Goal: Task Accomplishment & Management: Manage account settings

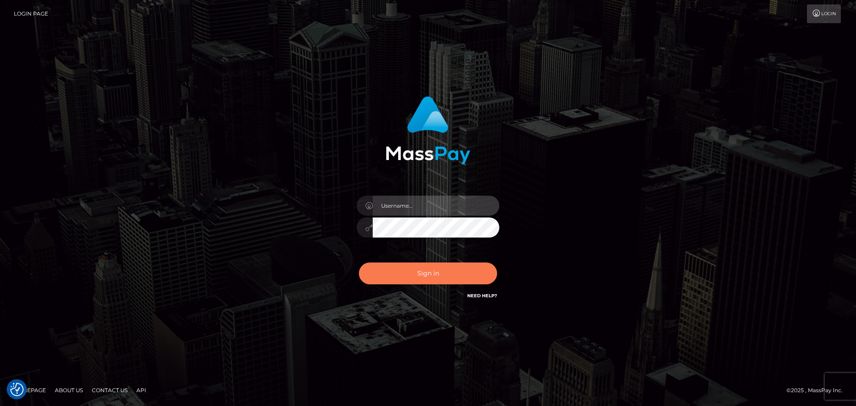
type input "[DOMAIN_NAME]"
click at [433, 276] on button "Sign in" at bounding box center [428, 274] width 138 height 22
type input "constantin.mp"
click at [433, 276] on button "Sign in" at bounding box center [428, 274] width 138 height 22
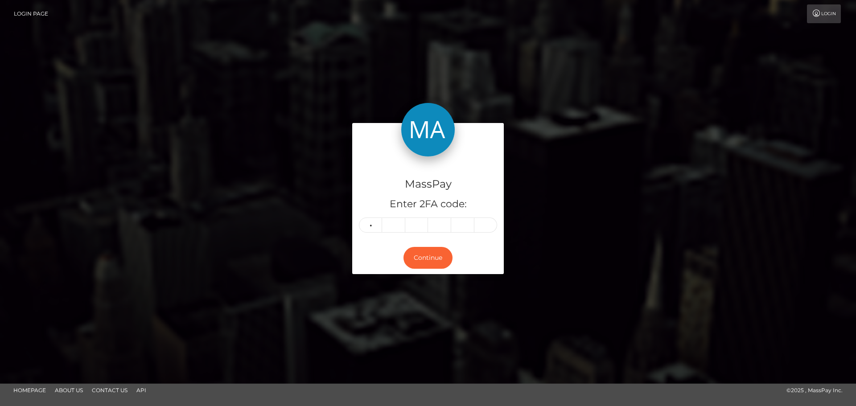
type input "9"
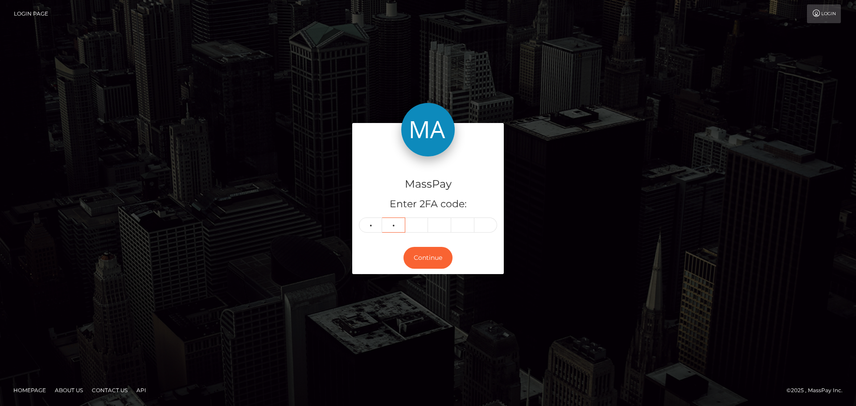
type input "5"
type input "7"
type input "2"
type input "7"
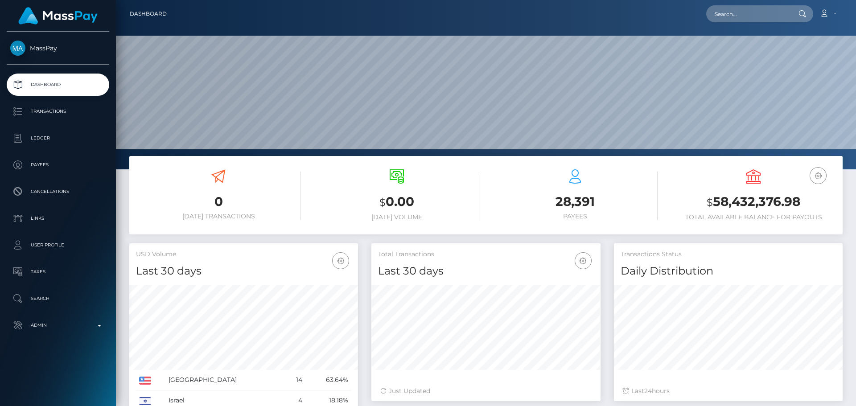
scroll to position [158, 229]
click at [759, 9] on input "text" at bounding box center [748, 13] width 84 height 17
paste input "poact_1C7SMLcoehwi"
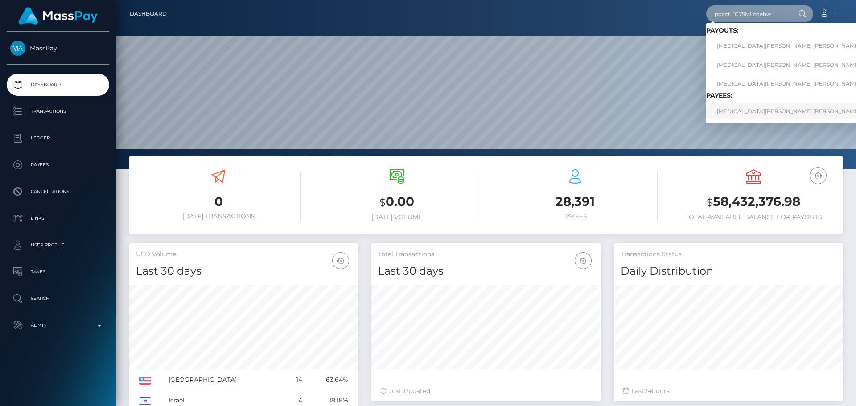
type input "poact_1C7SMLcoehwi"
click at [762, 110] on link "SYEDA HAJRA MUBASHIR Mubashir" at bounding box center [806, 111] width 201 height 16
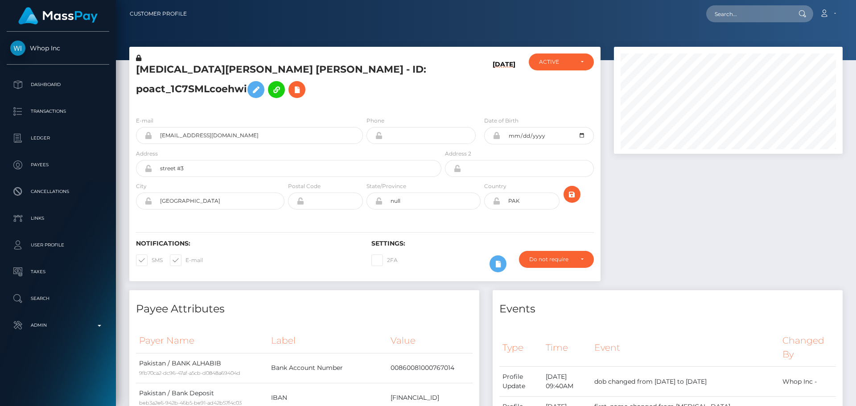
scroll to position [107, 229]
click at [383, 83] on h5 "SYEDA HAJRA MUBASHIR Mubashir - ID: poact_1C7SMLcoehwi" at bounding box center [286, 83] width 301 height 40
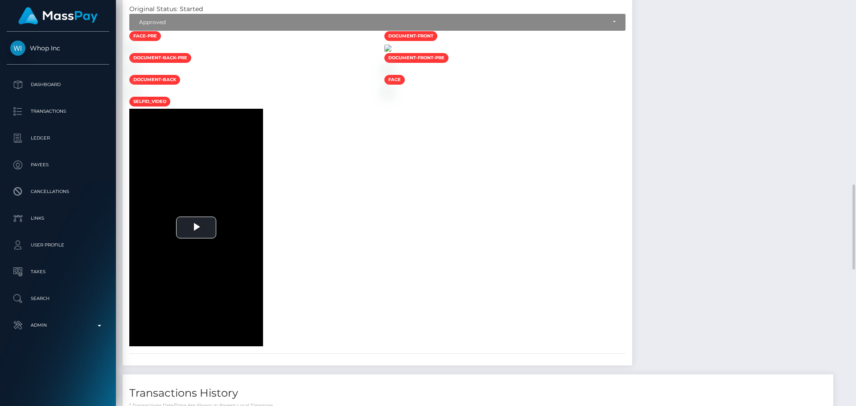
scroll to position [580, 0]
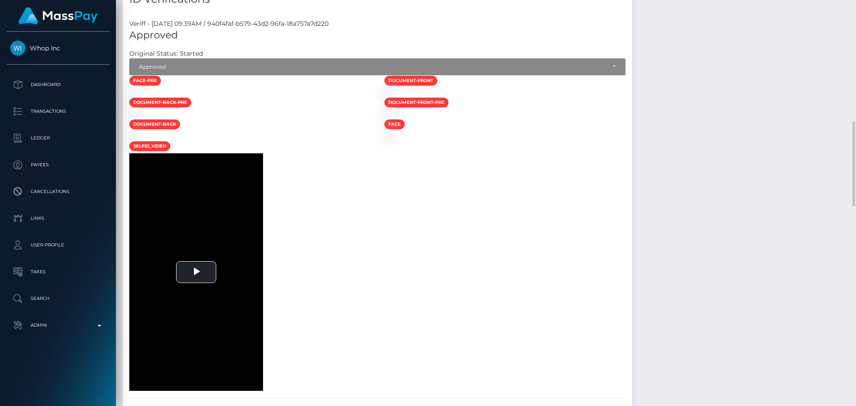
click at [341, 97] on div at bounding box center [250, 92] width 255 height 9
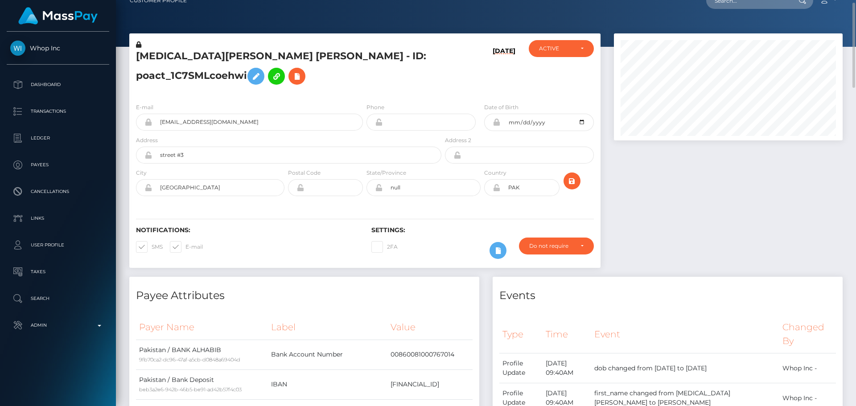
scroll to position [0, 0]
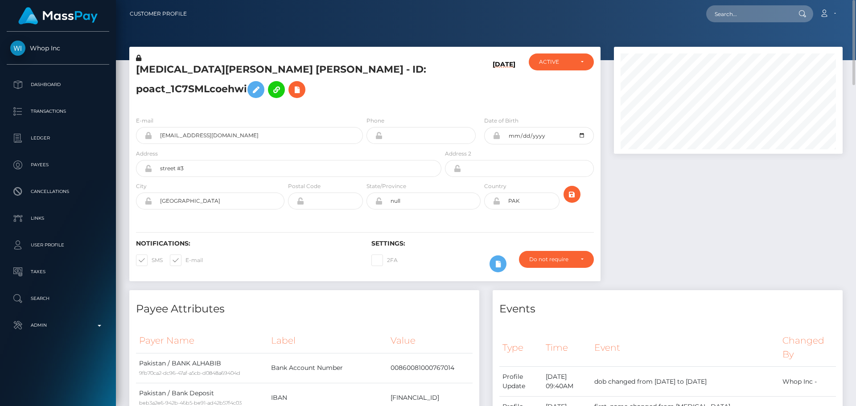
click at [138, 58] on icon at bounding box center [138, 58] width 5 height 6
click at [256, 90] on icon at bounding box center [256, 89] width 11 height 11
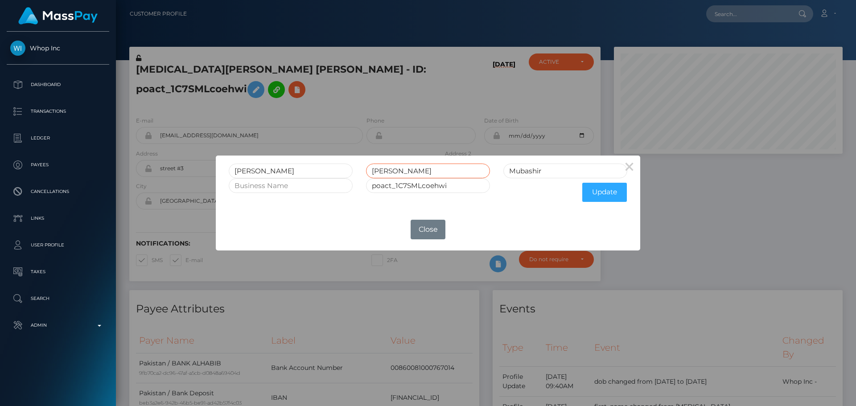
click at [423, 169] on input "HAJRA MUBASHIR" at bounding box center [428, 171] width 124 height 15
click at [524, 173] on input "Mubashir" at bounding box center [565, 171] width 124 height 15
paste input "UBASHIR"
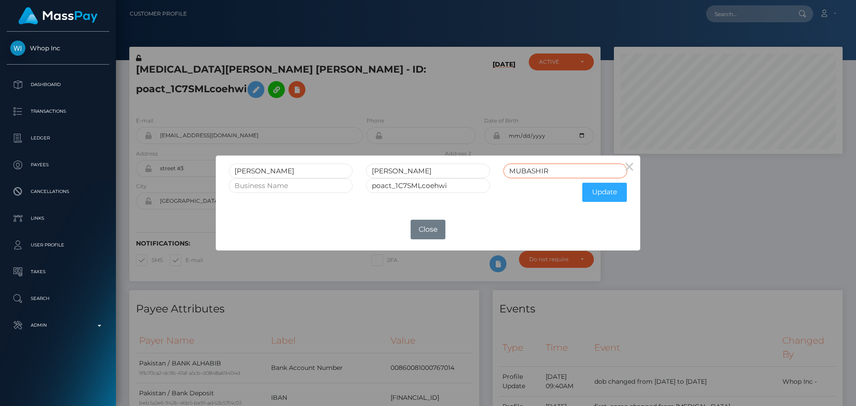
type input "MUBASHIR"
click at [422, 171] on input "HAJRA MUBASHIR" at bounding box center [428, 171] width 124 height 15
type input "HAJRA"
click at [599, 198] on button "Update" at bounding box center [604, 192] width 45 height 19
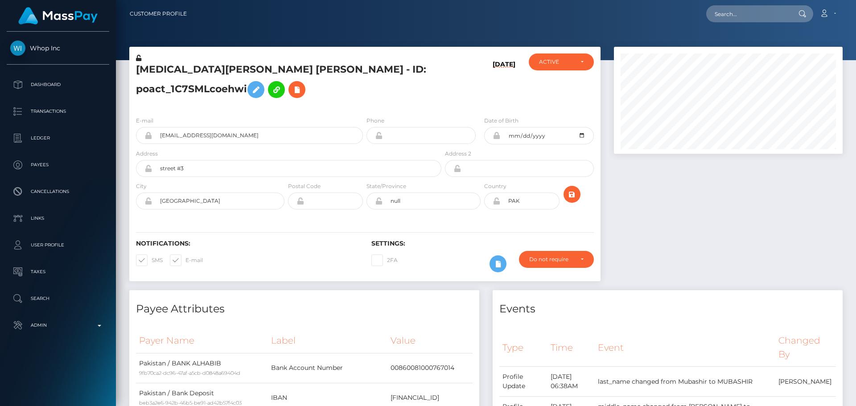
scroll to position [107, 229]
click at [359, 103] on h5 "[MEDICAL_DATA][PERSON_NAME] [PERSON_NAME] - ID: poact_1C7SMLcoehwi" at bounding box center [286, 83] width 301 height 40
click at [138, 58] on icon at bounding box center [138, 58] width 5 height 6
click at [497, 205] on icon at bounding box center [497, 201] width 8 height 7
click at [432, 232] on div "Notifications: SMS E-mail Settings: 2FA" at bounding box center [364, 250] width 471 height 63
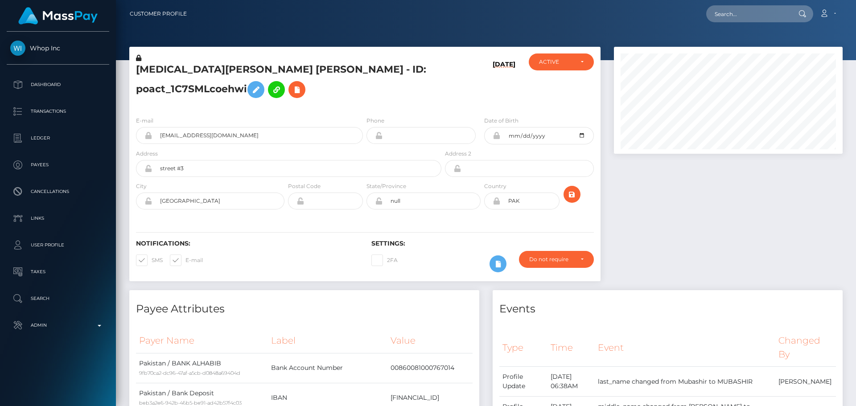
click at [423, 231] on div "Notifications: SMS E-mail Settings: 2FA" at bounding box center [364, 250] width 471 height 63
click at [424, 231] on div "Notifications: SMS E-mail Settings: 2FA" at bounding box center [364, 250] width 471 height 63
click at [345, 109] on div "SYEDA HAJRA MUBASHIR - ID: poact_1C7SMLcoehwi" at bounding box center [286, 82] width 314 height 56
click at [379, 103] on h5 "SYEDA HAJRA MUBASHIR - ID: poact_1C7SMLcoehwi" at bounding box center [286, 83] width 301 height 40
click at [572, 200] on icon "submit" at bounding box center [572, 194] width 11 height 11
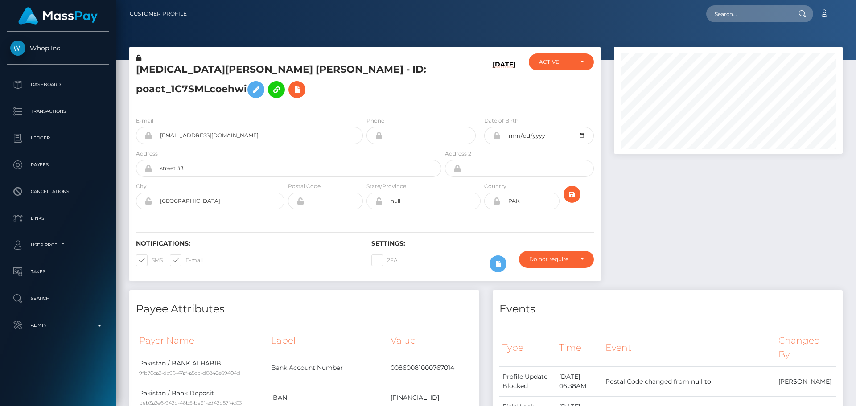
scroll to position [107, 229]
click at [254, 73] on h5 "[MEDICAL_DATA][PERSON_NAME] [PERSON_NAME] - ID: poact_1C7SMLcoehwi" at bounding box center [286, 83] width 301 height 40
click at [254, 73] on h5 "SYEDA HAJRA MUBASHIR - ID: poact_1C7SMLcoehwi" at bounding box center [286, 83] width 301 height 40
copy h5 "SYEDA HAJRA MUBASHIR - ID: poact_1C7SMLcoehwi"
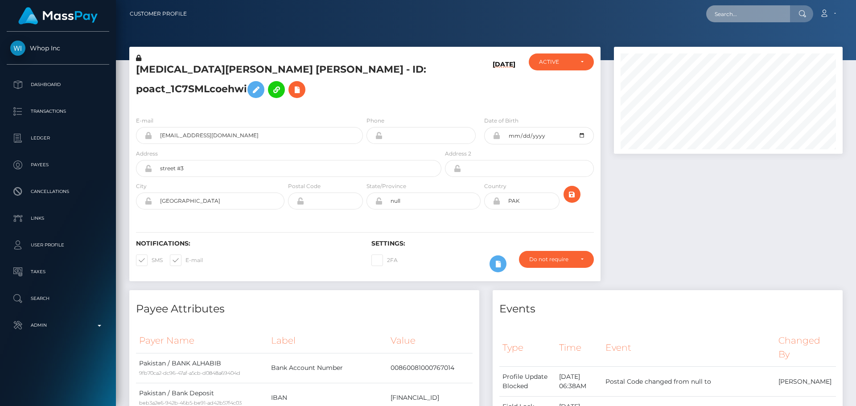
click at [738, 7] on input "text" at bounding box center [748, 13] width 84 height 17
paste input "bhaddbabbie55@gmail.com"
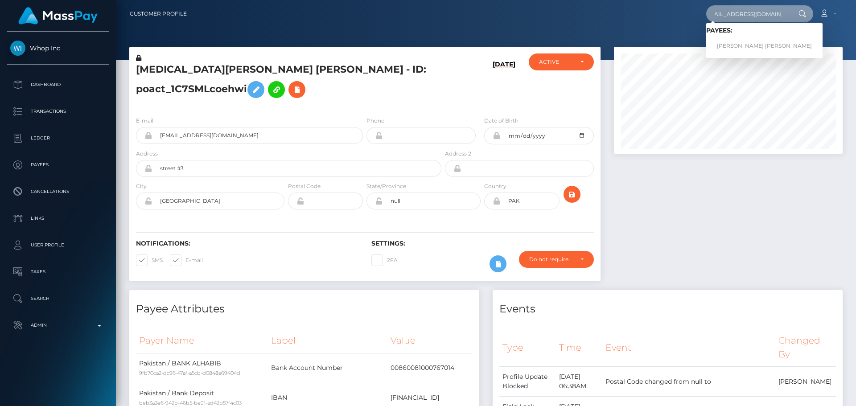
type input "bhaddbabbie55@gmail.com"
click at [728, 41] on link "SIMONE DANILLE TONEY" at bounding box center [764, 46] width 116 height 16
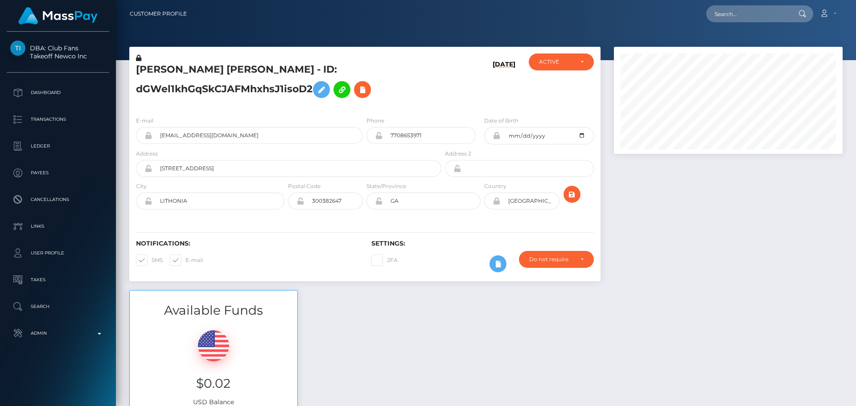
scroll to position [107, 229]
click at [409, 85] on h5 "[PERSON_NAME] [PERSON_NAME] - ID: dGWel1khGqSkCJAFMhxhsJ1isoD2" at bounding box center [286, 83] width 301 height 40
click at [415, 90] on h5 "[PERSON_NAME] [PERSON_NAME] - ID: dGWel1khGqSkCJAFMhxhsJ1isoD2" at bounding box center [286, 83] width 301 height 40
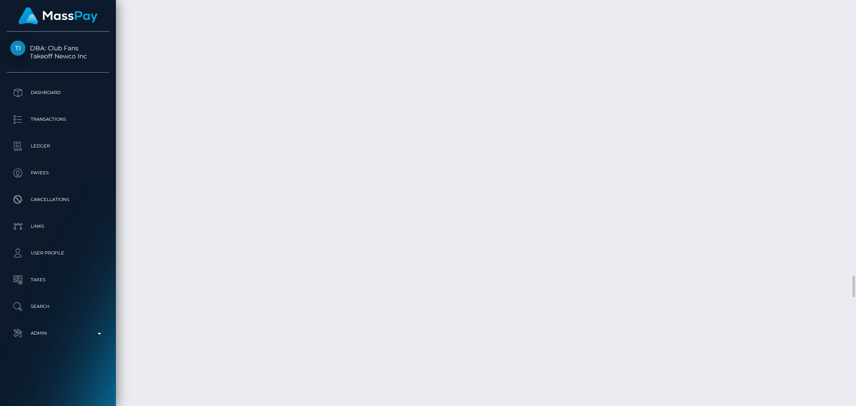
scroll to position [5005, 0]
drag, startPoint x: 314, startPoint y: 149, endPoint x: 345, endPoint y: 151, distance: 30.4
copy div "[PERSON_NAME]"
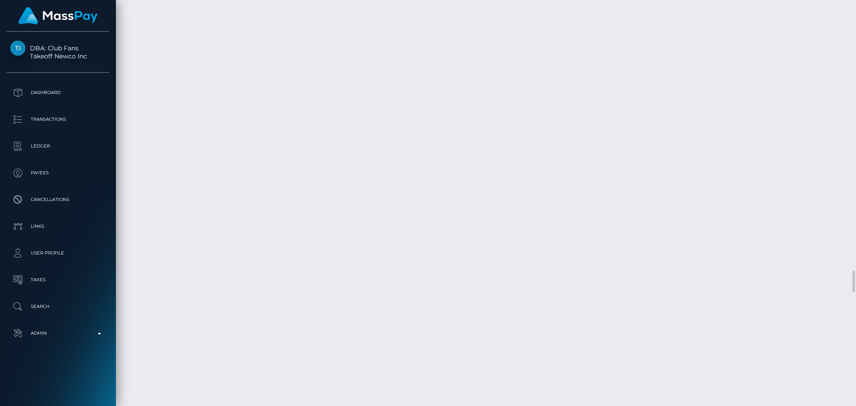
copy div "TONEY"
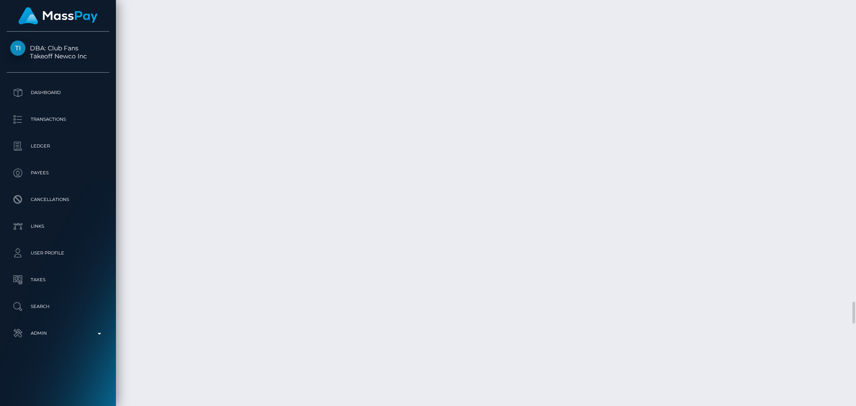
drag, startPoint x: 322, startPoint y: 54, endPoint x: 353, endPoint y: 53, distance: 31.2
copy div "MARQUIVIS DEON"
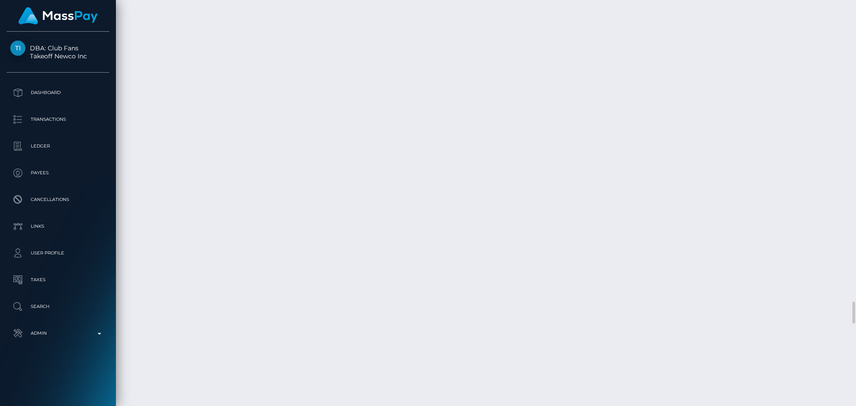
copy div "WYATT"
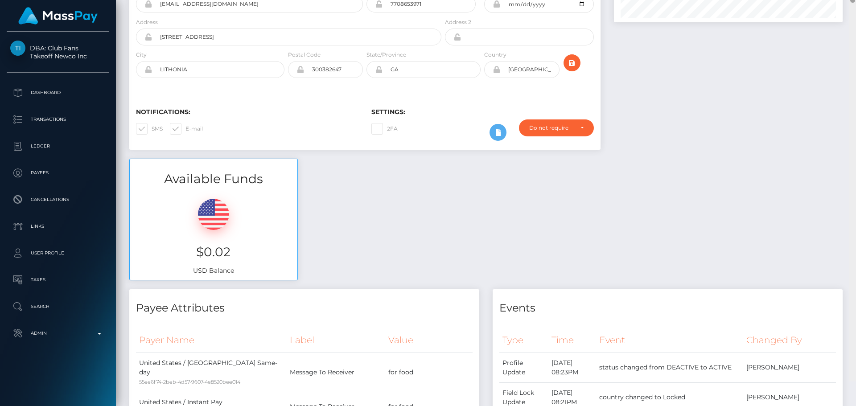
scroll to position [0, 0]
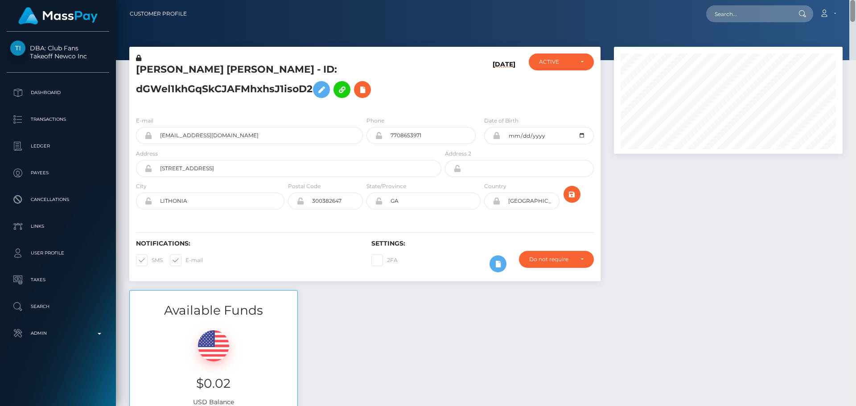
drag, startPoint x: 850, startPoint y: 280, endPoint x: 850, endPoint y: -6, distance: 285.4
click at [850, 0] on html "DBA: Club Fans Takeoff Newco Inc Dashboard Transactions Ledger Payees" at bounding box center [428, 203] width 856 height 406
click at [465, 87] on div "09/09/25" at bounding box center [482, 82] width 78 height 56
click at [439, 92] on div "SIMONE DANILLE TONEY - ID: dGWel1khGqSkCJAFMhxhsJ1isoD2" at bounding box center [286, 82] width 314 height 56
click at [569, 190] on icon "submit" at bounding box center [572, 194] width 11 height 11
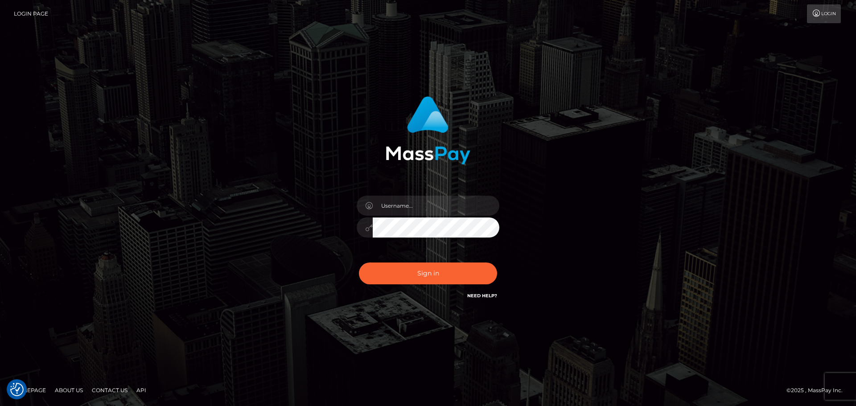
checkbox input "true"
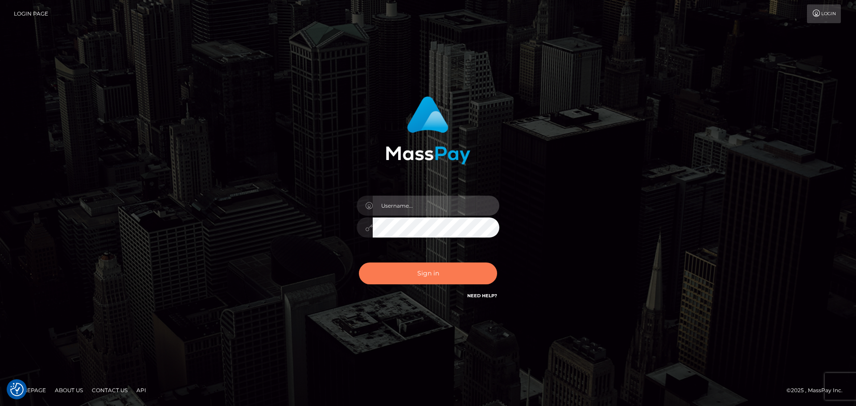
type input "constantin.mp"
click at [431, 269] on button "Sign in" at bounding box center [428, 274] width 138 height 22
type input "[DOMAIN_NAME]"
click at [415, 265] on button "Sign in" at bounding box center [428, 274] width 138 height 22
type input "[DOMAIN_NAME]"
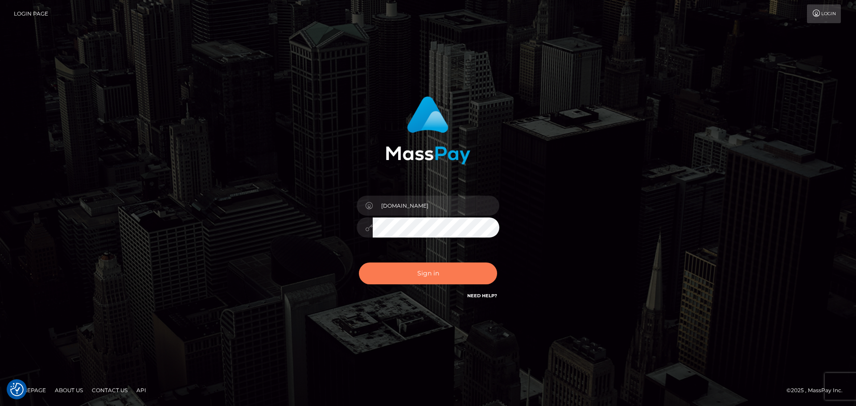
click at [406, 274] on button "Sign in" at bounding box center [428, 274] width 138 height 22
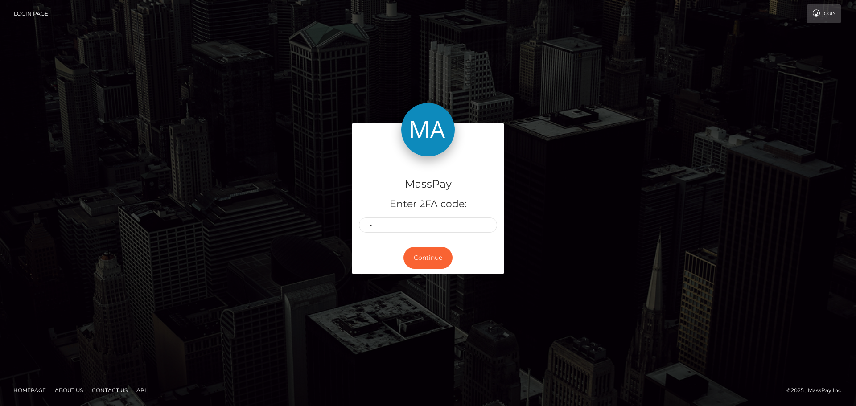
type input "2"
type input "7"
type input "8"
type input "2"
type input "7"
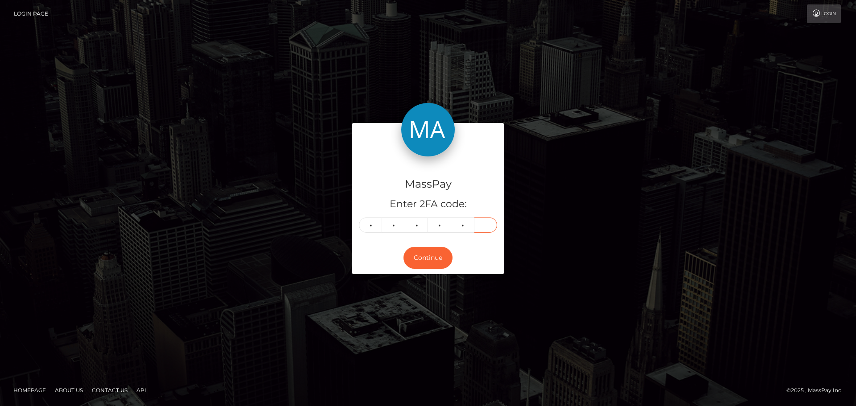
type input "5"
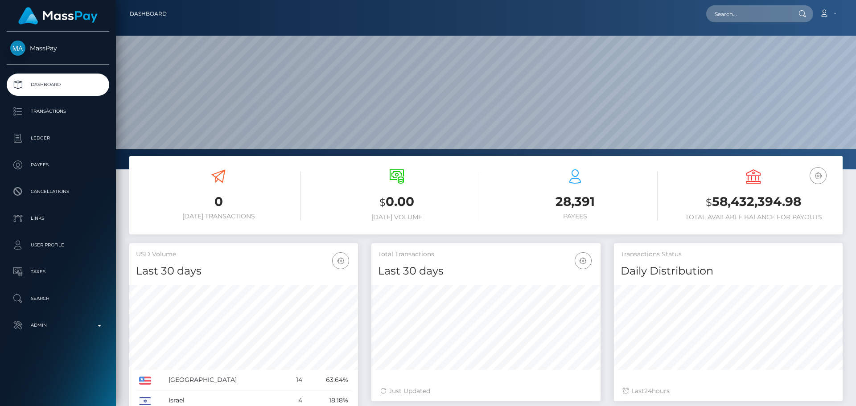
scroll to position [158, 229]
click at [746, 24] on nav "Dashboard Loading... Loading... Account Edit Profile" at bounding box center [486, 14] width 740 height 28
click at [747, 21] on input "text" at bounding box center [748, 13] width 84 height 17
paste input "[EMAIL_ADDRESS][DOMAIN_NAME]"
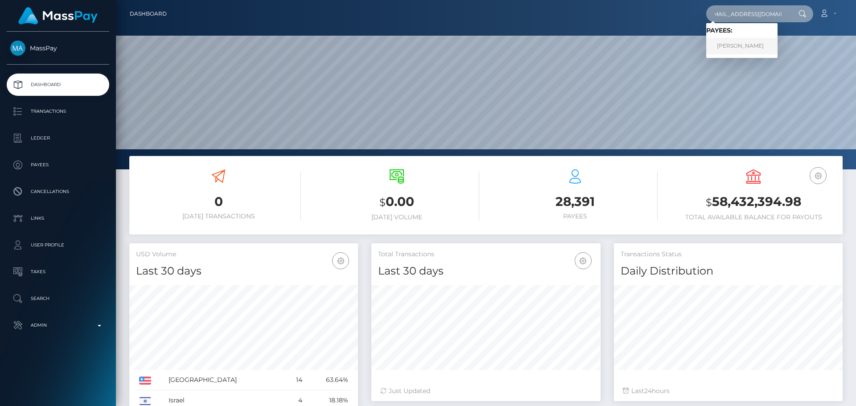
type input "[EMAIL_ADDRESS][DOMAIN_NAME]"
click at [739, 40] on link "HENNESSE MONIQE BROWN" at bounding box center [741, 46] width 71 height 16
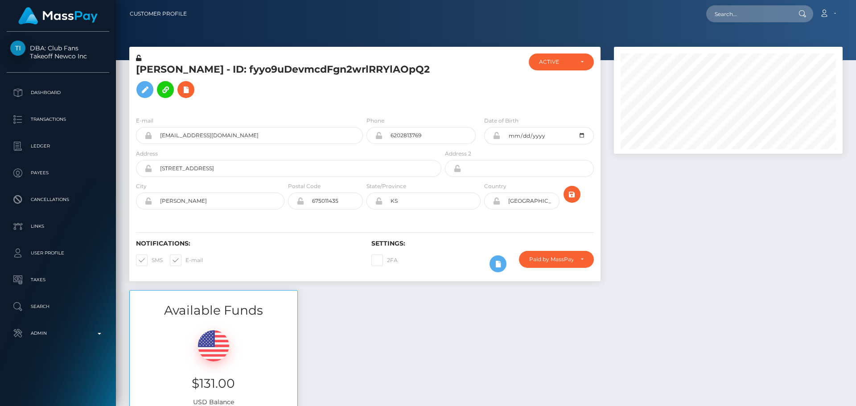
scroll to position [107, 229]
click at [756, 9] on input "text" at bounding box center [748, 13] width 84 height 17
paste input "[PERSON_NAME][EMAIL_ADDRESS][PERSON_NAME][DOMAIN_NAME]"
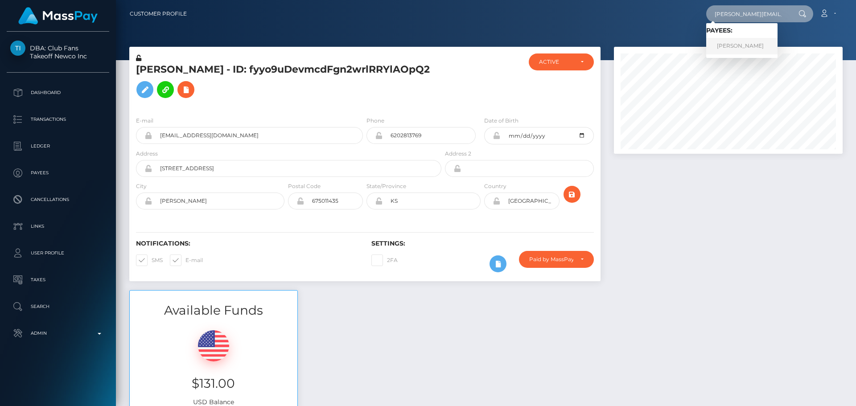
type input "[PERSON_NAME][EMAIL_ADDRESS][PERSON_NAME][DOMAIN_NAME]"
click at [752, 49] on link "[PERSON_NAME]" at bounding box center [741, 46] width 71 height 16
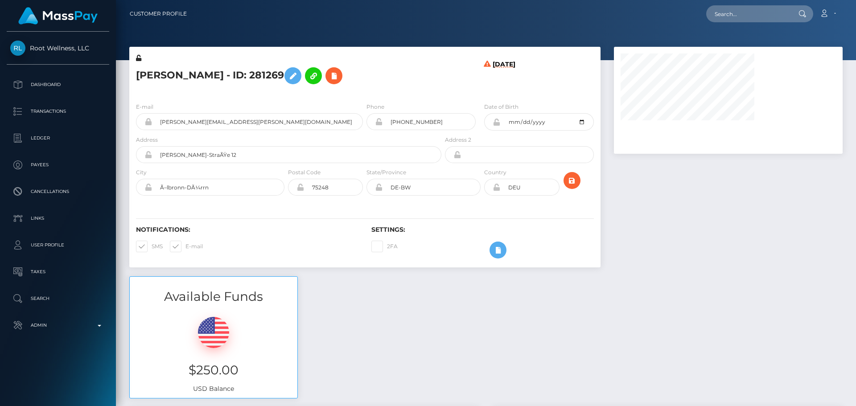
click at [421, 76] on h5 "[PERSON_NAME] - ID: 281269" at bounding box center [286, 76] width 301 height 26
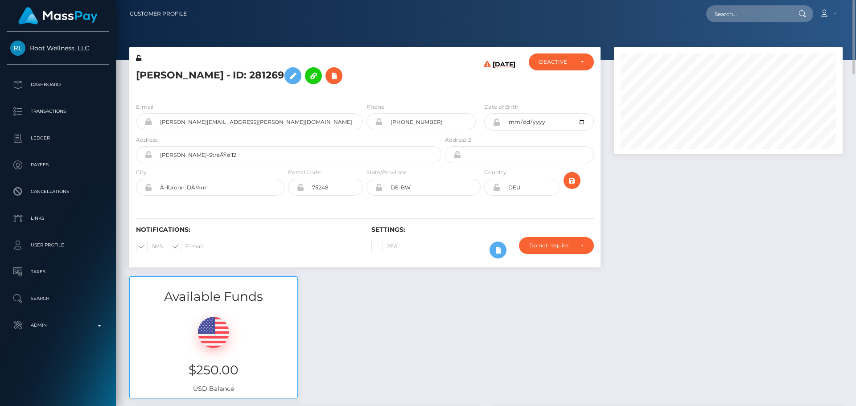
click at [153, 73] on h5 "[PERSON_NAME] - ID: 281269" at bounding box center [286, 76] width 301 height 26
copy h5 "Margit"
click at [191, 77] on h5 "[PERSON_NAME] - ID: 281269" at bounding box center [286, 76] width 301 height 26
click at [191, 77] on h5 "Margit Schmidt - ID: 281269" at bounding box center [286, 76] width 301 height 26
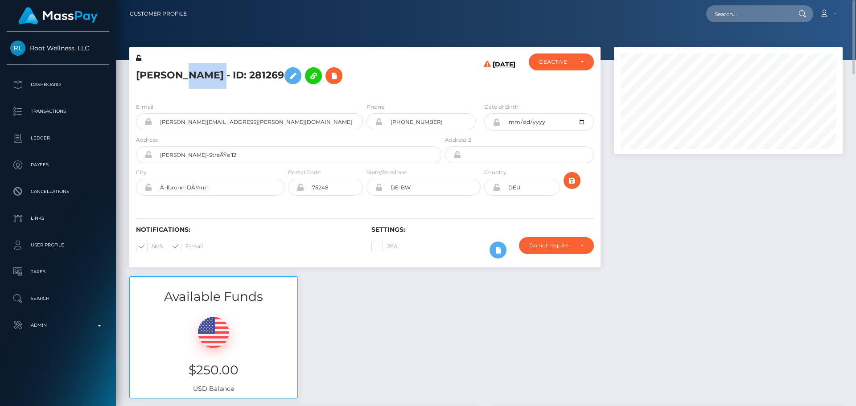
copy h5 "Schmidt"
click at [369, 65] on h5 "Margit Schmidt - ID: 281269" at bounding box center [286, 76] width 301 height 26
click at [331, 72] on icon at bounding box center [334, 75] width 11 height 11
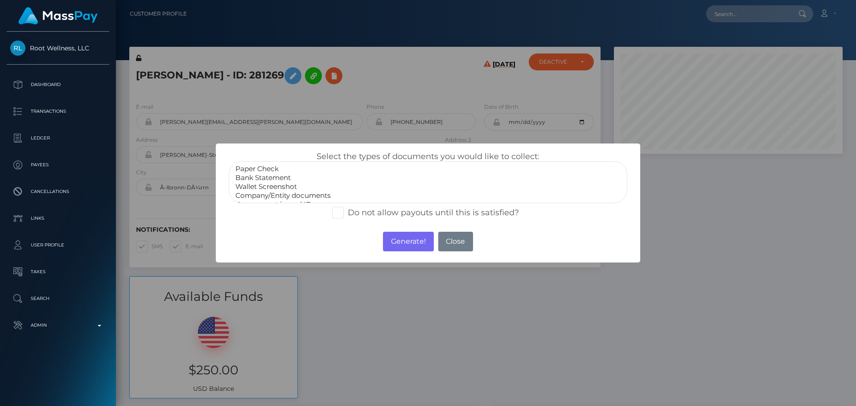
select select "Bank Statement"
click at [264, 180] on option "Bank Statement" at bounding box center [428, 177] width 387 height 9
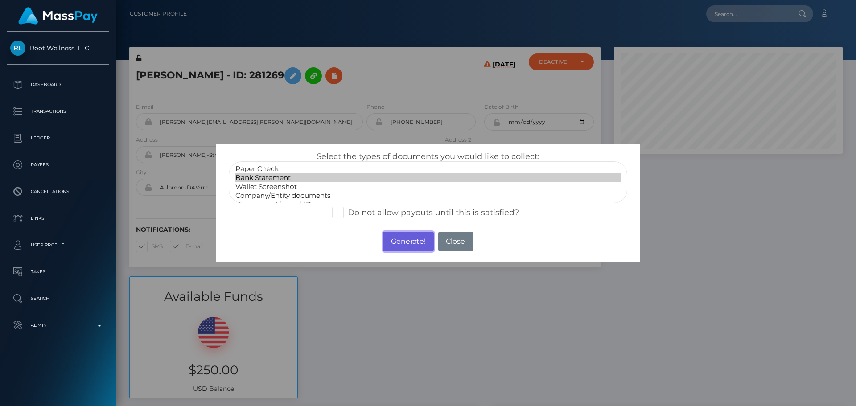
click at [407, 241] on button "Generate!" at bounding box center [408, 242] width 50 height 20
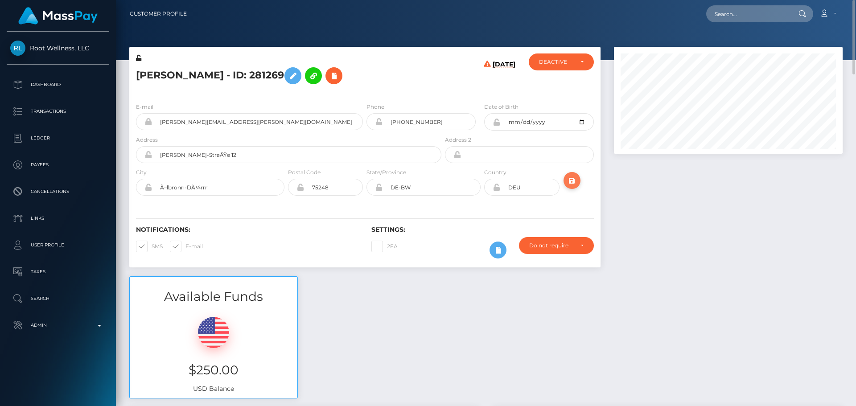
click at [569, 179] on icon "submit" at bounding box center [572, 180] width 11 height 11
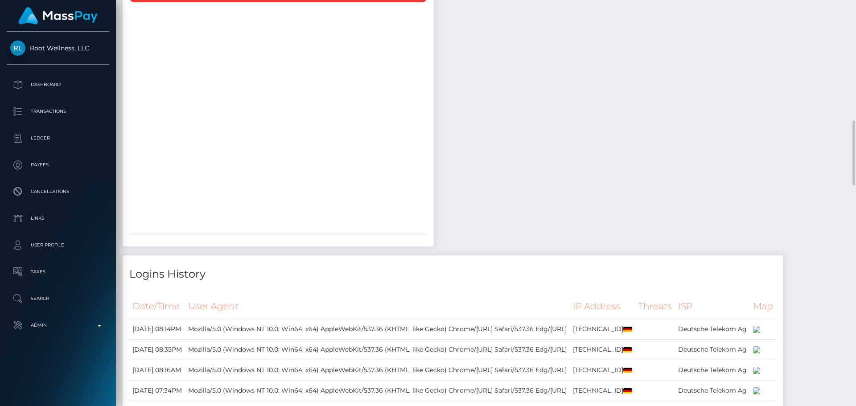
scroll to position [535, 0]
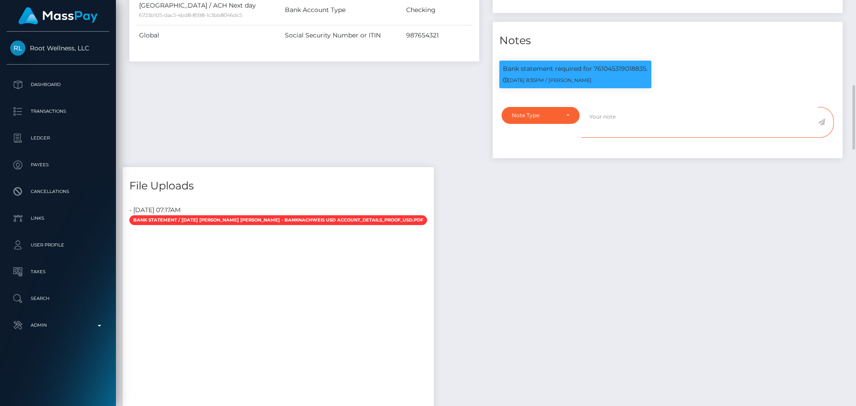
click at [650, 138] on textarea at bounding box center [700, 122] width 236 height 31
paste textarea "Bank statement provided for showing that the bank account belongs to Heather Ni…"
type textarea "Bank statement provided for showing that the bank account belongs to Heather Ni…"
click at [558, 124] on div "Note Type" at bounding box center [541, 115] width 78 height 17
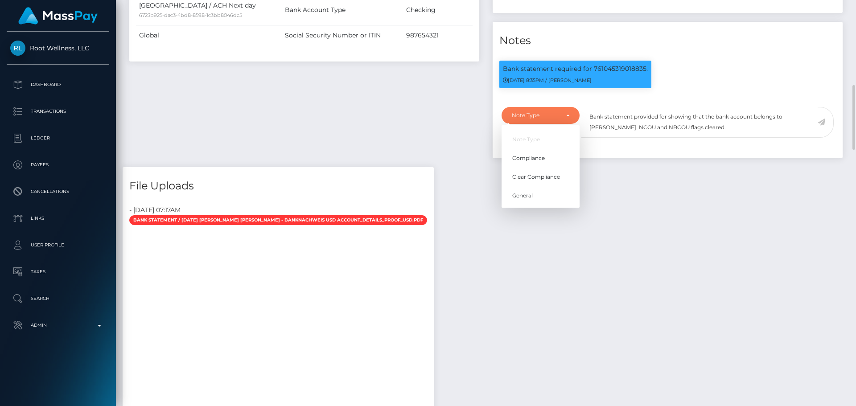
scroll to position [107, 229]
click at [544, 181] on span "Clear Compliance" at bounding box center [536, 177] width 48 height 8
select select "CLEAR_COMPLIANCE"
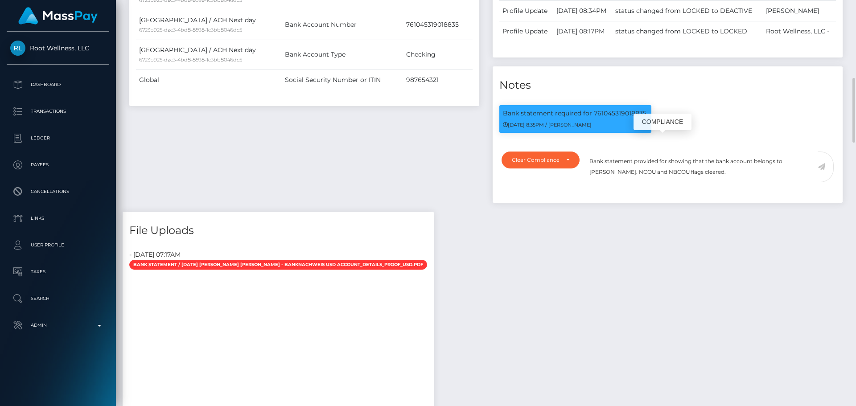
click at [619, 118] on p "Bank statement required for 761045319018835." at bounding box center [575, 113] width 145 height 9
copy p "761045319018835"
click at [667, 182] on textarea "Bank statement provided for showing that the bank account belongs to Heather Ni…" at bounding box center [700, 167] width 236 height 31
paste textarea "761045319018835"
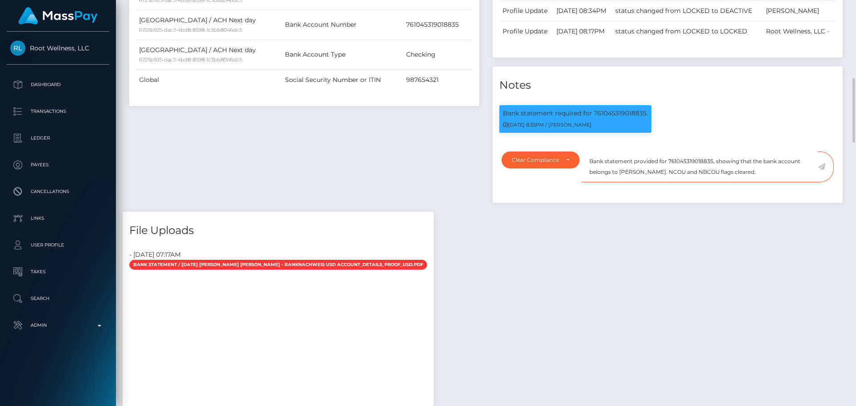
click at [627, 182] on textarea "Bank statement provided for 761045319018835, showing that the bank account belo…" at bounding box center [700, 167] width 236 height 31
drag, startPoint x: 627, startPoint y: 202, endPoint x: 661, endPoint y: 202, distance: 34.8
click at [661, 182] on textarea "Bank statement provided for 761045319018835, showing that the bank account belo…" at bounding box center [700, 167] width 236 height 31
paste textarea "Margit Schmidt"
drag, startPoint x: 762, startPoint y: 201, endPoint x: 589, endPoint y: 190, distance: 172.9
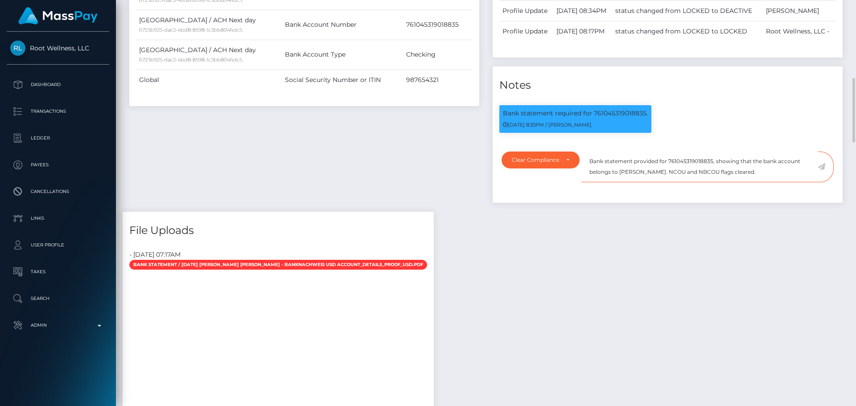
click at [589, 182] on textarea "Bank statement provided for 761045319018835, showing that the bank account belo…" at bounding box center [700, 167] width 236 height 31
type textarea "Bank statement provided for 761045319018835, showing that the bank account belo…"
click at [404, 161] on div "Payee Attributes Payer Name Label Value United States / ACH Next day 6723b925-d…" at bounding box center [304, 64] width 363 height 295
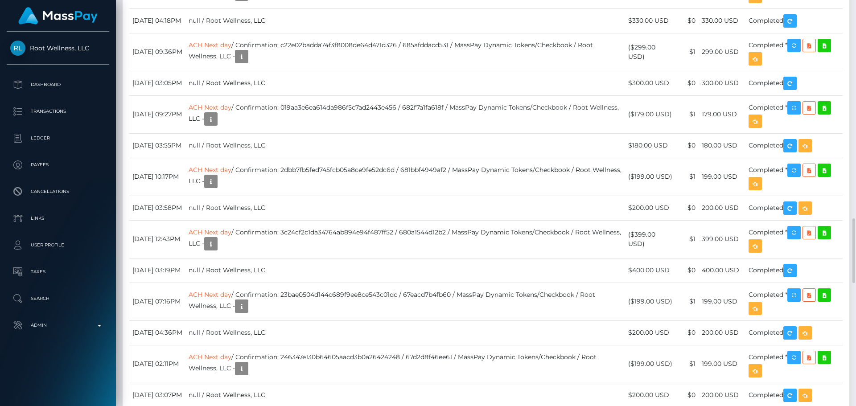
scroll to position [1739, 0]
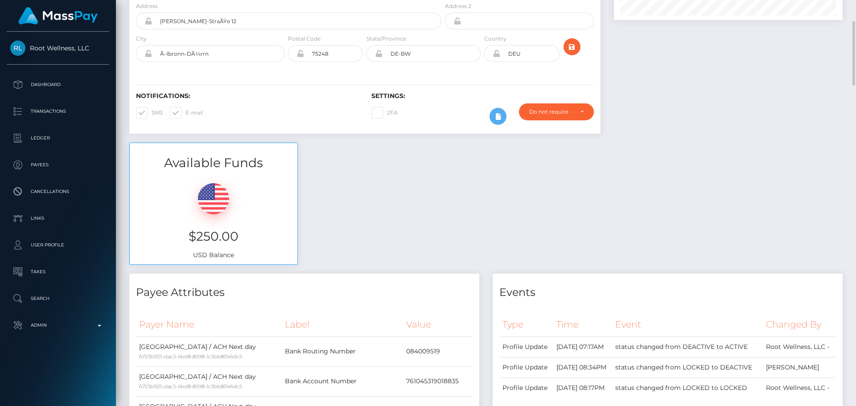
scroll to position [0, 0]
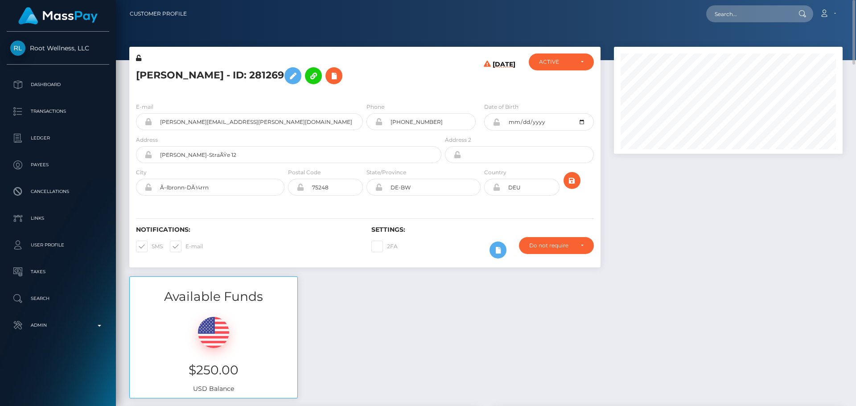
click at [443, 87] on div "[PERSON_NAME] - ID: 281269" at bounding box center [286, 75] width 314 height 42
click at [443, 88] on div "[PERSON_NAME] - ID: 281269" at bounding box center [286, 75] width 314 height 42
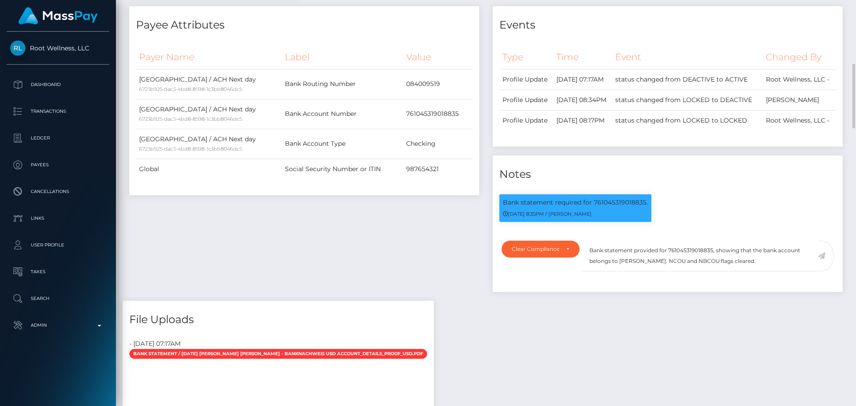
scroll to position [107, 229]
click at [762, 272] on textarea "Bank statement provided for 761045319018835, showing that the bank account belo…" at bounding box center [700, 256] width 236 height 31
click at [823, 260] on icon at bounding box center [822, 255] width 8 height 7
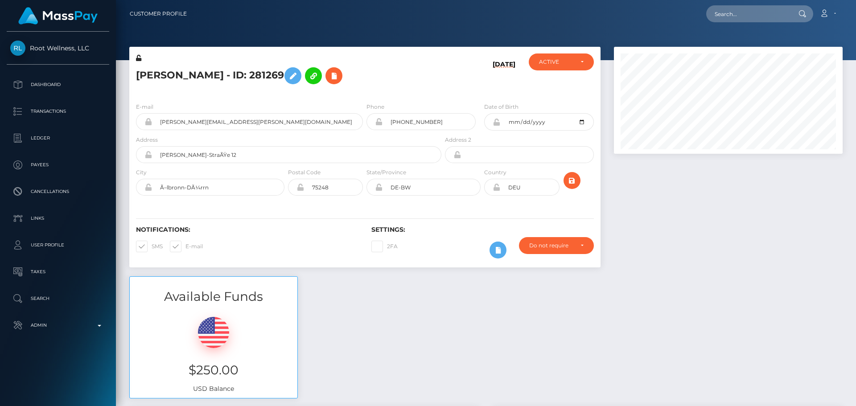
scroll to position [107, 229]
click at [465, 85] on div "[DATE]" at bounding box center [482, 75] width 78 height 42
click at [578, 186] on button "submit" at bounding box center [572, 180] width 17 height 17
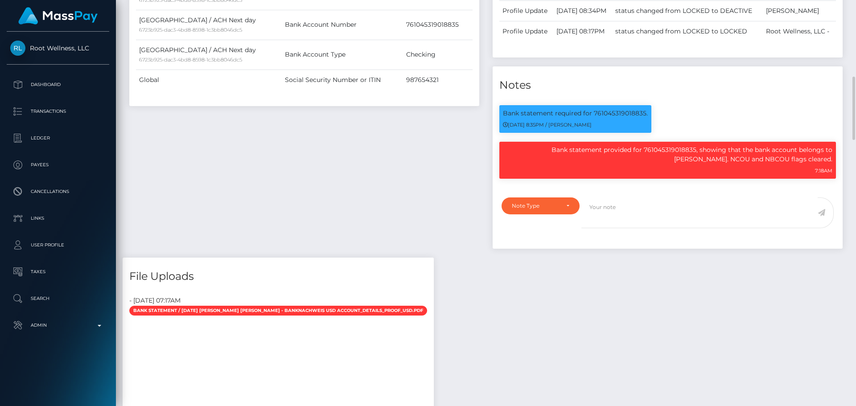
scroll to position [580, 0]
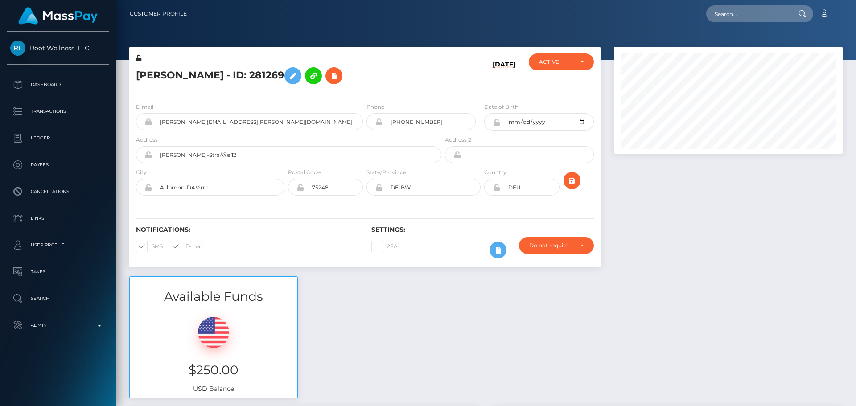
scroll to position [107, 229]
click at [205, 74] on h5 "[PERSON_NAME] - ID: 281269" at bounding box center [286, 76] width 301 height 26
copy h5 "Margit Schmidt - ID: 281269"
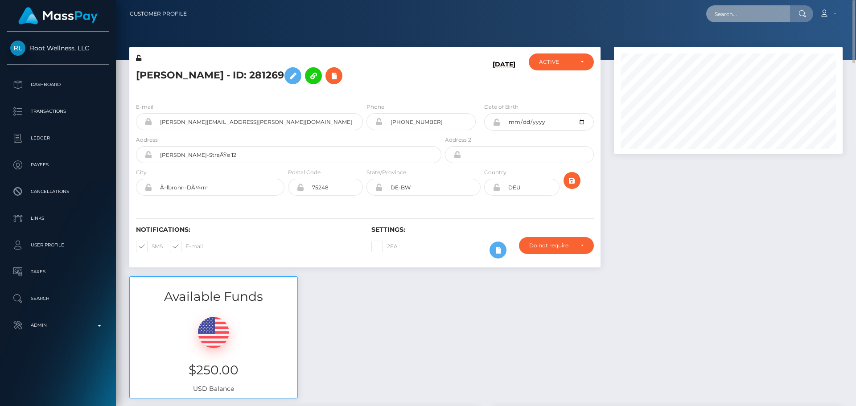
click at [749, 17] on input "text" at bounding box center [748, 13] width 84 height 17
paste input "479340465108299776"
type input "479340465108299776"
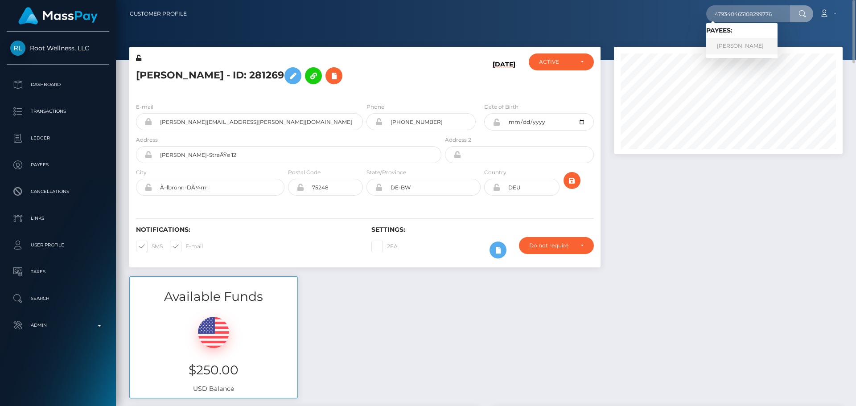
click at [734, 42] on link "MONICA CORDERO CARMENATE" at bounding box center [741, 46] width 71 height 16
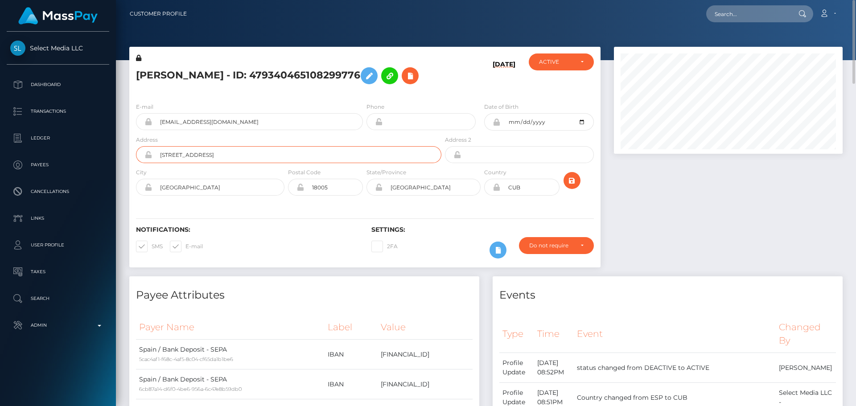
drag, startPoint x: 271, startPoint y: 167, endPoint x: 159, endPoint y: 169, distance: 112.0
click at [159, 163] on input "[STREET_ADDRESS]" at bounding box center [296, 154] width 289 height 17
drag, startPoint x: 198, startPoint y: 202, endPoint x: 126, endPoint y: 200, distance: 71.4
click at [126, 200] on div "MONICA CORDERO CARMENATE - ID: 479340465108299776 09/01/25 ACTIVE CLOSED ACTIVE…" at bounding box center [365, 162] width 485 height 230
click at [449, 223] on div "Notifications: SMS E-mail Settings: 2FA" at bounding box center [364, 236] width 471 height 63
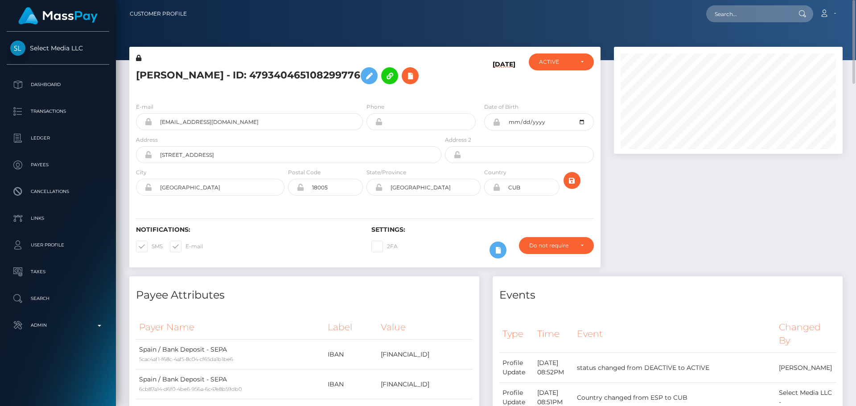
click at [497, 191] on icon at bounding box center [497, 187] width 8 height 7
click at [531, 196] on input "CUB" at bounding box center [529, 187] width 59 height 17
type input "ESP"
click at [524, 229] on div "Notifications: SMS E-mail Settings: 2FA" at bounding box center [364, 236] width 471 height 63
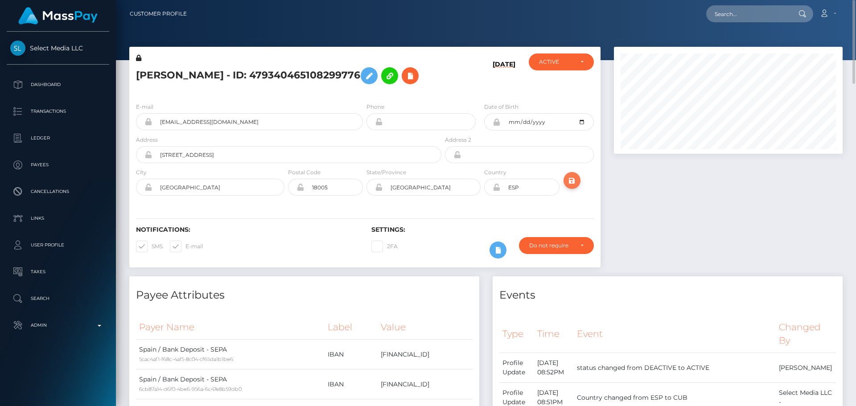
click at [572, 186] on icon "submit" at bounding box center [572, 180] width 11 height 11
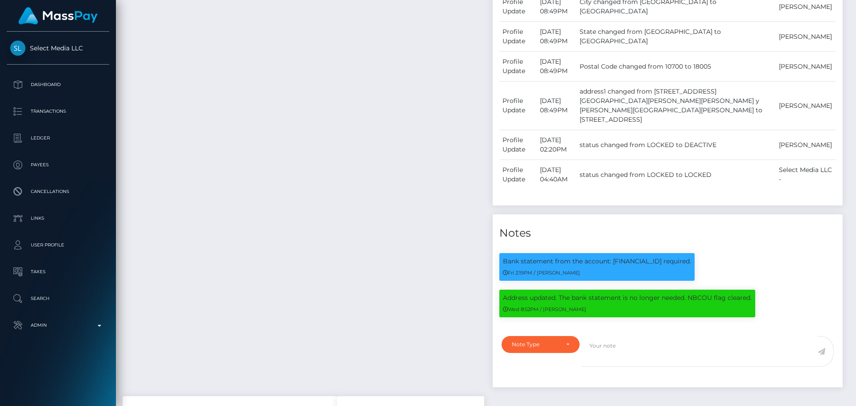
scroll to position [107, 229]
click at [441, 205] on div "Payee Attributes Payer Name Label Value Spain / Bank Deposit - SEPA 5cac4af1-f6…" at bounding box center [304, 47] width 363 height 700
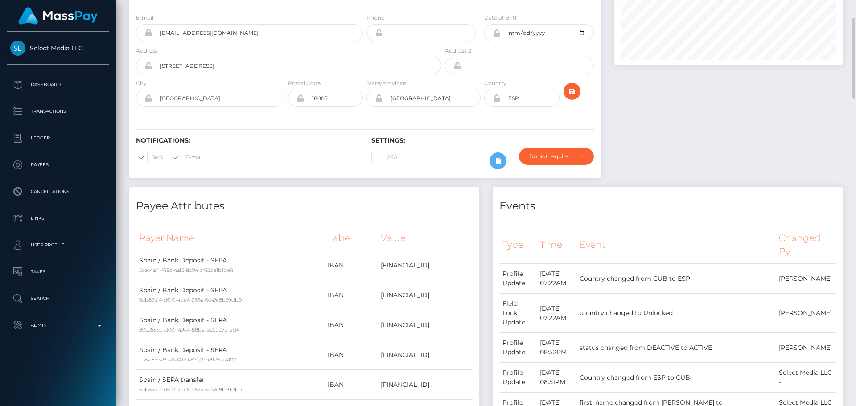
scroll to position [0, 0]
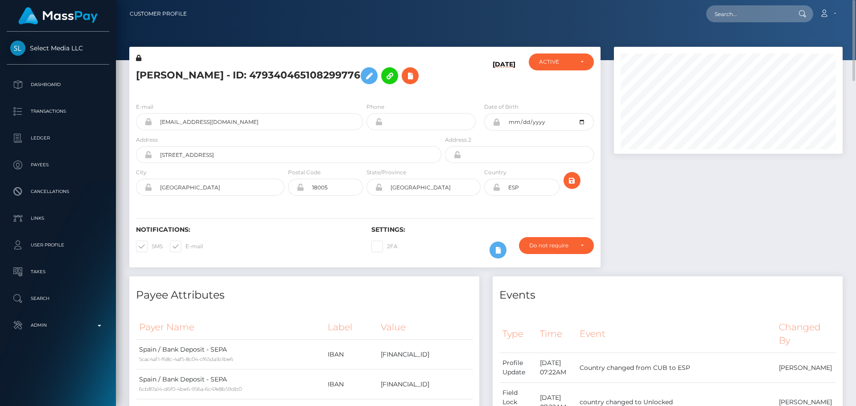
click at [495, 191] on icon at bounding box center [497, 187] width 8 height 7
click at [414, 89] on h5 "[PERSON_NAME] - ID: 479340465108299776" at bounding box center [286, 76] width 301 height 26
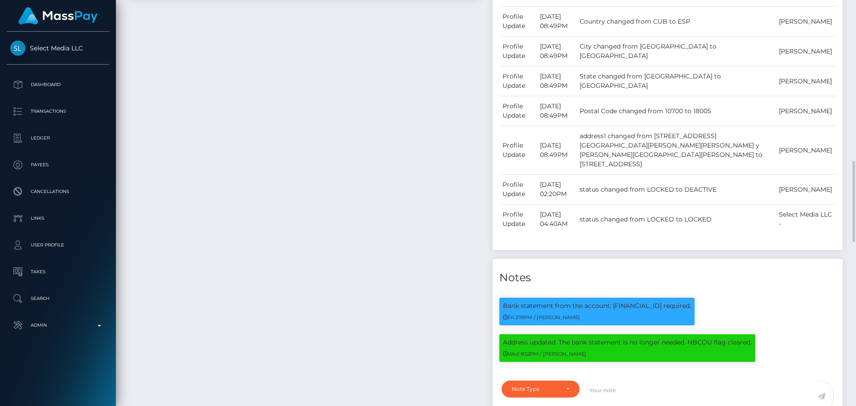
scroll to position [714, 0]
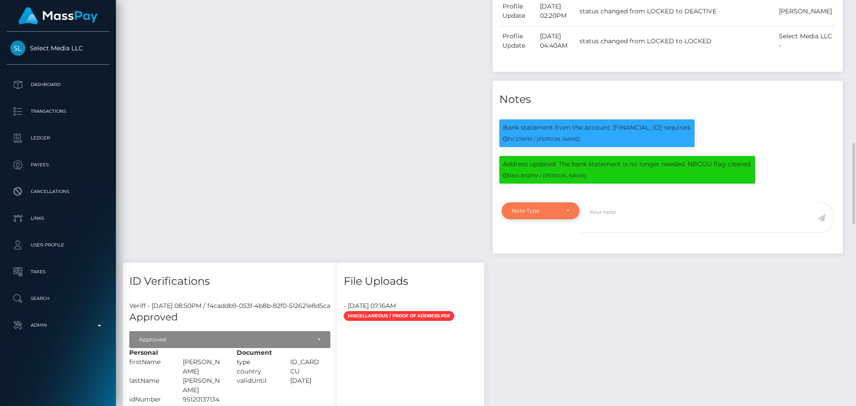
click at [549, 207] on div "Note Type" at bounding box center [535, 210] width 47 height 7
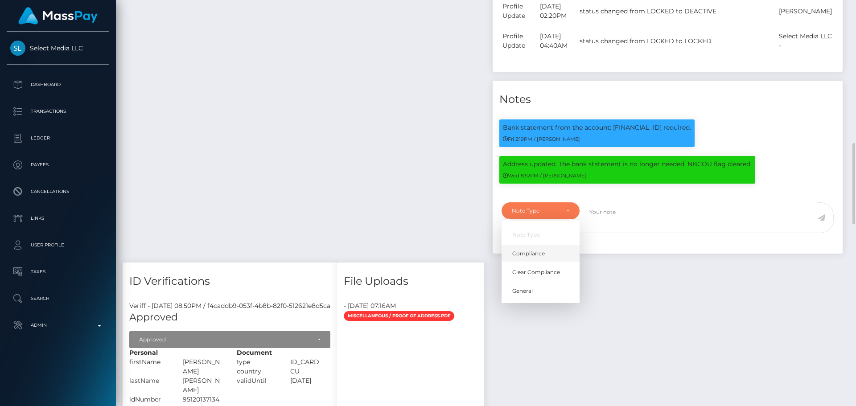
click at [543, 250] on span "Compliance" at bounding box center [528, 254] width 33 height 8
select select "COMPLIANCE"
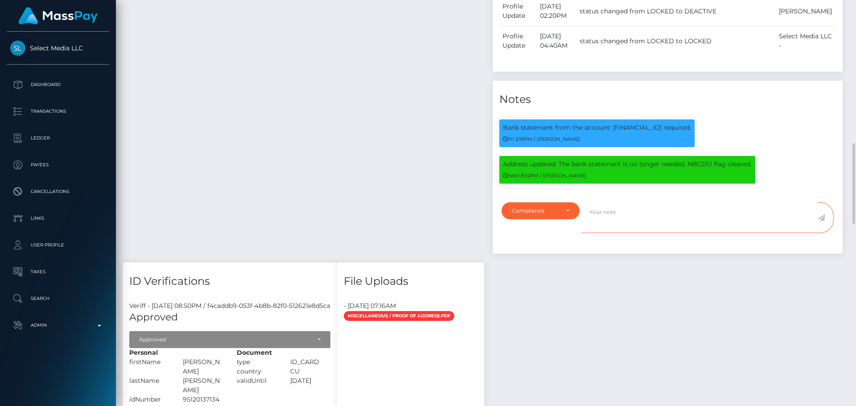
click at [624, 211] on textarea at bounding box center [700, 217] width 236 height 31
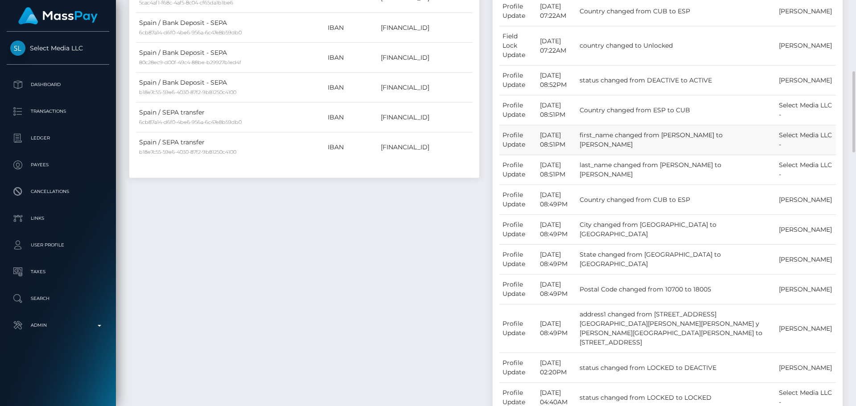
scroll to position [312, 0]
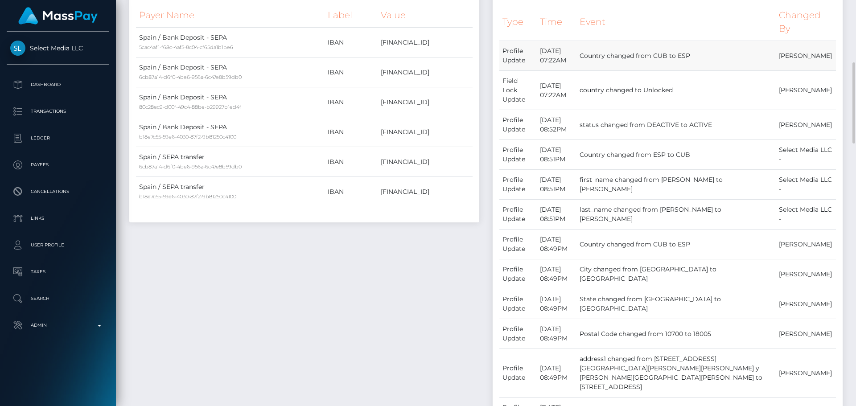
click at [707, 70] on td "Country changed from CUB to ESP" at bounding box center [676, 56] width 199 height 30
drag, startPoint x: 707, startPoint y: 70, endPoint x: 697, endPoint y: 70, distance: 10.7
click at [697, 70] on td "Country changed from CUB to ESP" at bounding box center [676, 56] width 199 height 30
copy td "to ESP"
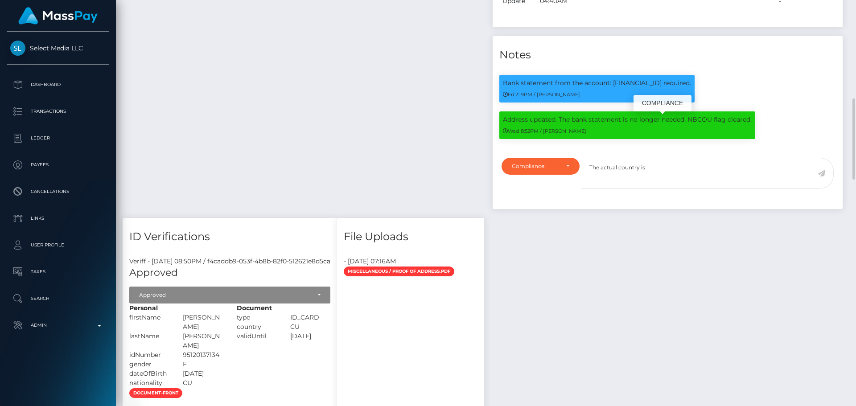
scroll to position [107, 229]
click at [668, 161] on textarea "The actual country is" at bounding box center [700, 173] width 236 height 31
paste textarea "to ESP"
click at [654, 163] on textarea "The actual country is to ESP" at bounding box center [700, 173] width 236 height 31
click at [667, 163] on textarea "The actual country is ESP" at bounding box center [700, 173] width 236 height 31
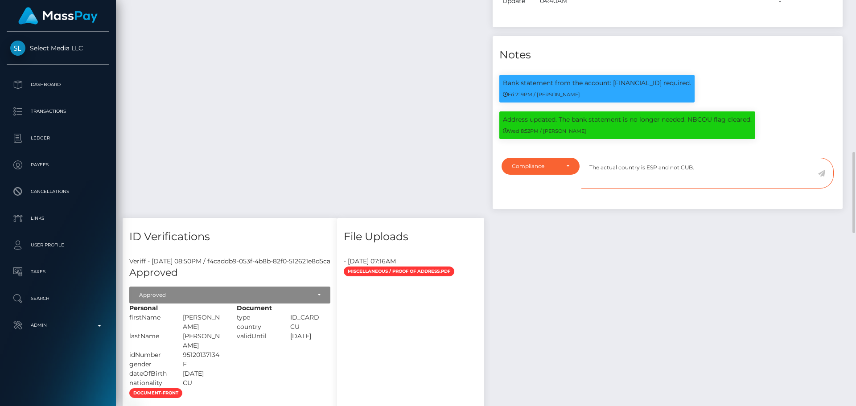
click at [712, 168] on textarea "The actual country is ESP and not CUB." at bounding box center [700, 173] width 236 height 31
type textarea "The actual country is ESP and not CUB."
click at [823, 170] on icon at bounding box center [822, 173] width 8 height 7
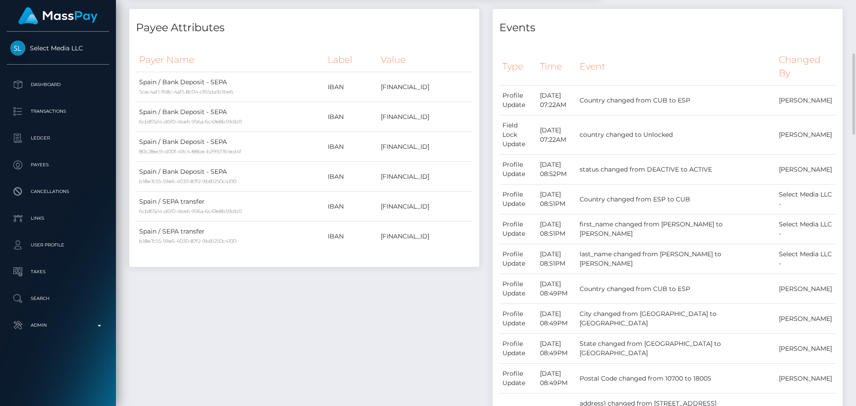
scroll to position [0, 0]
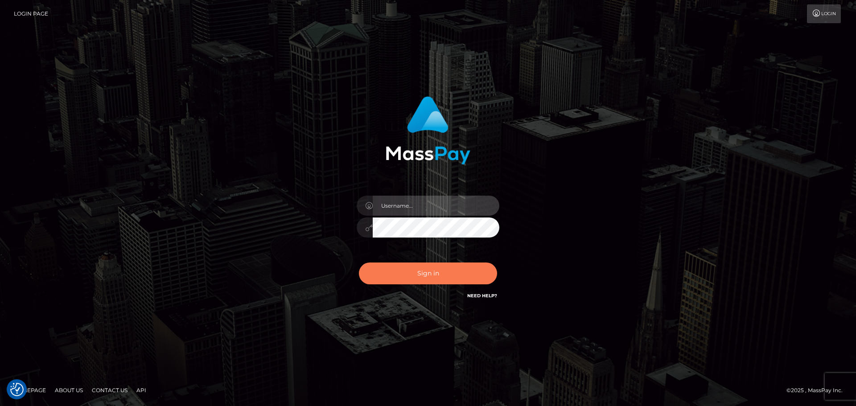
type input "[DOMAIN_NAME]"
click at [455, 280] on button "Sign in" at bounding box center [428, 274] width 138 height 22
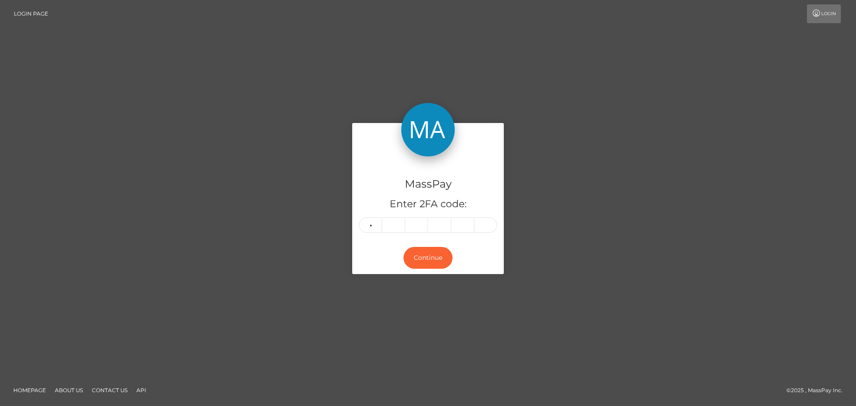
type input "3"
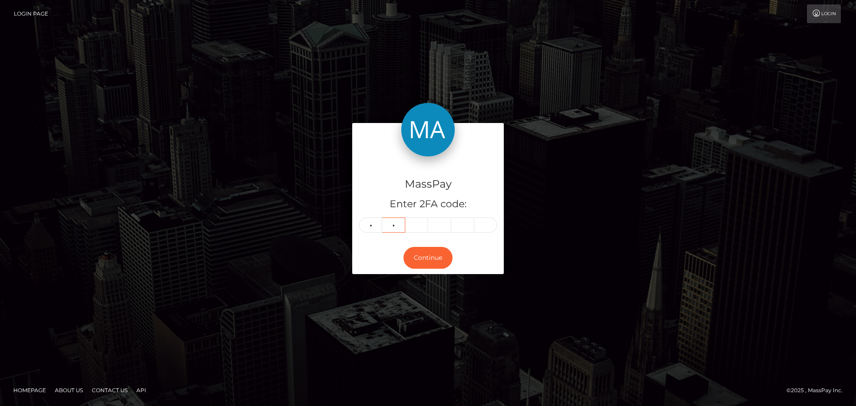
type input "1"
type input "5"
type input "2"
type input "7"
type input "0"
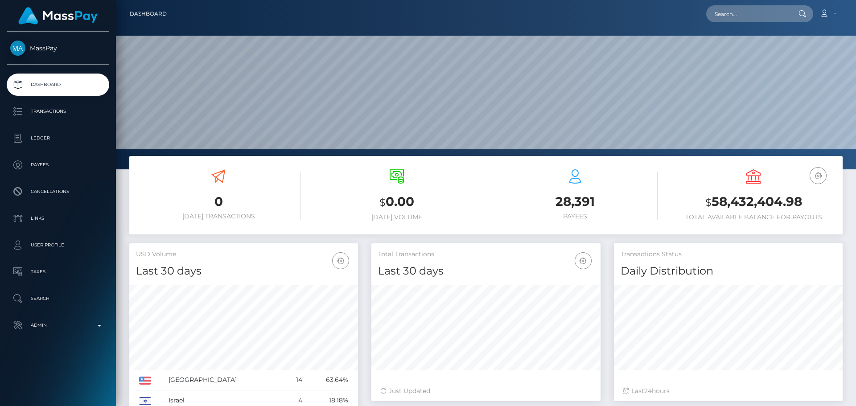
scroll to position [158, 229]
click at [758, 16] on input "text" at bounding box center [748, 13] width 84 height 17
paste input "[EMAIL_ADDRESS][DOMAIN_NAME]"
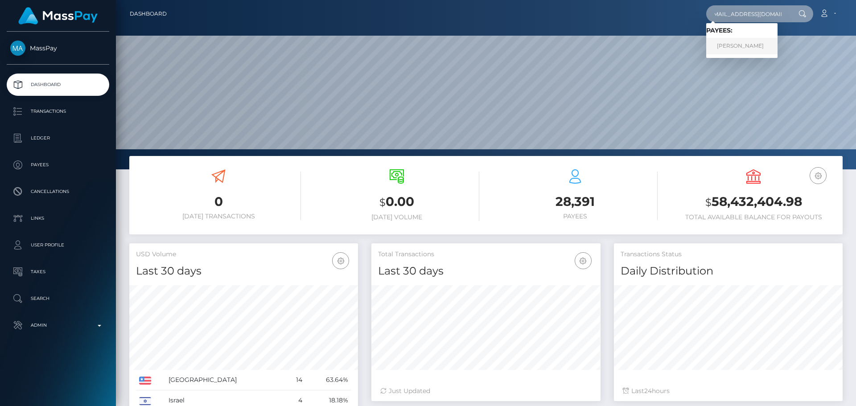
type input "[EMAIL_ADDRESS][DOMAIN_NAME]"
click at [752, 44] on link "HENNESSE MONIQE BROWN" at bounding box center [741, 46] width 71 height 16
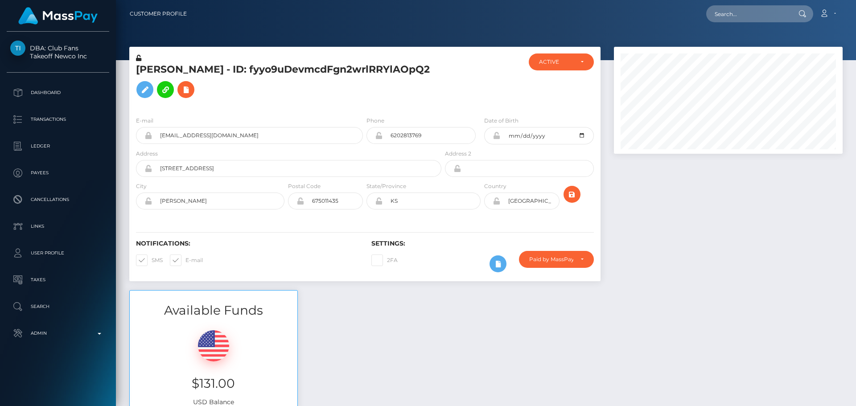
scroll to position [107, 229]
click at [450, 69] on div at bounding box center [482, 82] width 78 height 56
click at [425, 83] on h5 "[PERSON_NAME] - ID: fyyo9uDevmcdFgn2wrlRRYlAOpQ2" at bounding box center [286, 83] width 301 height 40
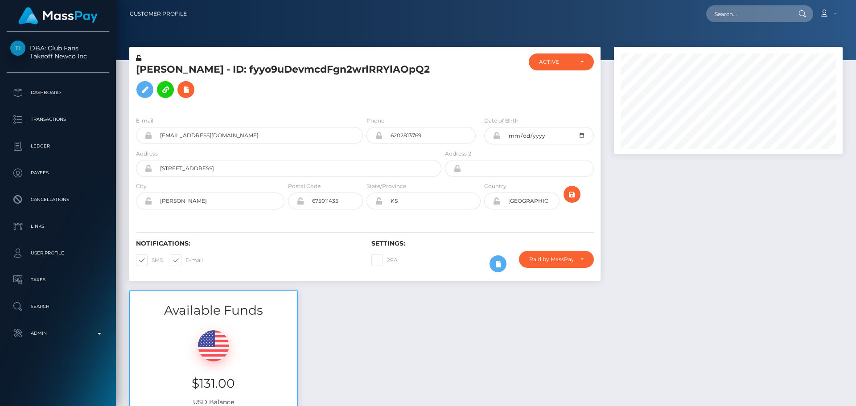
click at [425, 83] on h5 "[PERSON_NAME] - ID: fyyo9uDevmcdFgn2wrlRRYlAOpQ2" at bounding box center [286, 83] width 301 height 40
click at [425, 83] on h5 "HENNESSE MONIQE BROWN - ID: fyyo9uDevmcdFgn2wrlRRYlAOpQ2" at bounding box center [286, 83] width 301 height 40
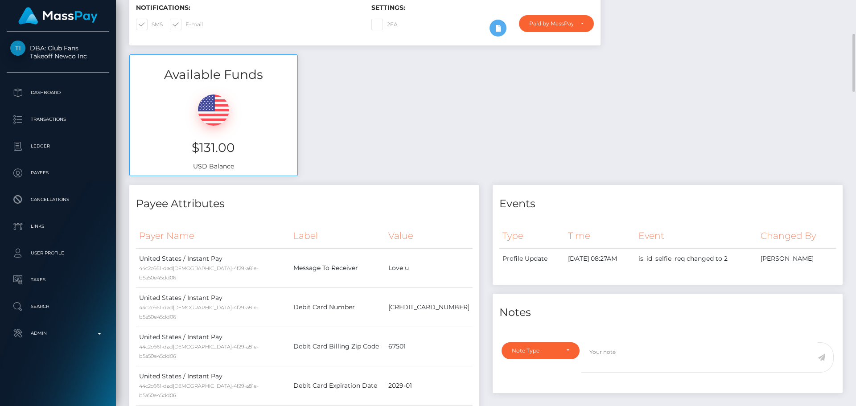
scroll to position [0, 0]
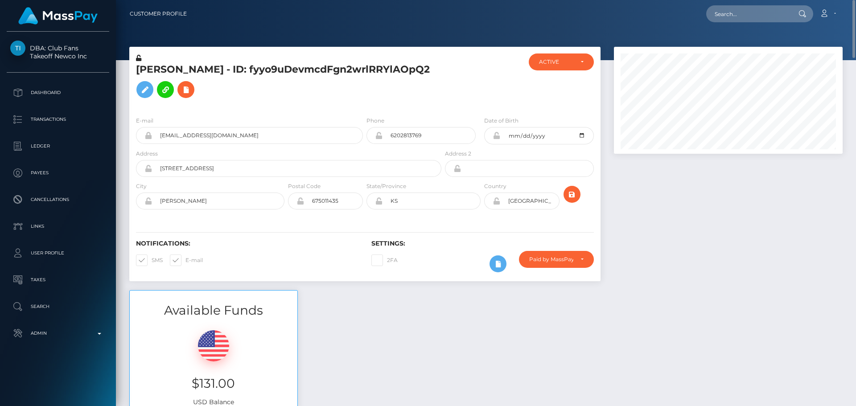
click at [455, 67] on div at bounding box center [482, 82] width 78 height 56
click at [472, 75] on div at bounding box center [482, 82] width 78 height 56
click at [472, 76] on div at bounding box center [482, 82] width 78 height 56
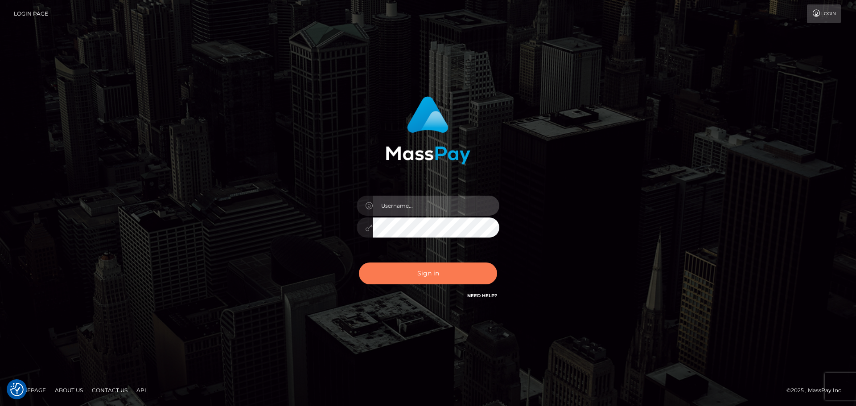
type input "constantin.mp"
click at [445, 275] on button "Sign in" at bounding box center [428, 274] width 138 height 22
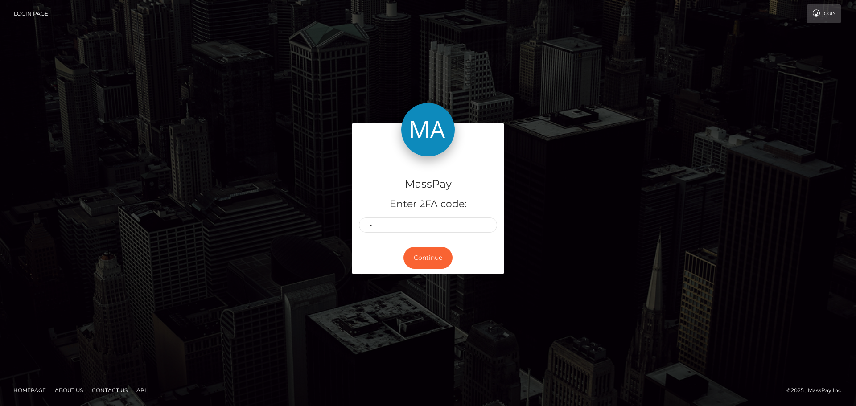
type input "2"
type input "5"
type input "9"
type input "1"
type input "5"
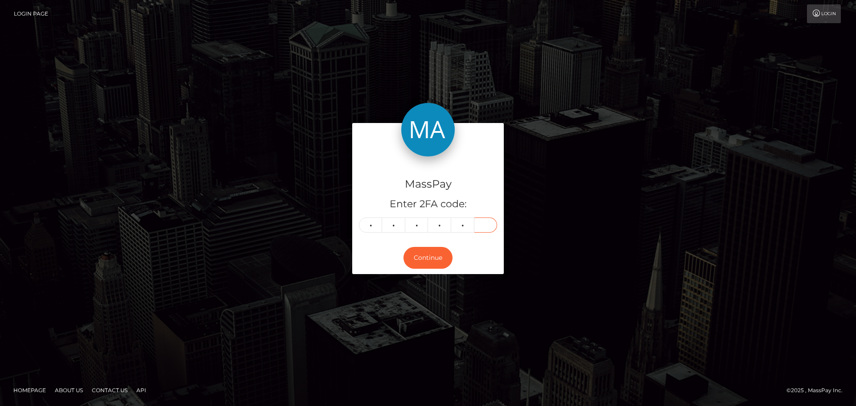
type input "5"
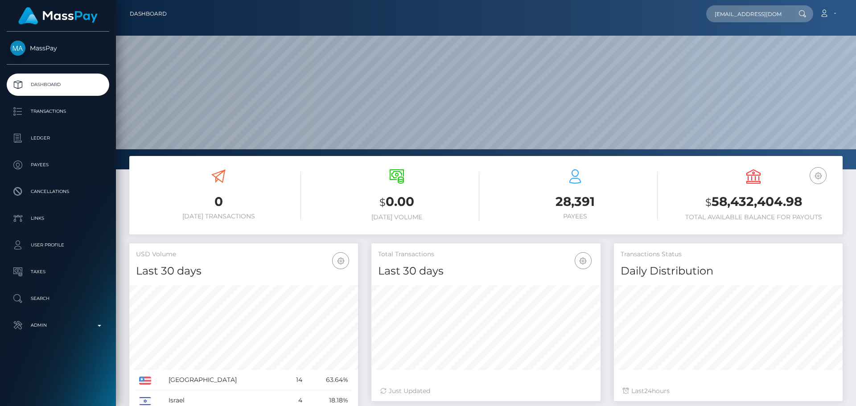
scroll to position [0, 10]
type input "[EMAIL_ADDRESS][DOMAIN_NAME]"
click at [736, 42] on link "[PERSON_NAME]" at bounding box center [741, 46] width 71 height 16
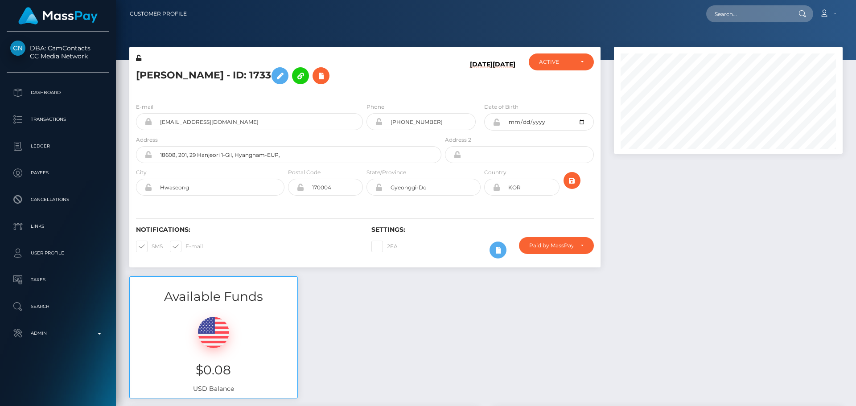
scroll to position [107, 229]
click at [380, 79] on h5 "[PERSON_NAME] - ID: 1733" at bounding box center [286, 76] width 301 height 26
click at [368, 75] on h5 "[PERSON_NAME] - ID: 1733" at bounding box center [286, 76] width 301 height 26
click at [499, 250] on icon at bounding box center [498, 250] width 11 height 11
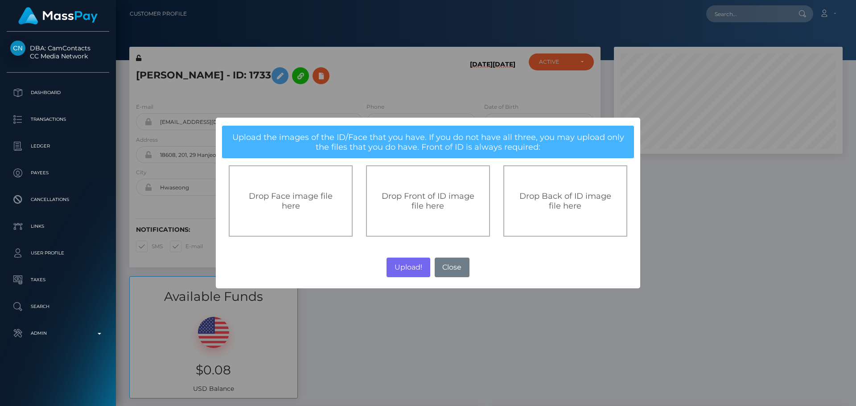
click at [430, 205] on span "Drop Front of ID image file here" at bounding box center [428, 201] width 93 height 20
click at [424, 218] on div "Drop Front of ID image file here" at bounding box center [428, 200] width 124 height 71
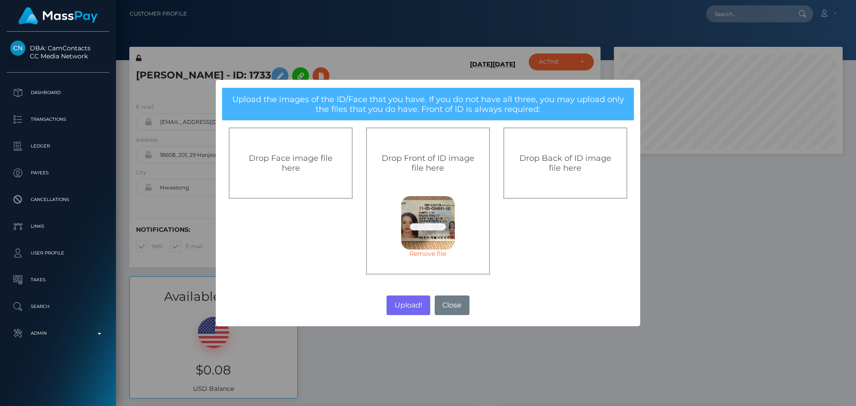
click at [571, 173] on span "Drop Back of ID image file here" at bounding box center [566, 163] width 92 height 20
click at [409, 306] on button "Upload!" at bounding box center [408, 306] width 43 height 20
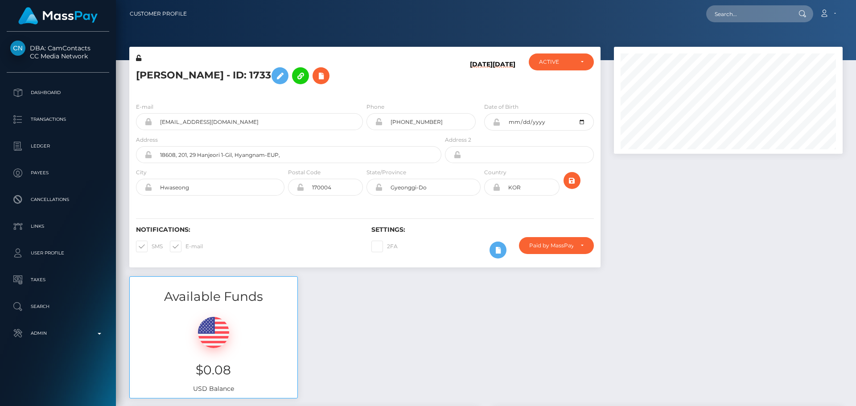
click at [434, 226] on div "Notifications: SMS E-mail Settings: 2FA" at bounding box center [364, 236] width 471 height 63
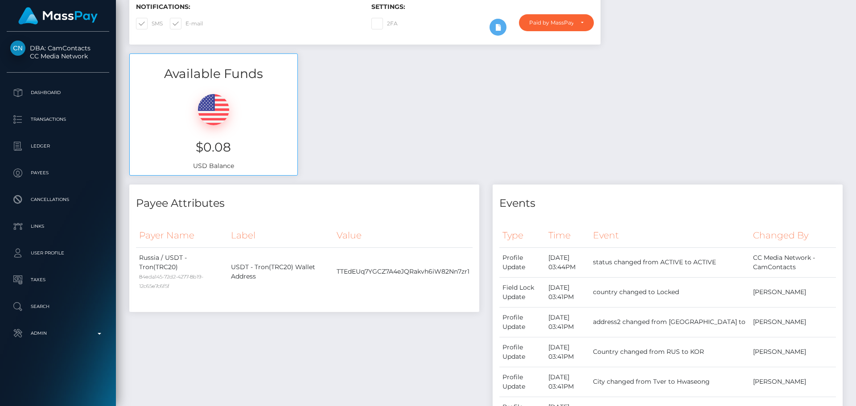
scroll to position [0, 0]
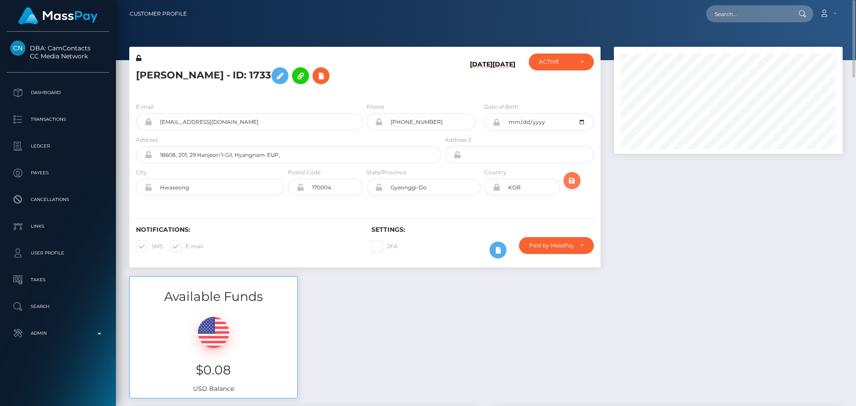
click at [575, 181] on icon "submit" at bounding box center [572, 180] width 11 height 11
click at [495, 251] on icon at bounding box center [498, 250] width 11 height 11
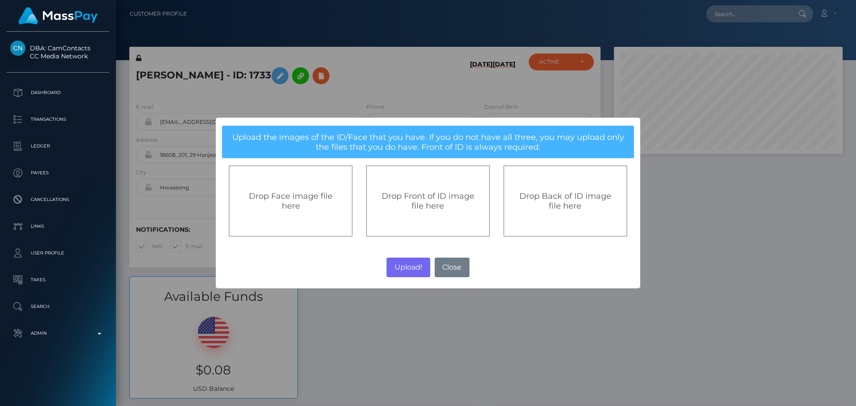
click at [427, 199] on span "Drop Front of ID image file here" at bounding box center [428, 201] width 93 height 20
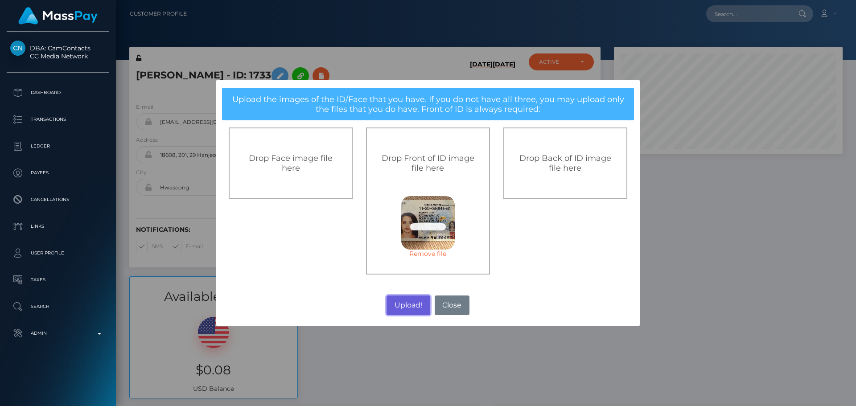
click at [405, 305] on button "Upload!" at bounding box center [408, 306] width 43 height 20
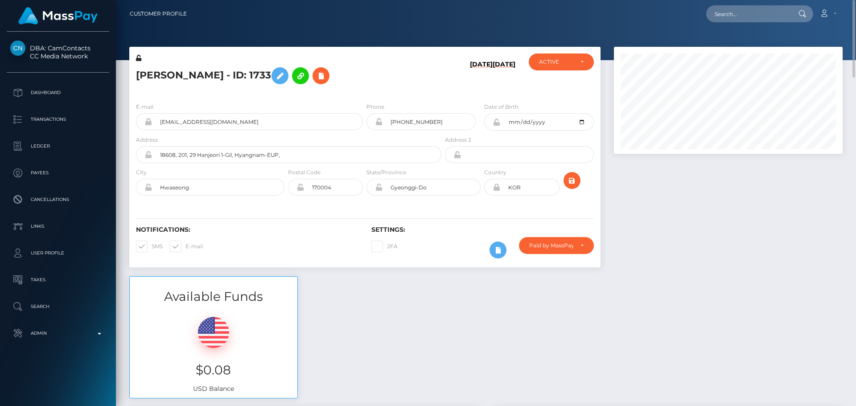
click at [452, 241] on div "2FA" at bounding box center [424, 250] width 118 height 26
click at [569, 171] on div at bounding box center [580, 184] width 39 height 33
click at [571, 181] on icon "submit" at bounding box center [572, 180] width 11 height 11
click at [500, 252] on icon at bounding box center [498, 250] width 11 height 11
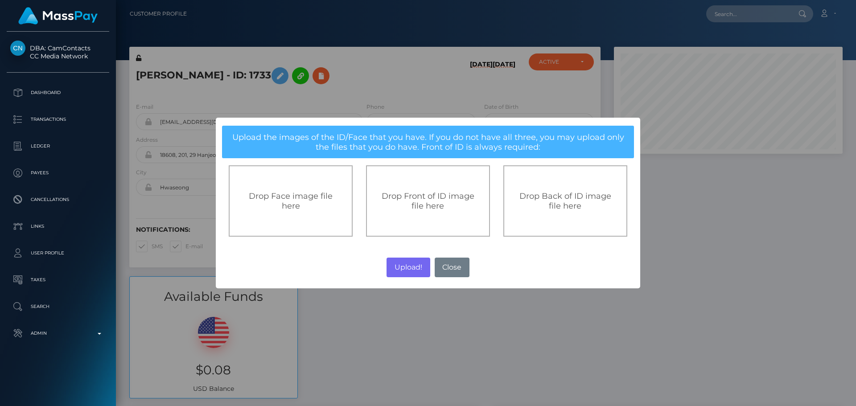
click at [398, 213] on div "Drop Front of ID image file here" at bounding box center [428, 200] width 124 height 71
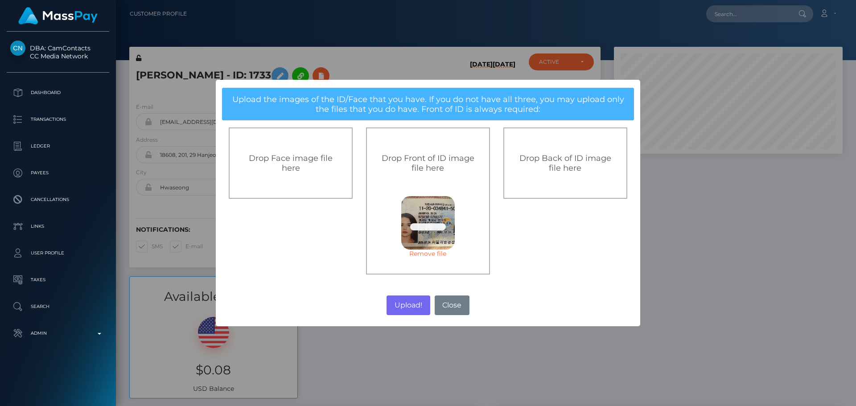
click at [563, 159] on span "Drop Back of ID image file here" at bounding box center [566, 163] width 92 height 20
click at [407, 305] on button "Upload!" at bounding box center [408, 306] width 43 height 20
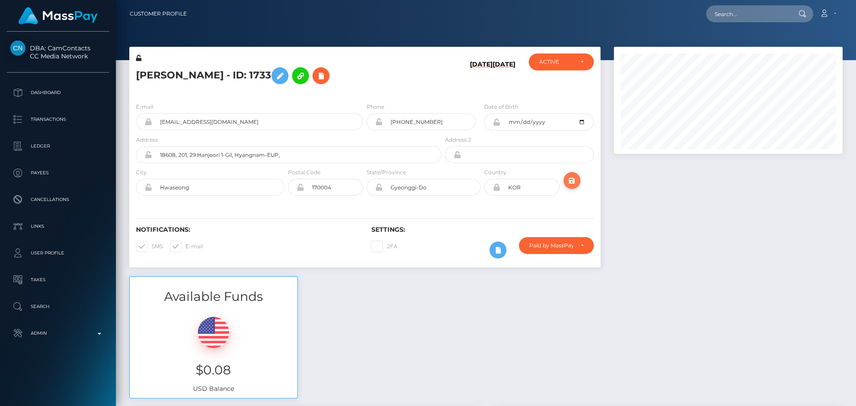
click at [572, 180] on icon "submit" at bounding box center [572, 180] width 11 height 11
click at [384, 85] on h5 "ANANEVA OLGA Olga - ID: 1733" at bounding box center [286, 76] width 301 height 26
click at [140, 58] on icon at bounding box center [138, 58] width 5 height 6
click at [365, 76] on icon at bounding box center [370, 75] width 11 height 11
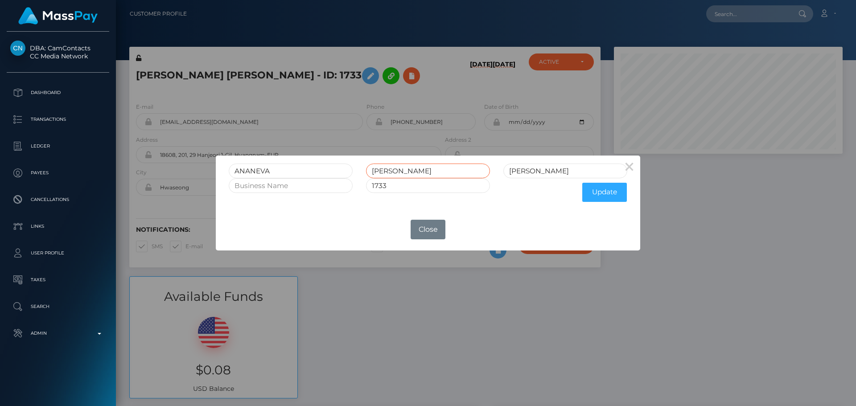
click at [385, 170] on input "OLGA" at bounding box center [428, 171] width 124 height 15
click at [538, 173] on input "Olga" at bounding box center [565, 171] width 124 height 15
paste input "LGA"
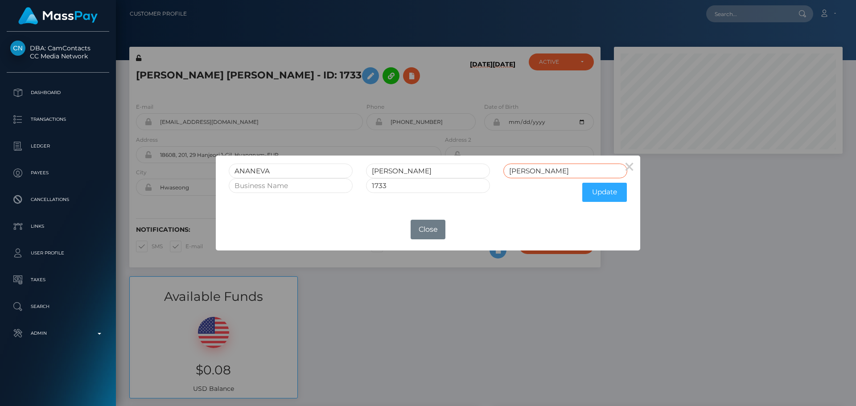
type input "OLGA"
click at [385, 170] on input "OLGA" at bounding box center [428, 171] width 124 height 15
click at [601, 198] on button "Update" at bounding box center [604, 192] width 45 height 19
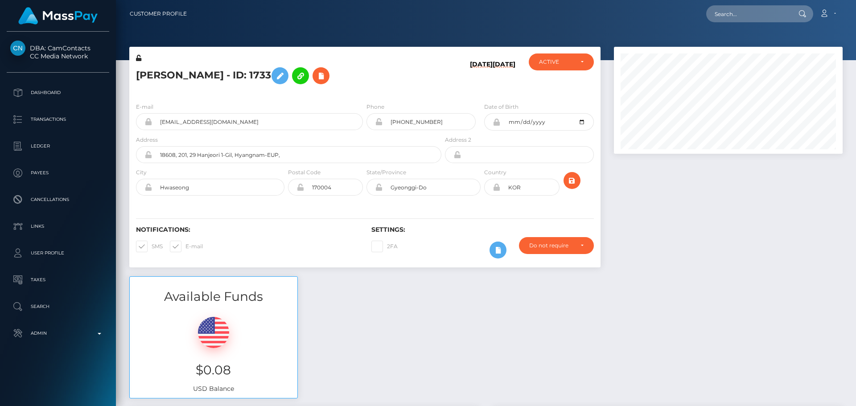
scroll to position [107, 229]
click at [366, 81] on h5 "[PERSON_NAME] - ID: 1733" at bounding box center [286, 76] width 301 height 26
click at [137, 58] on icon at bounding box center [138, 58] width 5 height 6
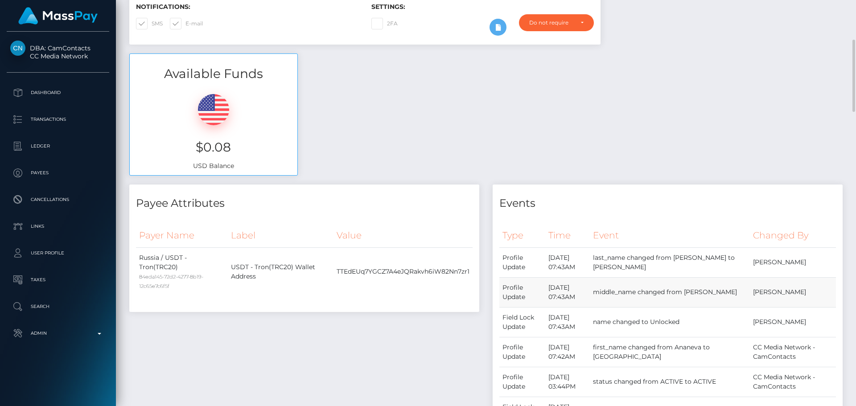
scroll to position [401, 0]
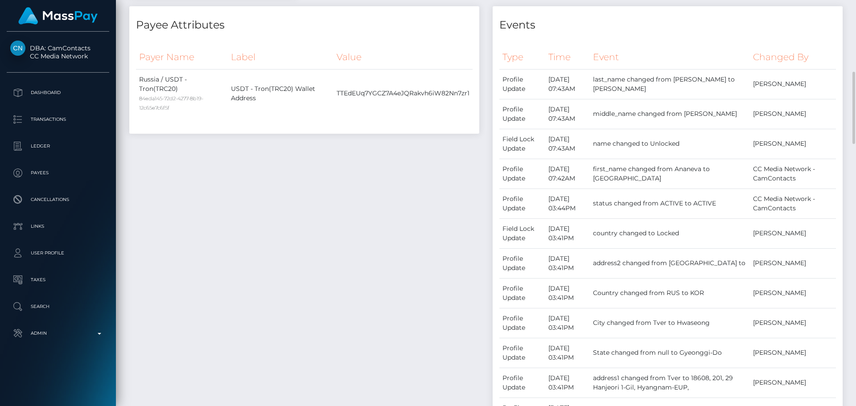
click at [392, 215] on div "Payee Attributes Payer Name Label Value Russia / USDT - Tron(TRC20) 84eda145-72…" at bounding box center [304, 302] width 363 height 592
click at [393, 229] on div "Payee Attributes Payer Name Label Value Russia / USDT - Tron(TRC20) 84eda145-72…" at bounding box center [304, 302] width 363 height 592
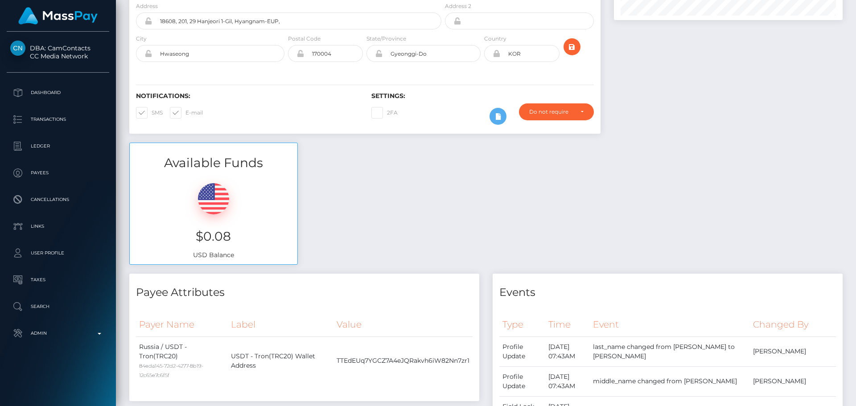
scroll to position [0, 0]
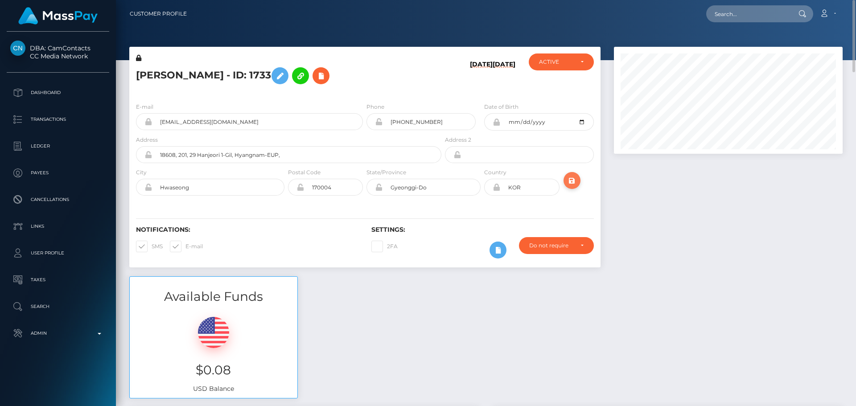
click at [573, 182] on icon "submit" at bounding box center [572, 180] width 11 height 11
click at [387, 91] on div "[PERSON_NAME] - ID: 1733" at bounding box center [286, 75] width 314 height 42
click at [203, 78] on h5 "ANANEVA OLGA - ID: 1733" at bounding box center [286, 76] width 301 height 26
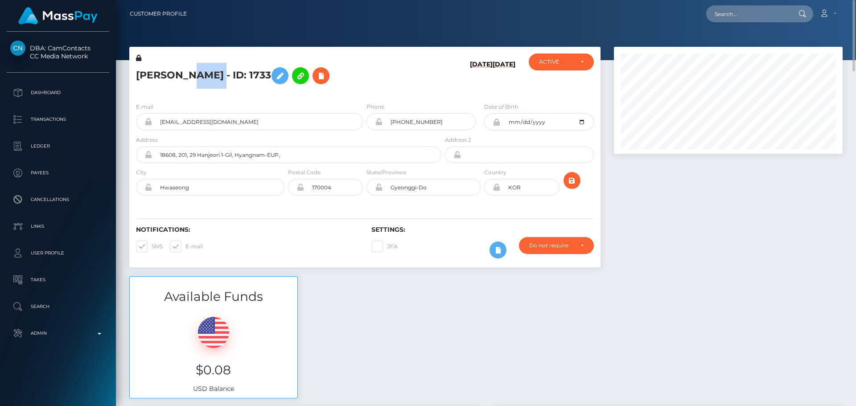
copy h5 "ANANEVA OLGA - ID: 1733"
click at [737, 8] on input "text" at bounding box center [748, 13] width 84 height 17
paste input "003e5f05-2b1c-40a4-9675-e8de7de089f1"
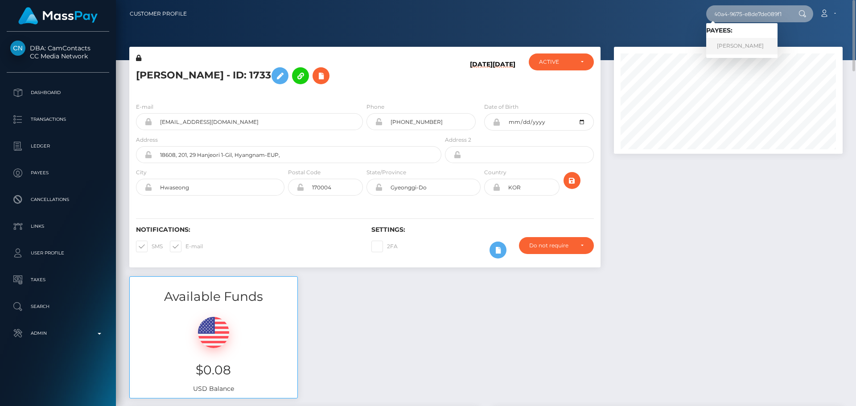
type input "003e5f05-2b1c-40a4-9675-e8de7de089f1"
click at [742, 48] on link "JULIA KATHLEEN OWEN" at bounding box center [741, 46] width 71 height 16
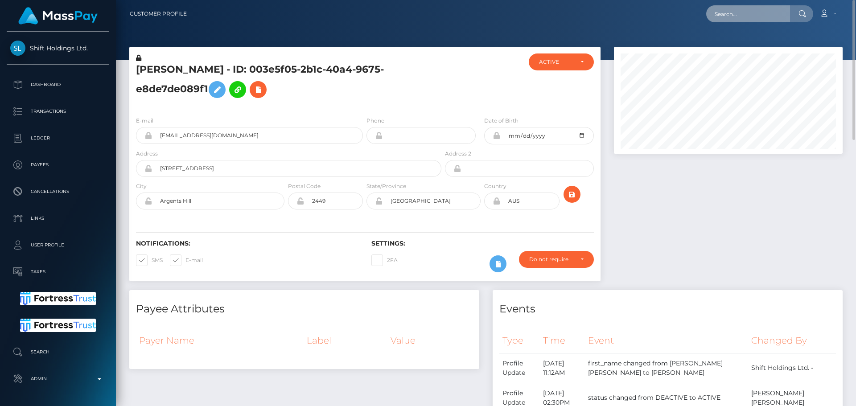
click at [754, 16] on input "text" at bounding box center [748, 13] width 84 height 17
paste input "[EMAIL_ADDRESS][DOMAIN_NAME]"
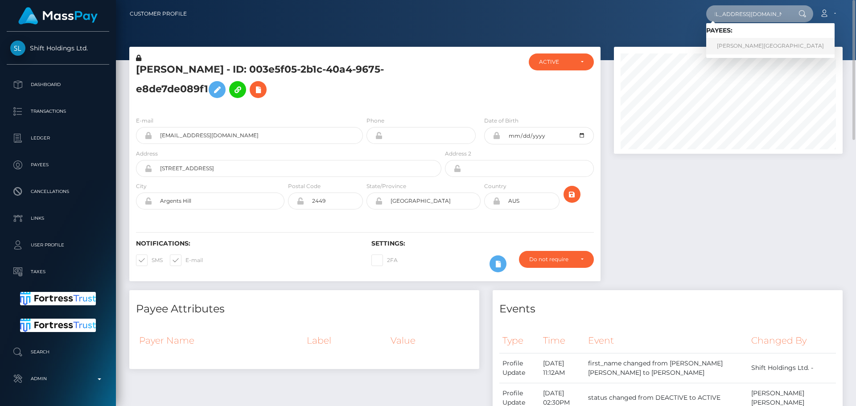
type input "[EMAIL_ADDRESS][DOMAIN_NAME]"
click at [746, 45] on link "NICHOLAS CAIN BEACH" at bounding box center [770, 46] width 128 height 16
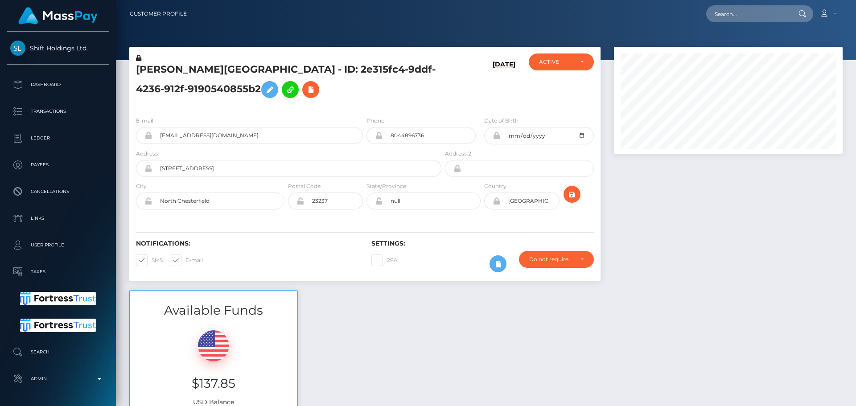
scroll to position [107, 229]
click at [347, 96] on h5 "NICHOLAS CAIN BEACH - ID: 2e315fc4-9ddf-4236-912f-9190540855b2" at bounding box center [286, 83] width 301 height 40
click at [371, 98] on h5 "NICHOLAS CAIN BEACH - ID: 2e315fc4-9ddf-4236-912f-9190540855b2" at bounding box center [286, 83] width 301 height 40
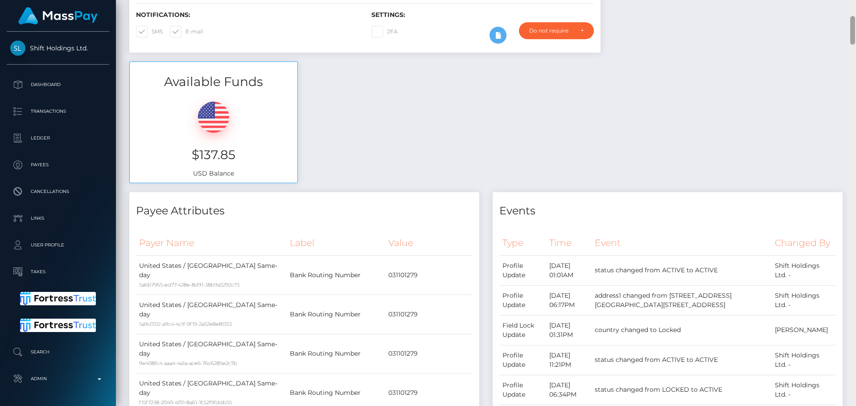
scroll to position [0, 0]
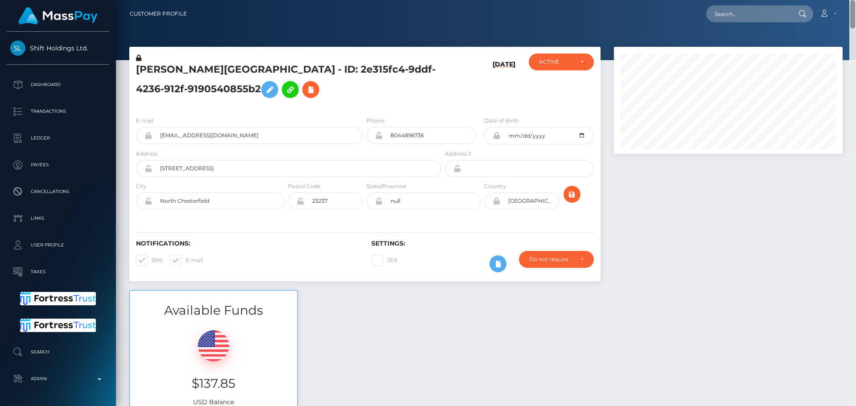
drag, startPoint x: 851, startPoint y: 176, endPoint x: 835, endPoint y: -1, distance: 177.4
click at [835, 0] on html "Shift Holdings Ltd. Dashboard Transactions Ledger Payees Links" at bounding box center [428, 203] width 856 height 406
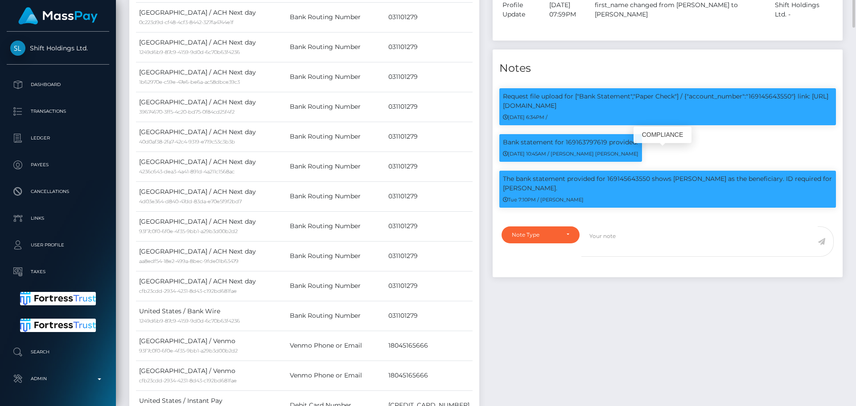
scroll to position [624, 0]
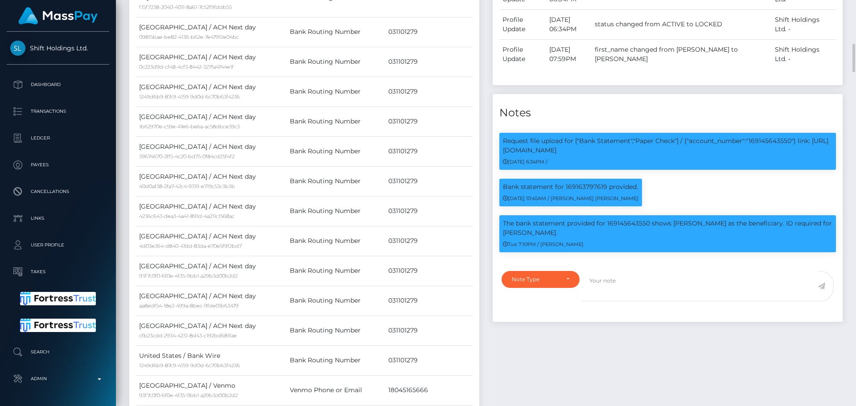
click at [582, 109] on div "Notes" at bounding box center [668, 107] width 350 height 27
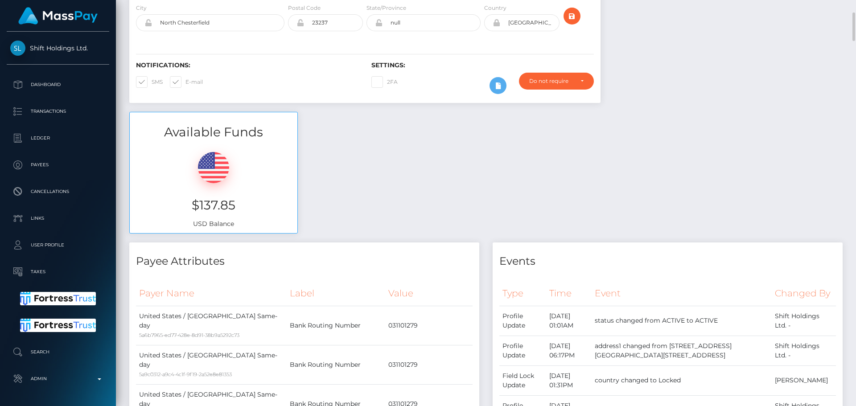
scroll to position [0, 0]
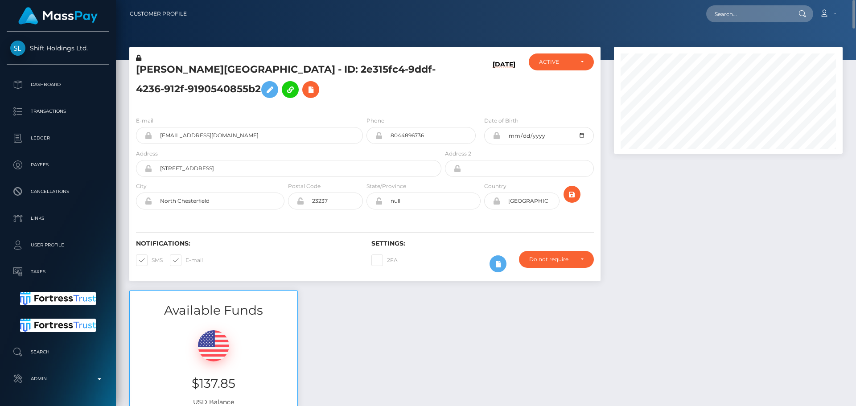
click at [200, 71] on h5 "NICHOLAS CAIN BEACH - ID: 2e315fc4-9ddf-4236-912f-9190540855b2" at bounding box center [286, 83] width 301 height 40
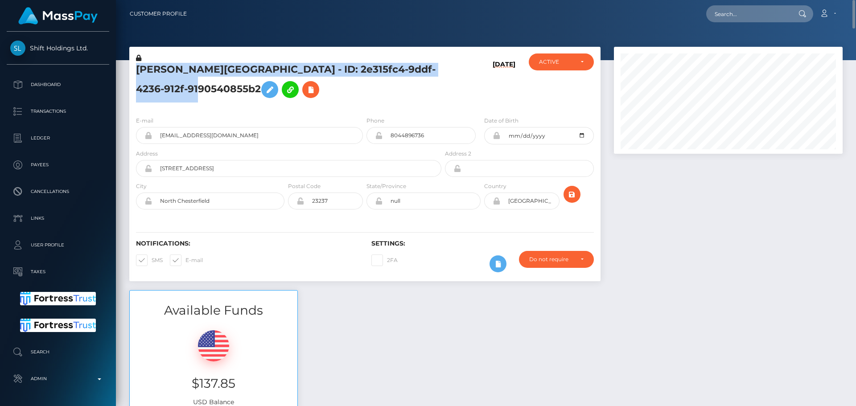
click at [200, 71] on h5 "NICHOLAS CAIN BEACH - ID: 2e315fc4-9ddf-4236-912f-9190540855b2" at bounding box center [286, 83] width 301 height 40
copy h5 "NICHOLAS CAIN BEACH - ID: 2e315fc4-9ddf-4236-912f-9190540855b2"
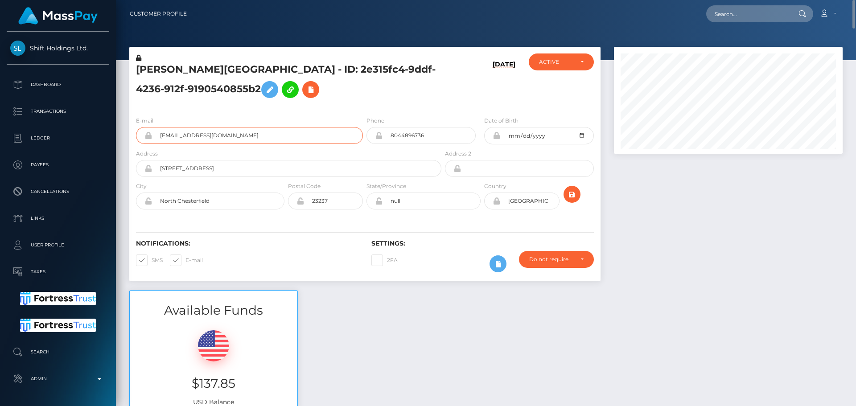
drag, startPoint x: 263, startPoint y: 137, endPoint x: 116, endPoint y: 137, distance: 146.7
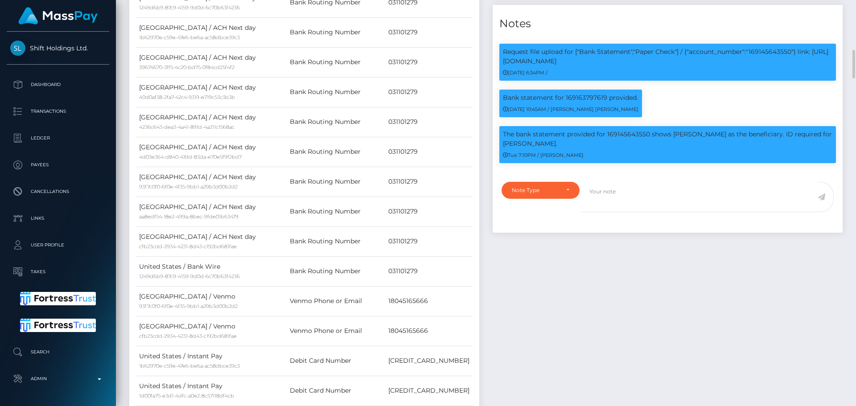
scroll to position [107, 229]
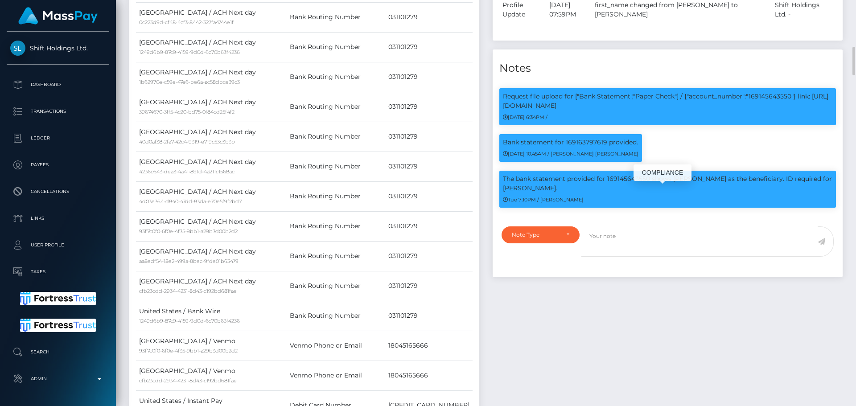
click at [623, 193] on p "The bank statement provided for 169145643550 shows Cheyenne White as the benefi…" at bounding box center [668, 183] width 330 height 19
copy p "169145643550"
click at [686, 193] on p "The bank statement provided for 169145643550 shows Cheyenne White as the benefi…" at bounding box center [668, 183] width 330 height 19
drag, startPoint x: 686, startPoint y: 194, endPoint x: 711, endPoint y: 194, distance: 25.4
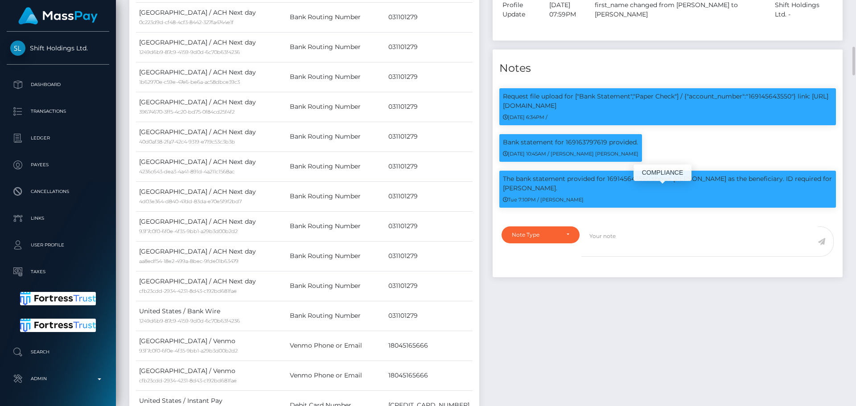
click at [711, 193] on p "The bank statement provided for 169145643550 shows Cheyenne White as the benefi…" at bounding box center [668, 183] width 330 height 19
copy p "Cheyenne White"
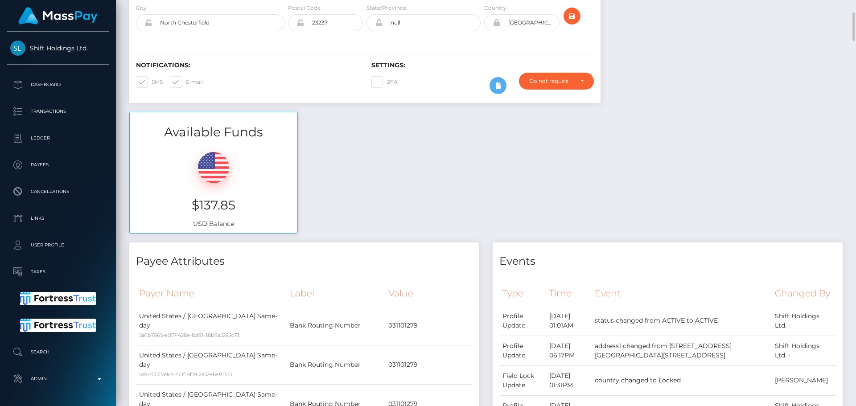
scroll to position [0, 0]
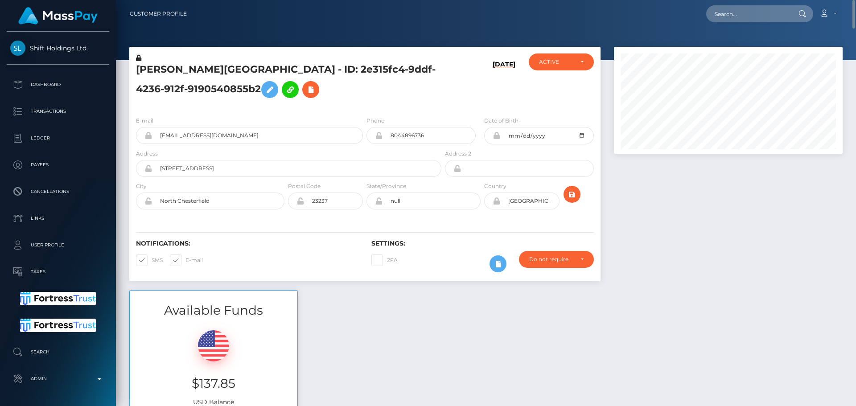
click at [384, 93] on h5 "NICHOLAS CAIN BEACH - ID: 2e315fc4-9ddf-4236-912f-9190540855b2" at bounding box center [286, 83] width 301 height 40
click at [305, 90] on icon at bounding box center [310, 89] width 11 height 11
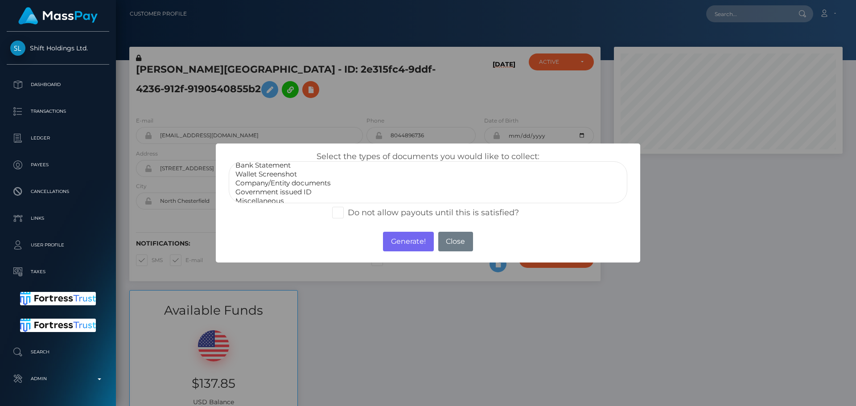
scroll to position [18, 0]
select select "Government issued ID"
click at [284, 183] on option "Government issued ID" at bounding box center [428, 186] width 387 height 9
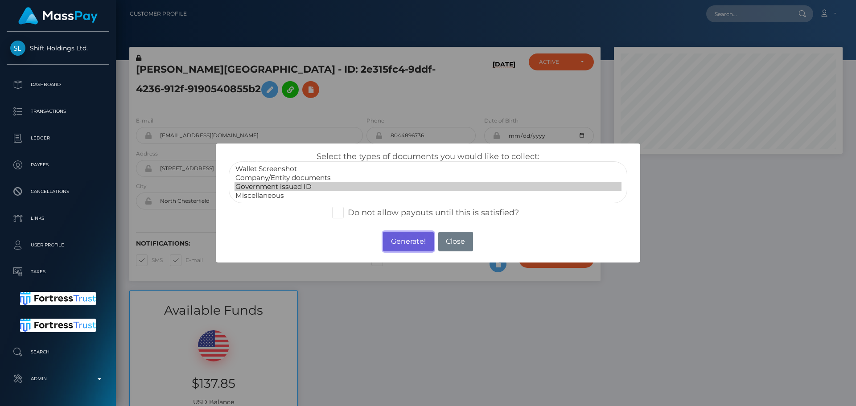
click at [408, 239] on button "Generate!" at bounding box center [408, 242] width 50 height 20
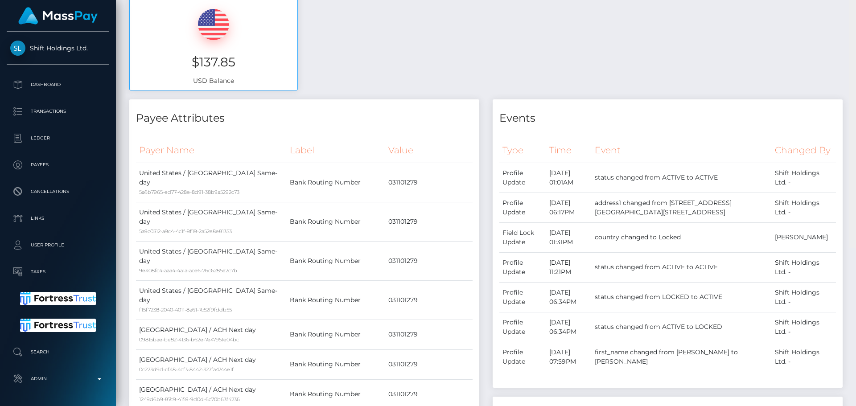
scroll to position [0, 0]
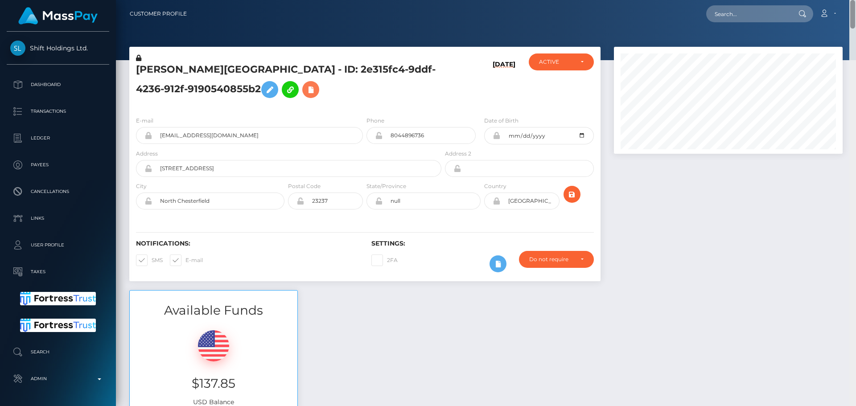
drag, startPoint x: 852, startPoint y: 334, endPoint x: 850, endPoint y: 0, distance: 334.5
click at [850, 0] on div "Customer Profile Loading... Loading..." at bounding box center [486, 203] width 740 height 406
click at [771, 16] on input "text" at bounding box center [748, 13] width 84 height 17
click at [722, 18] on input "text" at bounding box center [748, 13] width 84 height 17
paste input "yakebarobinson@gmail.com"
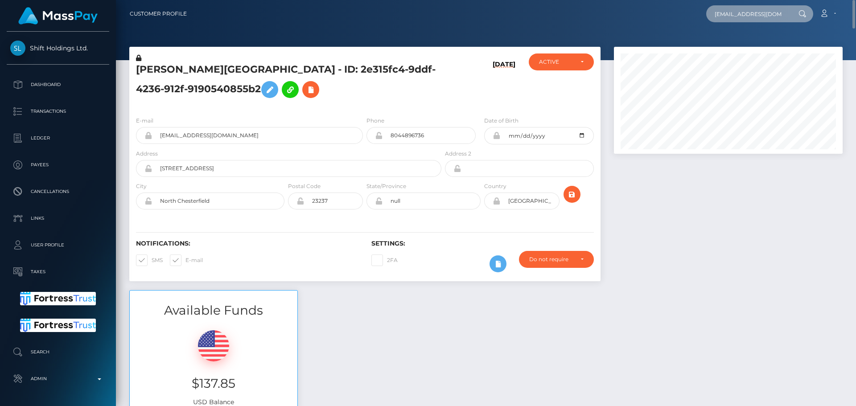
scroll to position [0, 11]
type input "yakebarobinson@gmail.com"
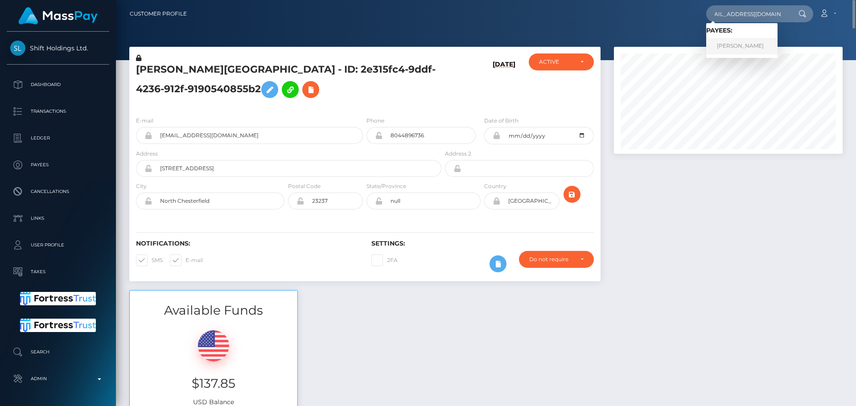
click at [736, 45] on link "Yakeba Robinson" at bounding box center [741, 46] width 71 height 16
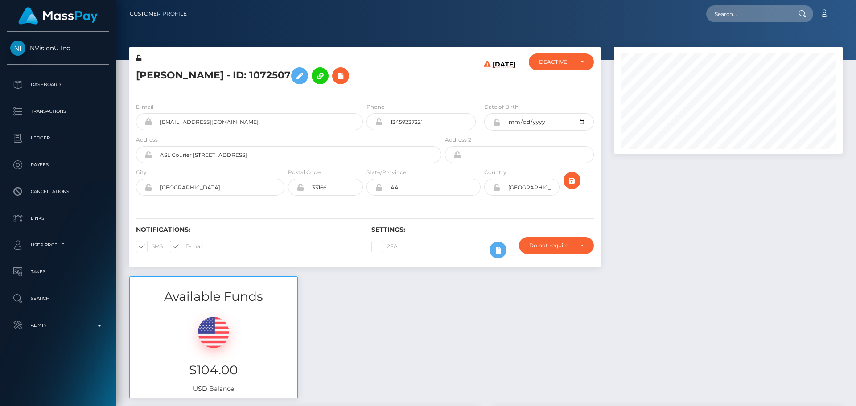
scroll to position [107, 229]
click at [767, 10] on input "text" at bounding box center [748, 13] width 84 height 17
paste input "[EMAIL_ADDRESS][DOMAIN_NAME]"
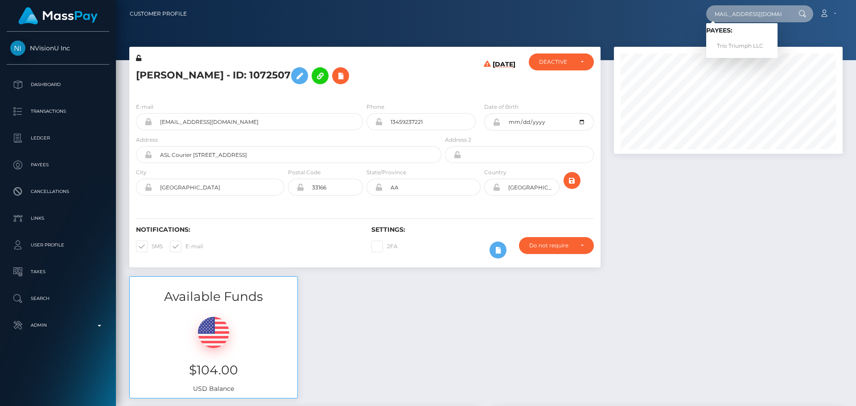
type input "[EMAIL_ADDRESS][DOMAIN_NAME]"
click at [738, 46] on link "Trio Triumph LLC" at bounding box center [741, 46] width 71 height 16
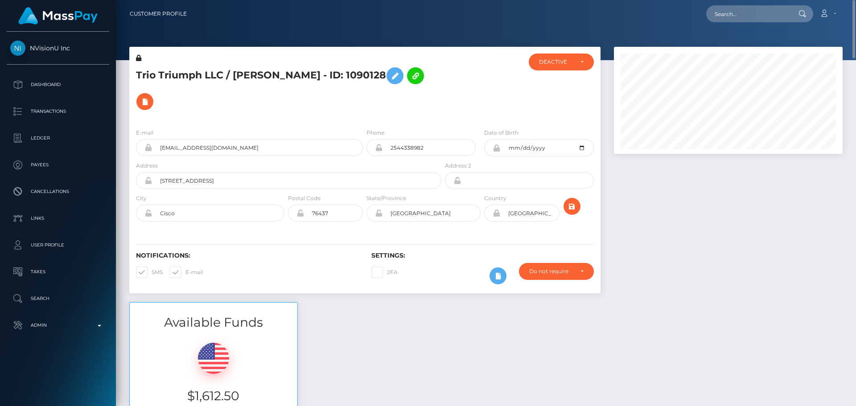
click at [469, 121] on div "E-mail [EMAIL_ADDRESS][DOMAIN_NAME] Phone 2544338982" at bounding box center [364, 175] width 471 height 109
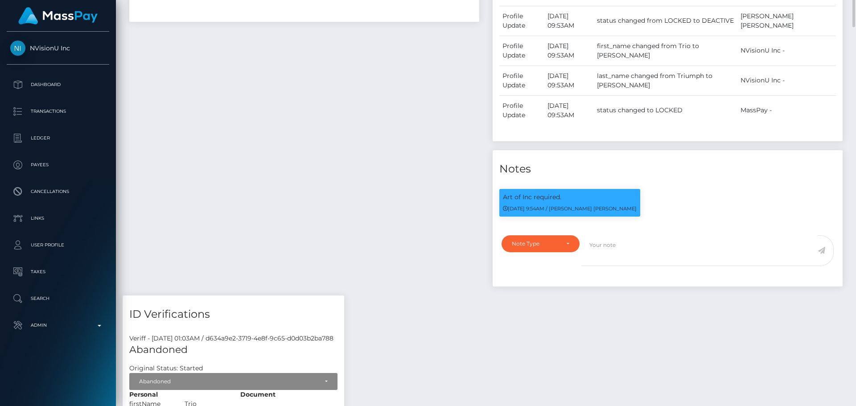
scroll to position [535, 0]
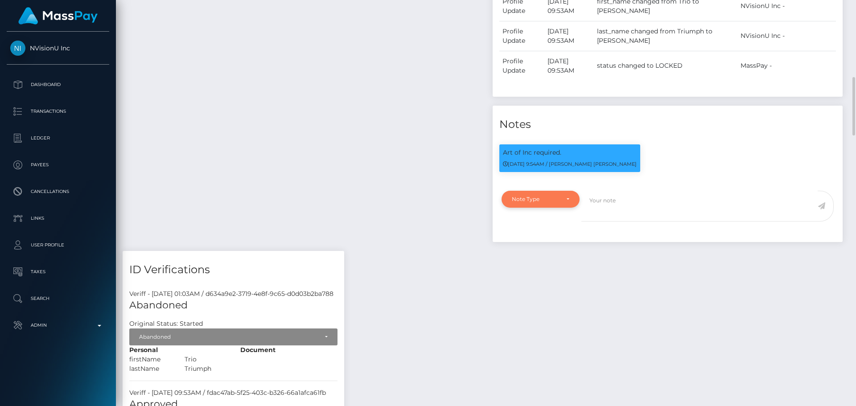
click at [558, 196] on div "Note Type" at bounding box center [535, 199] width 47 height 7
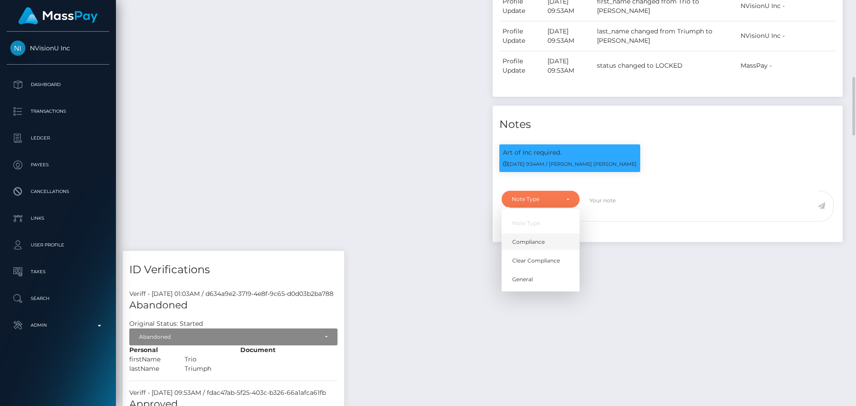
click at [543, 238] on span "Compliance" at bounding box center [528, 242] width 33 height 8
select select "COMPLIANCE"
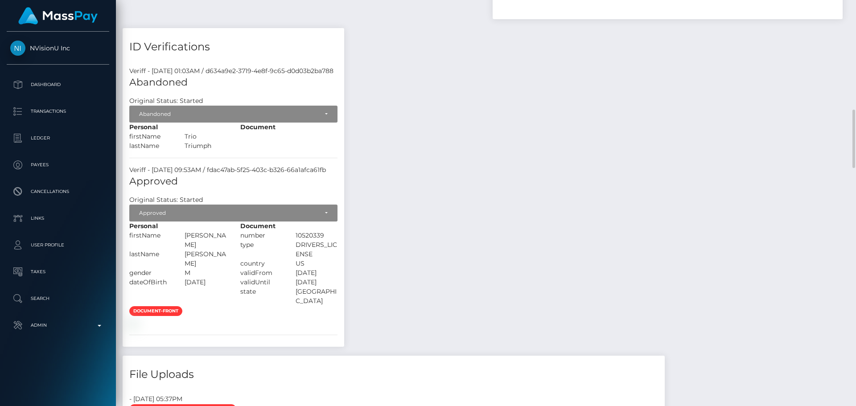
scroll to position [535, 0]
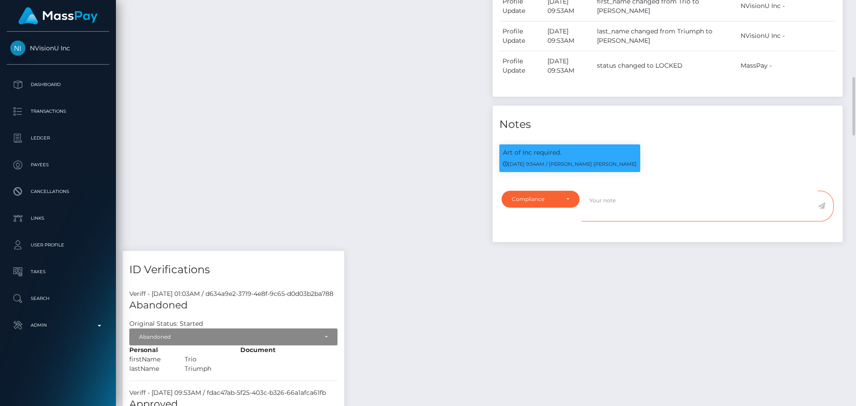
click at [597, 191] on textarea at bounding box center [700, 206] width 236 height 31
paste textarea "Documents on file for Mount Equinox Inc confirm that [PERSON_NAME] [PERSON_NAME…"
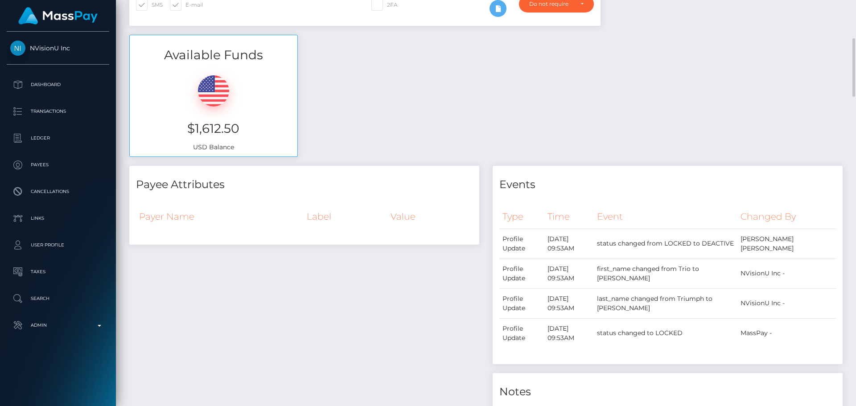
scroll to position [0, 0]
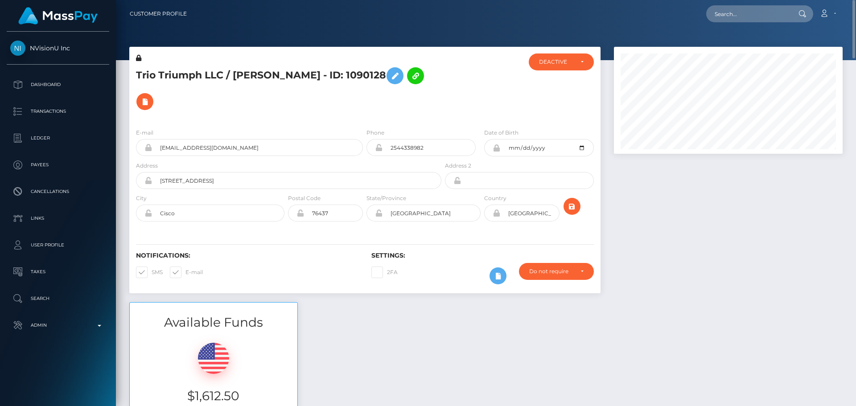
click at [147, 67] on h5 "Trio Triumph LLC / [PERSON_NAME] - ID: 1090128" at bounding box center [286, 89] width 301 height 52
drag, startPoint x: 147, startPoint y: 67, endPoint x: 206, endPoint y: 69, distance: 58.5
click at [206, 69] on h5 "Trio Triumph LLC / [PERSON_NAME] - ID: 1090128" at bounding box center [286, 89] width 301 height 52
copy h5 "Trio Triumph LLC"
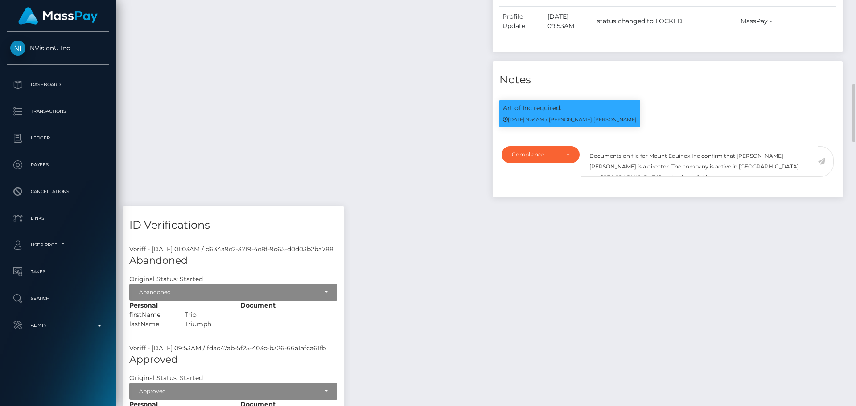
scroll to position [669, 0]
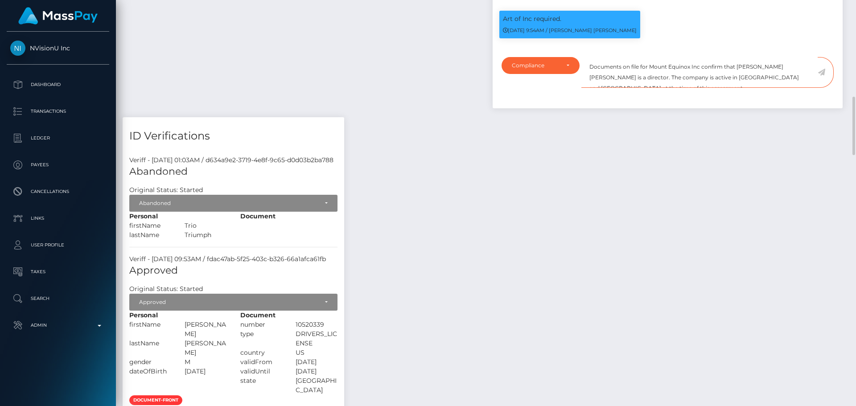
click at [656, 57] on textarea "Documents on file for Mount Equinox Inc confirm that [PERSON_NAME] [PERSON_NAME…" at bounding box center [700, 72] width 236 height 31
drag, startPoint x: 656, startPoint y: 52, endPoint x: 694, endPoint y: 54, distance: 38.4
click at [694, 57] on textarea "Documents on file for Mount Equinox Inc confirm that [PERSON_NAME] [PERSON_NAME…" at bounding box center [700, 72] width 236 height 31
paste textarea "Trio Triumph LLC"
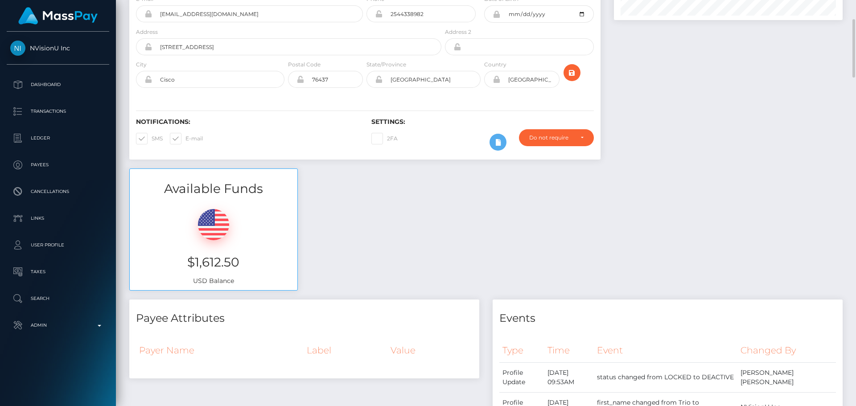
scroll to position [0, 0]
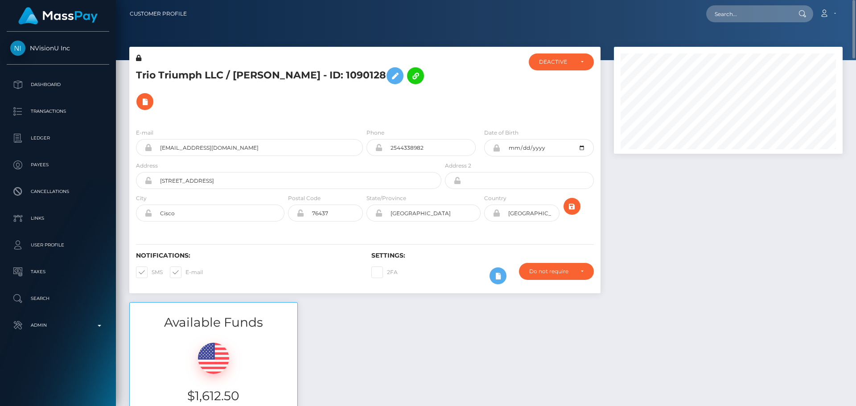
click at [264, 72] on h5 "Trio Triumph LLC / [PERSON_NAME] - ID: 1090128" at bounding box center [286, 89] width 301 height 52
drag, startPoint x: 264, startPoint y: 72, endPoint x: 346, endPoint y: 66, distance: 82.7
click at [346, 66] on h5 "Trio Triumph LLC / [PERSON_NAME] - ID: 1090128" at bounding box center [286, 89] width 301 height 52
copy h5 "BRANDON GLYNN STEVENS"
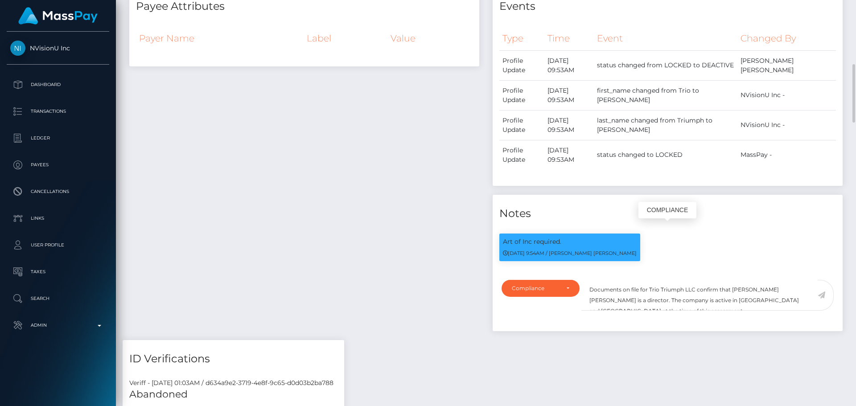
scroll to position [107, 229]
click at [739, 280] on textarea "Documents on file for Trio Triumph LLC confirm that Kevin Jeffrey Bennett is a …" at bounding box center [700, 295] width 236 height 31
drag, startPoint x: 739, startPoint y: 276, endPoint x: 769, endPoint y: 278, distance: 29.9
click at [769, 280] on textarea "Documents on file for Trio Triumph LLC confirm that Kevin Jeffrey Bennett is a …" at bounding box center [700, 295] width 236 height 31
paste textarea "BRANDON GLYNN STEVENS"
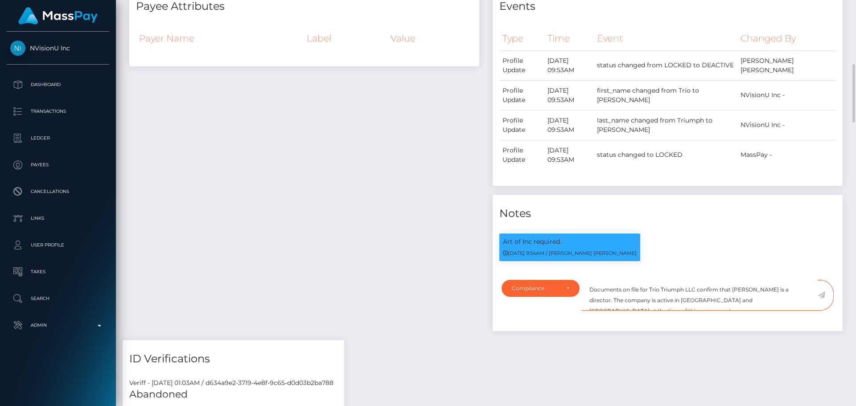
click at [613, 291] on textarea "Documents on file for Trio Triumph LLC confirm that BRANDON GLYNN STEVENS is a …" at bounding box center [700, 295] width 236 height 31
drag, startPoint x: 789, startPoint y: 288, endPoint x: 763, endPoint y: 290, distance: 25.5
click at [763, 290] on textarea "Documents on file for Trio Triumph LLC confirm that BRANDON GLYNN STEVENS is a …" at bounding box center [700, 295] width 236 height 31
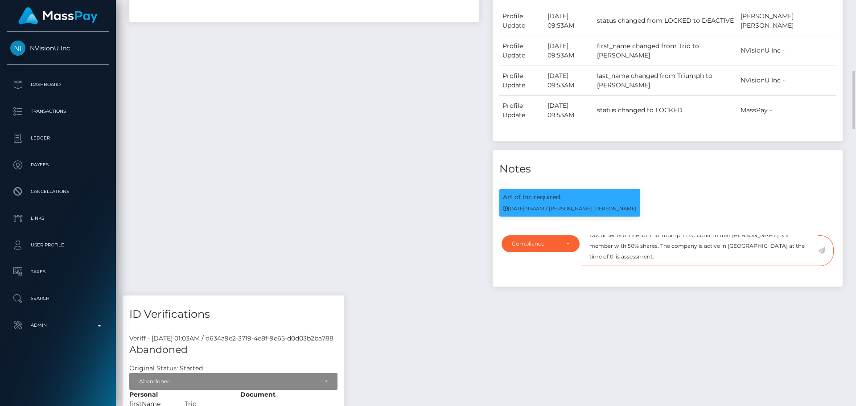
scroll to position [11, 0]
type textarea "Documents on file for Trio Triumph LLC confirm that [PERSON_NAME] is a member w…"
click at [825, 247] on icon at bounding box center [822, 250] width 8 height 7
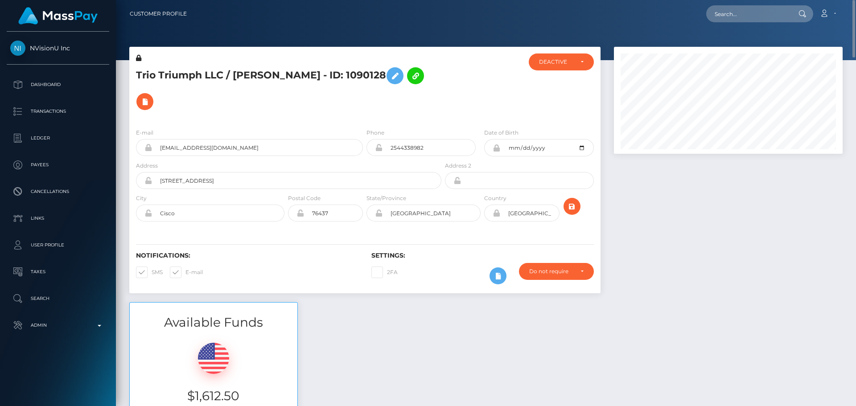
scroll to position [107, 229]
click at [138, 58] on icon at bounding box center [138, 58] width 5 height 6
click at [150, 96] on icon at bounding box center [145, 101] width 11 height 11
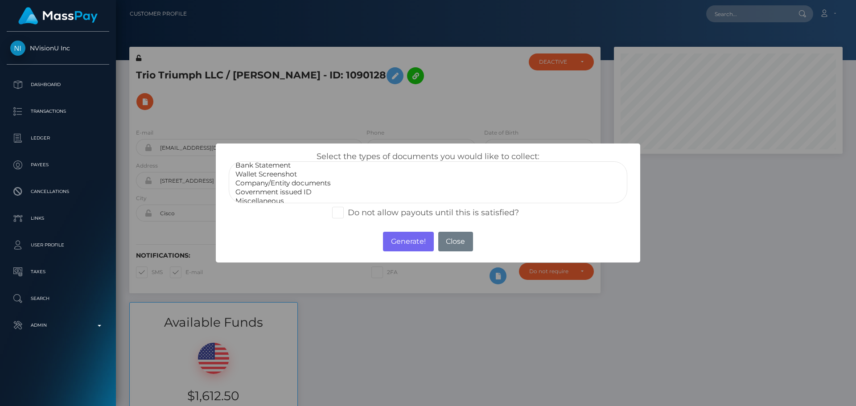
scroll to position [18, 0]
select select "Company/Entity documents"
click at [283, 179] on option "Company/Entity documents" at bounding box center [428, 177] width 387 height 9
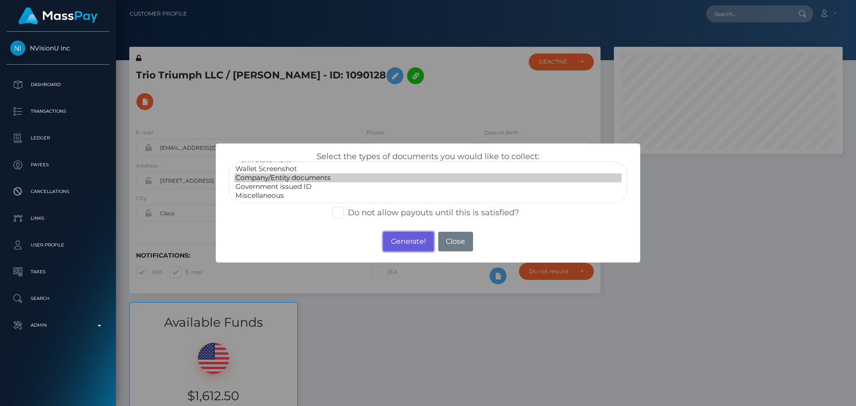
click at [408, 248] on button "Generate!" at bounding box center [408, 242] width 50 height 20
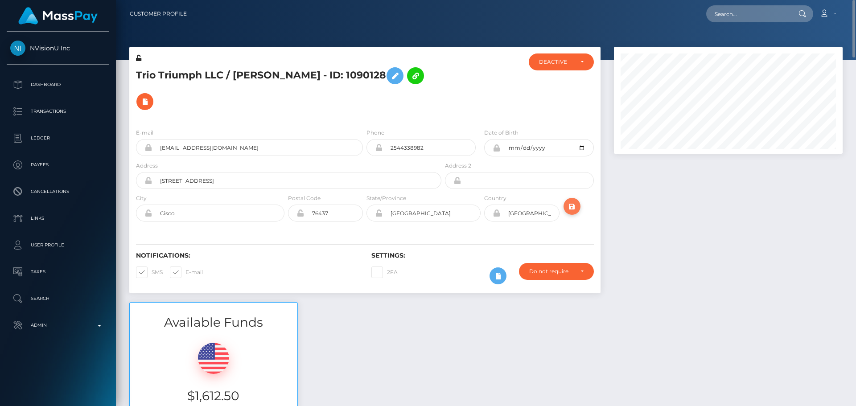
click at [570, 201] on icon "submit" at bounding box center [572, 206] width 11 height 11
drag, startPoint x: 139, startPoint y: 58, endPoint x: 601, endPoint y: 0, distance: 465.2
click at [139, 58] on icon at bounding box center [138, 58] width 5 height 6
click at [570, 201] on icon "submit" at bounding box center [572, 206] width 11 height 11
click at [560, 62] on div "DEACTIVE" at bounding box center [556, 61] width 34 height 7
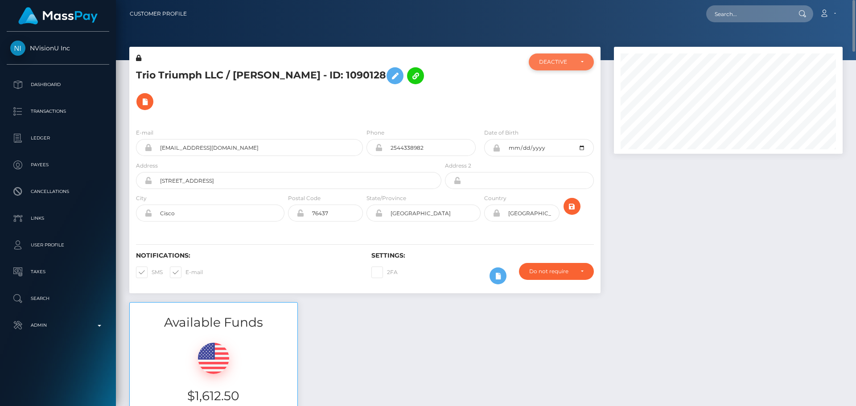
scroll to position [107, 229]
click at [554, 82] on span "ACTIVE" at bounding box center [550, 86] width 20 height 8
select select "ACTIVE"
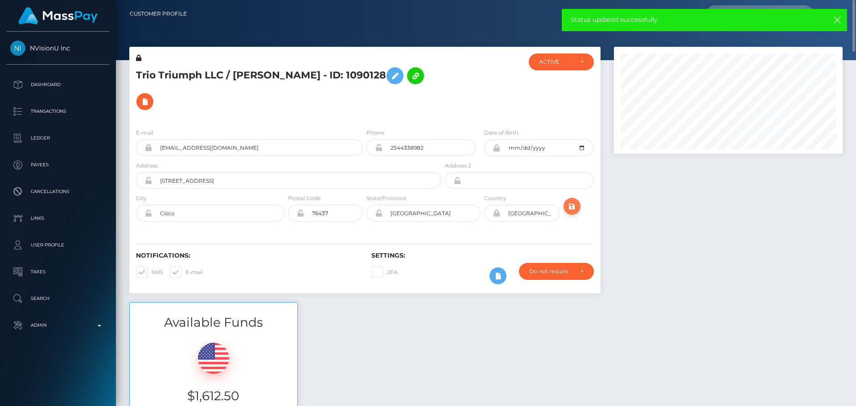
click at [571, 201] on icon "submit" at bounding box center [572, 206] width 11 height 11
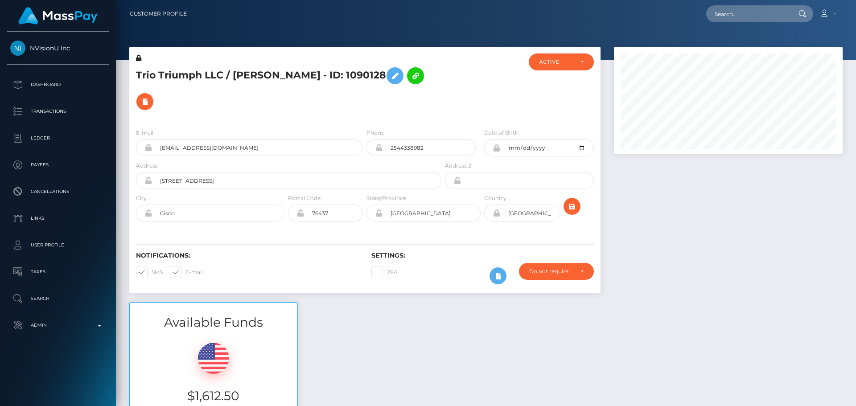
scroll to position [107, 229]
click at [252, 66] on h5 "Trio Triumph LLC / BRANDON GLYNN STEVENS - ID: 1090128" at bounding box center [286, 89] width 301 height 52
copy h5 "Trio Triumph LLC / BRANDON GLYNN STEVENS - ID: 1090128"
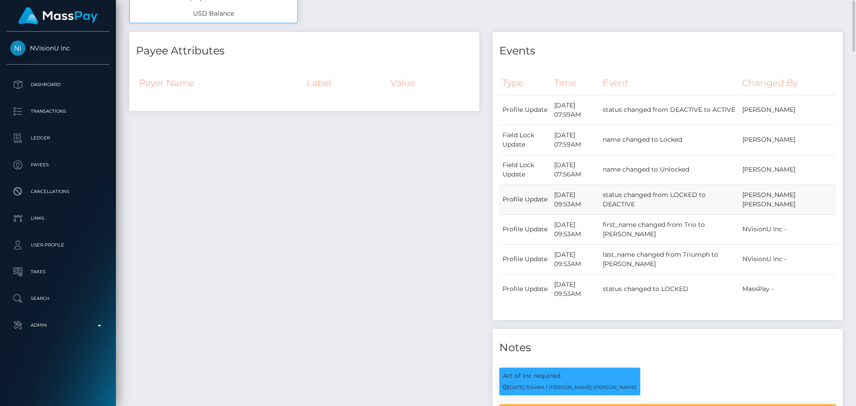
scroll to position [446, 0]
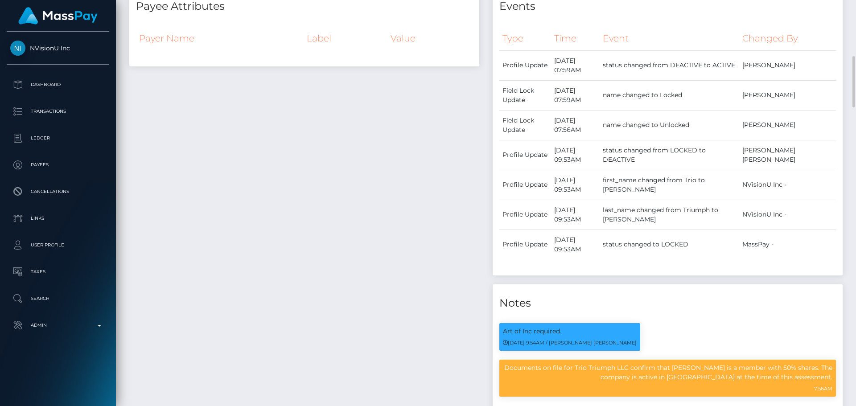
click at [409, 203] on div "Payee Attributes Payer Name Label Value" at bounding box center [304, 232] width 363 height 488
click at [395, 210] on div "Payee Attributes Payer Name Label Value" at bounding box center [304, 232] width 363 height 488
click at [392, 204] on div "Payee Attributes Payer Name Label Value" at bounding box center [304, 232] width 363 height 488
click at [391, 206] on div "Payee Attributes Payer Name Label Value" at bounding box center [304, 232] width 363 height 488
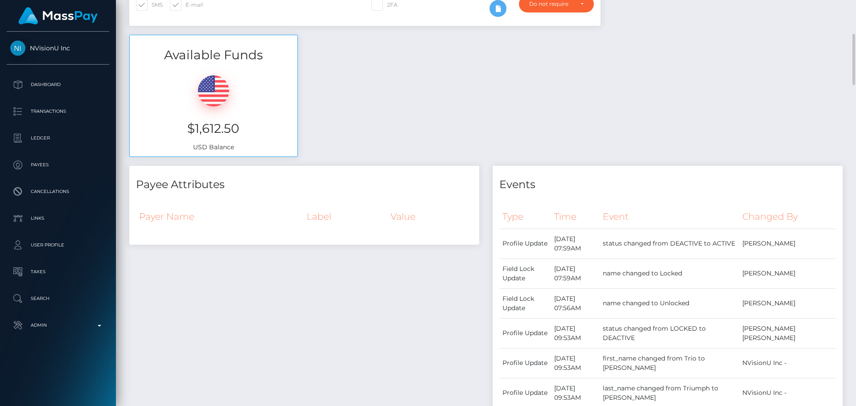
scroll to position [0, 0]
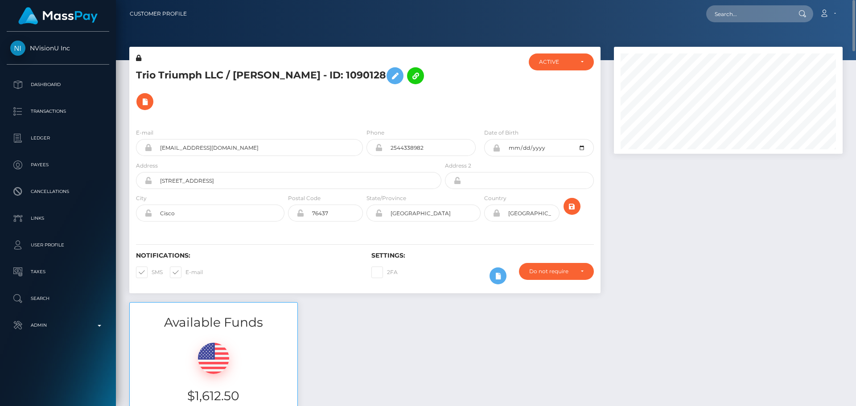
click at [354, 91] on h5 "Trio Triumph LLC / BRANDON GLYNN STEVENS - ID: 1090128" at bounding box center [286, 89] width 301 height 52
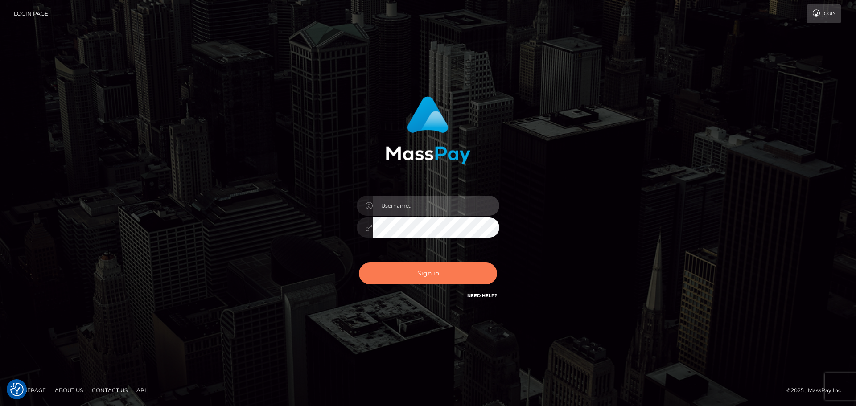
type input "[DOMAIN_NAME]"
click at [449, 274] on button "Sign in" at bounding box center [428, 274] width 138 height 22
type input "constantin.mp"
click at [449, 274] on button "Sign in" at bounding box center [428, 274] width 138 height 22
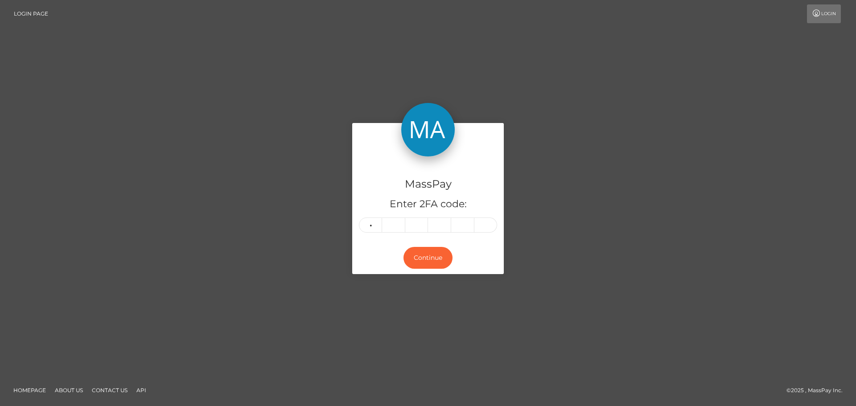
type input "8"
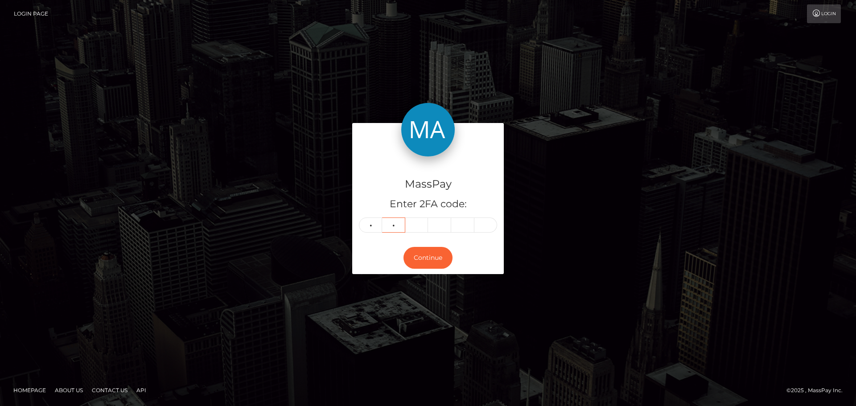
type input "6"
type input "7"
type input "1"
type input "9"
type input "3"
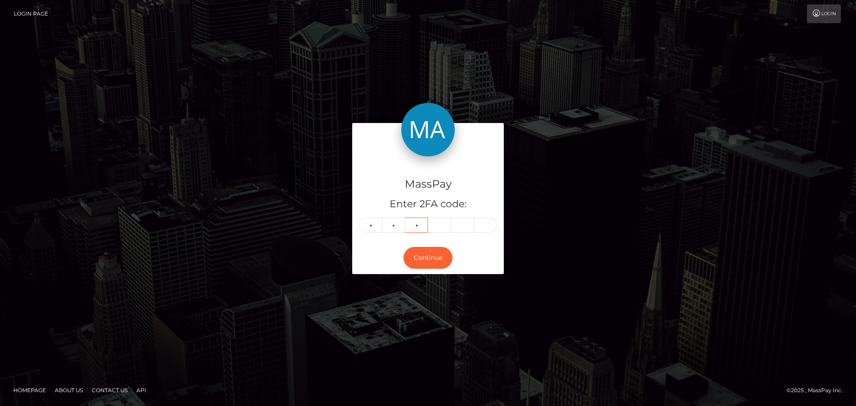
type input "8"
type input "6"
type input "7"
type input "1"
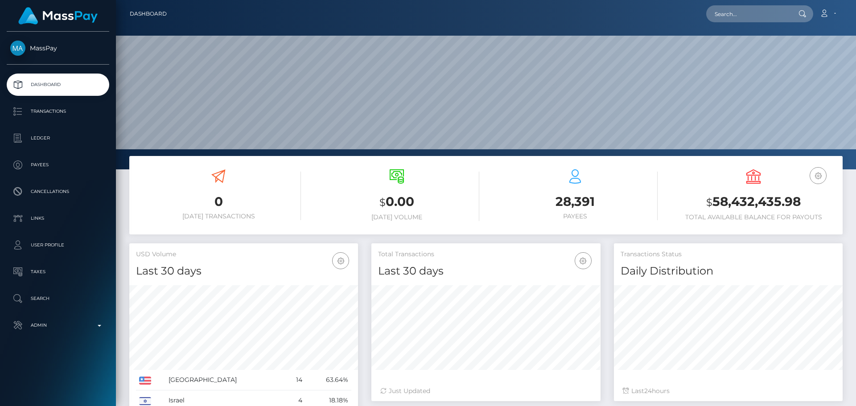
scroll to position [158, 229]
click at [751, 16] on input "text" at bounding box center [748, 13] width 84 height 17
paste input "[EMAIL_ADDRESS][DOMAIN_NAME]"
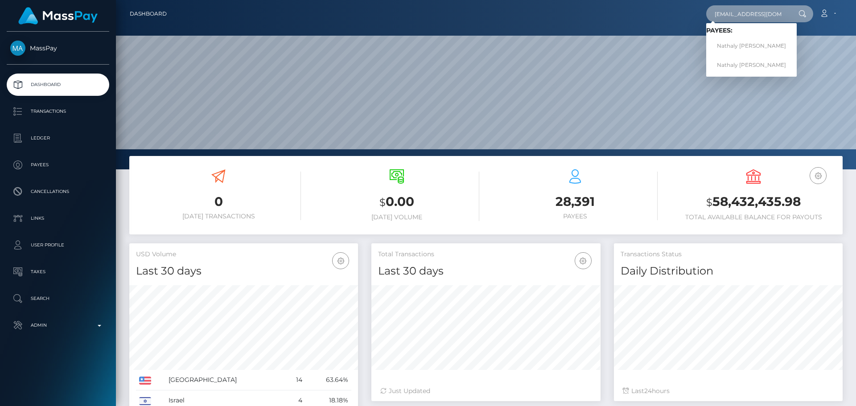
type input "[EMAIL_ADDRESS][DOMAIN_NAME]"
click at [734, 42] on link "Nathaly Anthonie Isme" at bounding box center [751, 46] width 91 height 16
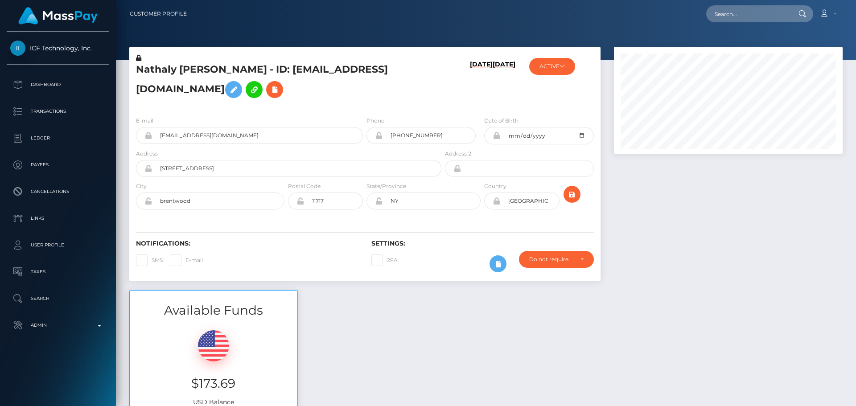
scroll to position [107, 229]
click at [445, 104] on div "09/10/25 10/29/22" at bounding box center [482, 82] width 78 height 56
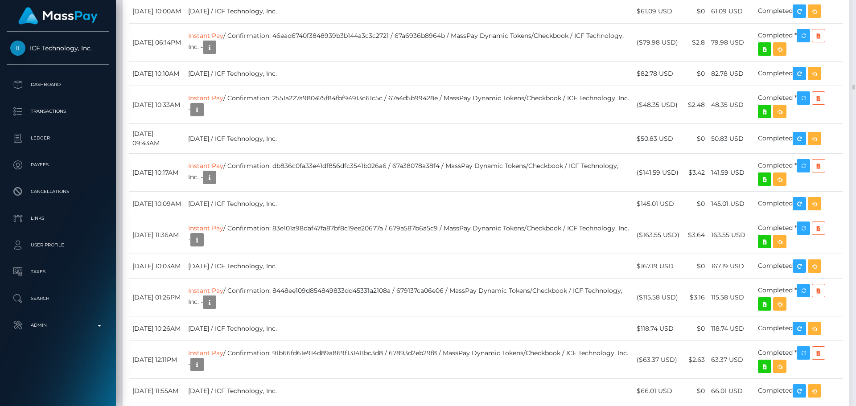
scroll to position [10257, 0]
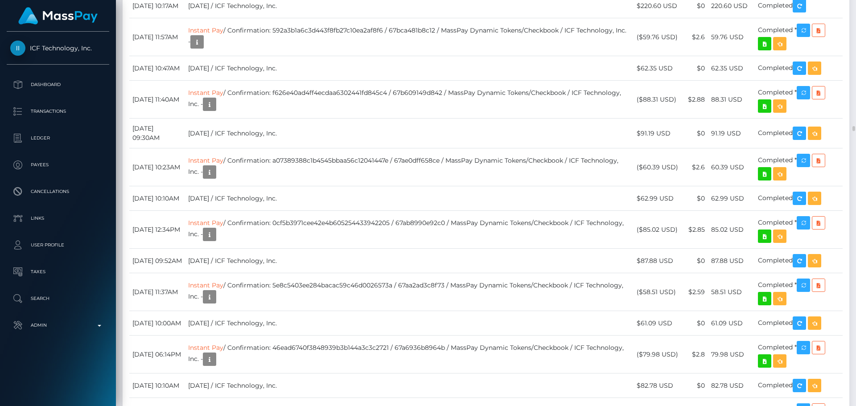
drag, startPoint x: 509, startPoint y: 158, endPoint x: 446, endPoint y: 201, distance: 76.1
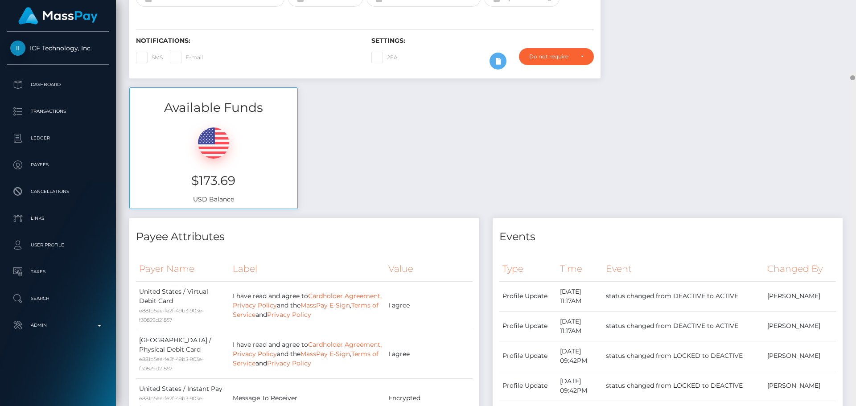
scroll to position [0, 0]
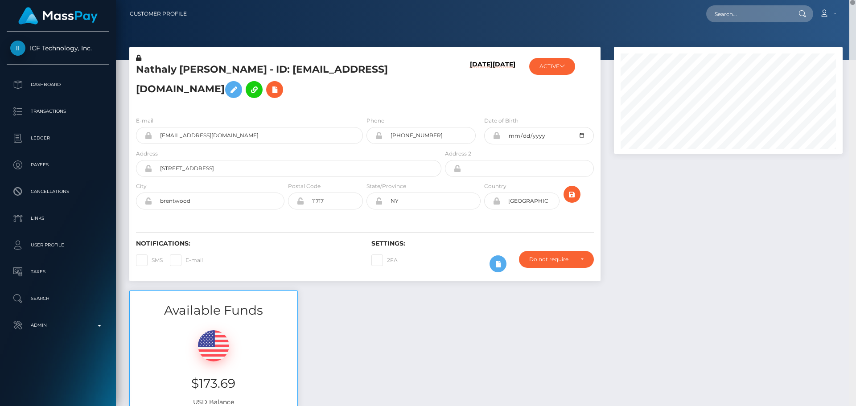
drag, startPoint x: 854, startPoint y: 38, endPoint x: 854, endPoint y: -11, distance: 49.1
click at [854, 0] on html "ICF Technology, Inc. Dashboard Transactions Ledger Payees Links" at bounding box center [428, 203] width 856 height 406
click at [269, 95] on icon at bounding box center [274, 89] width 11 height 11
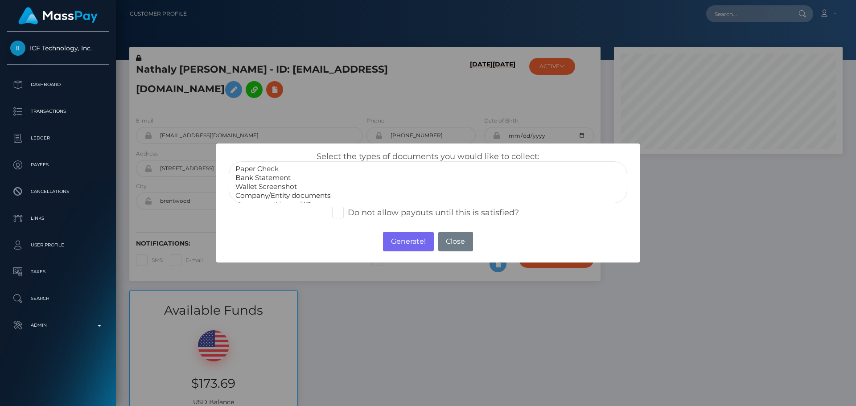
scroll to position [18, 0]
select select "Government issued ID"
click at [270, 184] on option "Government issued ID" at bounding box center [428, 186] width 387 height 9
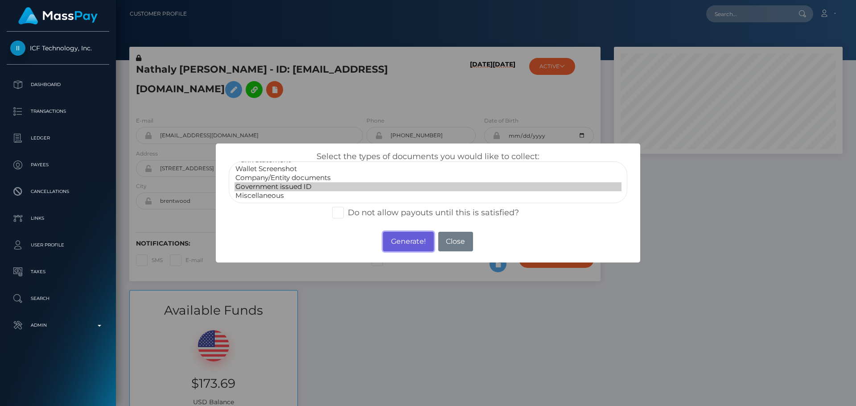
click at [391, 238] on button "Generate!" at bounding box center [408, 242] width 50 height 20
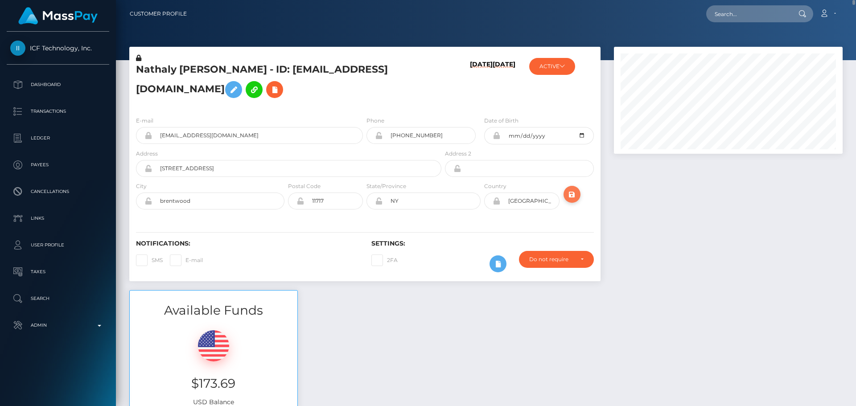
click at [568, 200] on icon "submit" at bounding box center [572, 194] width 11 height 11
click at [570, 200] on icon "submit" at bounding box center [572, 194] width 11 height 11
click at [470, 106] on h6 "[DATE]" at bounding box center [481, 83] width 23 height 45
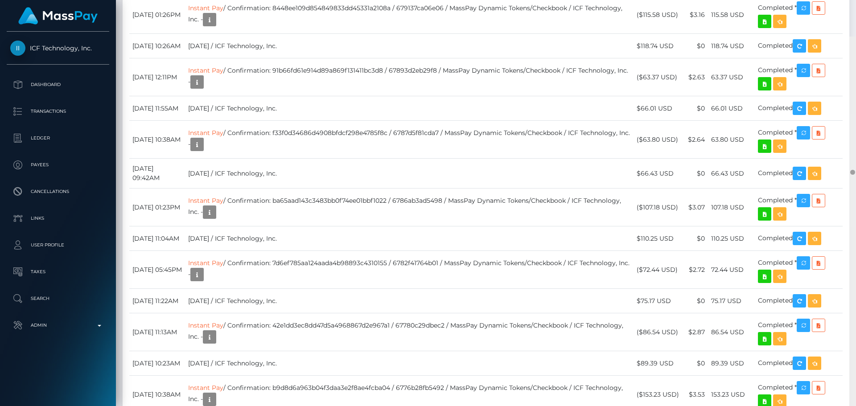
scroll to position [10956, 0]
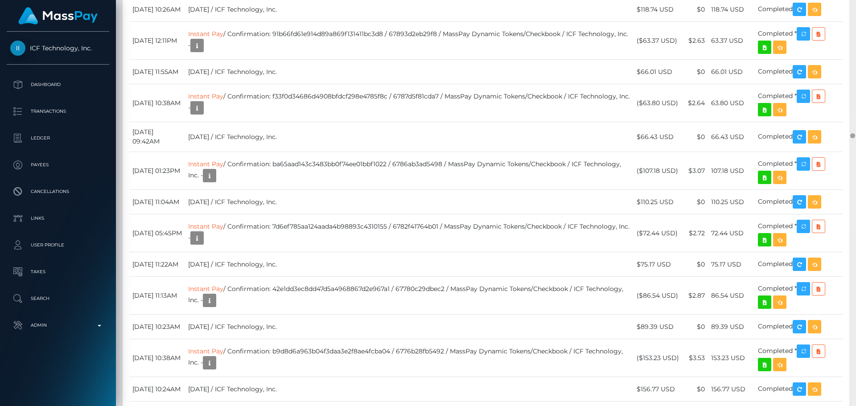
drag, startPoint x: 851, startPoint y: 34, endPoint x: 806, endPoint y: 137, distance: 112.4
click at [806, 137] on div "Customer Profile Loading... Loading..." at bounding box center [486, 203] width 740 height 406
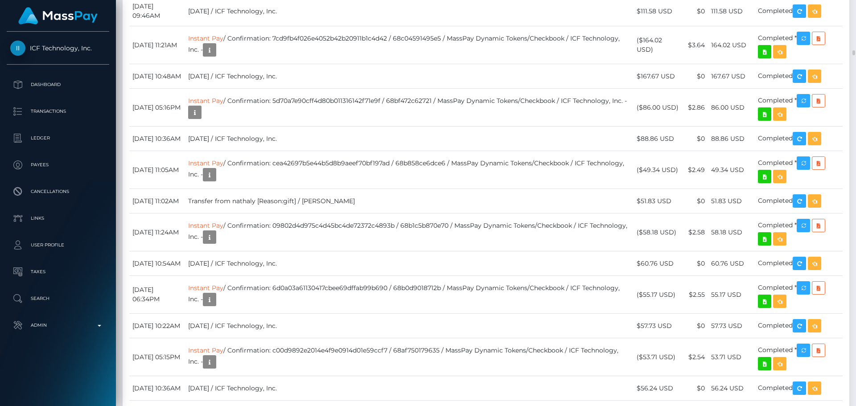
scroll to position [7834, 0]
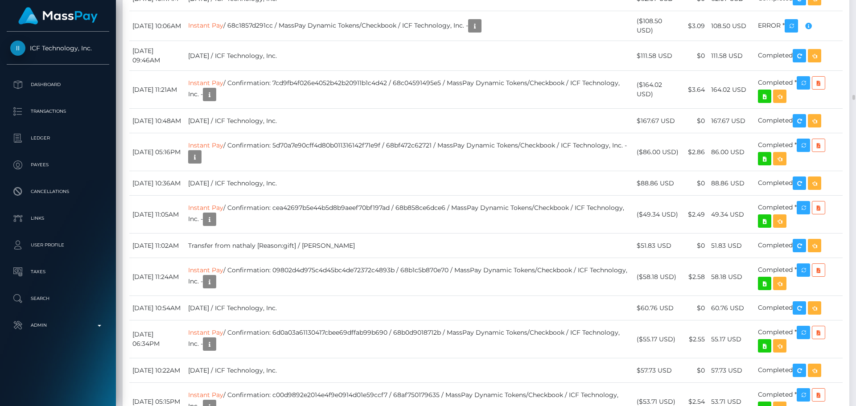
checkbox input "true"
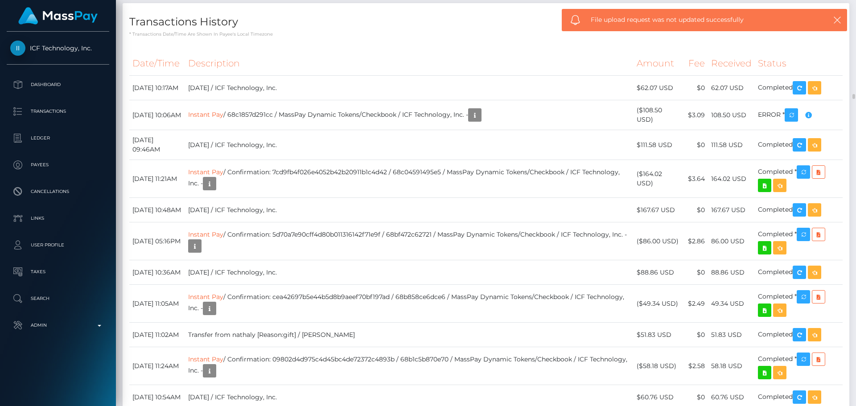
scroll to position [7701, 0]
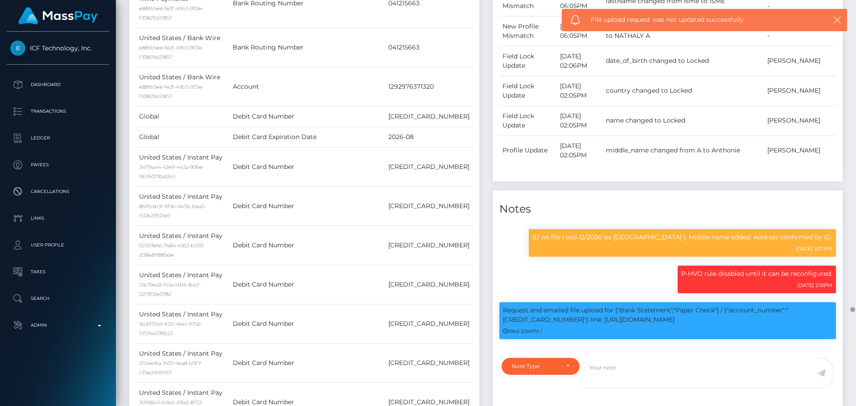
drag, startPoint x: 854, startPoint y: 94, endPoint x: 858, endPoint y: 14, distance: 80.4
click at [856, 14] on html "ICF Technology, Inc. Dashboard Transactions Ledger Payees Links" at bounding box center [428, 203] width 856 height 406
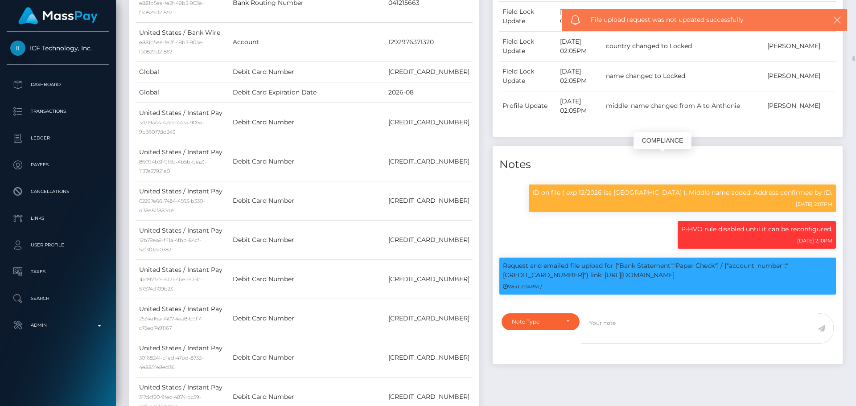
scroll to position [1020, 0]
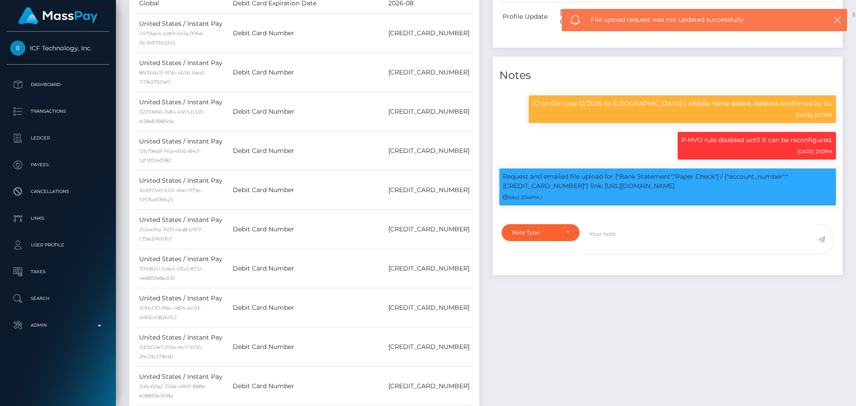
click at [539, 253] on div "Note Type Compliance Clear Compliance General Note Type" at bounding box center [538, 244] width 87 height 41
click at [546, 236] on div "Note Type" at bounding box center [535, 232] width 47 height 7
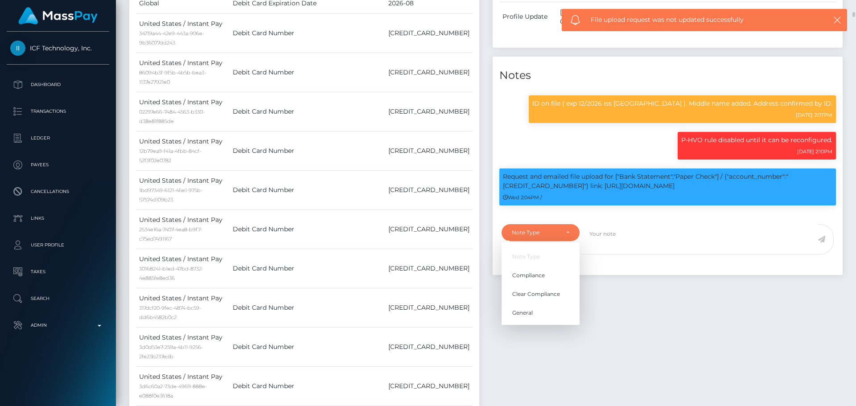
scroll to position [107, 229]
click at [545, 284] on link "Compliance" at bounding box center [541, 275] width 78 height 16
select select "COMPLIANCE"
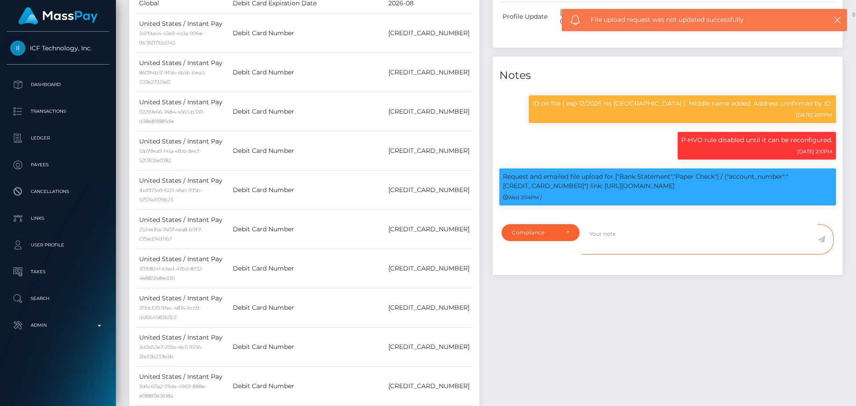
click at [617, 255] on textarea at bounding box center [700, 239] width 236 height 31
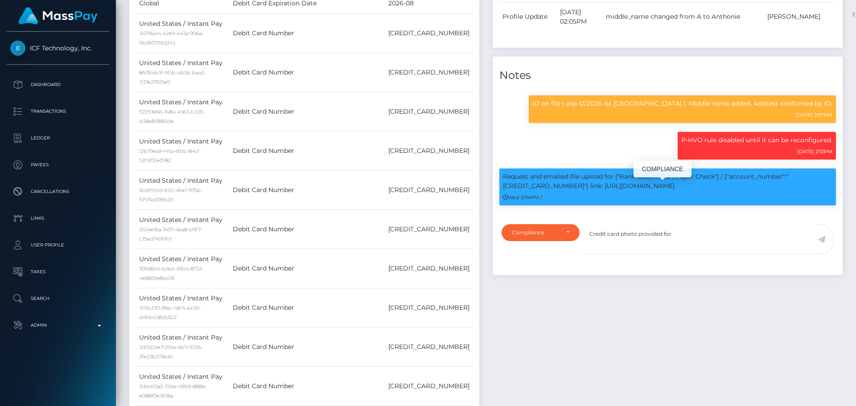
click at [603, 203] on div "Request and emailed file upload for ["Bank Statement","Paper Check"] / {"accoun…" at bounding box center [667, 187] width 337 height 37
click at [603, 191] on p "Request and emailed file upload for ["Bank Statement","Paper Check"] / {"accoun…" at bounding box center [668, 181] width 330 height 19
copy p "[CREDIT_CARD_NUMBER]"
click at [691, 239] on textarea "Credit card photo provided for" at bounding box center [700, 239] width 236 height 31
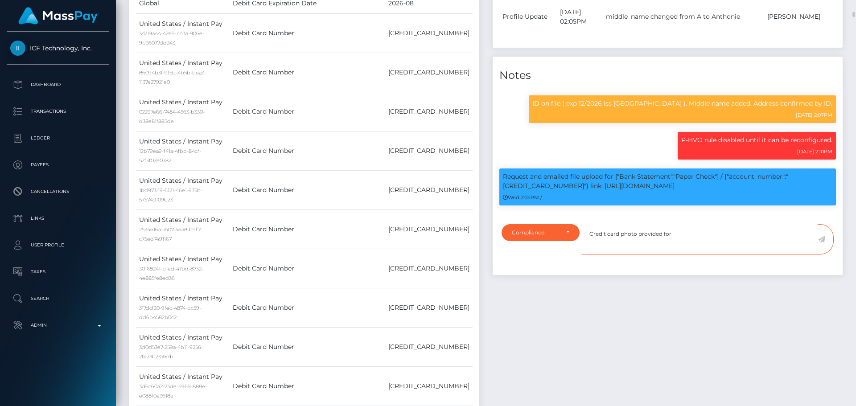
paste textarea "[CREDIT_CARD_NUMBER]"
click at [599, 255] on textarea "Credit card photo provided for 4031630447339960, showing that the owner is Bran…" at bounding box center [700, 239] width 236 height 31
drag, startPoint x: 599, startPoint y: 258, endPoint x: 612, endPoint y: 258, distance: 13.4
click at [612, 255] on textarea "Credit card photo provided for 4031630447339960, showing that the owner is Bran…" at bounding box center [700, 239] width 236 height 31
click at [672, 254] on textarea "Credit card photo provided for 4031630447339960, showing that the owner is Bran…" at bounding box center [700, 239] width 236 height 31
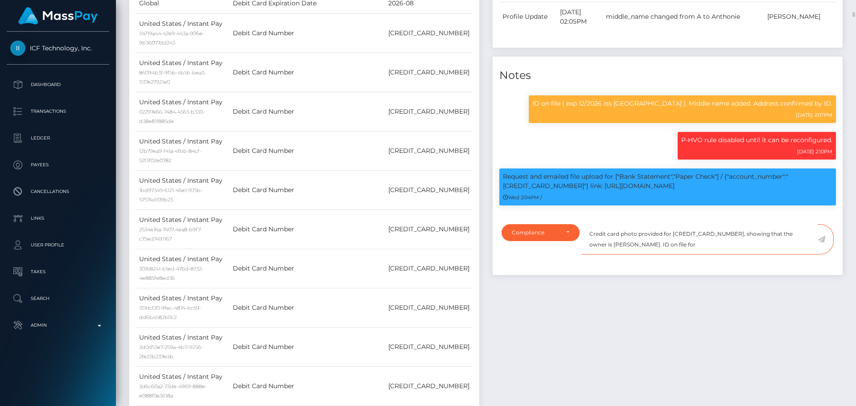
paste textarea "Brandi Harley"
click at [714, 255] on textarea "Credit card photo provided for 4031630447339960, showing that the owner is Bran…" at bounding box center [700, 239] width 236 height 31
click at [775, 255] on textarea "Credit card photo provided for [CREDIT_CARD_NUMBER], showing that the owner is …" at bounding box center [700, 239] width 236 height 31
type textarea "Credit card photo provided for [CREDIT_CARD_NUMBER], showing that the owner is …"
click at [822, 243] on icon at bounding box center [822, 239] width 8 height 7
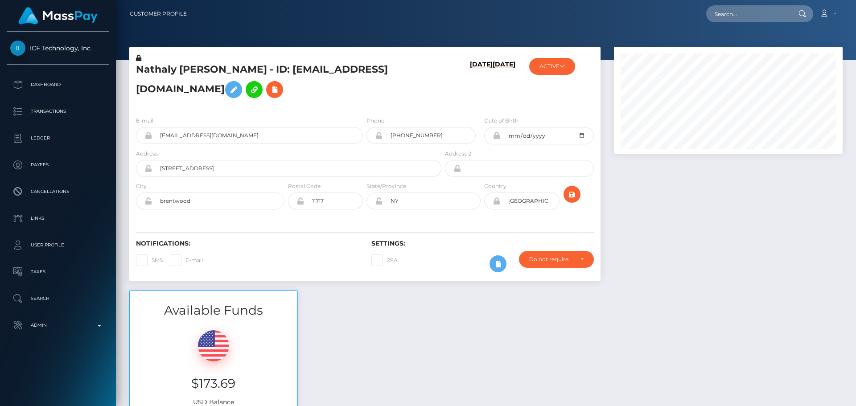
scroll to position [107, 229]
click at [561, 66] on icon at bounding box center [562, 65] width 5 height 5
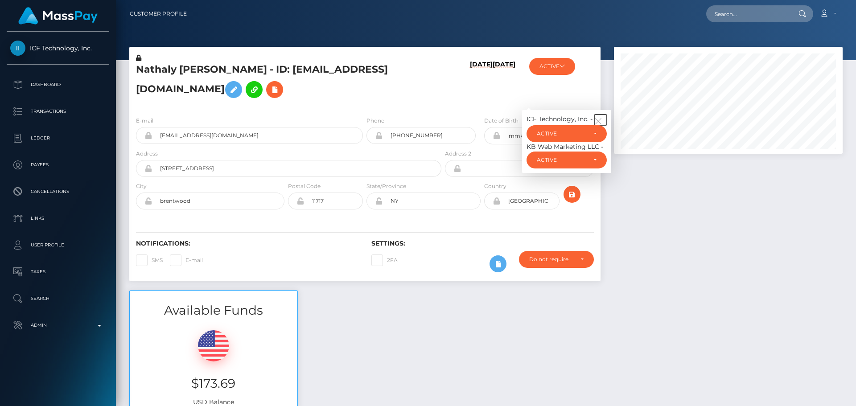
click at [599, 125] on icon "button" at bounding box center [598, 121] width 8 height 8
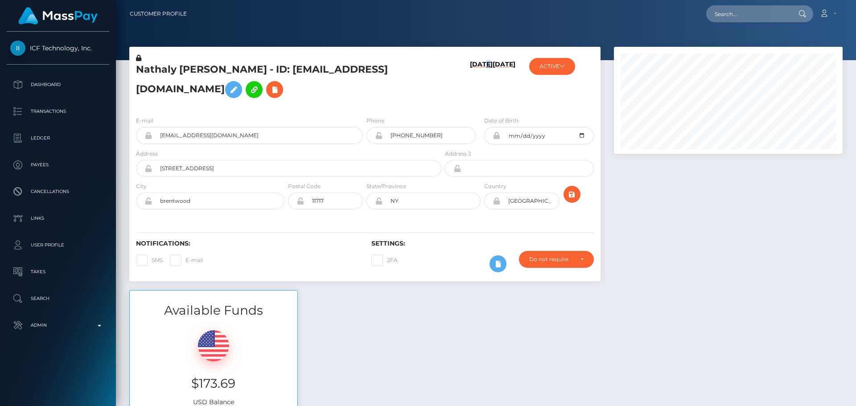
click at [474, 106] on h6 "09/10/25" at bounding box center [481, 83] width 23 height 45
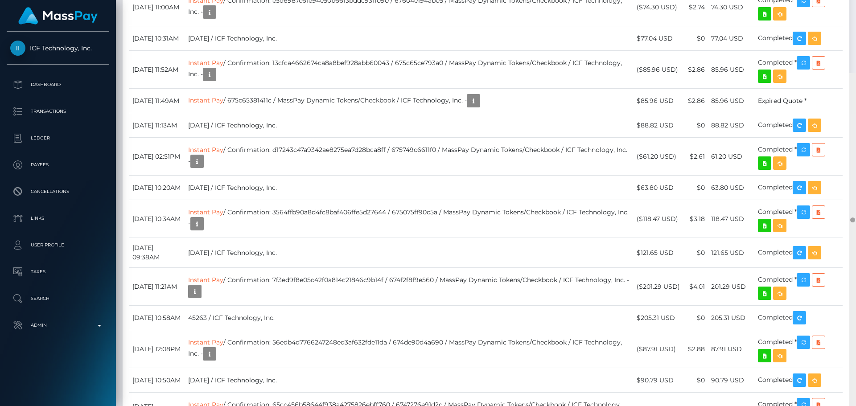
scroll to position [11671, 0]
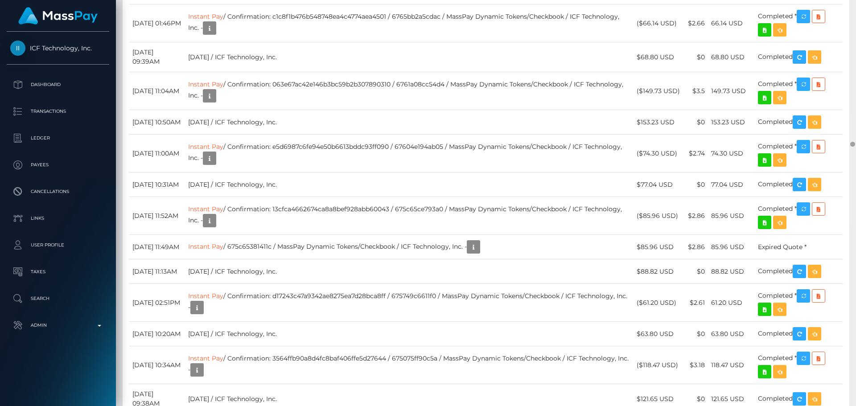
drag, startPoint x: 854, startPoint y: 25, endPoint x: 821, endPoint y: 145, distance: 124.7
click at [821, 145] on div "Customer Profile Loading... Loading..." at bounding box center [486, 203] width 740 height 406
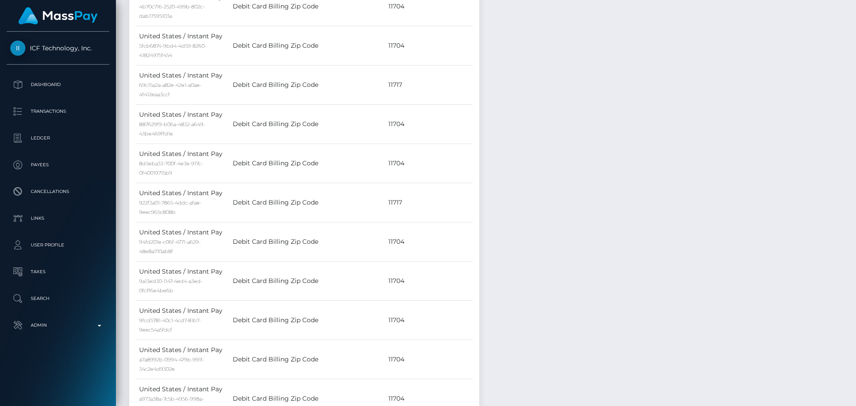
scroll to position [0, 0]
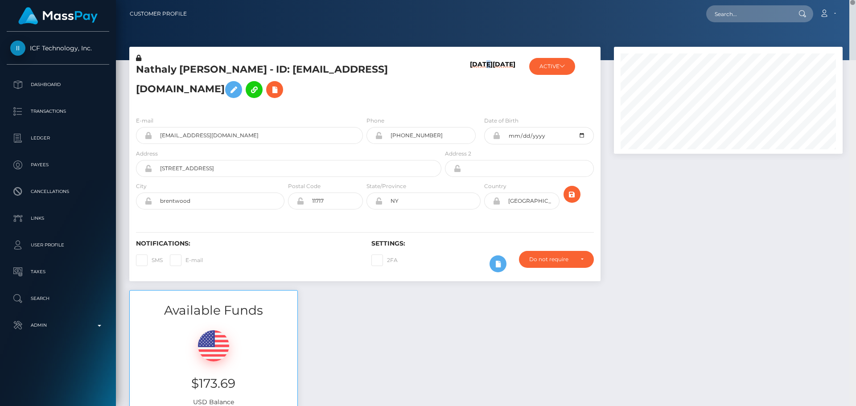
drag, startPoint x: 854, startPoint y: 139, endPoint x: 842, endPoint y: -28, distance: 167.2
click at [842, 0] on html "ICF Technology, Inc. Dashboard Transactions Ledger Payees Links" at bounding box center [428, 203] width 856 height 406
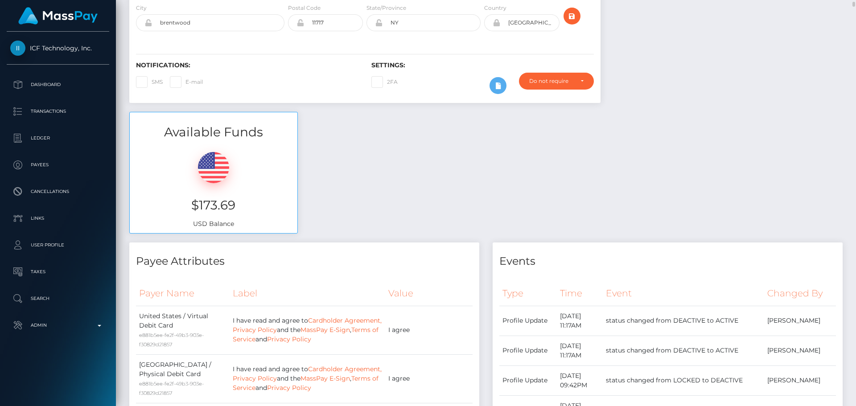
click at [639, 148] on div "Available Funds $173.69 USD Balance" at bounding box center [486, 177] width 727 height 131
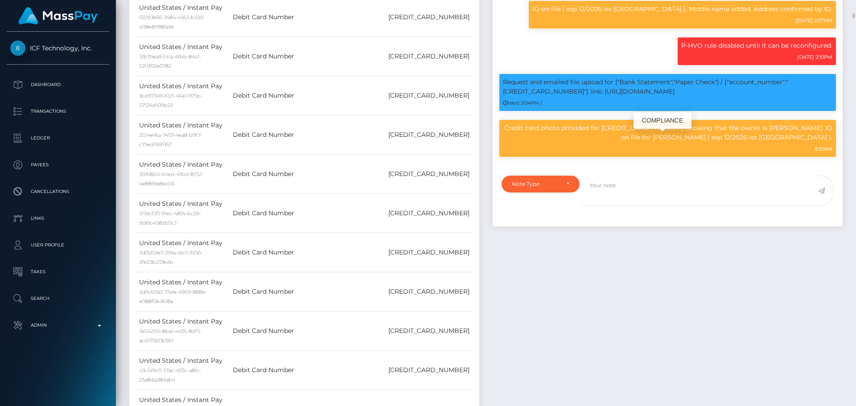
scroll to position [107, 229]
click at [514, 142] on p "Credit card photo provided for 4031630447339960, showing that the owner is Bran…" at bounding box center [668, 133] width 330 height 19
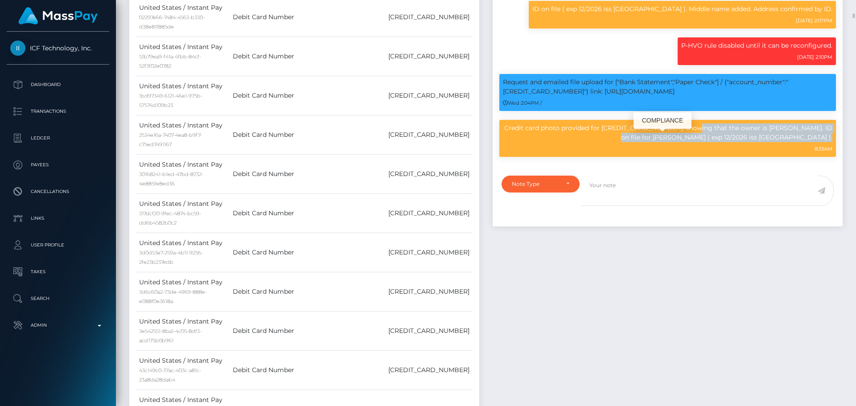
drag, startPoint x: 514, startPoint y: 142, endPoint x: 832, endPoint y: 152, distance: 318.6
click at [832, 142] on p "Credit card photo provided for 4031630447339960, showing that the owner is Bran…" at bounding box center [668, 133] width 330 height 19
copy div "Credit card photo provided for 4031630447339960, showing that the owner is Bran…"
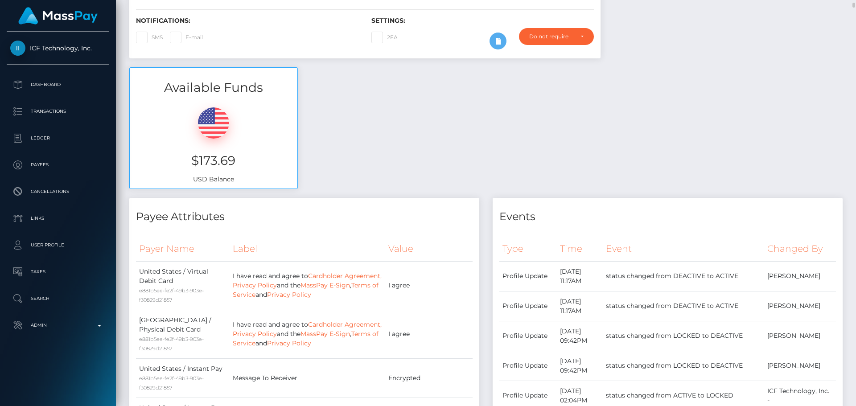
scroll to position [0, 0]
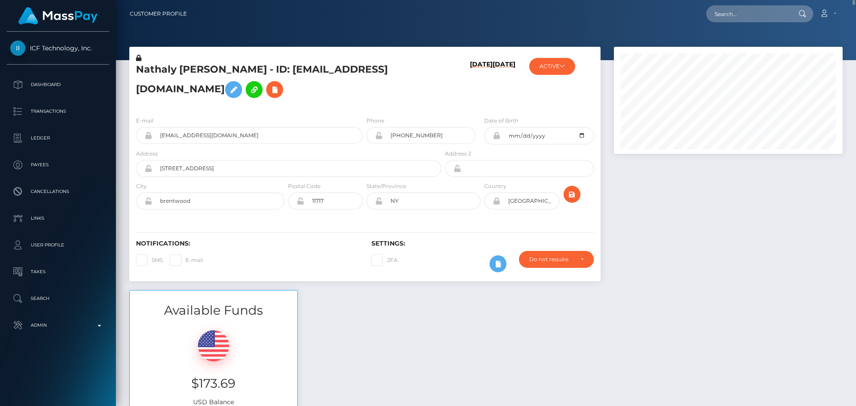
click at [318, 103] on h5 "Nathaly Anthonie Isme - ID: nathaly.xox@yahoo.com" at bounding box center [286, 83] width 301 height 40
click at [207, 77] on h5 "Nathaly Anthonie Isme - ID: nathaly.xox@yahoo.com" at bounding box center [286, 83] width 301 height 40
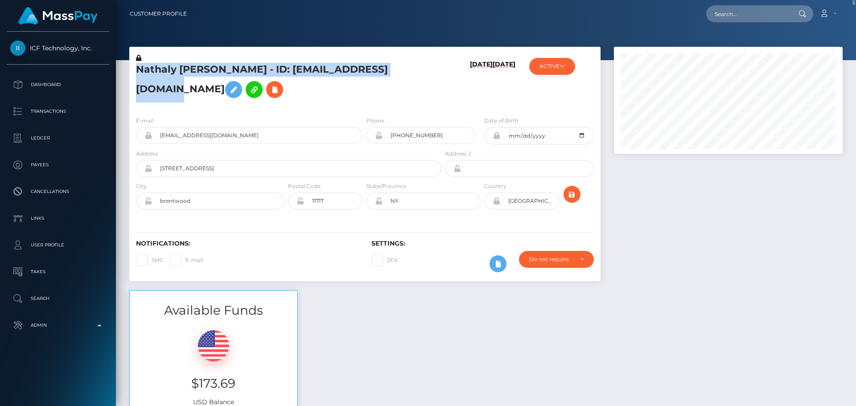
click at [207, 77] on h5 "Nathaly Anthonie Isme - ID: nathaly.xox@yahoo.com" at bounding box center [286, 83] width 301 height 40
copy h5 "Nathaly Anthonie Isme - ID: nathaly.xox@yahoo.com"
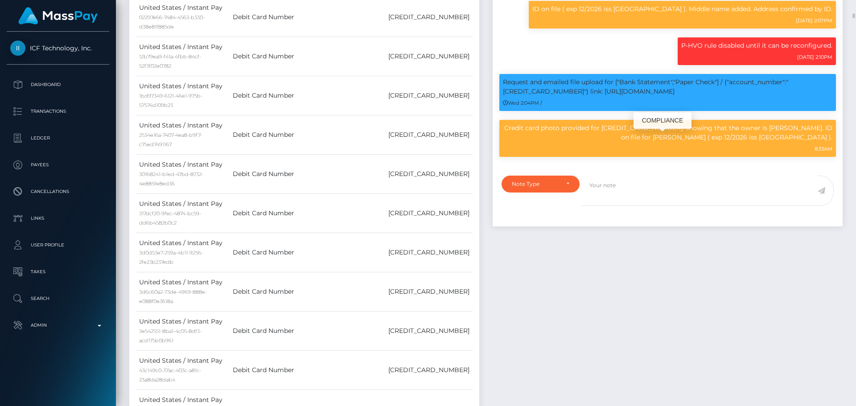
scroll to position [107, 229]
click at [622, 141] on p "Credit card photo provided for 4031630447339960, showing that the owner is Bran…" at bounding box center [668, 133] width 330 height 19
copy p "4031630447339960"
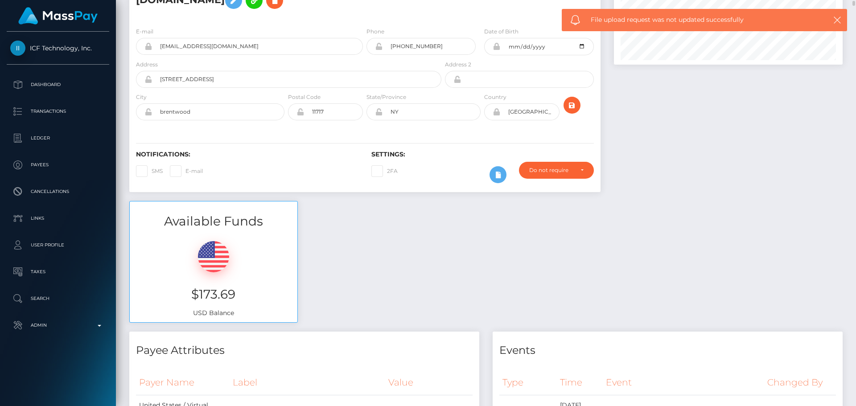
scroll to position [0, 0]
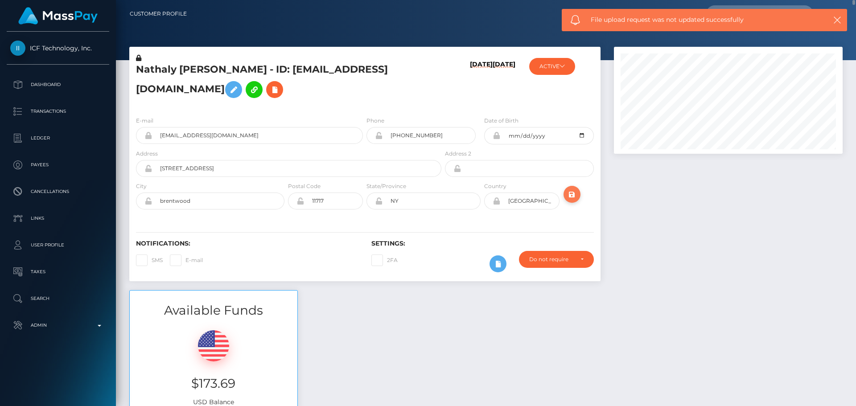
click at [572, 200] on icon "submit" at bounding box center [572, 194] width 11 height 11
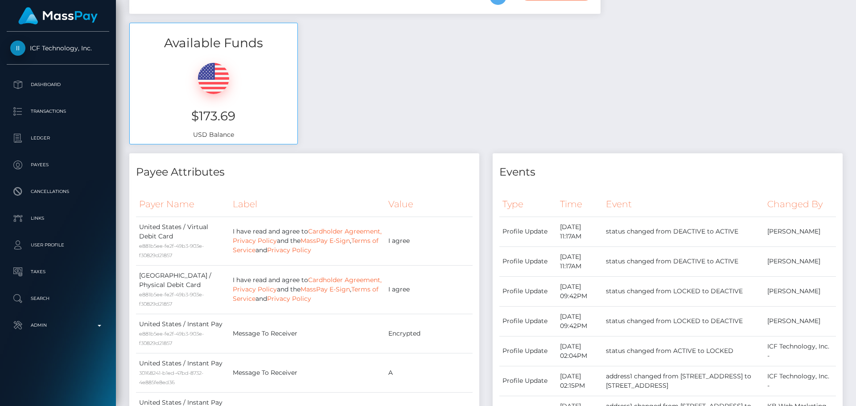
scroll to position [312, 0]
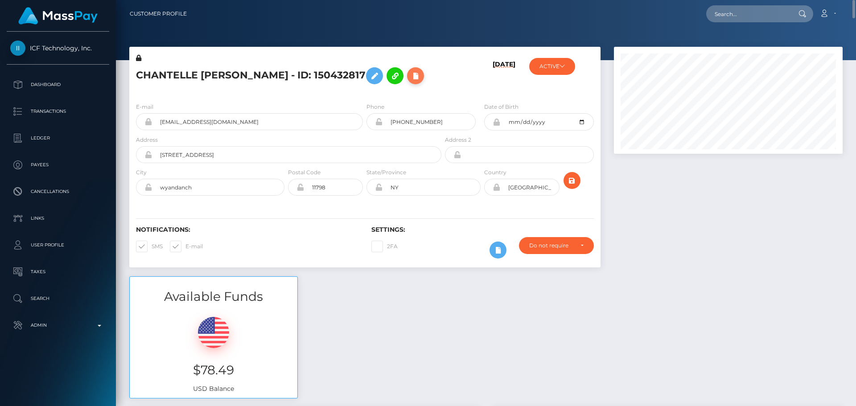
click at [410, 82] on icon at bounding box center [415, 75] width 11 height 11
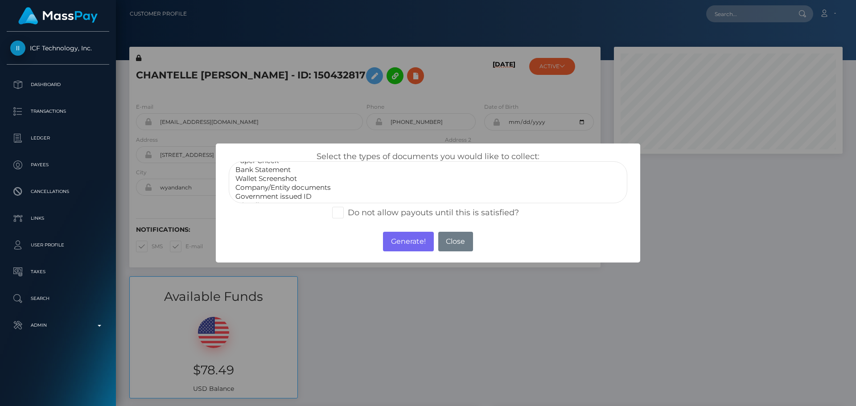
scroll to position [18, 0]
select select "Miscellaneous"
click at [257, 195] on option "Miscellaneous" at bounding box center [428, 195] width 387 height 9
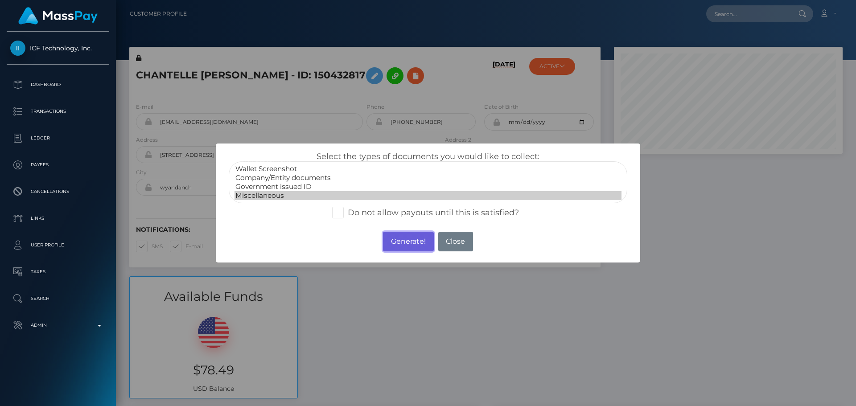
click at [391, 244] on button "Generate!" at bounding box center [408, 242] width 50 height 20
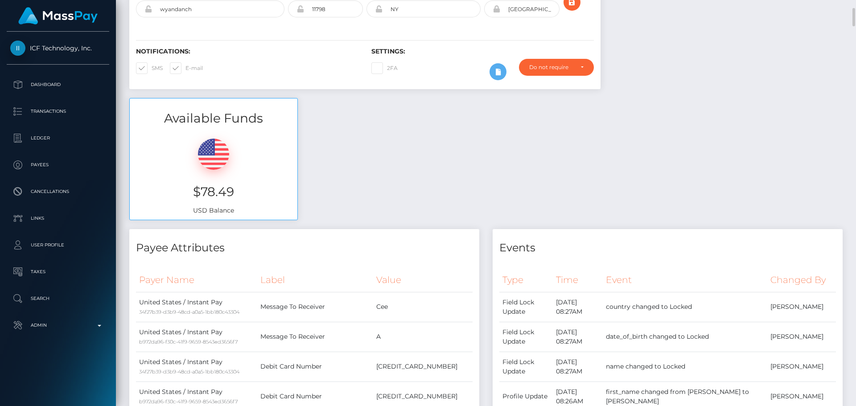
scroll to position [0, 0]
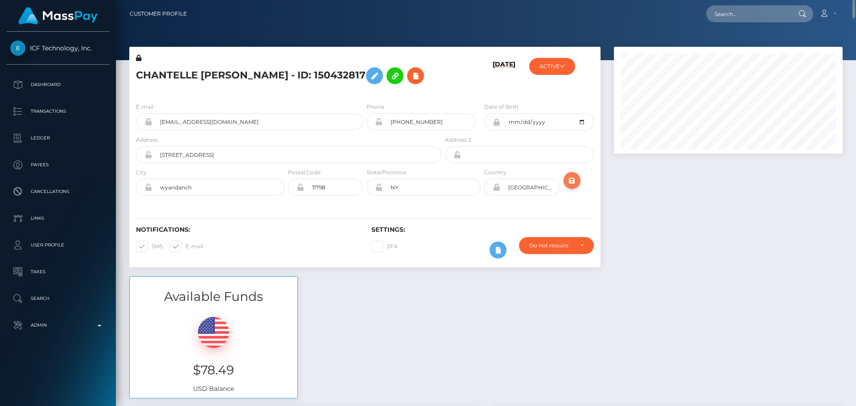
click at [569, 186] on icon "submit" at bounding box center [572, 180] width 11 height 11
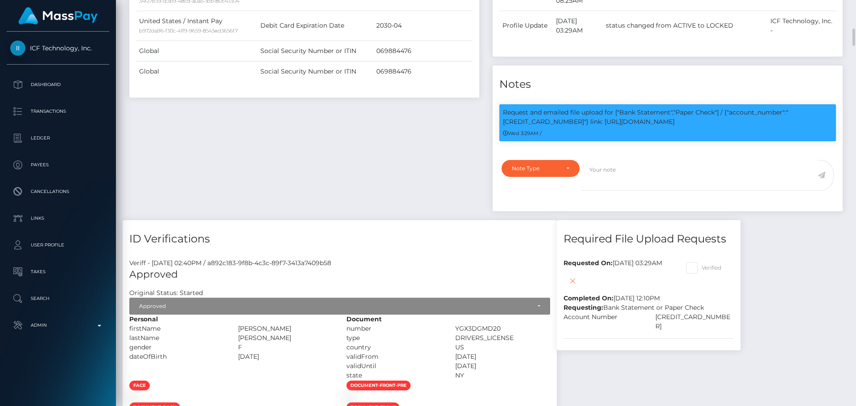
scroll to position [107, 229]
click at [630, 191] on textarea at bounding box center [700, 175] width 236 height 31
paste textarea "Credit card photo provided for [CREDIT_CARD_NUMBER], showing that the owner is …"
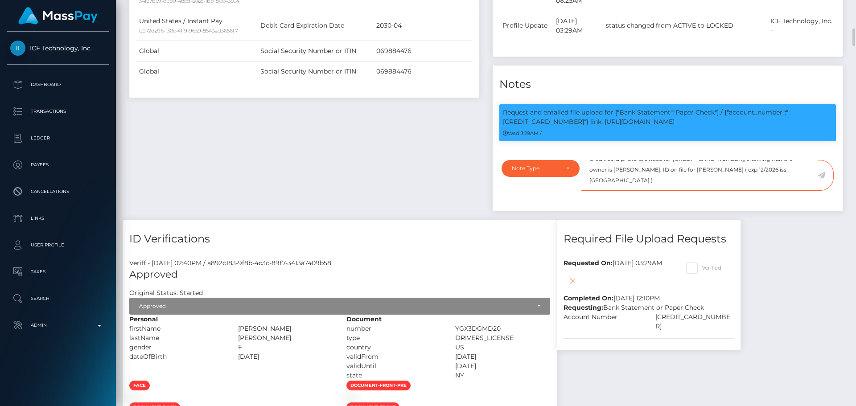
scroll to position [0, 0]
type textarea "Credit card photo provided for [CREDIT_CARD_NUMBER], showing that the owner is …"
click at [565, 172] on div "Note Type" at bounding box center [541, 168] width 58 height 7
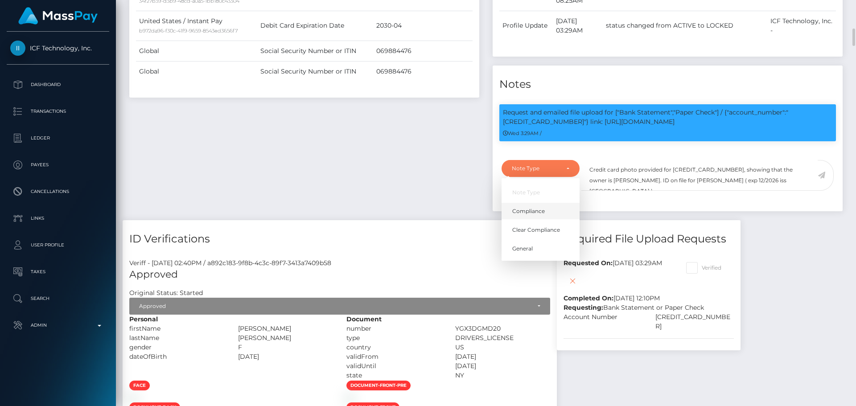
click at [528, 215] on span "Compliance" at bounding box center [528, 211] width 33 height 8
select select "COMPLIANCE"
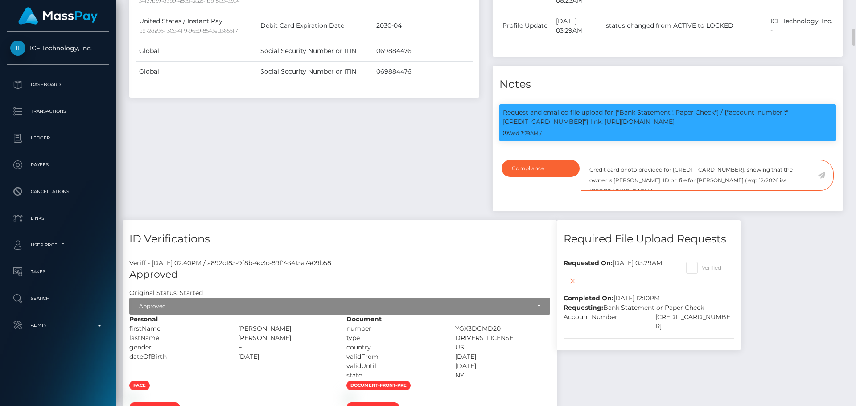
click at [767, 191] on textarea "Credit card photo provided for [CREDIT_CARD_NUMBER], showing that the owner is …" at bounding box center [700, 175] width 236 height 31
click at [821, 179] on icon at bounding box center [822, 175] width 8 height 7
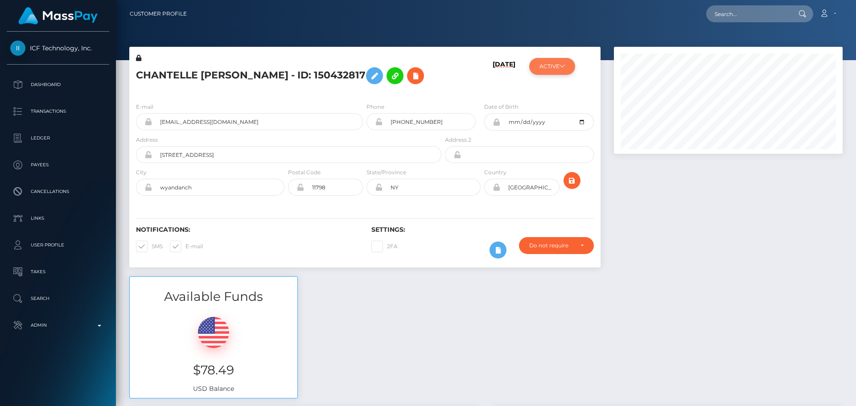
scroll to position [107, 229]
click at [562, 66] on icon at bounding box center [562, 65] width 5 height 5
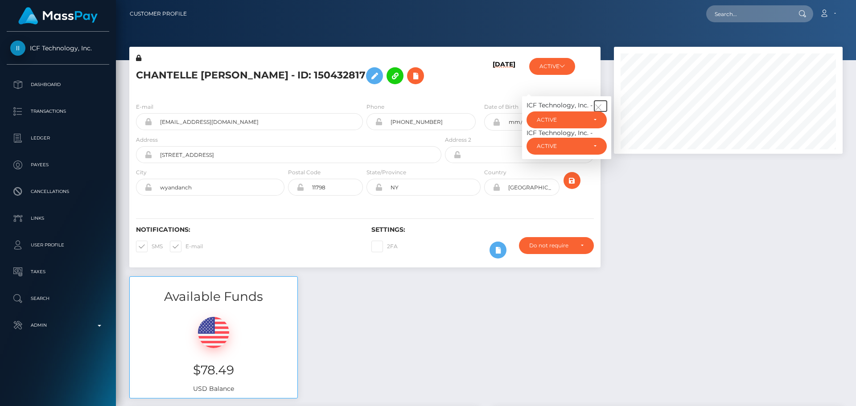
click at [605, 111] on button "button" at bounding box center [600, 106] width 12 height 11
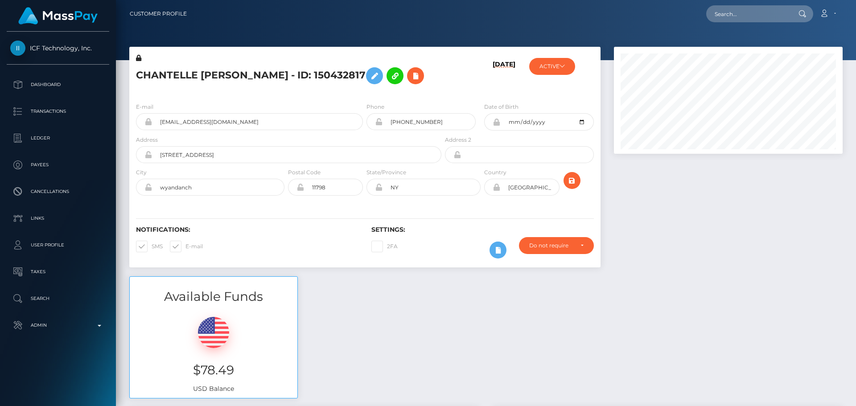
click at [505, 92] on h6 "09/09/25" at bounding box center [504, 76] width 23 height 31
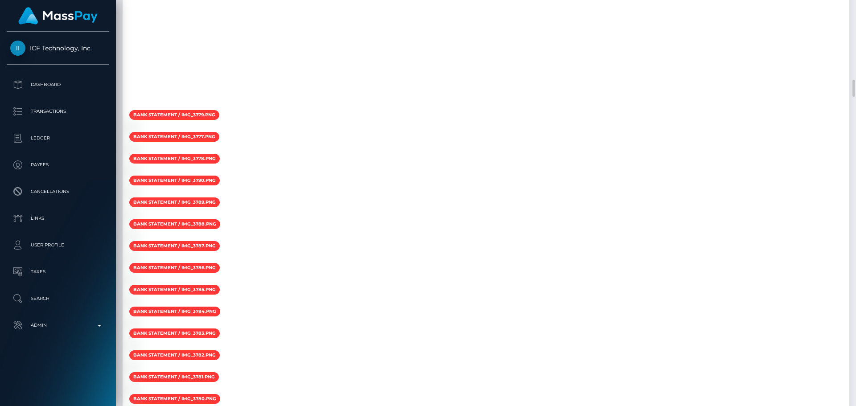
scroll to position [1784, 0]
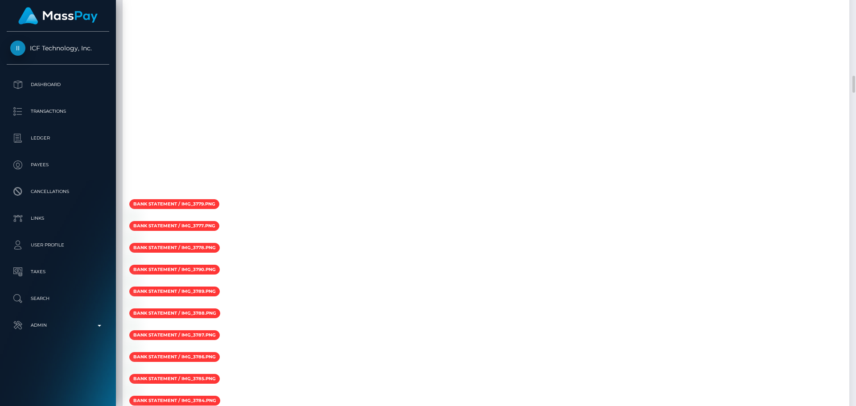
checkbox input "true"
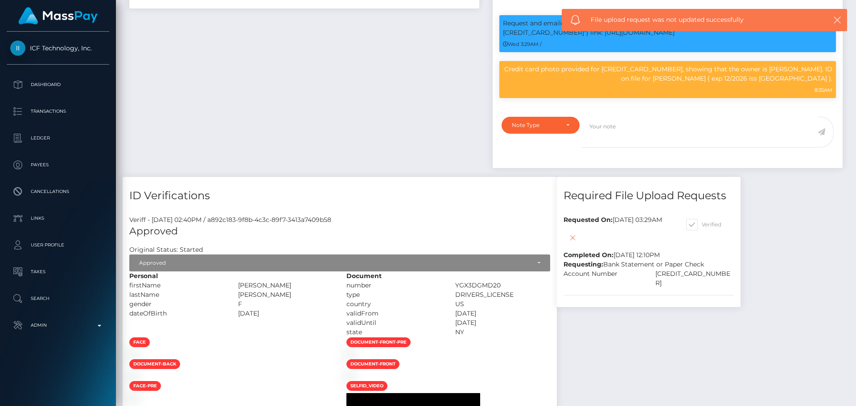
scroll to position [624, 0]
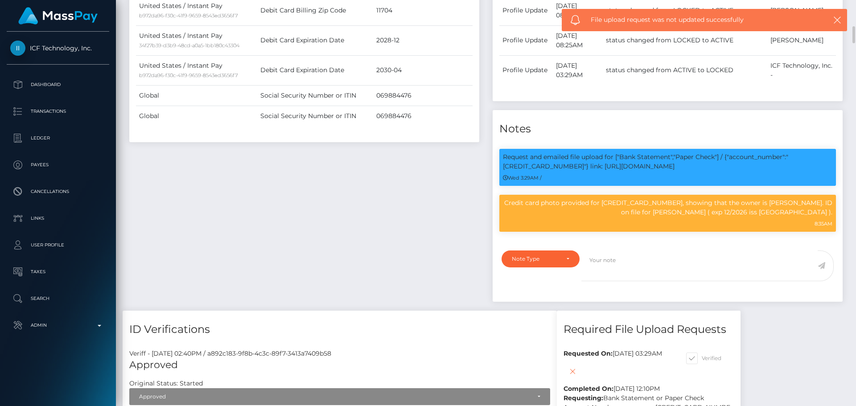
click at [447, 237] on div "Payee Attributes Payer Name Label Value United States / Instant Pay 34f27b39-d3…" at bounding box center [304, 47] width 363 height 528
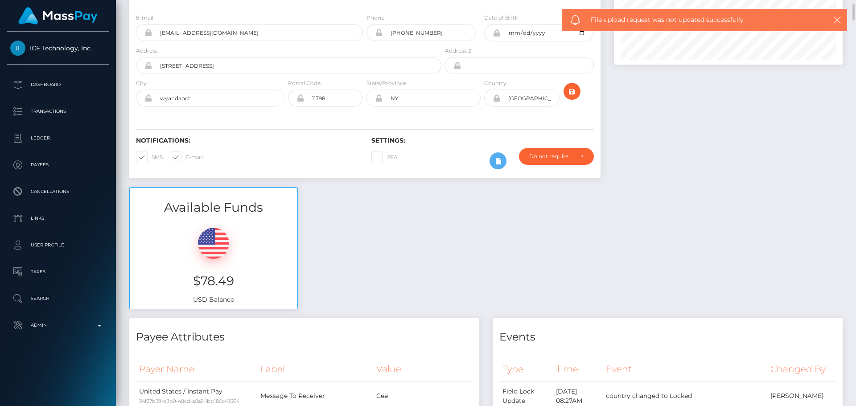
scroll to position [0, 0]
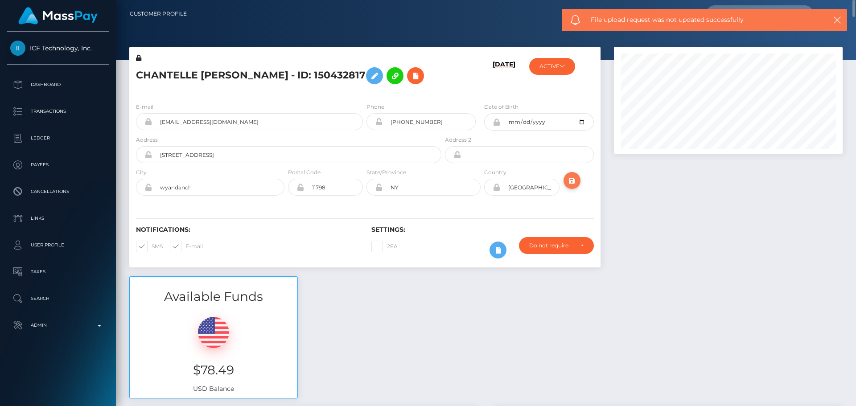
click at [574, 186] on icon "submit" at bounding box center [572, 180] width 11 height 11
drag, startPoint x: 283, startPoint y: 144, endPoint x: 124, endPoint y: 142, distance: 159.2
click at [124, 142] on div "CHANTELLE BRIANA Henderson - ID: 150432817 09/09/25 ACTIVE" at bounding box center [365, 162] width 485 height 230
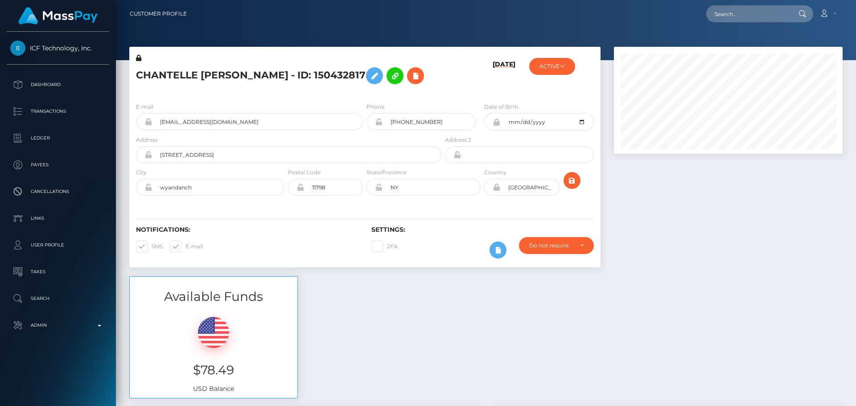
scroll to position [107, 229]
click at [219, 77] on h5 "CHANTELLE [PERSON_NAME] - ID: 150432817" at bounding box center [286, 76] width 301 height 26
copy h5 "CHANTELLE [PERSON_NAME] - ID: 150432817"
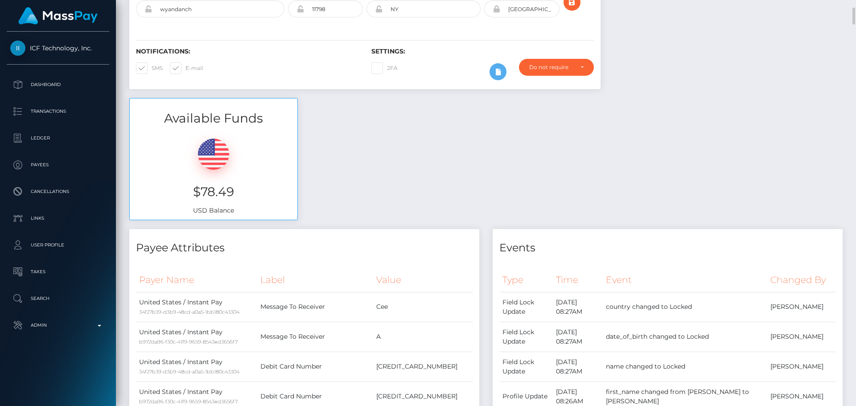
scroll to position [0, 0]
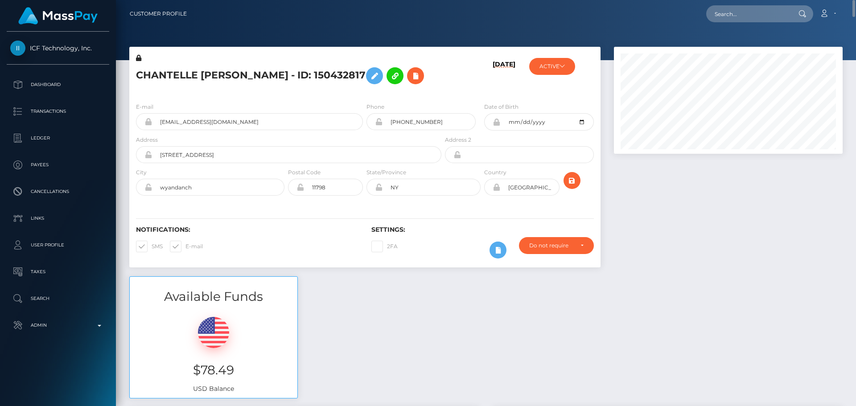
click at [472, 77] on div "[DATE]" at bounding box center [482, 75] width 78 height 42
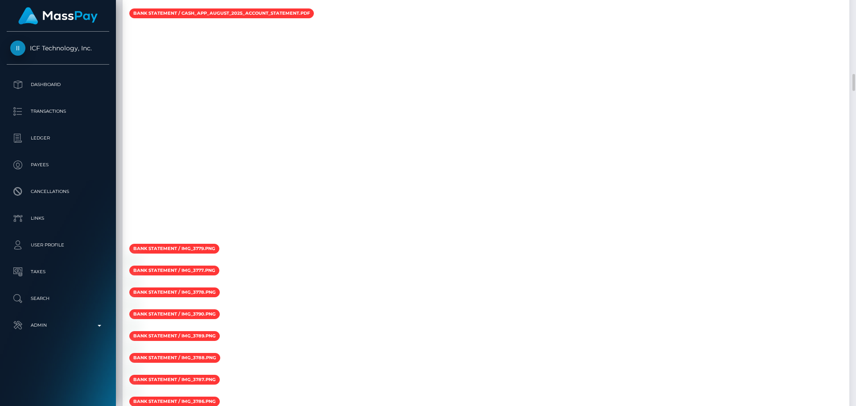
scroll to position [107, 229]
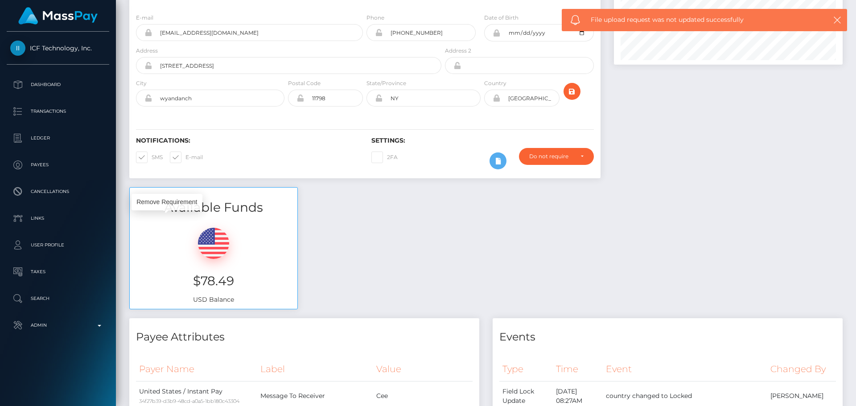
scroll to position [0, 0]
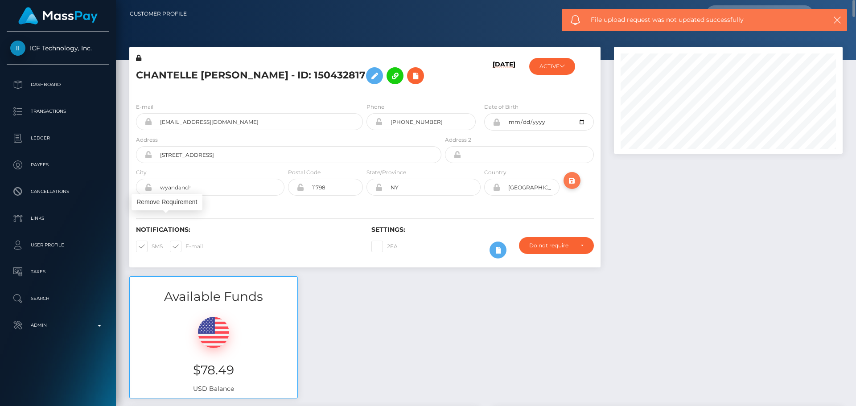
click at [572, 186] on icon "submit" at bounding box center [572, 180] width 11 height 11
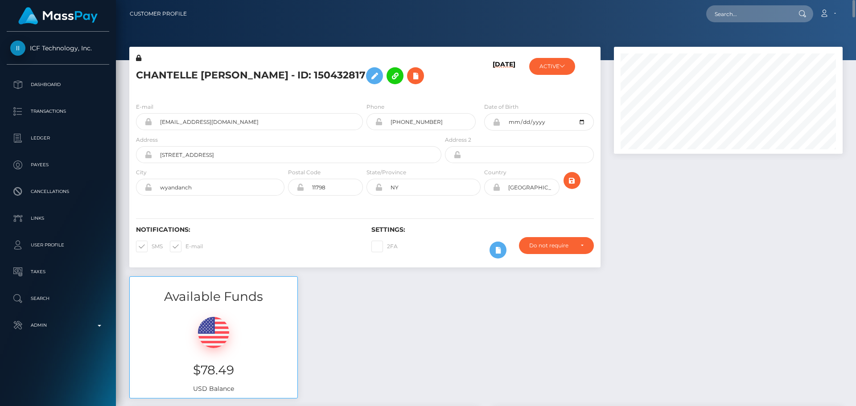
click at [419, 89] on h5 "CHANTELLE [PERSON_NAME] - ID: 150432817" at bounding box center [286, 76] width 301 height 26
click at [577, 58] on div "ACTIVE ICF Technology, Inc. - ACTIVE DEACTIVE CLOSED ACTIVE ICF Technology, Inc…" at bounding box center [561, 75] width 78 height 42
click at [563, 66] on icon at bounding box center [562, 65] width 5 height 5
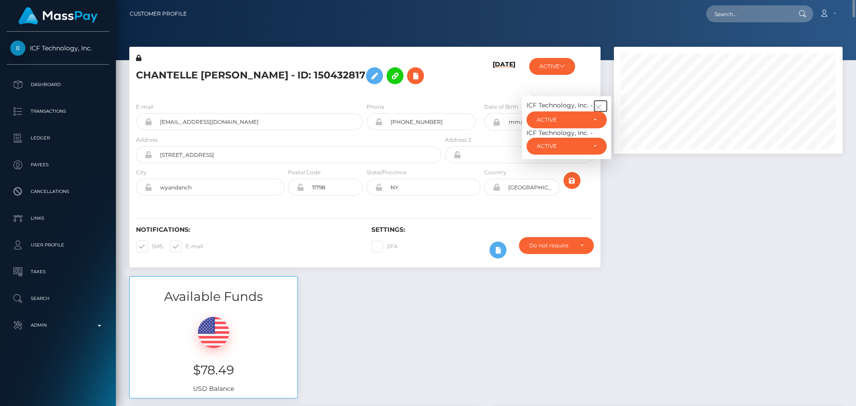
click at [602, 111] on button "button" at bounding box center [600, 106] width 12 height 11
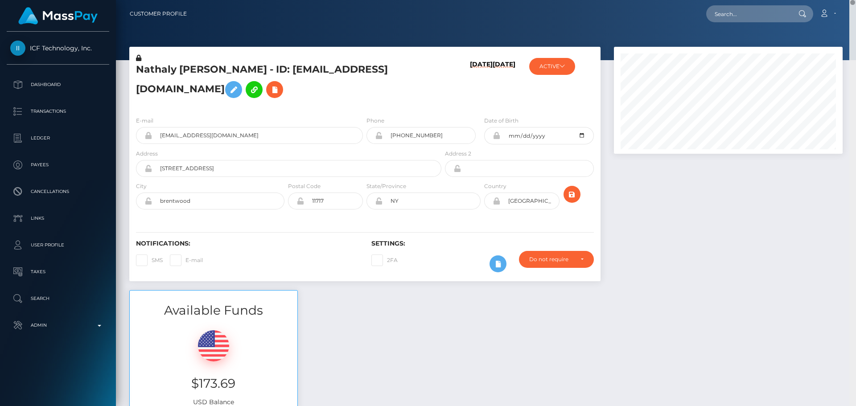
drag, startPoint x: 852, startPoint y: 47, endPoint x: 854, endPoint y: -16, distance: 62.9
click at [854, 0] on html "ICF Technology, Inc. Dashboard Transactions Ledger Payees Links" at bounding box center [428, 203] width 856 height 406
click at [559, 72] on button "ACTIVE" at bounding box center [552, 66] width 46 height 17
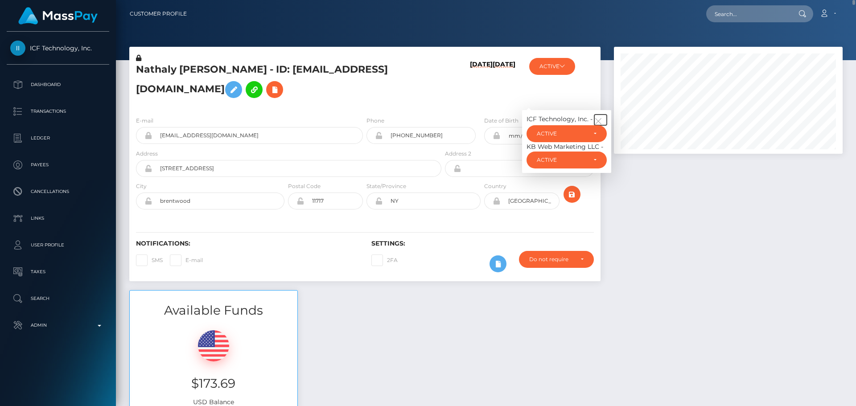
click at [595, 125] on button "button" at bounding box center [600, 120] width 12 height 11
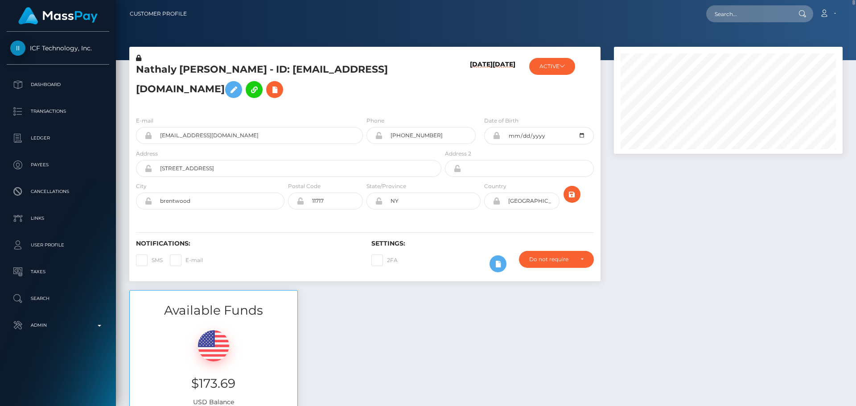
click at [457, 93] on div "09/10/25 10/29/22" at bounding box center [482, 82] width 78 height 56
click at [726, 12] on input "text" at bounding box center [748, 13] width 84 height 17
paste input "68aef01c0c776945420f1dfd_420702ef15d47699b6d500ff30122ce6"
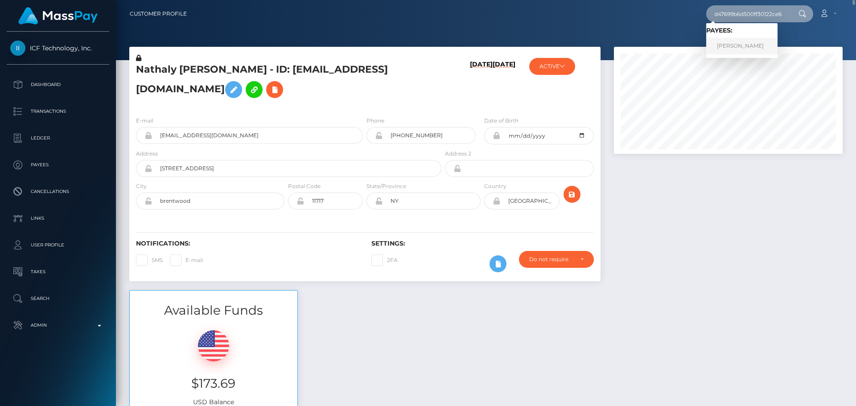
type input "68aef01c0c776945420f1dfd_420702ef15d47699b6d500ff30122ce6"
click at [742, 45] on link "Crystal Simmons" at bounding box center [741, 46] width 71 height 16
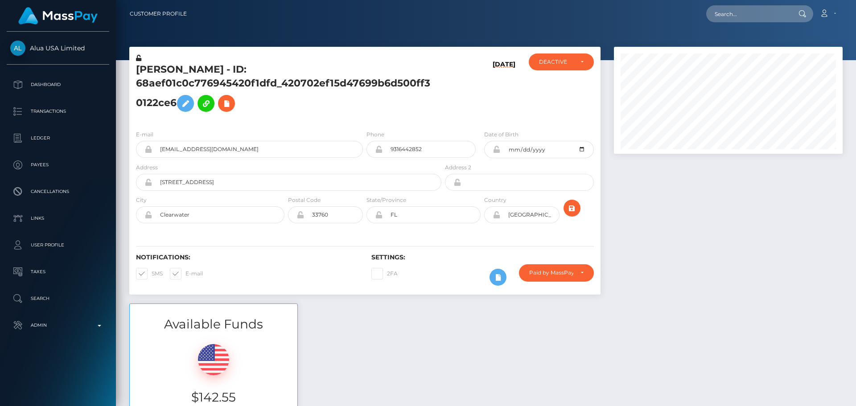
scroll to position [107, 229]
click at [363, 109] on h5 "[PERSON_NAME] - ID: 68aef01c0c776945420f1dfd_420702ef15d47699b6d500ff30122ce6" at bounding box center [286, 90] width 301 height 54
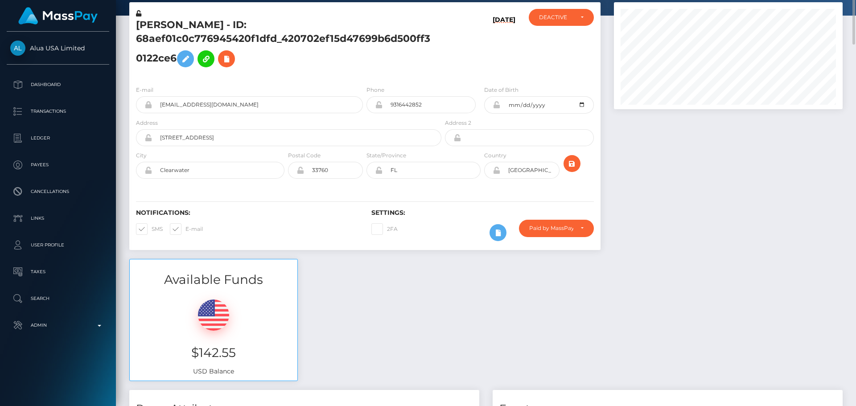
scroll to position [0, 0]
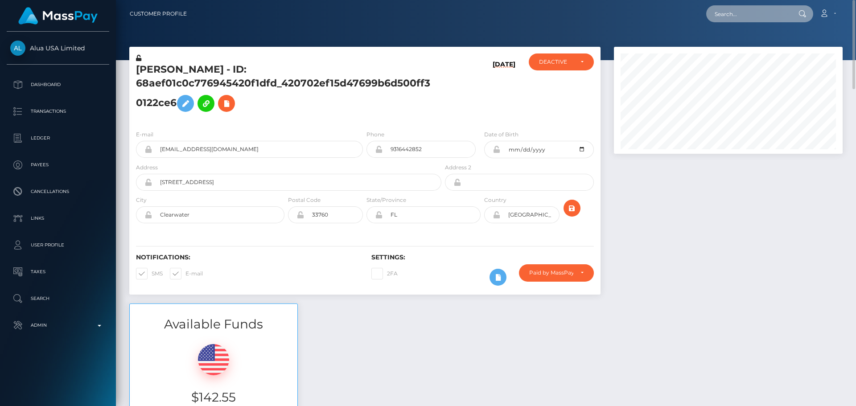
click at [741, 15] on input "text" at bounding box center [748, 13] width 84 height 17
paste input "kGHwbNJa"
type input "kGHwbNJa"
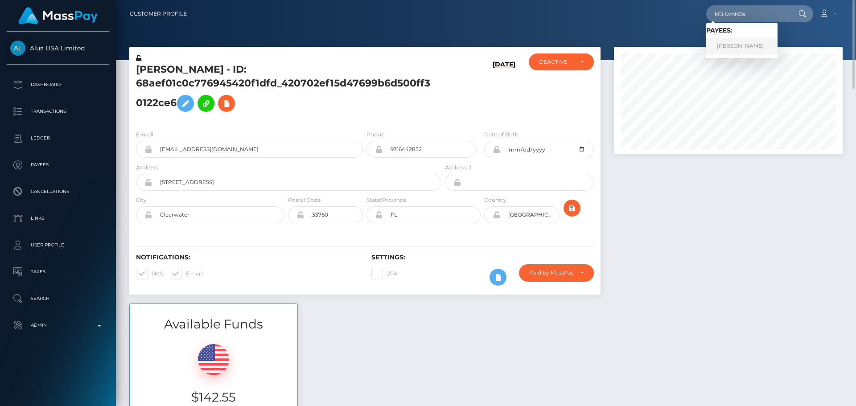
click at [730, 49] on link "[PERSON_NAME]" at bounding box center [741, 46] width 71 height 16
click at [394, 105] on h5 "[PERSON_NAME] - ID: 68aef01c0c776945420f1dfd_420702ef15d47699b6d500ff30122ce6" at bounding box center [286, 90] width 301 height 54
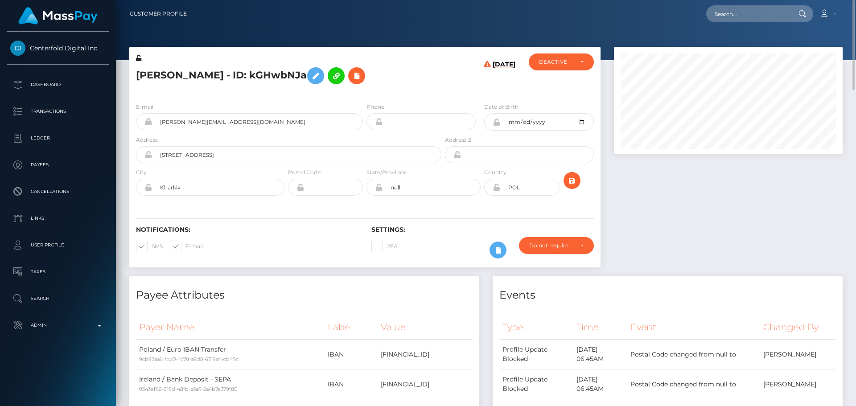
click at [158, 74] on h5 "[PERSON_NAME] - ID: kGHwbNJa" at bounding box center [286, 76] width 301 height 26
copy h5 "[PERSON_NAME]"
click at [216, 74] on h5 "[PERSON_NAME] - ID: kGHwbNJa" at bounding box center [286, 76] width 301 height 26
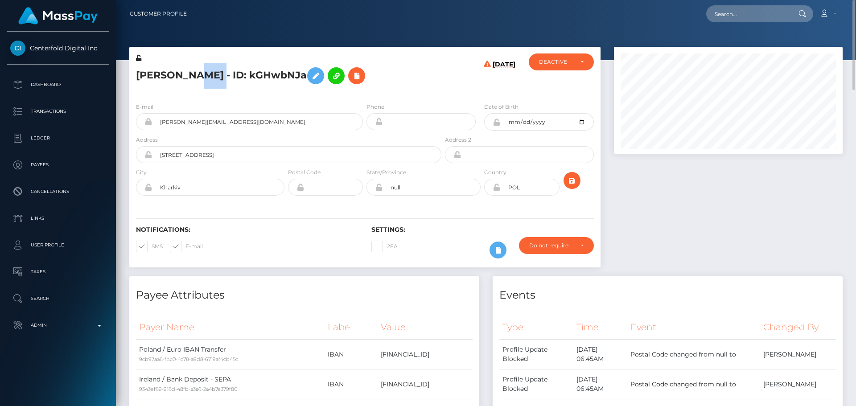
copy h5 "[PERSON_NAME]"
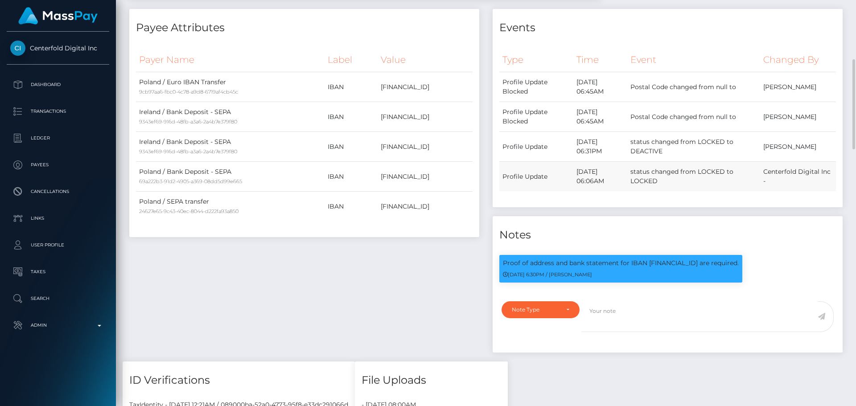
scroll to position [446, 0]
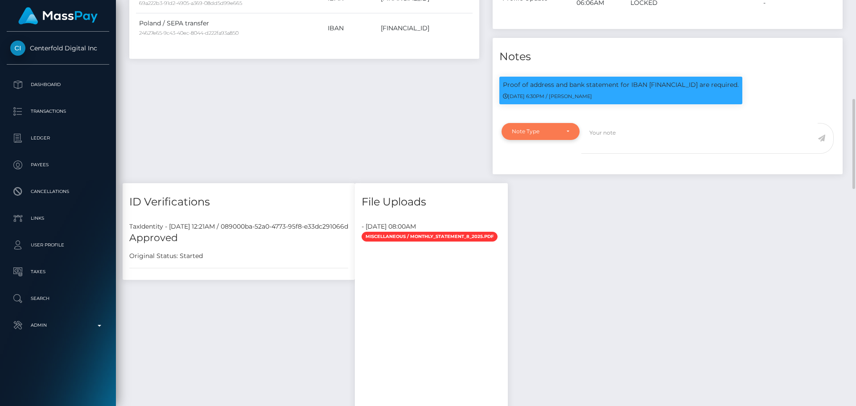
click at [562, 127] on div "Note Type" at bounding box center [541, 131] width 78 height 17
click at [550, 190] on span "Clear Compliance" at bounding box center [536, 193] width 48 height 8
select select "CLEAR_COMPLIANCE"
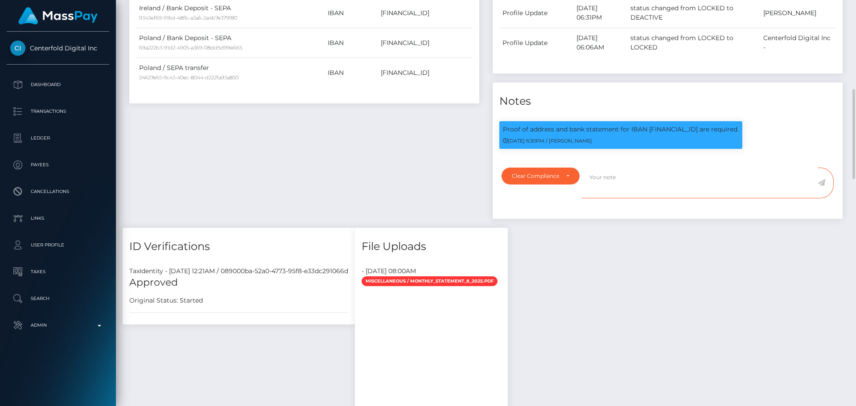
click at [613, 180] on textarea at bounding box center [700, 183] width 236 height 31
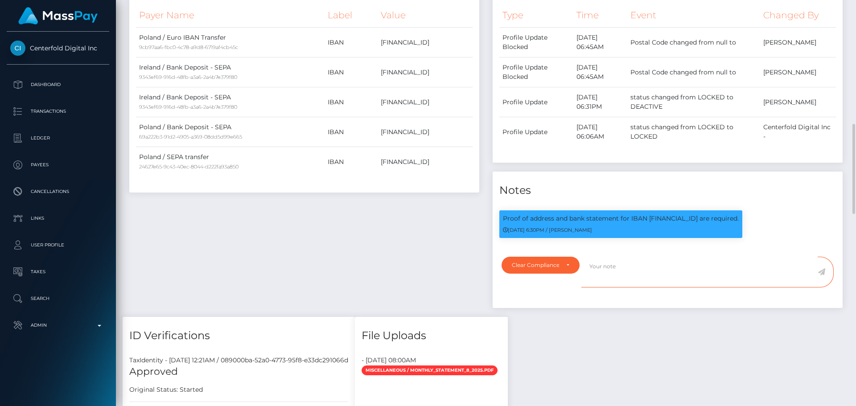
scroll to position [357, 0]
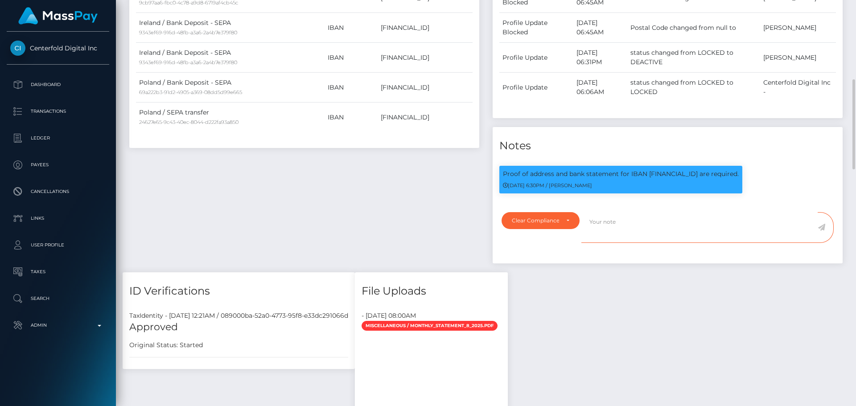
click at [643, 229] on textarea at bounding box center [700, 227] width 236 height 31
paste textarea "Bank statement provided for showing that the bank account belongs to [PERSON_NA…"
click at [670, 176] on p "Proof of address and bank statement for IBAN [FINANCIAL_ID] are required." at bounding box center [621, 173] width 236 height 9
click at [671, 176] on p "Proof of address and bank statement for IBAN [FINANCIAL_ID] are required." at bounding box center [621, 173] width 236 height 9
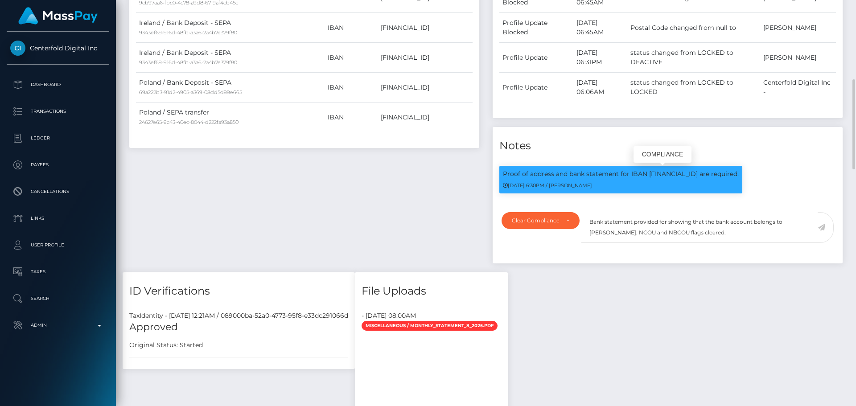
copy p "[FINANCIAL_ID]"
click at [666, 222] on textarea "Bank statement provided for showing that the bank account belongs to [PERSON_NA…" at bounding box center [700, 227] width 236 height 31
paste textarea "[FINANCIAL_ID]"
click at [654, 233] on textarea "Bank statement provided for [FINANCIAL_ID], showing that the bank account belon…" at bounding box center [700, 227] width 236 height 31
drag, startPoint x: 654, startPoint y: 233, endPoint x: 689, endPoint y: 233, distance: 34.8
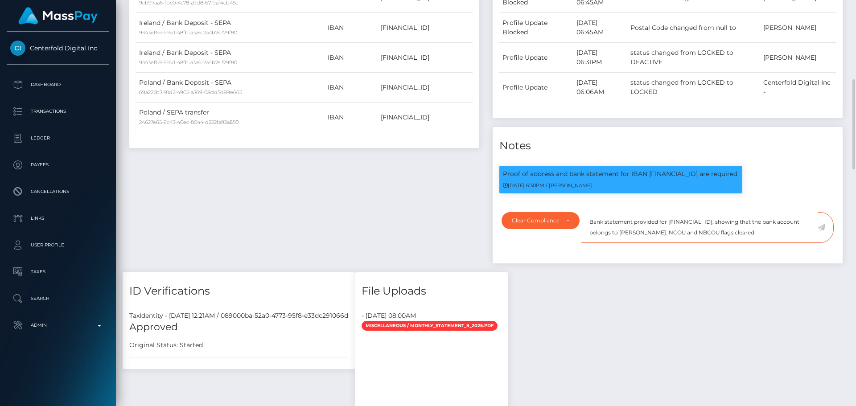
click at [689, 233] on textarea "Bank statement provided for [FINANCIAL_ID], showing that the bank account belon…" at bounding box center [700, 227] width 236 height 31
paste textarea "[PERSON_NAME]"
click at [645, 232] on textarea "Bank statement provided for [FINANCIAL_ID], showing that the bank account belon…" at bounding box center [700, 227] width 236 height 31
drag, startPoint x: 793, startPoint y: 232, endPoint x: 590, endPoint y: 221, distance: 203.6
click at [590, 221] on textarea "Bank statement provided for [FINANCIAL_ID], showing that the bank account belon…" at bounding box center [700, 227] width 236 height 31
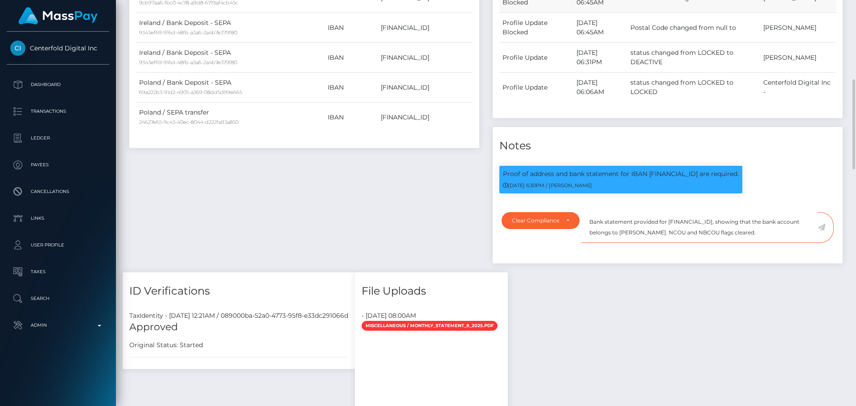
type textarea "Bank statement provided for [FINANCIAL_ID], showing that the bank account belon…"
click at [791, 232] on textarea "Bank statement provided for [FINANCIAL_ID], showing that the bank account belon…" at bounding box center [700, 227] width 236 height 31
click at [820, 226] on icon at bounding box center [822, 227] width 8 height 7
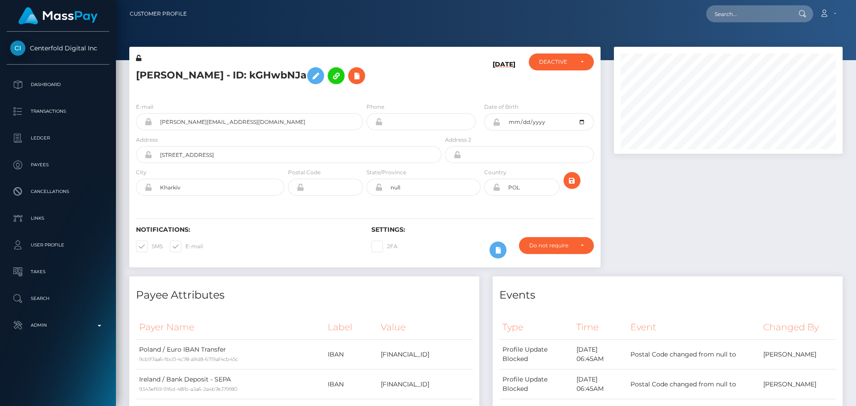
scroll to position [107, 229]
click at [425, 74] on h5 "[PERSON_NAME] - ID: kGHwbNJa" at bounding box center [286, 76] width 301 height 26
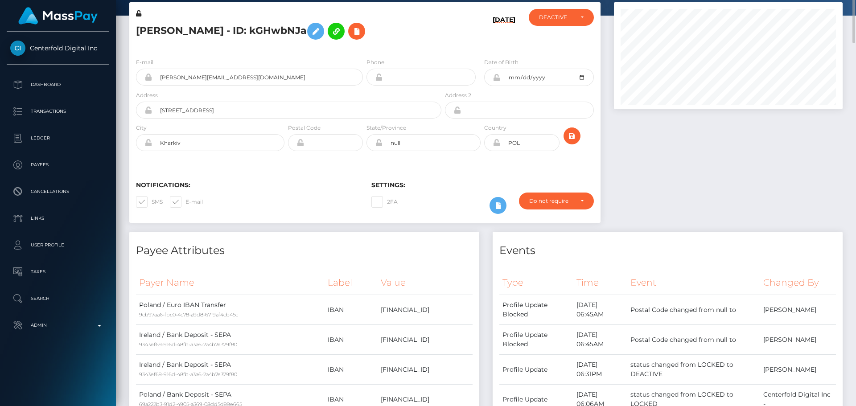
scroll to position [0, 0]
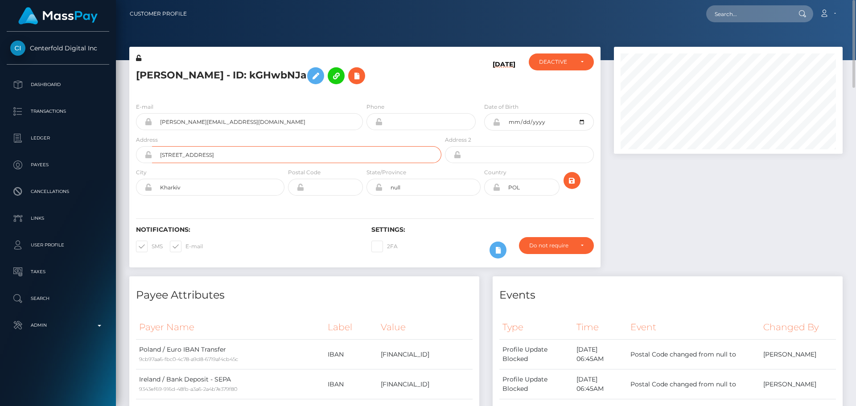
click at [286, 153] on input "[STREET_ADDRESS]" at bounding box center [296, 154] width 289 height 17
paste input "[STREET_ADDRESS]"
type input "[STREET_ADDRESS]"
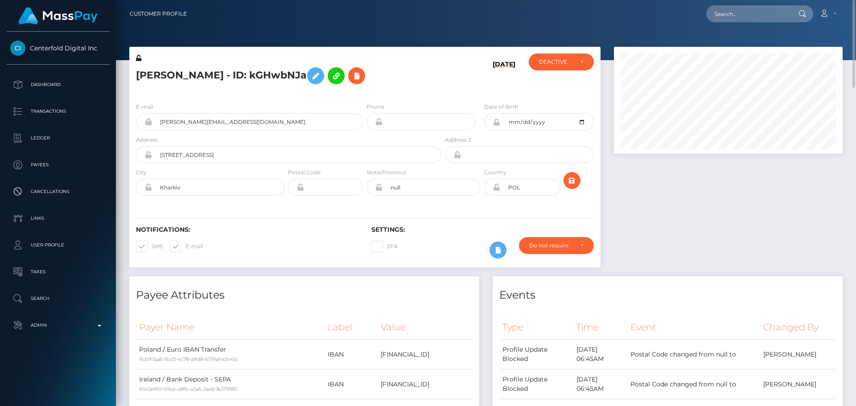
click at [244, 231] on h6 "Notifications:" at bounding box center [247, 230] width 222 height 8
click at [219, 187] on input "Kharkiv" at bounding box center [218, 187] width 132 height 17
drag, startPoint x: 302, startPoint y: 206, endPoint x: 300, endPoint y: 215, distance: 9.2
click at [303, 206] on div "Notifications: SMS E-mail Settings: 2FA" at bounding box center [364, 236] width 471 height 63
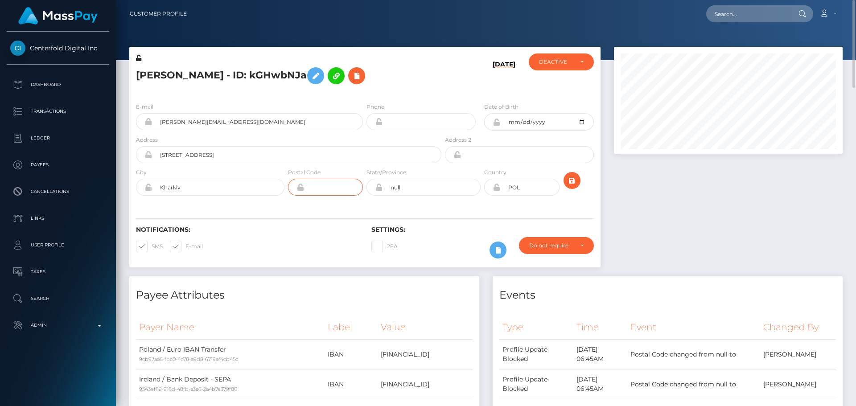
click at [324, 186] on input "text" at bounding box center [333, 187] width 59 height 17
paste input "61000"
type input "61000"
click at [279, 234] on div "Notifications: SMS E-mail" at bounding box center [246, 244] width 235 height 37
click at [425, 186] on input "null" at bounding box center [432, 187] width 98 height 17
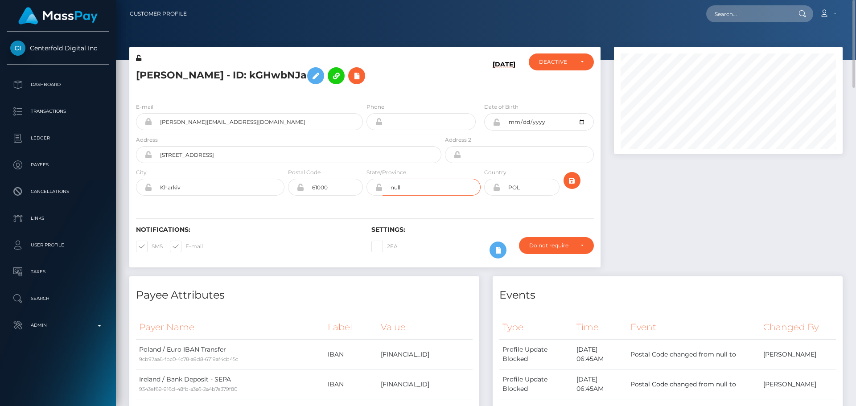
click at [425, 186] on input "null" at bounding box center [432, 187] width 98 height 17
paste input "[GEOGRAPHIC_DATA]"
type input "[GEOGRAPHIC_DATA]"
click at [321, 224] on div "Notifications: SMS E-mail Settings: 2FA" at bounding box center [364, 236] width 471 height 63
click at [541, 180] on input "POL" at bounding box center [529, 187] width 59 height 17
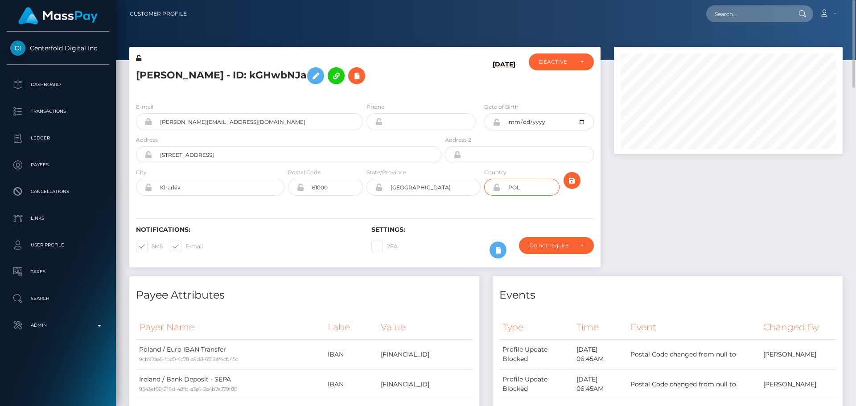
click at [541, 180] on input "POL" at bounding box center [529, 187] width 59 height 17
paste input "UKR"
type input "UKR"
click at [495, 215] on div "Notifications: SMS E-mail Settings: 2FA" at bounding box center [364, 236] width 471 height 63
click at [573, 184] on icon "submit" at bounding box center [572, 180] width 11 height 11
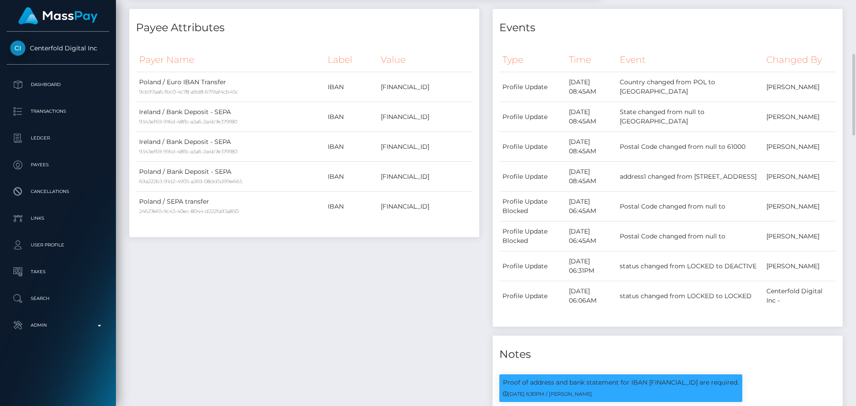
scroll to position [535, 0]
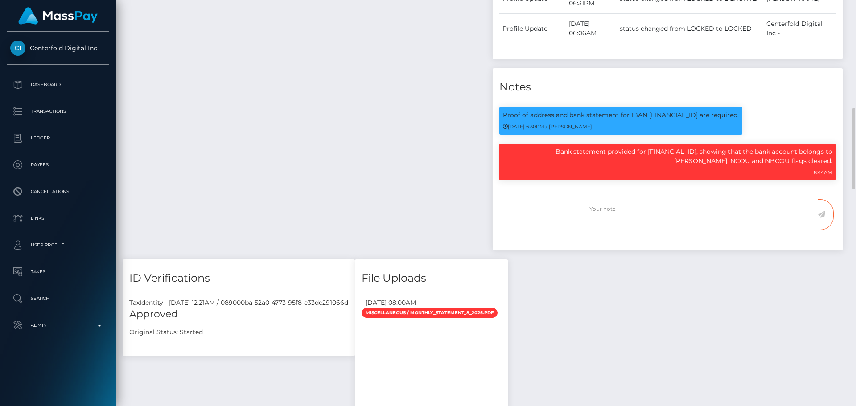
click at [627, 230] on textarea at bounding box center [700, 214] width 236 height 31
type textarea "Address updated as per the provided proof."
click at [567, 211] on div "Note Type" at bounding box center [541, 207] width 58 height 7
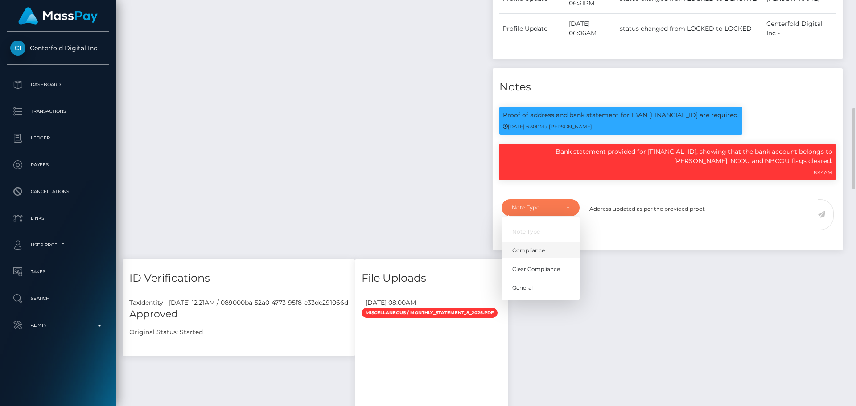
click at [540, 255] on span "Compliance" at bounding box center [528, 251] width 33 height 8
select select "COMPLIANCE"
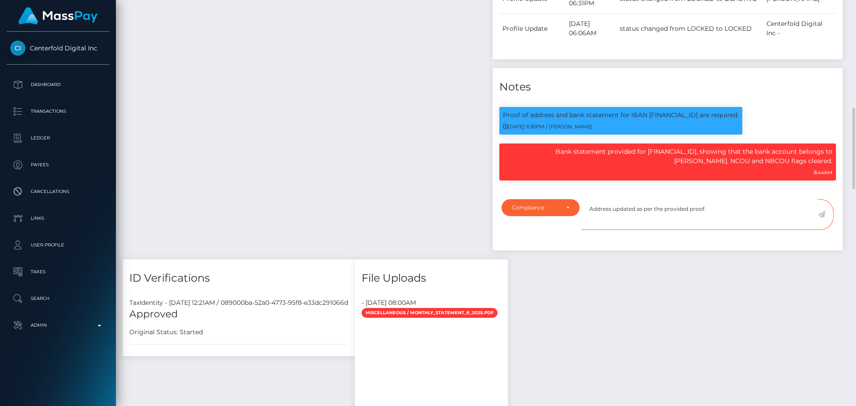
click at [736, 230] on textarea "Address updated as per the provided proof." at bounding box center [700, 214] width 236 height 31
click at [821, 218] on icon at bounding box center [822, 214] width 8 height 7
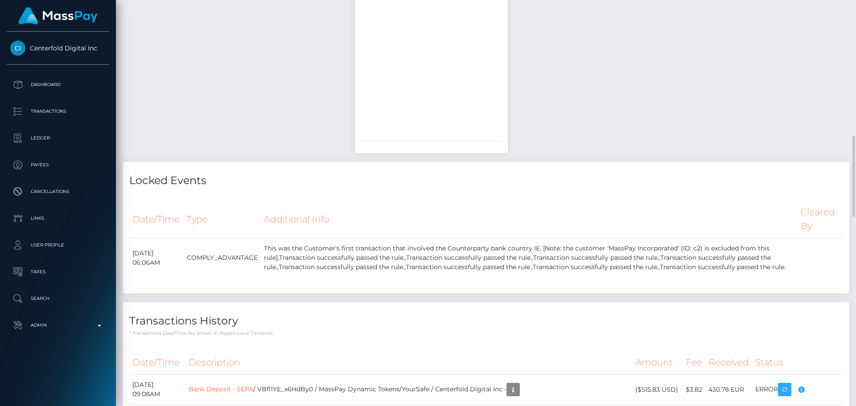
scroll to position [1293, 0]
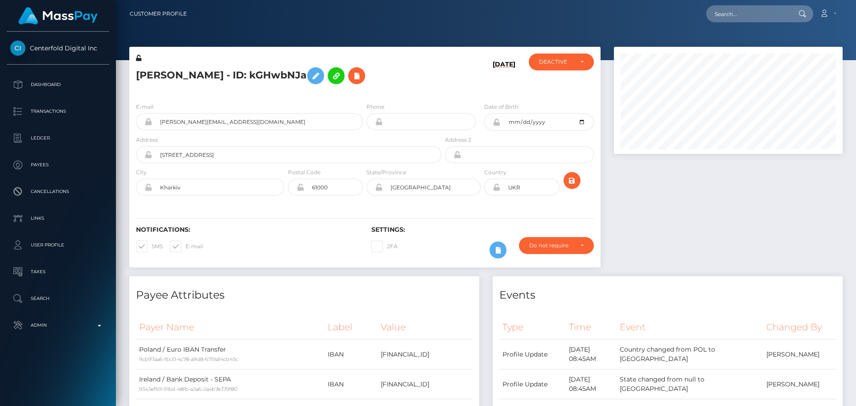
scroll to position [107, 229]
drag, startPoint x: 497, startPoint y: 190, endPoint x: 566, endPoint y: 62, distance: 145.7
click at [497, 189] on icon at bounding box center [497, 187] width 8 height 7
click at [566, 62] on div "DEACTIVE" at bounding box center [556, 61] width 34 height 7
click at [556, 85] on span "ACTIVE" at bounding box center [550, 86] width 20 height 8
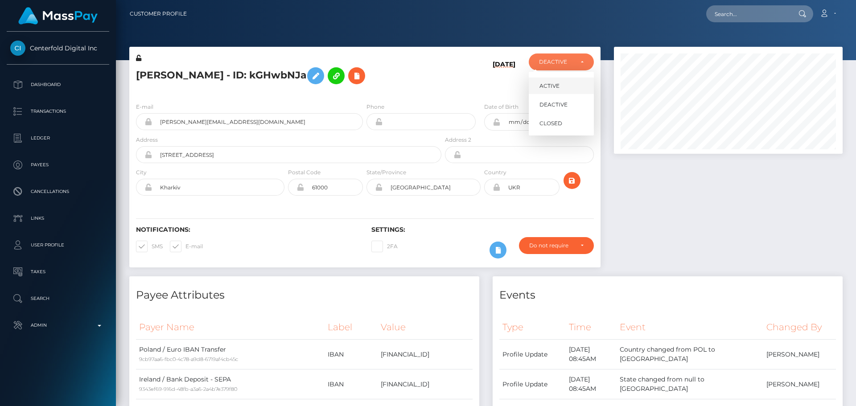
select select "ACTIVE"
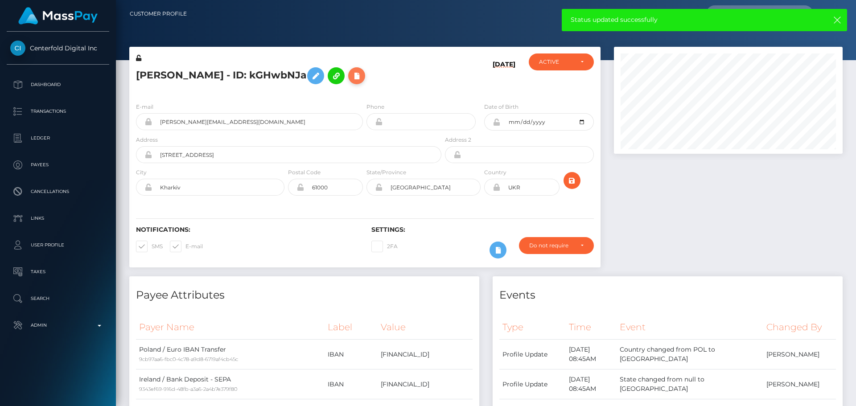
click at [362, 78] on icon at bounding box center [356, 75] width 11 height 11
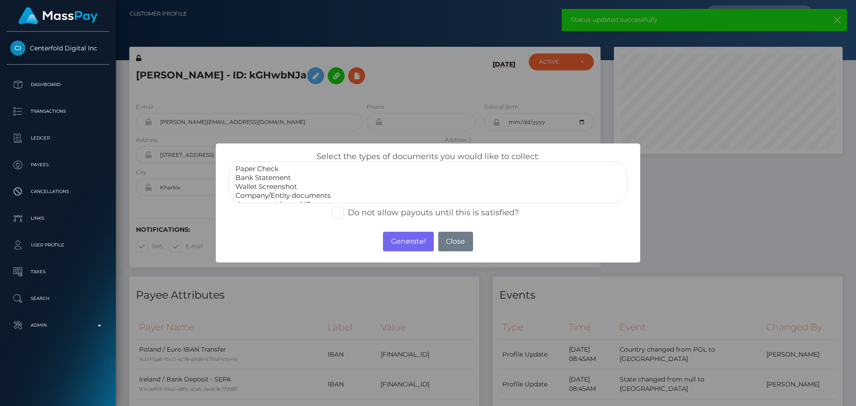
select select "Bank Statement"
click at [277, 174] on option "Bank Statement" at bounding box center [428, 177] width 387 height 9
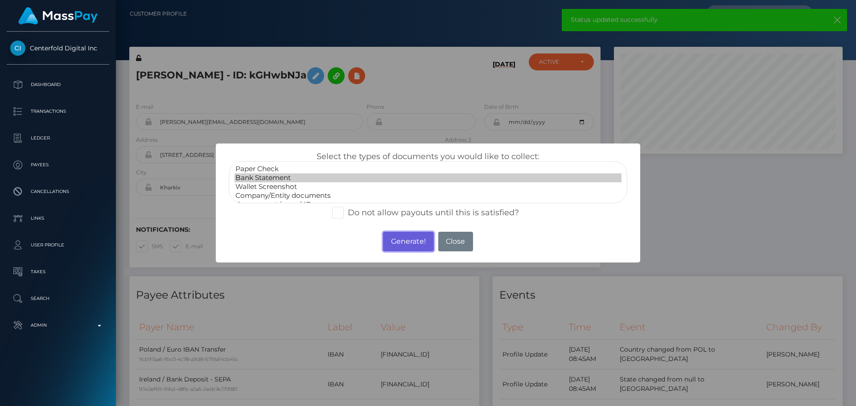
click at [412, 236] on button "Generate!" at bounding box center [408, 242] width 50 height 20
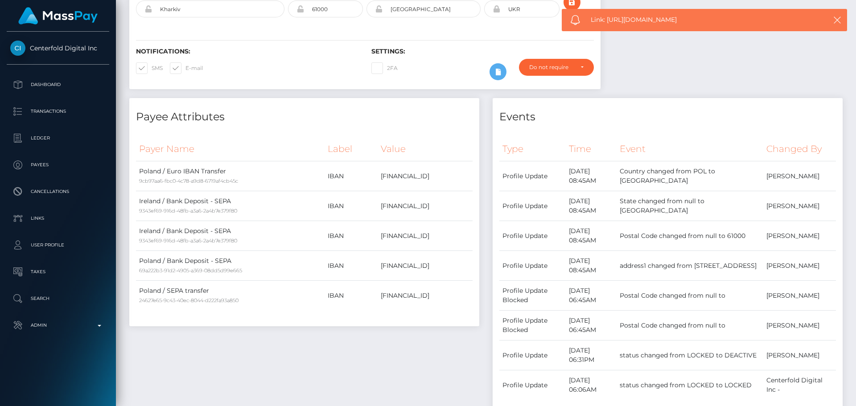
scroll to position [0, 0]
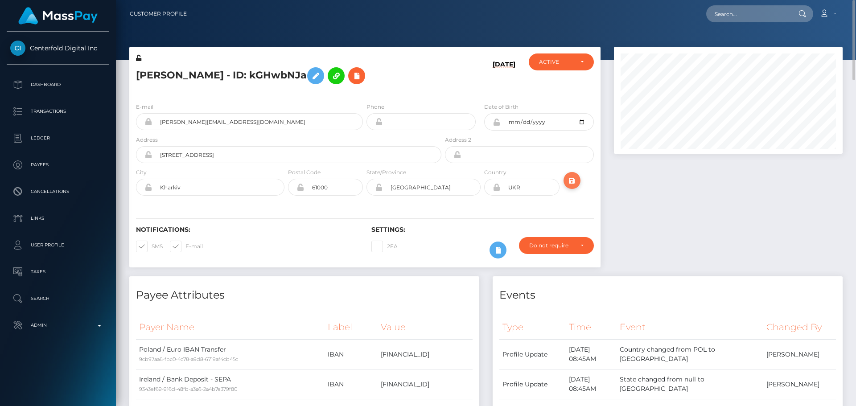
click at [574, 182] on icon "submit" at bounding box center [572, 180] width 11 height 11
click at [229, 78] on h5 "[PERSON_NAME] - ID: kGHwbNJa" at bounding box center [286, 76] width 301 height 26
copy h5 "[PERSON_NAME] - ID: kGHwbNJa"
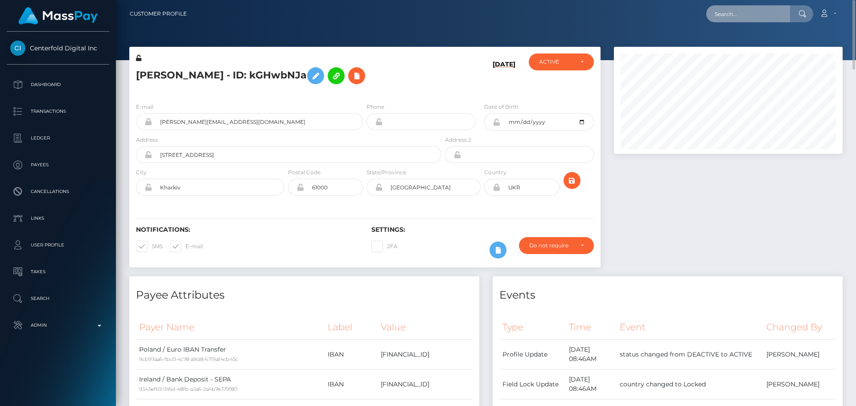
click at [743, 19] on input "text" at bounding box center [748, 13] width 84 height 17
paste input "WxHYvW6"
type input "WxHYvW6"
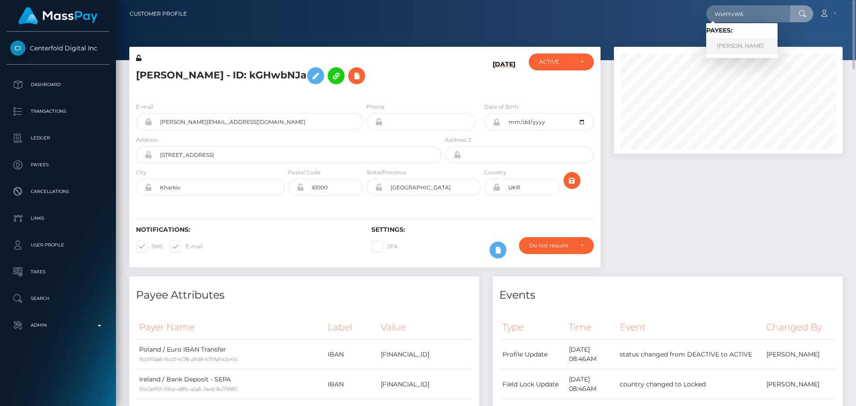
click at [735, 44] on link "[PERSON_NAME]" at bounding box center [741, 46] width 71 height 16
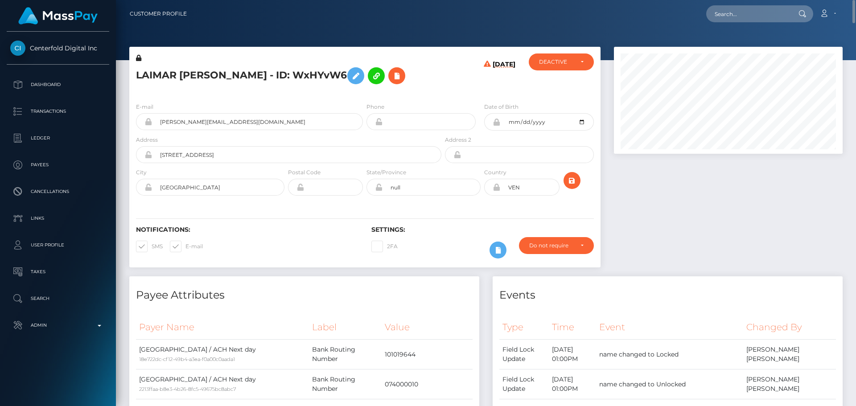
click at [152, 76] on h5 "LAIMAR [PERSON_NAME] - ID: WxHYvW6" at bounding box center [286, 76] width 301 height 26
copy h5 "LAIMAR"
click at [404, 86] on h5 "LAIMAR SOSA SOSA - ID: WxHYvW6" at bounding box center [286, 76] width 301 height 26
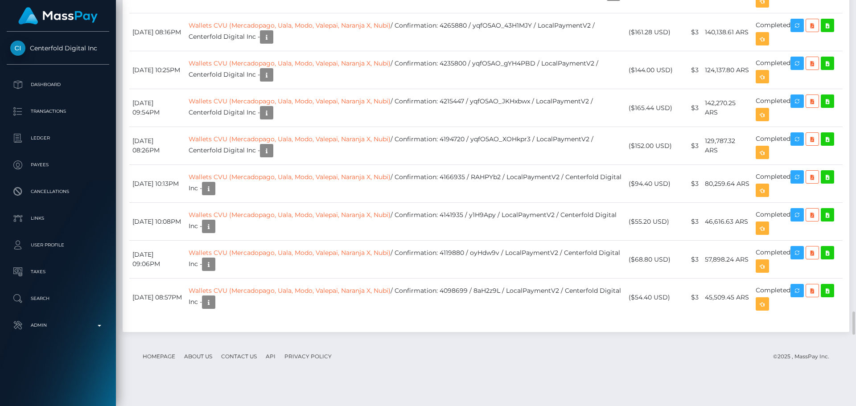
scroll to position [4682, 0]
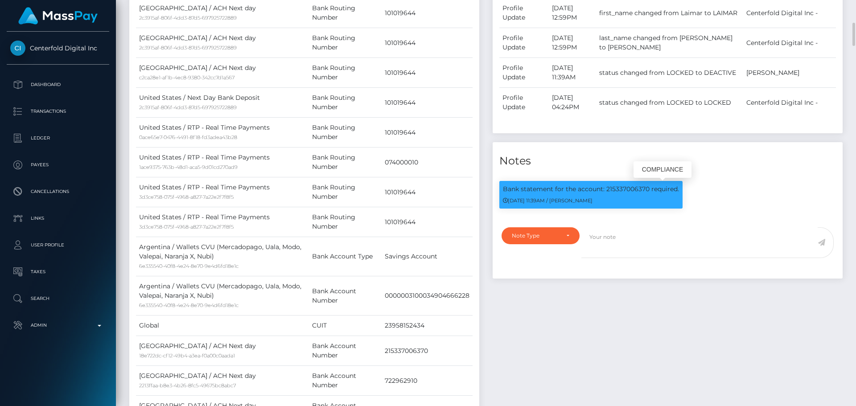
scroll to position [107, 229]
click at [563, 239] on div "Note Type" at bounding box center [541, 235] width 78 height 17
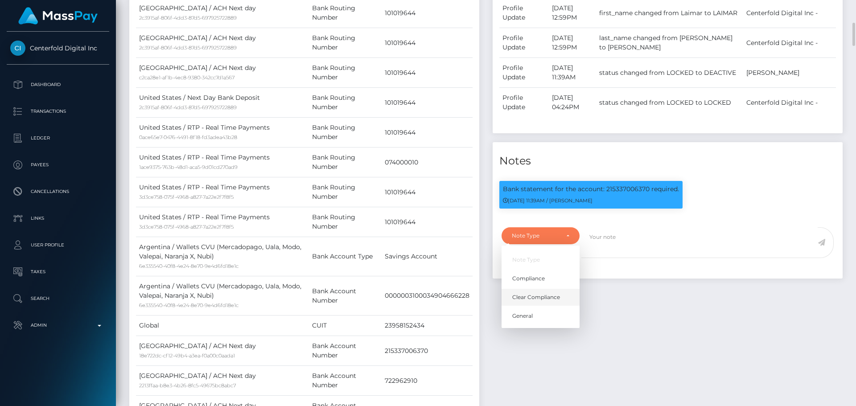
click at [542, 292] on link "Clear Compliance" at bounding box center [541, 297] width 78 height 16
select select "CLEAR_COMPLIANCE"
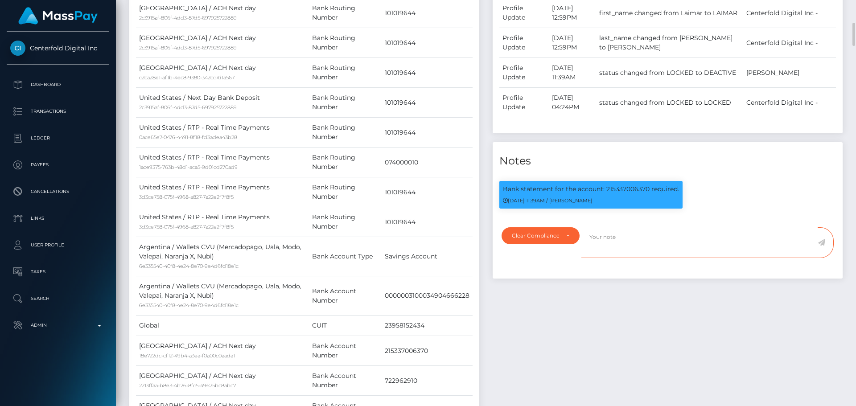
click at [613, 255] on textarea at bounding box center [700, 242] width 236 height 31
type textarea "A"
click at [628, 190] on p "Bank statement for the account: 215337006370 required." at bounding box center [591, 189] width 176 height 9
copy p "215337006370"
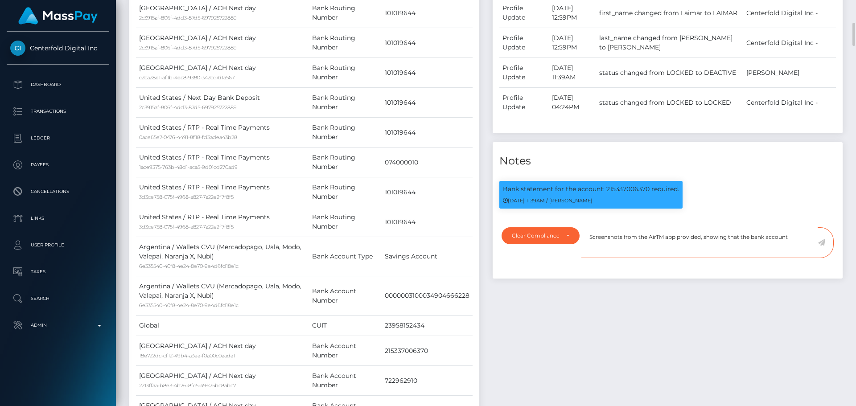
click at [808, 239] on textarea "Screenshots from the AirTM app provided, showing that the bank account" at bounding box center [700, 242] width 236 height 31
paste textarea "215337006370"
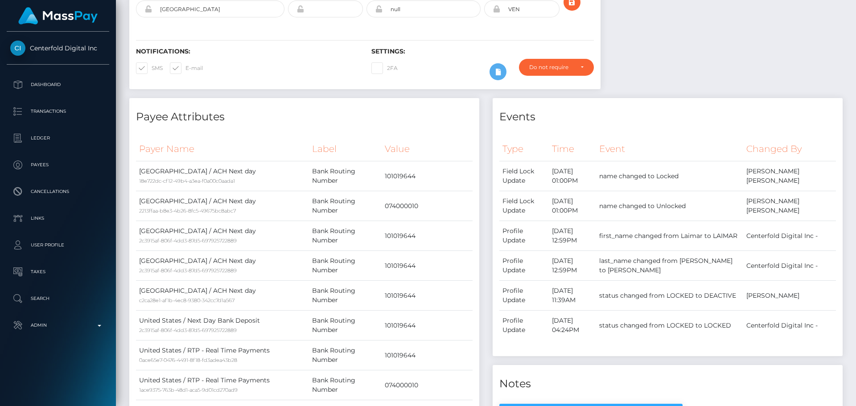
scroll to position [0, 0]
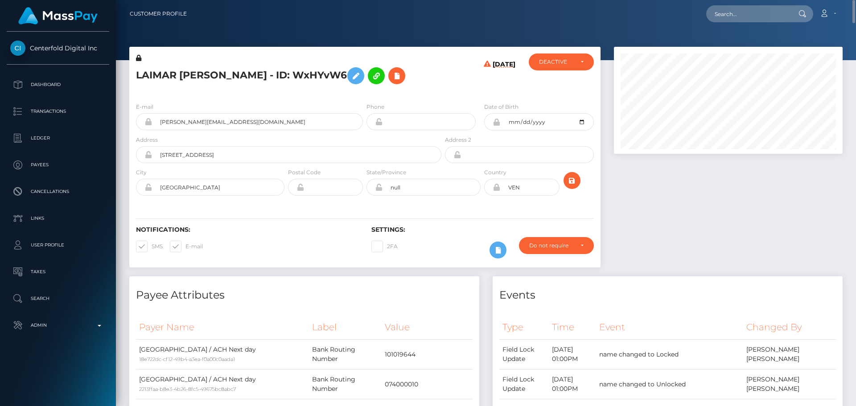
click at [154, 73] on h5 "LAIMAR SOSA SOSA - ID: WxHYvW6" at bounding box center [286, 76] width 301 height 26
drag, startPoint x: 154, startPoint y: 72, endPoint x: 214, endPoint y: 72, distance: 59.8
click at [214, 72] on h5 "LAIMAR SOSA SOSA - ID: WxHYvW6" at bounding box center [286, 76] width 301 height 26
copy h5 "LAIMAR SOSA SOSA"
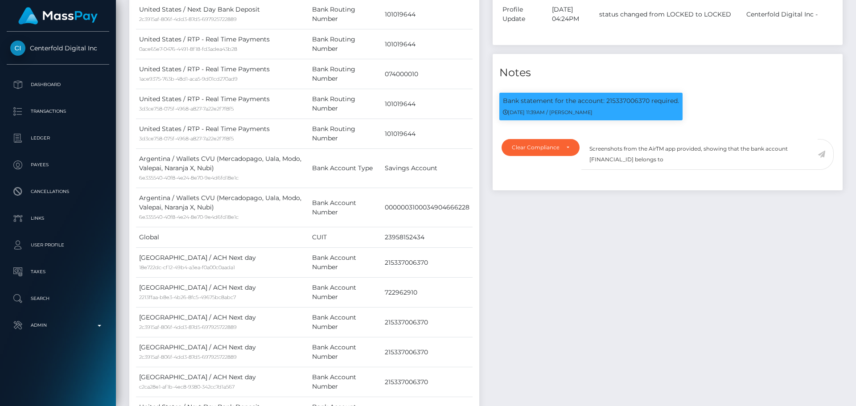
scroll to position [107, 229]
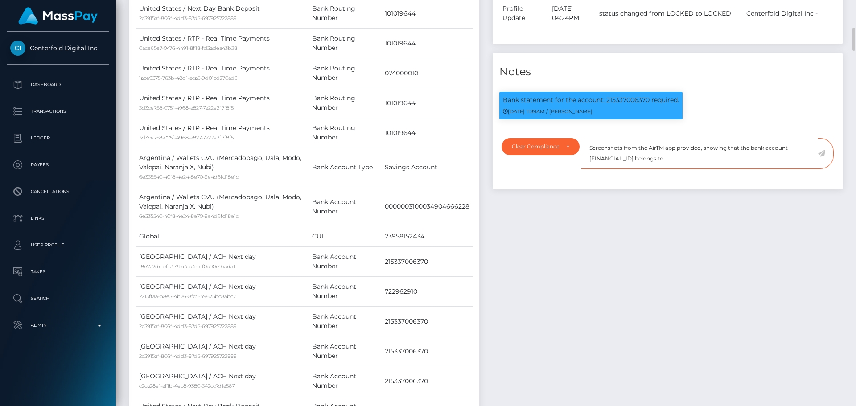
click at [681, 159] on textarea "Screenshots from the AirTM app provided, showing that the bank account 21533700…" at bounding box center [700, 153] width 236 height 31
paste textarea "LAIMAR SOSA SOSA"
click at [733, 162] on textarea "Screenshots from the AirTM app provided, showing that the bank account 21533700…" at bounding box center [700, 153] width 236 height 31
paste textarea "NCOU and NBCOU flags cleared."
type textarea "Screenshots from the AirTM app provided, showing that the bank account 21533700…"
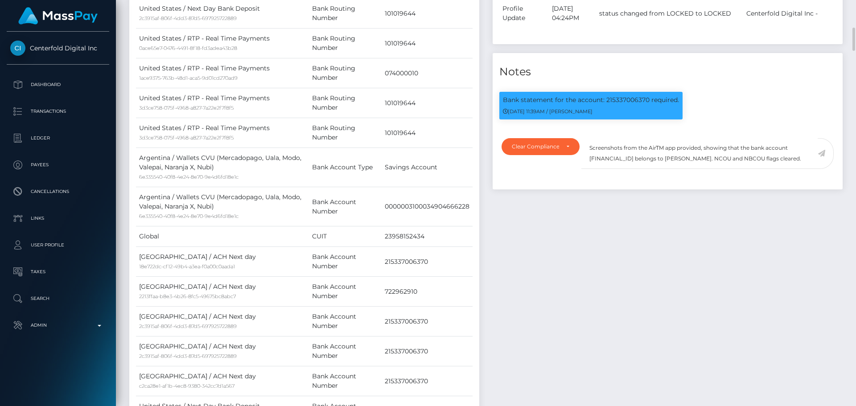
click at [610, 226] on div "Events Type Time Event Changed By" at bounding box center [667, 342] width 363 height 1113
click at [600, 147] on textarea "Screenshots from the AirTM app provided, showing that the bank account 21533700…" at bounding box center [700, 153] width 236 height 31
drag, startPoint x: 600, startPoint y: 147, endPoint x: 813, endPoint y: 161, distance: 212.7
click at [813, 160] on textarea "Screenshots from the AirTM app provided, showing that the bank account 21533700…" at bounding box center [700, 153] width 236 height 31
click at [770, 161] on textarea "Screenshots from the AirTM app provided, showing that the bank account 21533700…" at bounding box center [700, 153] width 236 height 31
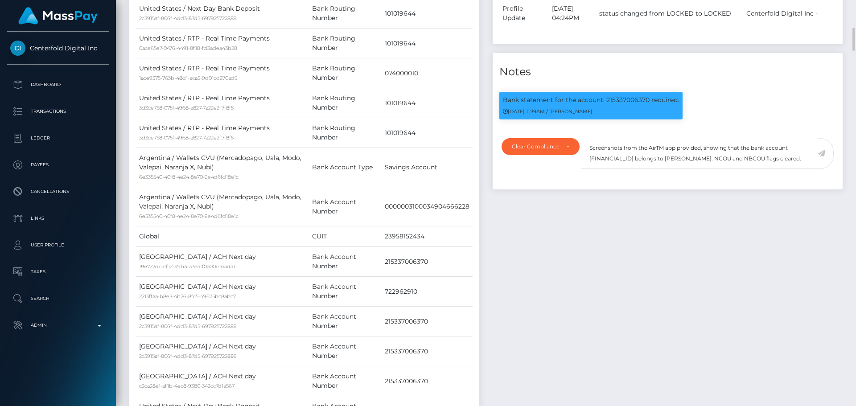
click at [821, 154] on icon at bounding box center [822, 153] width 8 height 7
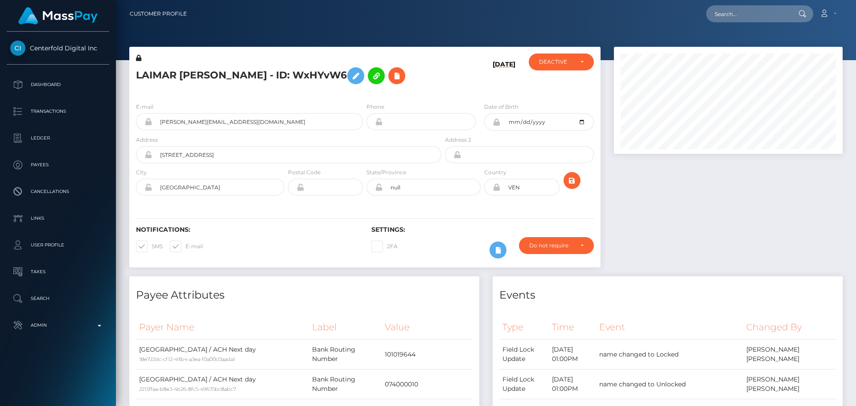
scroll to position [107, 229]
click at [449, 97] on div "E-mail [PERSON_NAME][EMAIL_ADDRESS][DOMAIN_NAME] Phone Address" at bounding box center [364, 149] width 471 height 109
click at [550, 66] on div "DEACTIVE" at bounding box center [556, 61] width 34 height 7
click at [555, 81] on link "ACTIVE" at bounding box center [561, 86] width 65 height 16
select select "ACTIVE"
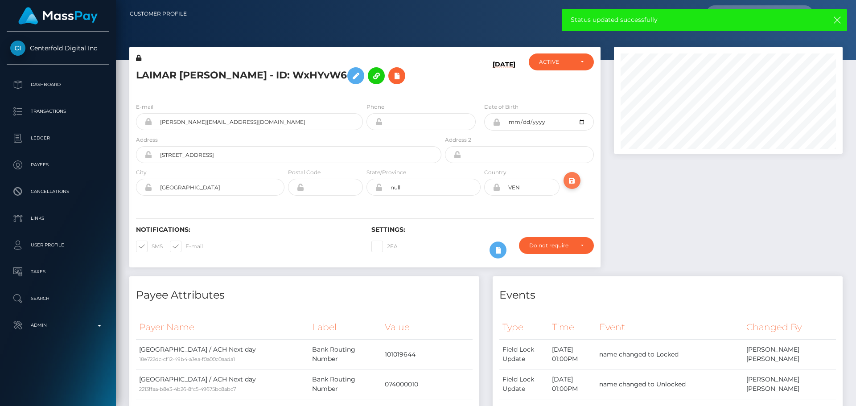
click at [569, 185] on icon "submit" at bounding box center [572, 180] width 11 height 11
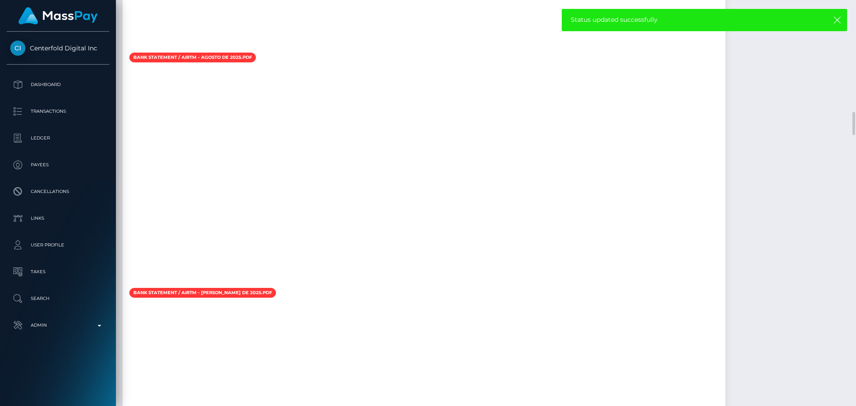
scroll to position [2230, 0]
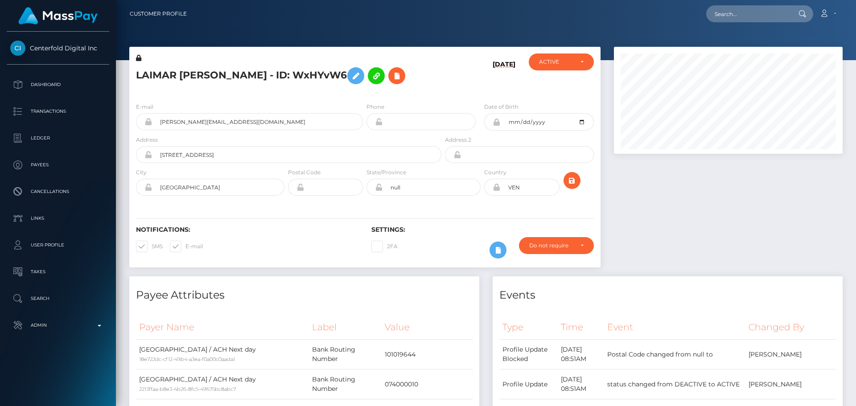
scroll to position [107, 229]
click at [219, 75] on h5 "LAIMAR [PERSON_NAME] - ID: WxHYvW6" at bounding box center [286, 76] width 301 height 26
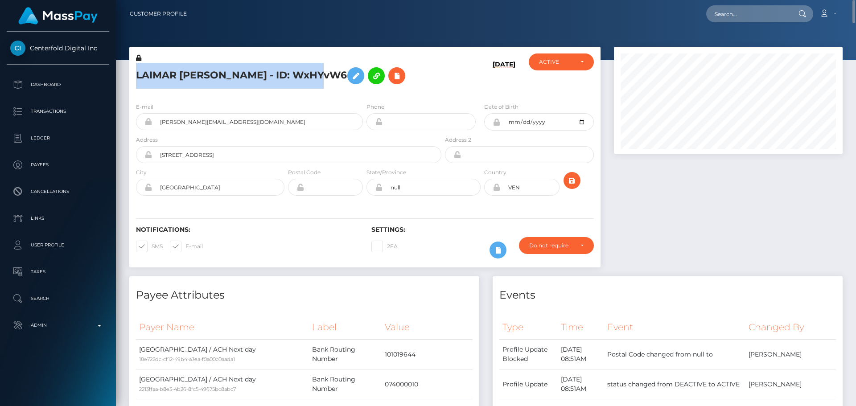
click at [219, 75] on h5 "LAIMAR [PERSON_NAME] - ID: WxHYvW6" at bounding box center [286, 76] width 301 height 26
copy h5 "LAIMAR [PERSON_NAME] - ID: WxHYvW6"
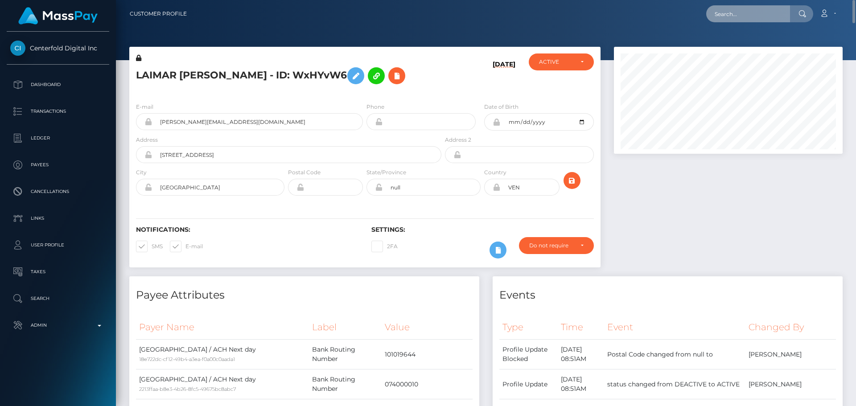
click at [742, 17] on input "text" at bounding box center [748, 13] width 84 height 17
paste input "elH0KQw"
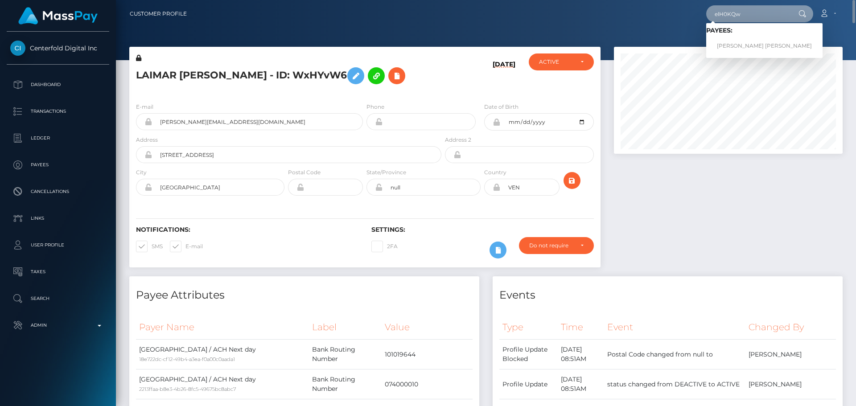
type input "elH0KQw"
click at [734, 45] on link "[PERSON_NAME] [PERSON_NAME]" at bounding box center [764, 46] width 116 height 16
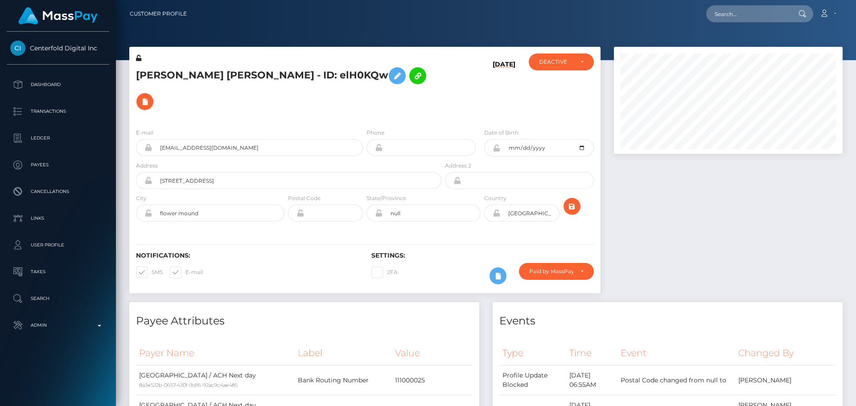
scroll to position [107, 229]
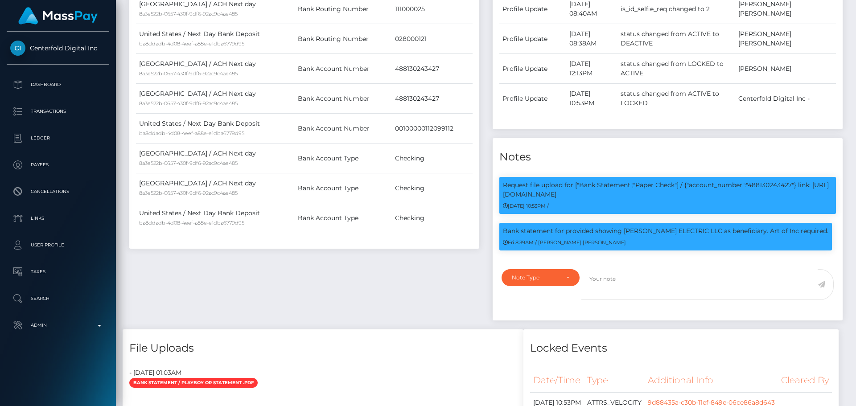
click at [441, 251] on div "Payee Attributes Payer Name Label Value [GEOGRAPHIC_DATA] / ACH Next day 8a3e52…" at bounding box center [304, 115] width 363 height 429
click at [442, 246] on div "Payee Attributes Payer Name Label Value [GEOGRAPHIC_DATA] / ACH Next day 8a3e52…" at bounding box center [304, 115] width 363 height 429
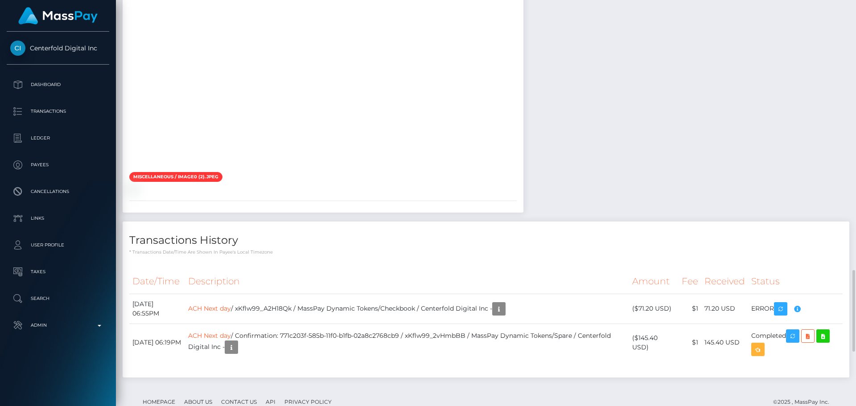
scroll to position [1382, 0]
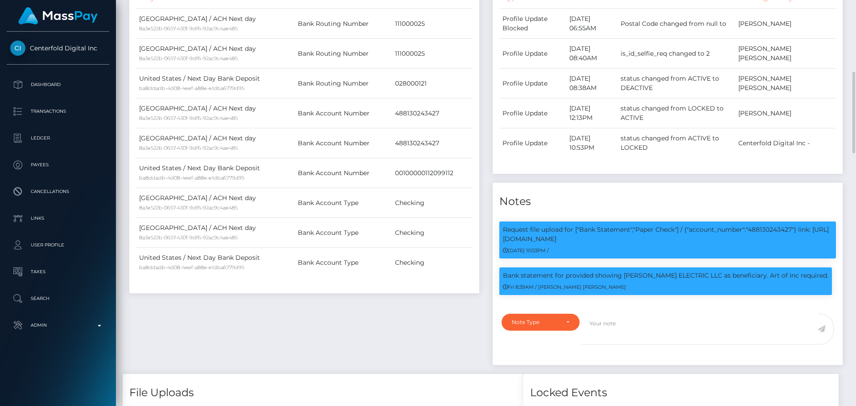
scroll to position [107, 229]
click at [635, 271] on p "Bank statement for provided showing [PERSON_NAME] ELECTRIC LLC as beneficiary. …" at bounding box center [666, 275] width 326 height 9
drag, startPoint x: 635, startPoint y: 248, endPoint x: 686, endPoint y: 250, distance: 50.9
click at [686, 271] on p "Bank statement for provided showing [PERSON_NAME] ELECTRIC LLC as beneficiary. …" at bounding box center [666, 275] width 326 height 9
copy p "[PERSON_NAME] ELECTRIC LLC"
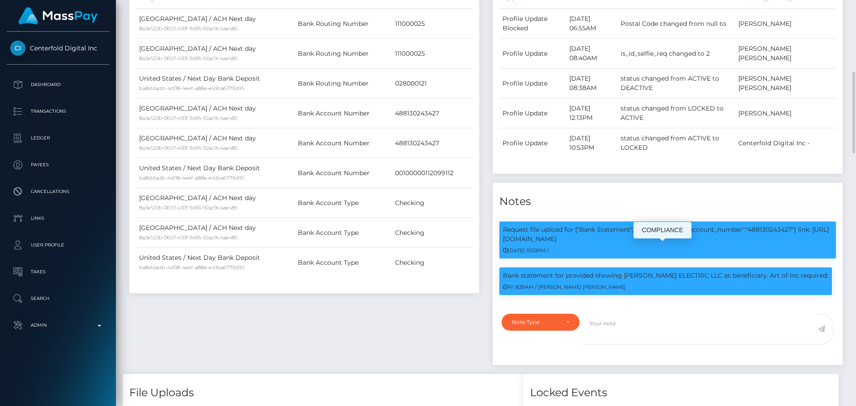
copy p "[PERSON_NAME] ELECTRIC LLC"
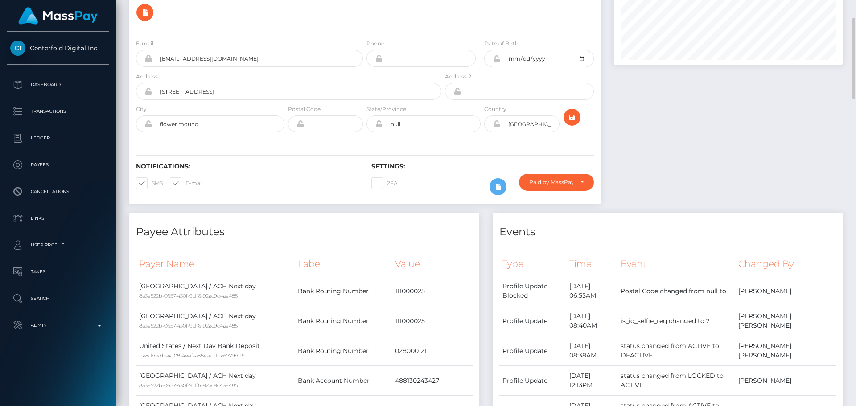
scroll to position [0, 0]
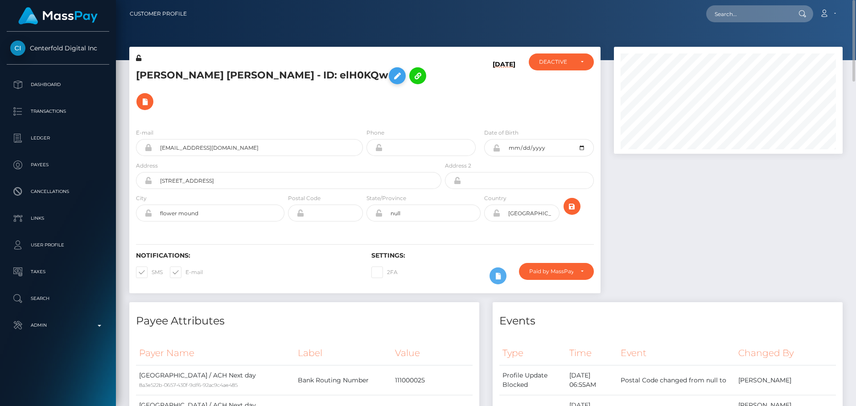
click at [392, 76] on icon at bounding box center [397, 75] width 11 height 11
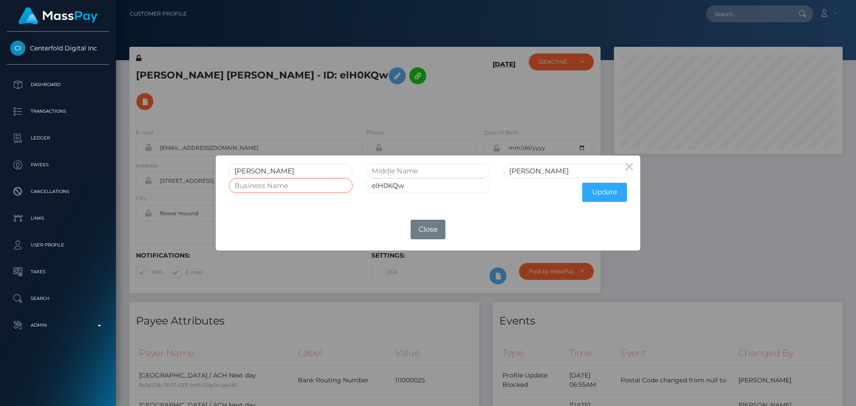
click at [296, 184] on input "text" at bounding box center [291, 185] width 124 height 15
paste input "[PERSON_NAME] ELECTRIC LLC"
type input "[PERSON_NAME] ELECTRIC LLC"
click at [610, 194] on button "Update" at bounding box center [604, 192] width 45 height 19
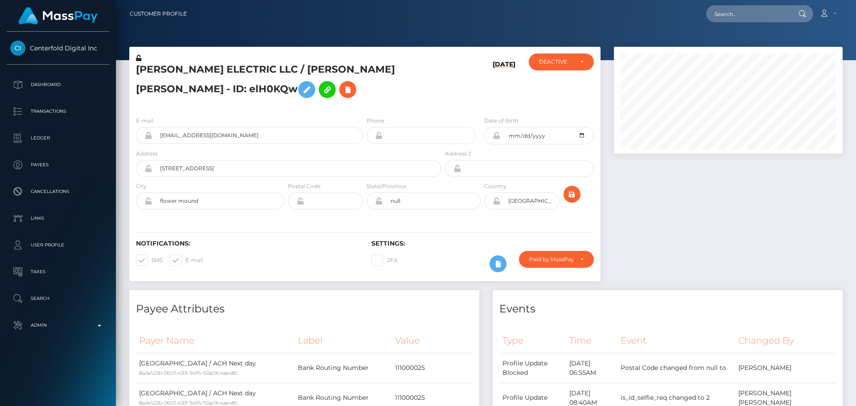
scroll to position [107, 229]
click at [309, 103] on h5 "[PERSON_NAME] ELECTRIC LLC / [PERSON_NAME] [PERSON_NAME] - ID: elH0KQw" at bounding box center [286, 83] width 301 height 40
click at [500, 270] on icon at bounding box center [498, 264] width 11 height 11
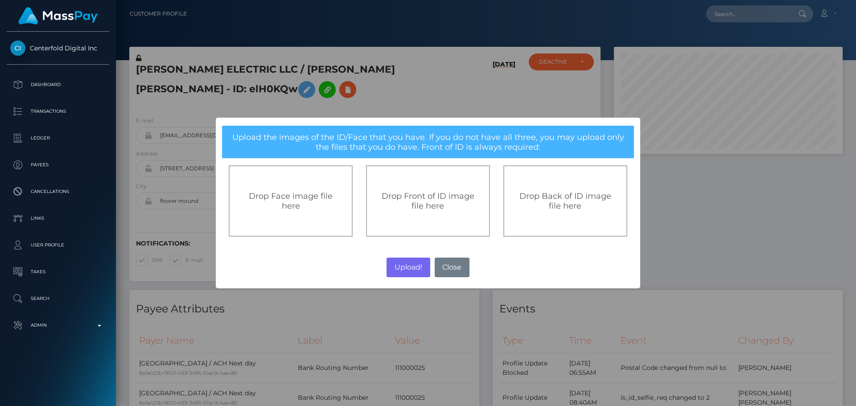
click at [423, 207] on span "Drop Front of ID image file here" at bounding box center [428, 201] width 93 height 20
click at [455, 270] on button "Close" at bounding box center [452, 268] width 35 height 20
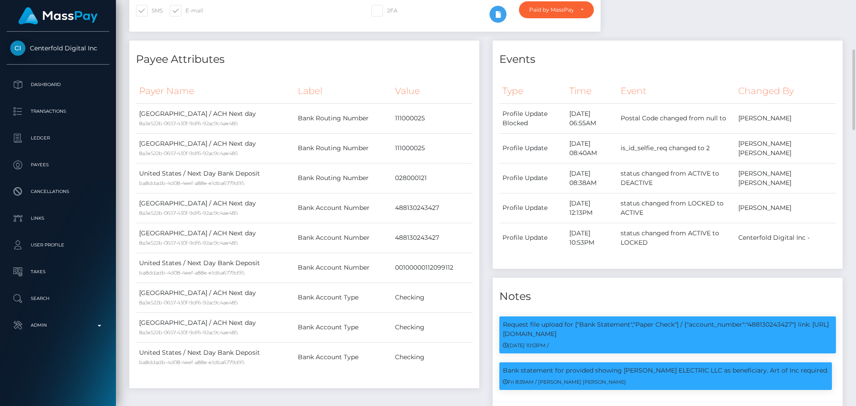
scroll to position [0, 0]
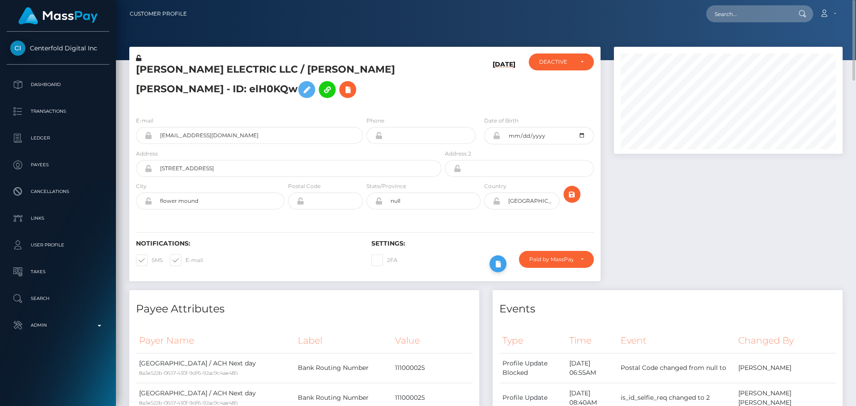
click at [496, 270] on icon at bounding box center [498, 264] width 11 height 11
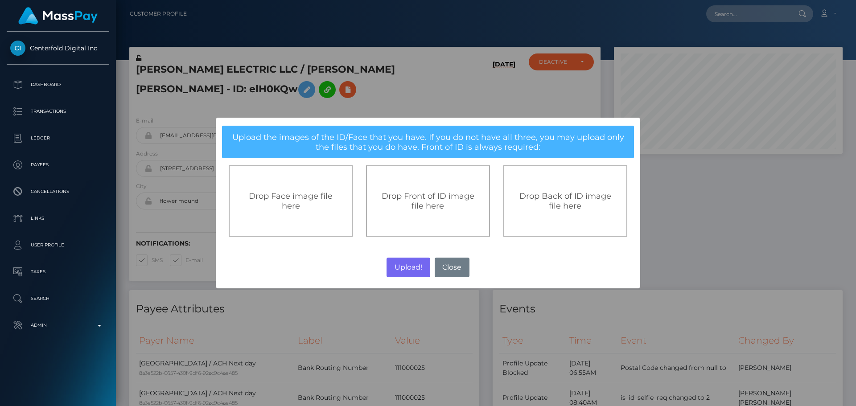
click at [427, 204] on span "Drop Front of ID image file here" at bounding box center [428, 201] width 93 height 20
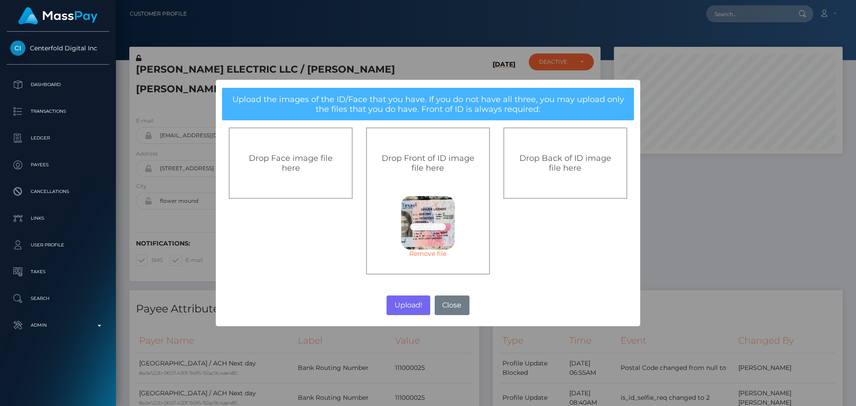
click at [566, 177] on div "Drop Back of ID image file here" at bounding box center [565, 163] width 124 height 71
click at [412, 300] on button "Upload!" at bounding box center [408, 306] width 43 height 20
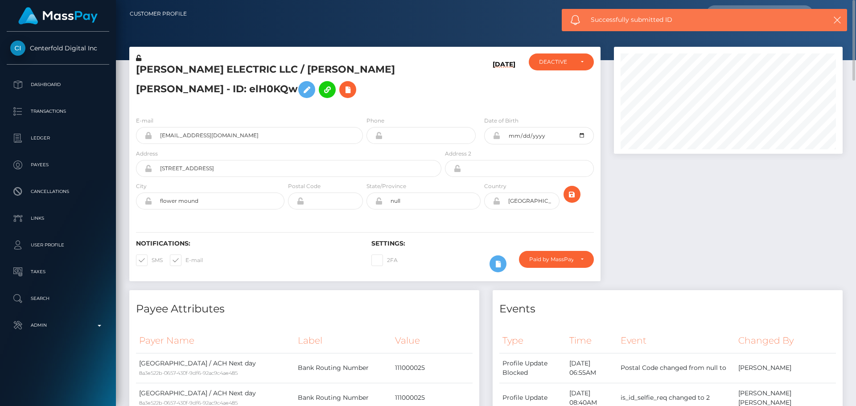
click at [472, 107] on div "[DATE]" at bounding box center [482, 82] width 78 height 56
click at [464, 105] on div "[DATE]" at bounding box center [482, 82] width 78 height 56
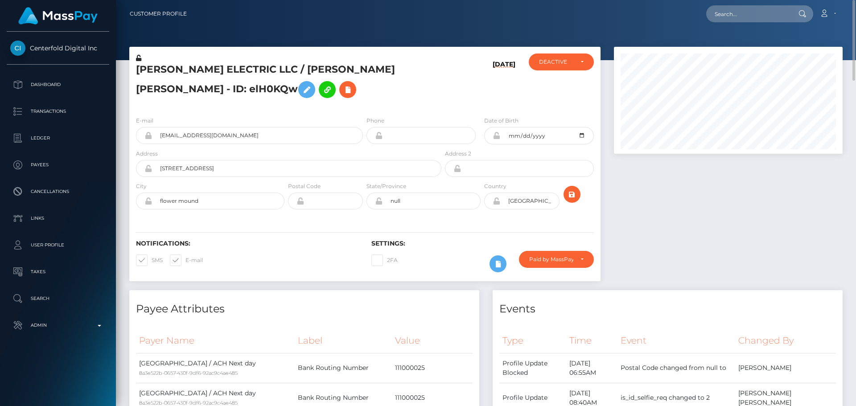
click at [464, 105] on div "[DATE]" at bounding box center [482, 82] width 78 height 56
click at [569, 200] on icon "submit" at bounding box center [572, 194] width 11 height 11
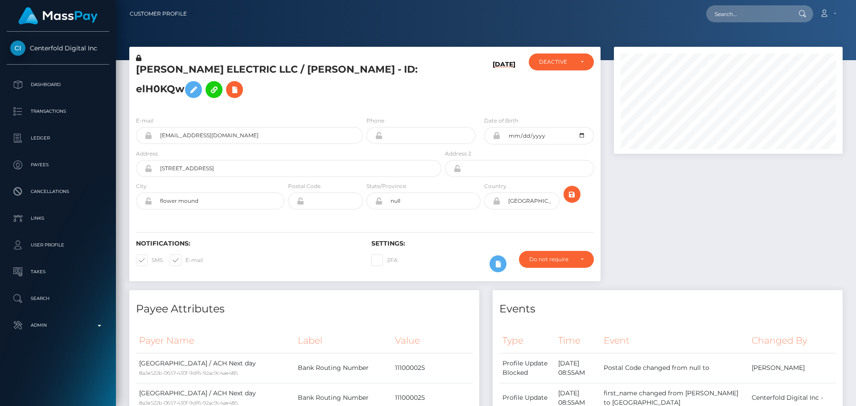
scroll to position [107, 229]
click at [577, 195] on button "submit" at bounding box center [572, 194] width 17 height 17
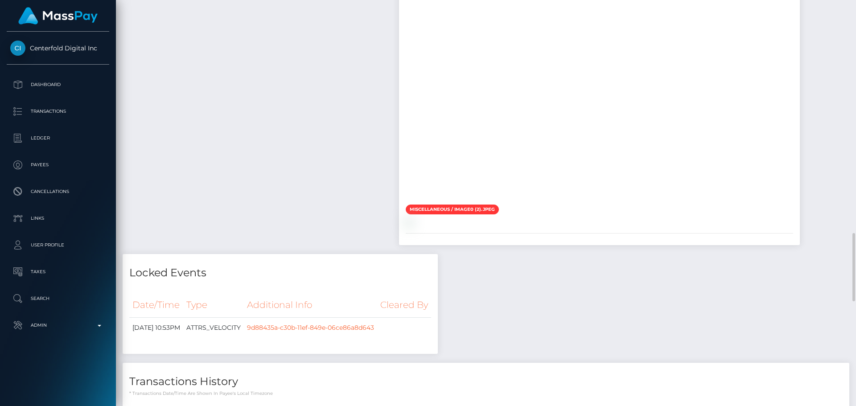
scroll to position [1605, 0]
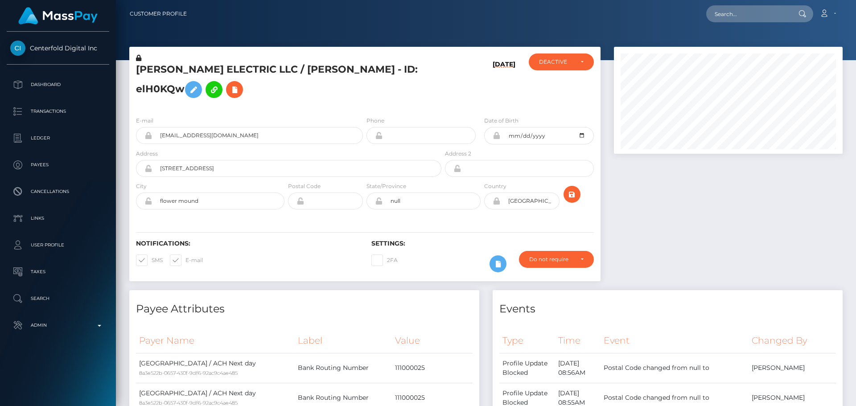
scroll to position [107, 229]
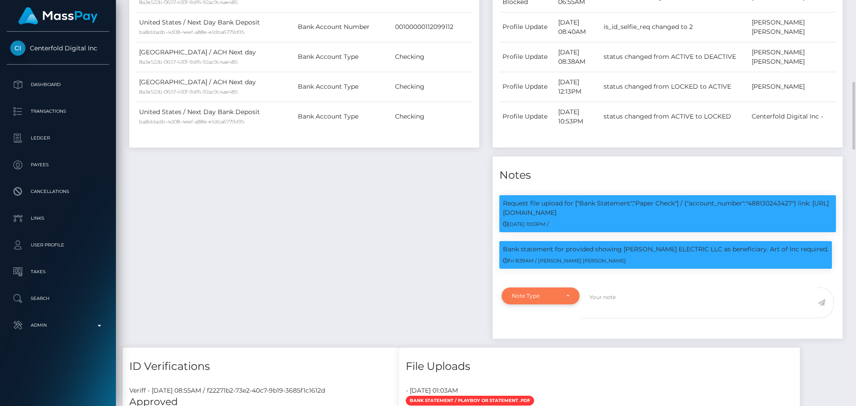
click at [562, 295] on div "Note Type" at bounding box center [541, 296] width 58 height 7
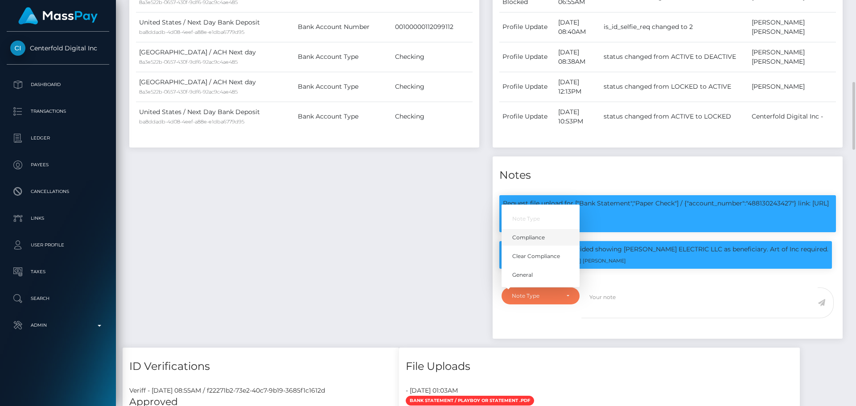
click at [541, 243] on link "Compliance" at bounding box center [541, 237] width 78 height 16
select select "COMPLIANCE"
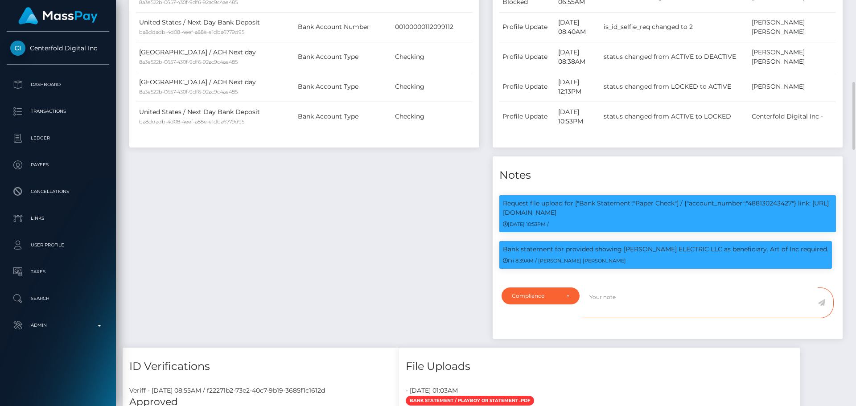
click at [671, 292] on textarea at bounding box center [700, 303] width 236 height 31
paste textarea "Documents on file for Mount Equinox Inc confirm that Kevin Jeffrey Bennett is a…"
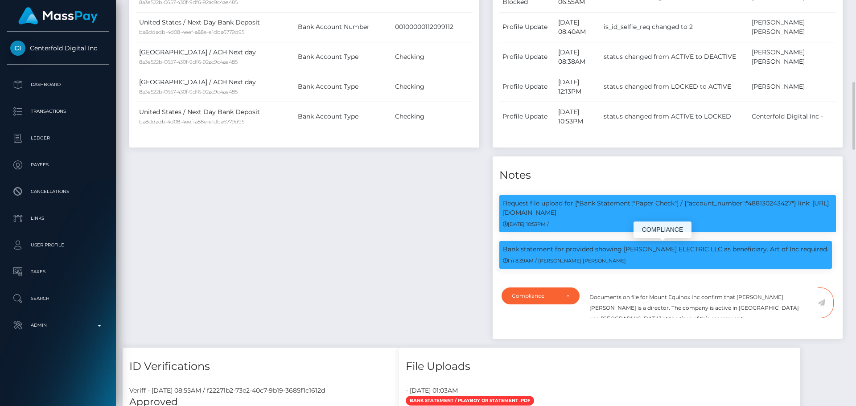
click at [633, 250] on p "Bank statement for provided showing [PERSON_NAME] ELECTRIC LLC as beneficiary. …" at bounding box center [666, 249] width 326 height 9
drag, startPoint x: 633, startPoint y: 250, endPoint x: 684, endPoint y: 250, distance: 50.8
click at [684, 250] on p "Bank statement for provided showing [PERSON_NAME] ELECTRIC LLC as beneficiary. …" at bounding box center [666, 249] width 326 height 9
copy p "ODEN ELECTRIC LLC"
click at [656, 294] on textarea "Documents on file for Mount Equinox Inc confirm that Kevin Jeffrey Bennett is a…" at bounding box center [700, 303] width 236 height 31
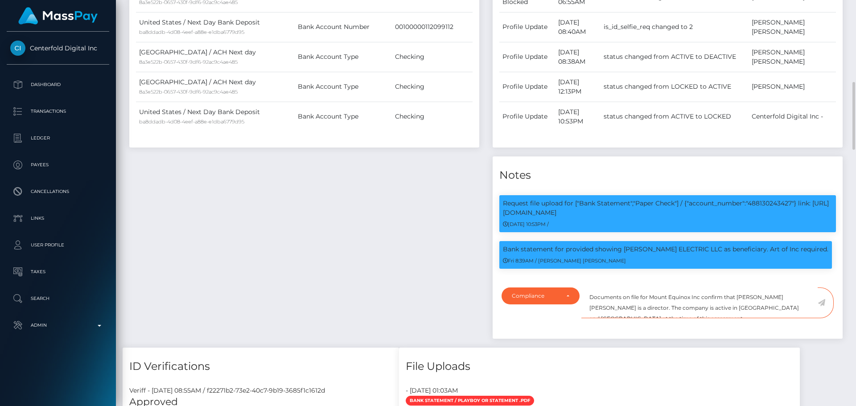
drag, startPoint x: 656, startPoint y: 294, endPoint x: 692, endPoint y: 294, distance: 36.1
click at [692, 294] on textarea "Documents on file for Mount Equinox Inc confirm that Kevin Jeffrey Bennett is a…" at bounding box center [700, 303] width 236 height 31
paste textarea "ODEN ELECTRIC LLC"
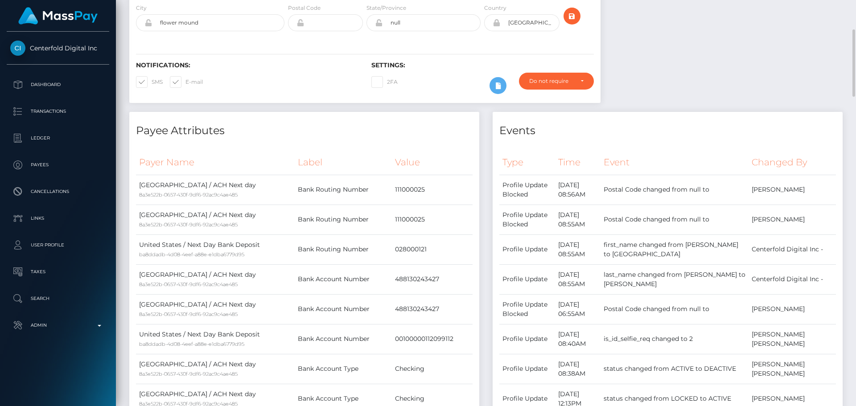
scroll to position [0, 0]
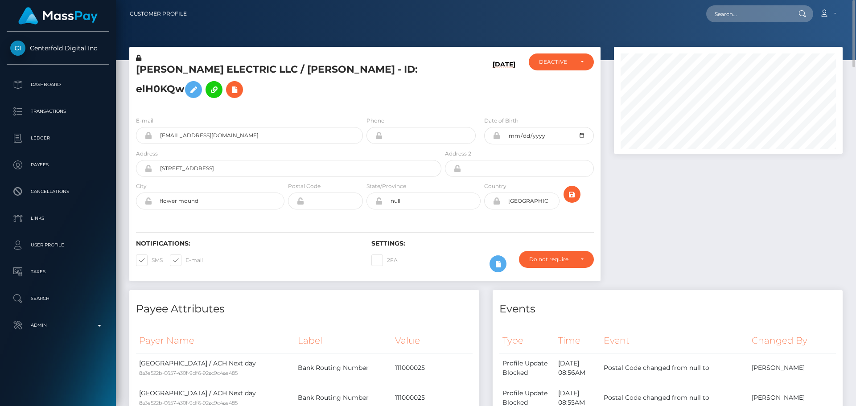
click at [269, 70] on h5 "[PERSON_NAME] ELECTRIC LLC / [PERSON_NAME] - ID: elH0KQw" at bounding box center [286, 83] width 301 height 40
drag, startPoint x: 269, startPoint y: 70, endPoint x: 344, endPoint y: 68, distance: 74.9
click at [344, 68] on h5 "[PERSON_NAME] ELECTRIC LLC / [PERSON_NAME] - ID: elH0KQw" at bounding box center [286, 83] width 301 height 40
copy h5 "ALYCIA NICOLE ODONNELL"
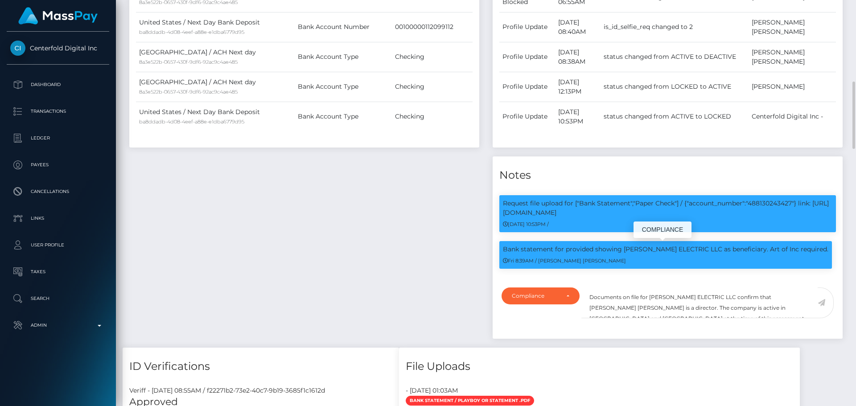
scroll to position [107, 229]
click at [744, 297] on textarea "Documents on file for ODEN ELECTRIC LLC confirm that Kevin Jeffrey Bennett is a…" at bounding box center [700, 303] width 236 height 31
drag, startPoint x: 746, startPoint y: 297, endPoint x: 777, endPoint y: 295, distance: 31.3
click at [777, 295] on textarea "Documents on file for ODEN ELECTRIC LLC confirm that Kevin Jeffrey Bennett is a…" at bounding box center [700, 303] width 236 height 31
paste textarea "ALYCIA NICOLE ODONNELL"
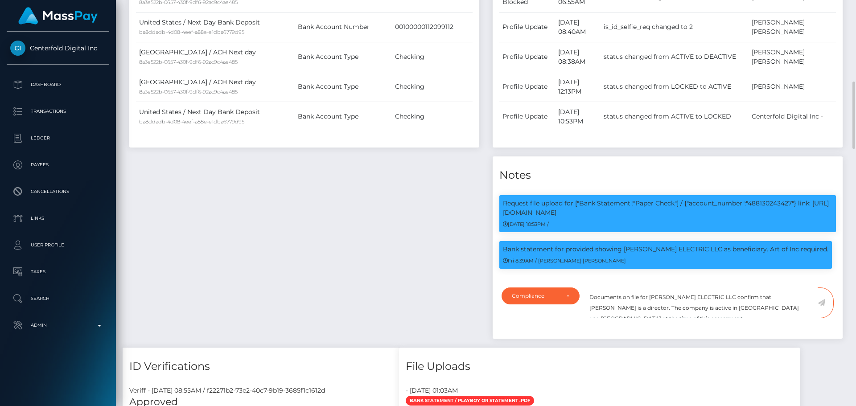
click at [637, 307] on textarea "Documents on file for ODEN ELECTRIC LLC confirm that ALYCIA NICOLE ODONNELL is …" at bounding box center [700, 303] width 236 height 31
drag, startPoint x: 781, startPoint y: 308, endPoint x: 757, endPoint y: 308, distance: 24.5
click at [757, 308] on textarea "Documents on file for ODEN ELECTRIC LLC confirm that ALYCIA NICOLE ODONNELL is …" at bounding box center [700, 303] width 236 height 31
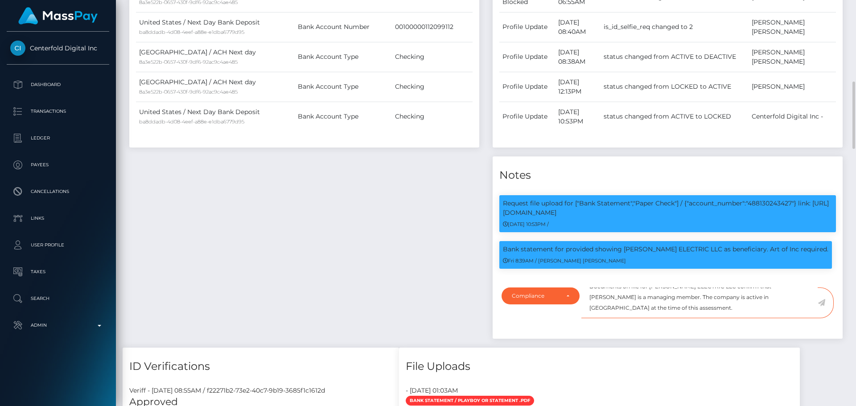
click at [667, 311] on textarea "Documents on file for [PERSON_NAME] ELECTRIC LLC confirm that [PERSON_NAME] is …" at bounding box center [700, 303] width 236 height 31
type textarea "Documents on file for [PERSON_NAME] ELECTRIC LLC confirm that [PERSON_NAME] is …"
click at [825, 305] on icon at bounding box center [822, 302] width 8 height 7
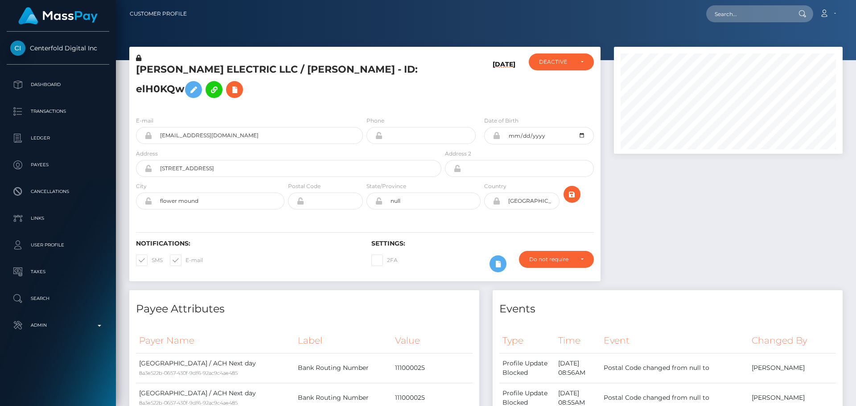
scroll to position [445838, 445717]
click at [575, 66] on div "DEACTIVE" at bounding box center [561, 62] width 65 height 17
click at [562, 82] on link "ACTIVE" at bounding box center [561, 86] width 65 height 16
select select "ACTIVE"
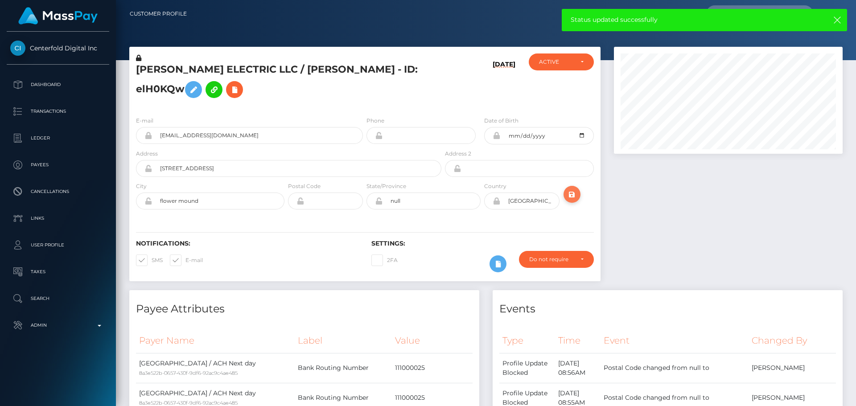
click at [574, 193] on icon "submit" at bounding box center [572, 194] width 11 height 11
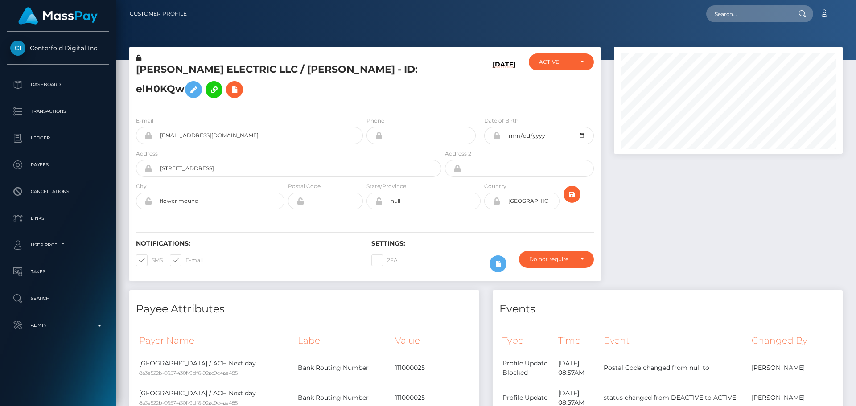
scroll to position [107, 229]
click at [445, 104] on div "[DATE]" at bounding box center [482, 82] width 78 height 56
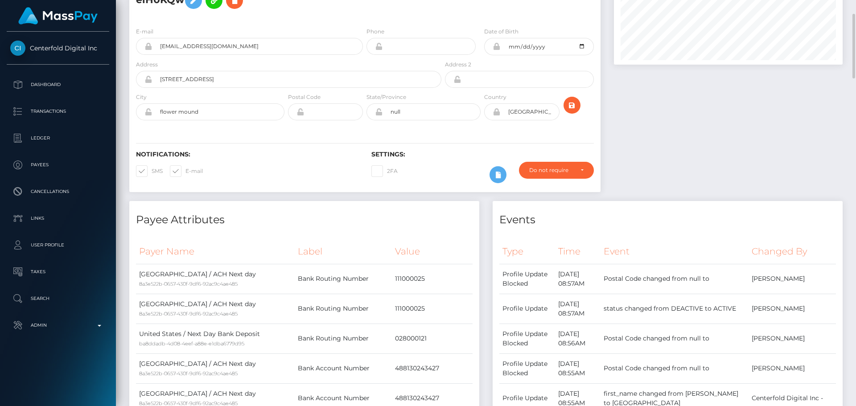
scroll to position [0, 0]
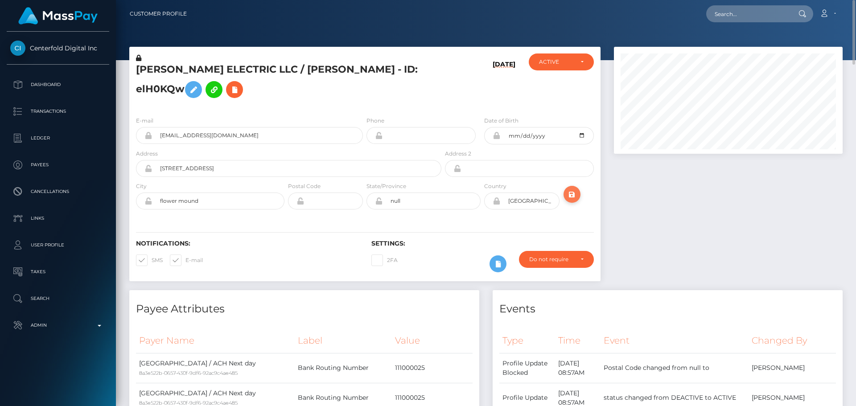
click at [577, 191] on icon "submit" at bounding box center [572, 194] width 11 height 11
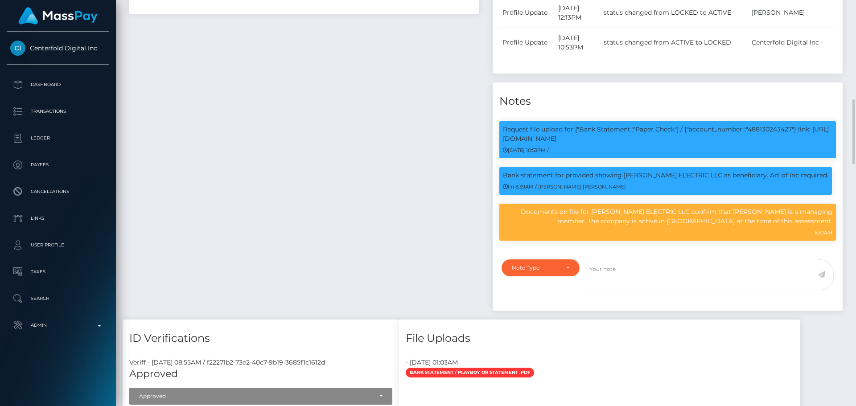
scroll to position [936, 0]
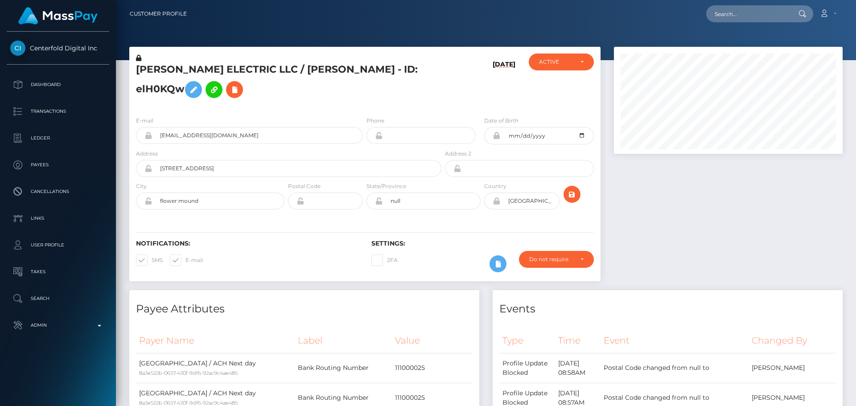
scroll to position [107, 229]
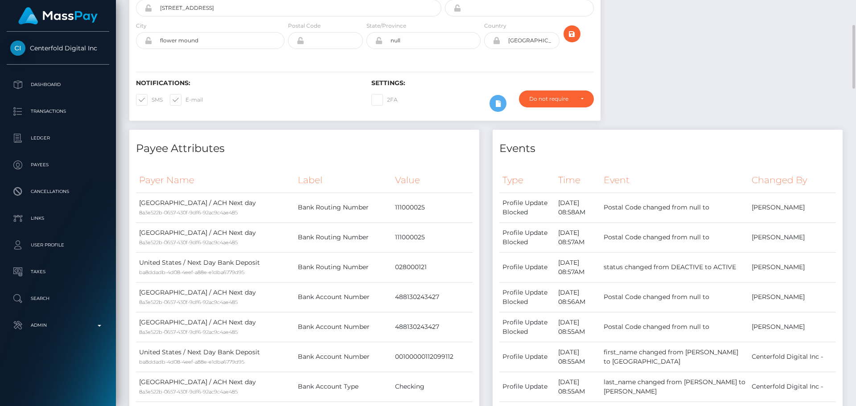
scroll to position [0, 0]
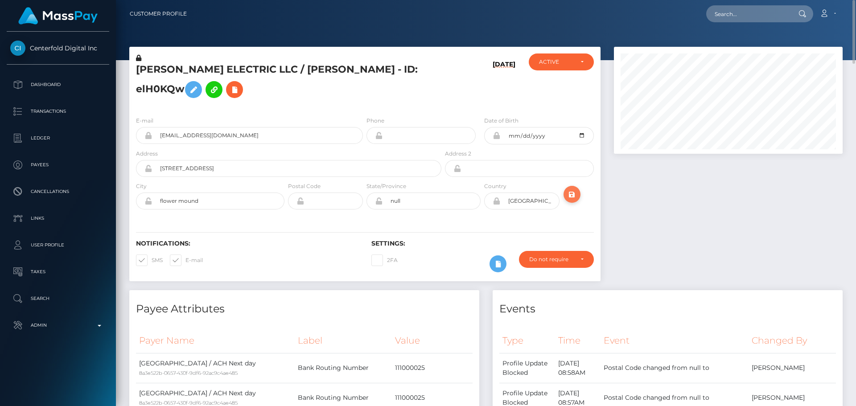
click at [573, 196] on icon "submit" at bounding box center [572, 194] width 11 height 11
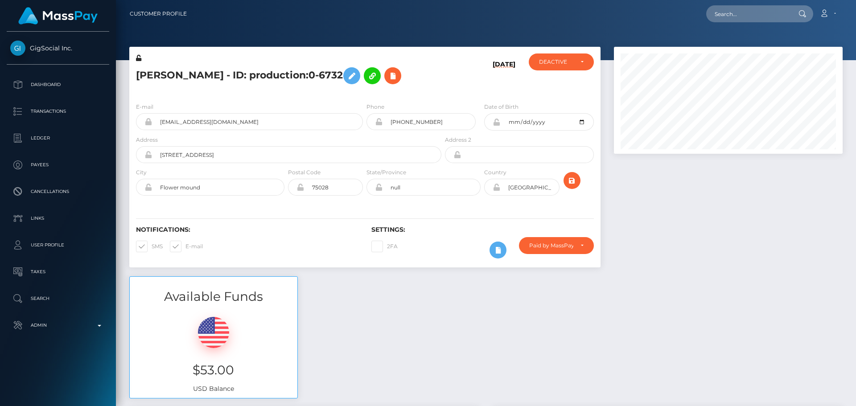
scroll to position [107, 229]
click at [441, 97] on div "E-mail fitfreakally@icloud.com Phone +18189151024" at bounding box center [364, 149] width 471 height 109
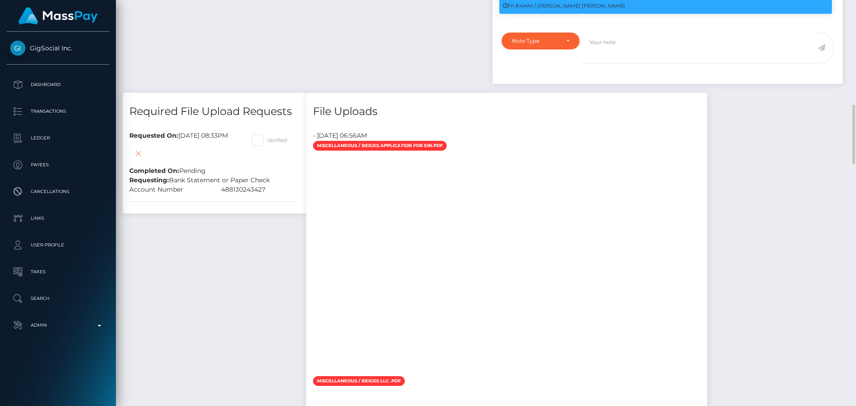
scroll to position [624, 0]
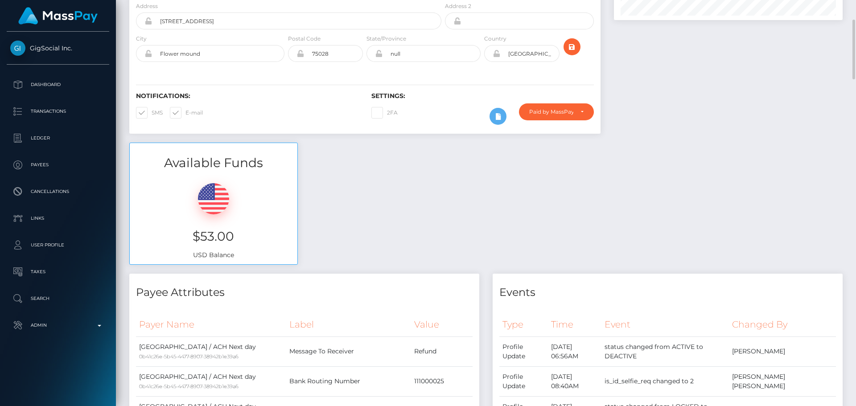
scroll to position [0, 0]
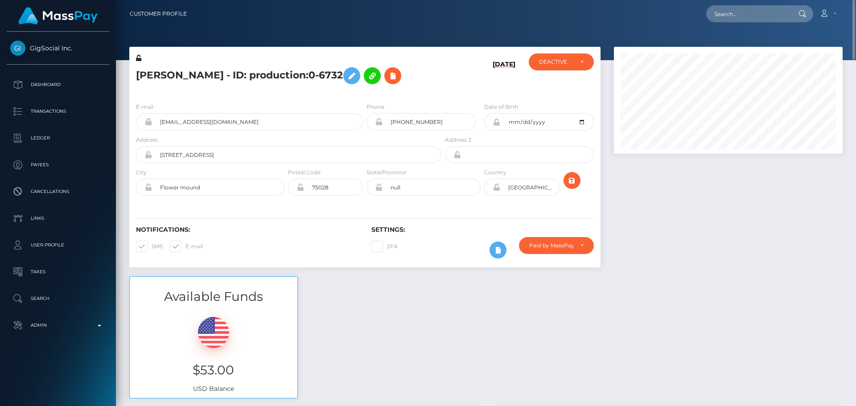
click at [266, 74] on h5 "[PERSON_NAME] - ID: production:0-6732" at bounding box center [286, 76] width 301 height 26
drag, startPoint x: 266, startPoint y: 74, endPoint x: 317, endPoint y: 72, distance: 50.9
click at [317, 72] on h5 "[PERSON_NAME] - ID: production:0-6732" at bounding box center [286, 76] width 301 height 26
copy h5 "production:0-6732"
click at [752, 16] on input "text" at bounding box center [748, 13] width 84 height 17
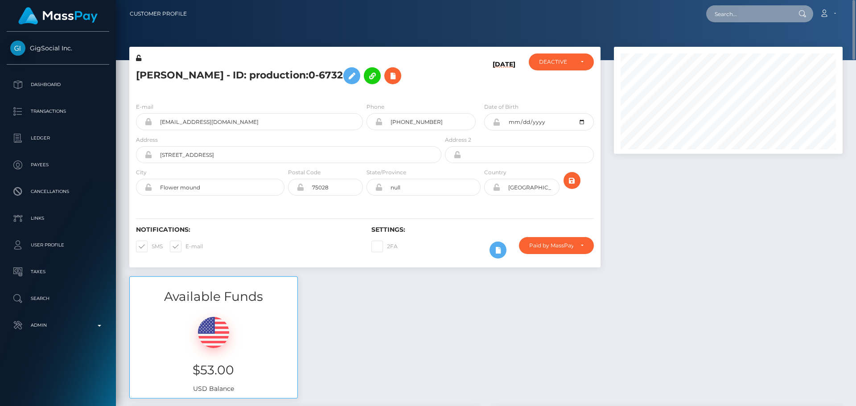
paste input "production:0-6732"
type input "production:0-6732"
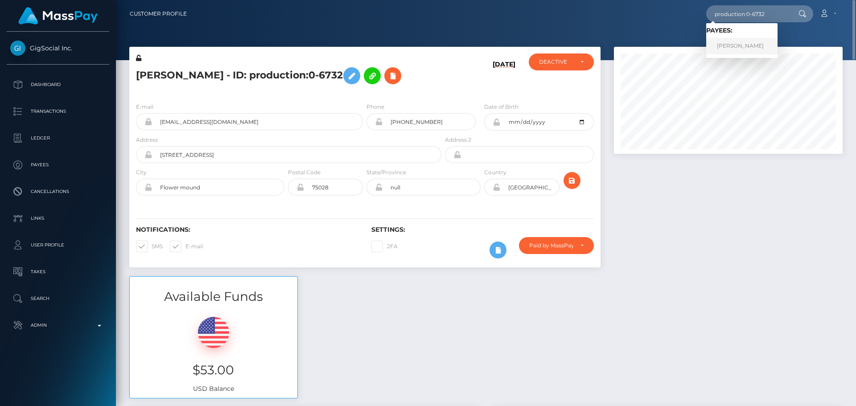
click at [740, 43] on link "Alycia odonnell" at bounding box center [741, 46] width 71 height 16
drag, startPoint x: 247, startPoint y: 121, endPoint x: 120, endPoint y: 122, distance: 127.5
click at [261, 72] on h5 "[PERSON_NAME] - ID: production:0-6732" at bounding box center [286, 76] width 301 height 26
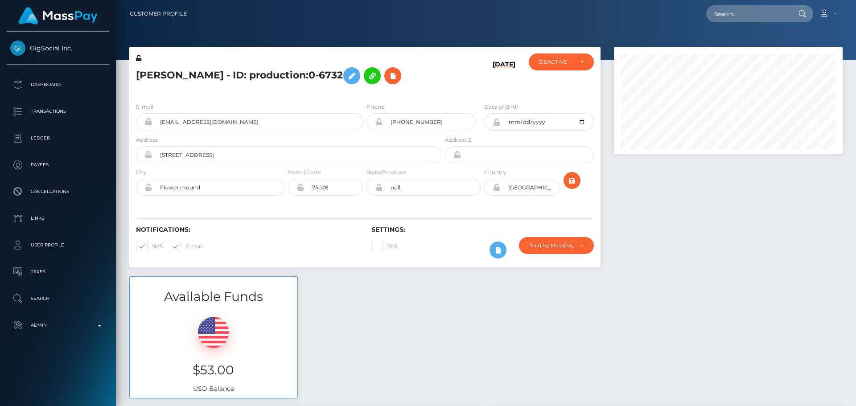
drag, startPoint x: 261, startPoint y: 72, endPoint x: 314, endPoint y: 71, distance: 53.5
click at [314, 71] on h5 "[PERSON_NAME] - ID: production:0-6732" at bounding box center [286, 76] width 301 height 26
copy h5 "production:0-6732"
click at [495, 253] on icon at bounding box center [498, 250] width 11 height 11
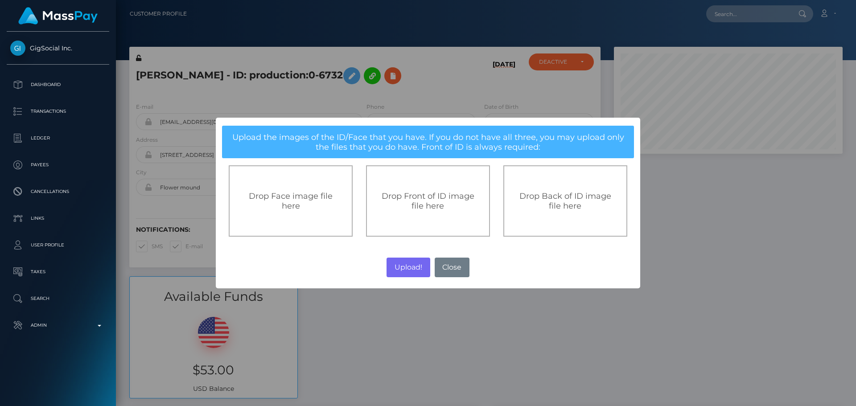
click at [433, 206] on span "Drop Front of ID image file here" at bounding box center [428, 201] width 93 height 20
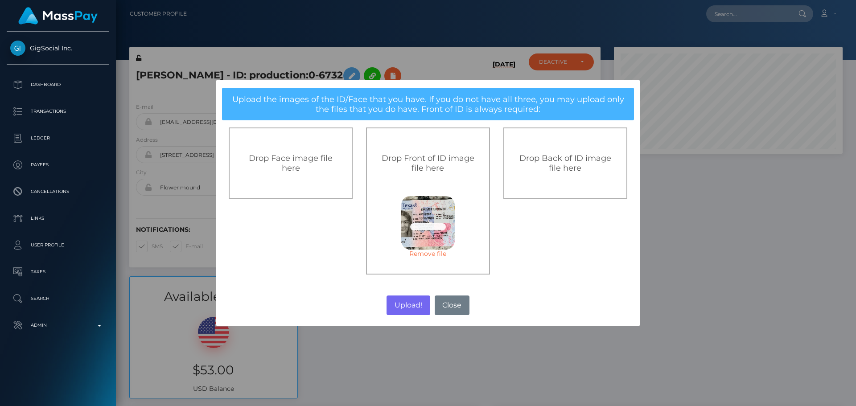
click at [559, 165] on span "Drop Back of ID image file here" at bounding box center [566, 163] width 92 height 20
click at [410, 305] on button "Upload!" at bounding box center [408, 306] width 43 height 20
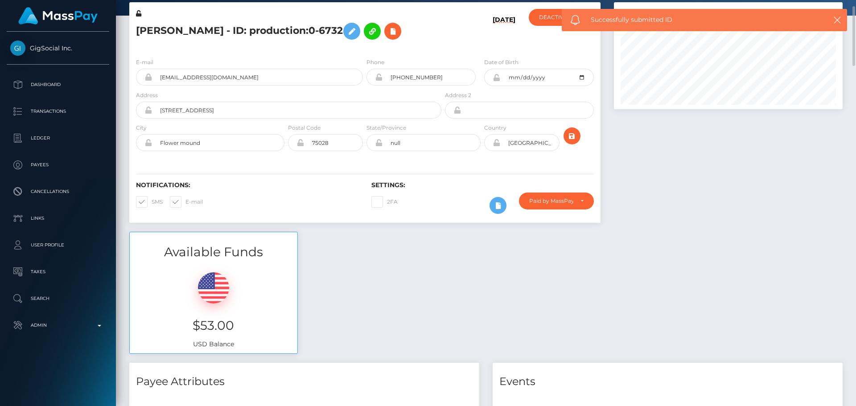
scroll to position [0, 0]
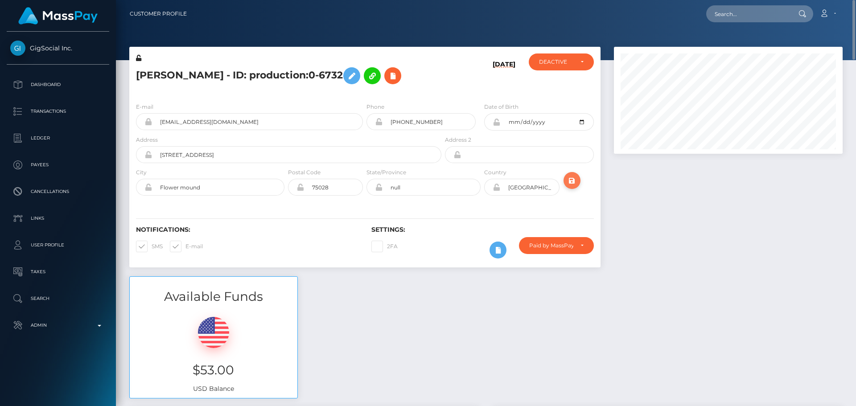
click at [575, 182] on icon "submit" at bounding box center [572, 180] width 11 height 11
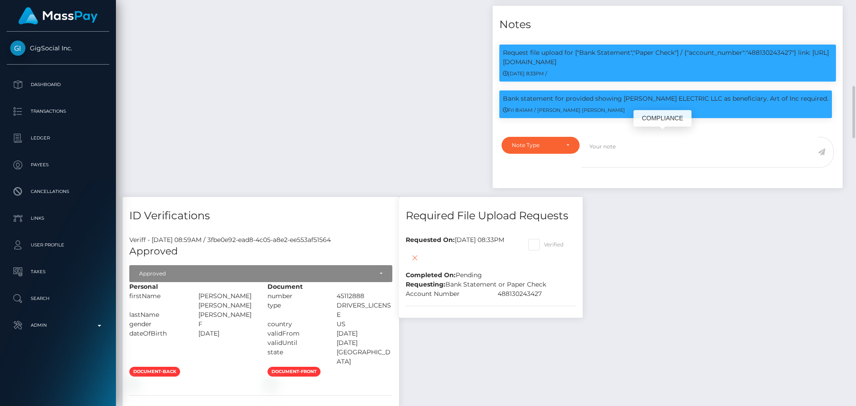
scroll to position [107, 229]
click at [637, 168] on textarea at bounding box center [700, 152] width 236 height 31
paste textarea "Documents on file for Mount Equinox Inc confirm that [PERSON_NAME] [PERSON_NAME…"
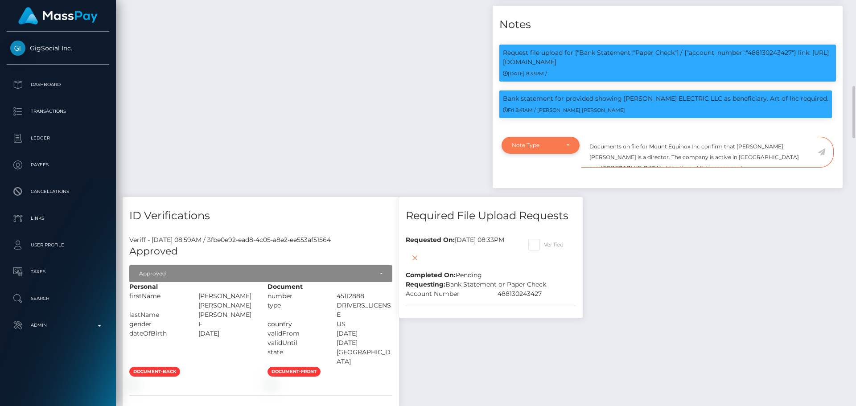
type textarea "Documents on file for Mount Equinox Inc confirm that [PERSON_NAME] [PERSON_NAME…"
click at [558, 149] on div "Note Type" at bounding box center [535, 145] width 47 height 7
click at [541, 192] on span "Compliance" at bounding box center [528, 188] width 33 height 8
select select "COMPLIANCE"
click at [633, 103] on p "Bank statement for provided showing [PERSON_NAME] ELECTRIC LLC as beneficiary. …" at bounding box center [666, 98] width 326 height 9
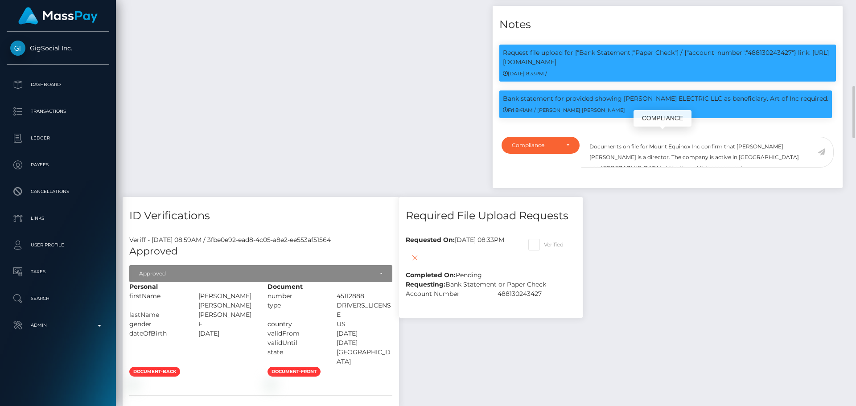
drag, startPoint x: 633, startPoint y: 136, endPoint x: 689, endPoint y: 135, distance: 56.2
click at [689, 103] on p "Bank statement for provided showing [PERSON_NAME] ELECTRIC LLC as beneficiary. …" at bounding box center [666, 98] width 326 height 9
copy p "ODEN ELECTRIC LLC"
click at [656, 168] on textarea "Documents on file for Mount Equinox Inc confirm that Kevin Jeffrey Bennett is a…" at bounding box center [700, 152] width 236 height 31
drag, startPoint x: 656, startPoint y: 186, endPoint x: 692, endPoint y: 186, distance: 35.7
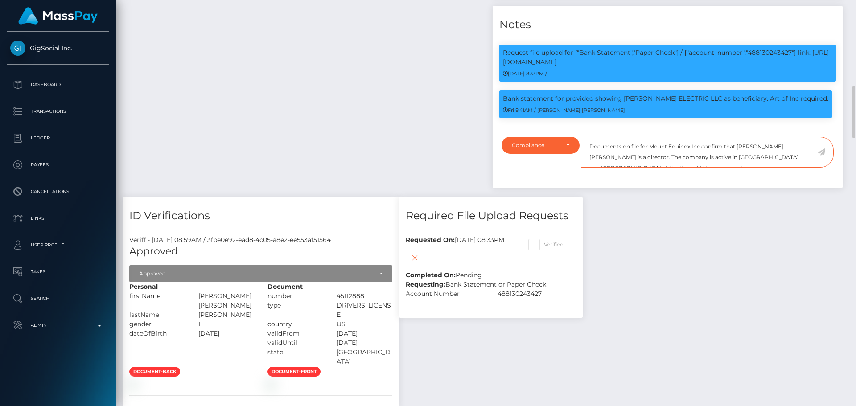
click at [692, 168] on textarea "Documents on file for Mount Equinox Inc confirm that Kevin Jeffrey Bennett is a…" at bounding box center [700, 152] width 236 height 31
paste textarea "ODEN ELECTRIC LLC"
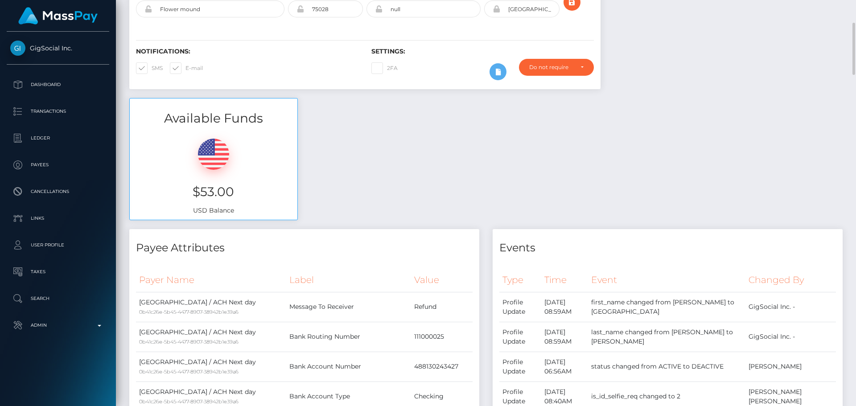
scroll to position [0, 0]
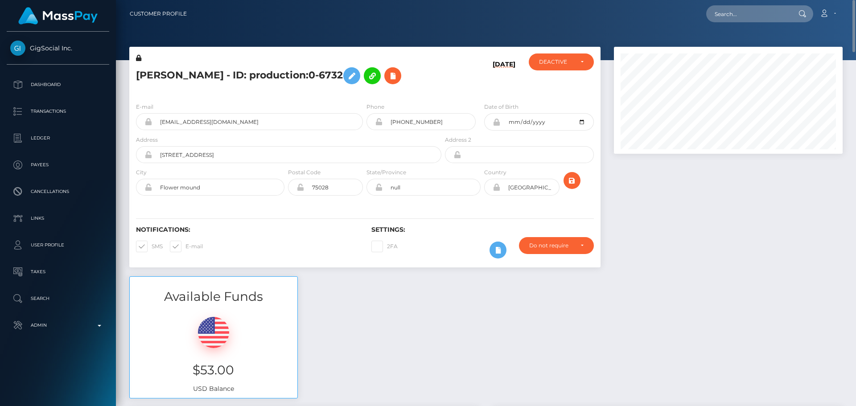
click at [153, 75] on h5 "ALYCIA NICOLE ODONNELL - ID: production:0-6732" at bounding box center [286, 76] width 301 height 26
drag, startPoint x: 153, startPoint y: 75, endPoint x: 237, endPoint y: 79, distance: 83.9
click at [237, 79] on h5 "ALYCIA NICOLE ODONNELL - ID: production:0-6732" at bounding box center [286, 76] width 301 height 26
copy h5 "ALYCIA NICOLE ODONNELL"
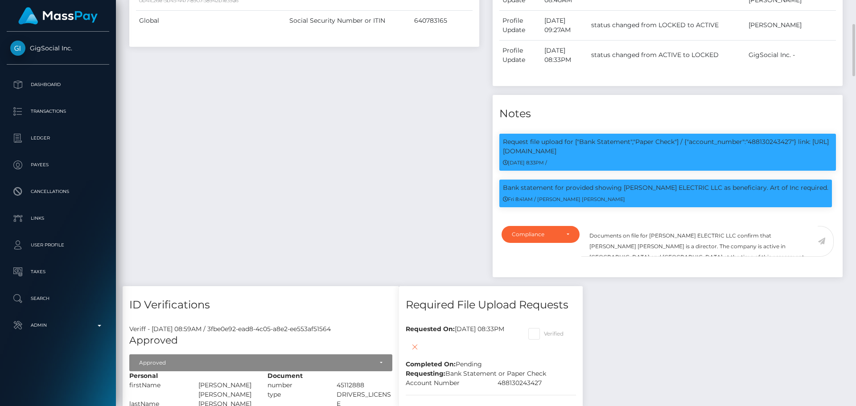
scroll to position [624, 0]
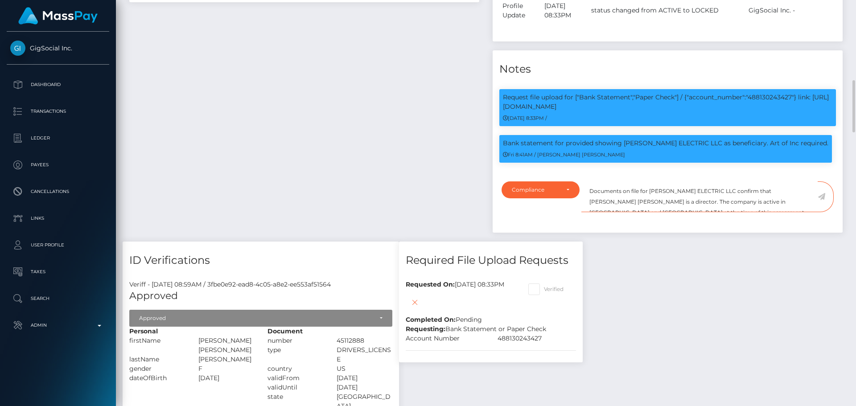
click at [749, 212] on textarea "Documents on file for ODEN ELECTRIC LLC confirm that Kevin Jeffrey Bennett is a…" at bounding box center [700, 196] width 236 height 31
drag, startPoint x: 749, startPoint y: 230, endPoint x: 785, endPoint y: 231, distance: 36.6
click at [785, 212] on textarea "Documents on file for ODEN ELECTRIC LLC confirm that Kevin Jeffrey Bennett is a…" at bounding box center [700, 196] width 236 height 31
paste textarea "ALYCIA NICOLE ODONNELL"
click at [641, 212] on textarea "Documents on file for ODEN ELECTRIC LLC confirm that ALYCIA NICOLE ODONNELL is …" at bounding box center [700, 196] width 236 height 31
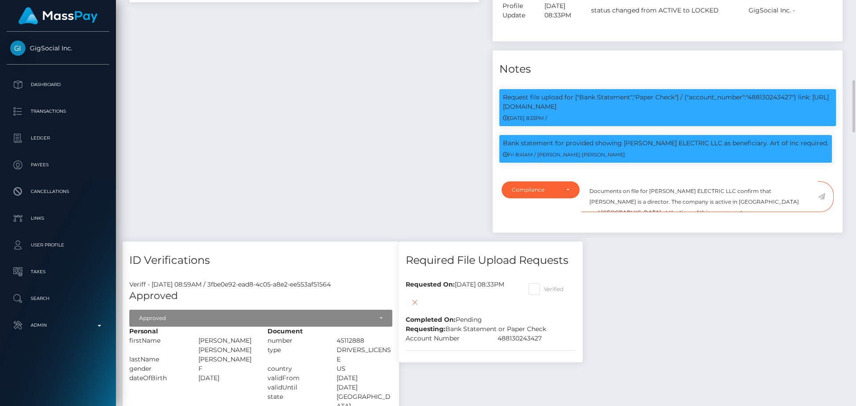
click at [641, 212] on textarea "Documents on file for ODEN ELECTRIC LLC confirm that ALYCIA NICOLE ODONNELL is …" at bounding box center [700, 196] width 236 height 31
click at [759, 212] on textarea "Documents on file for ODEN ELECTRIC LLC confirm that ALYCIA NICOLE ODONNELL is …" at bounding box center [700, 196] width 236 height 31
drag, startPoint x: 759, startPoint y: 241, endPoint x: 778, endPoint y: 241, distance: 19.6
click at [778, 212] on textarea "Documents on file for ODEN ELECTRIC LLC confirm that ALYCIA NICOLE ODONNELL is …" at bounding box center [700, 196] width 236 height 31
type textarea "Documents on file for [PERSON_NAME] ELECTRIC LLC confirm that [PERSON_NAME] is …"
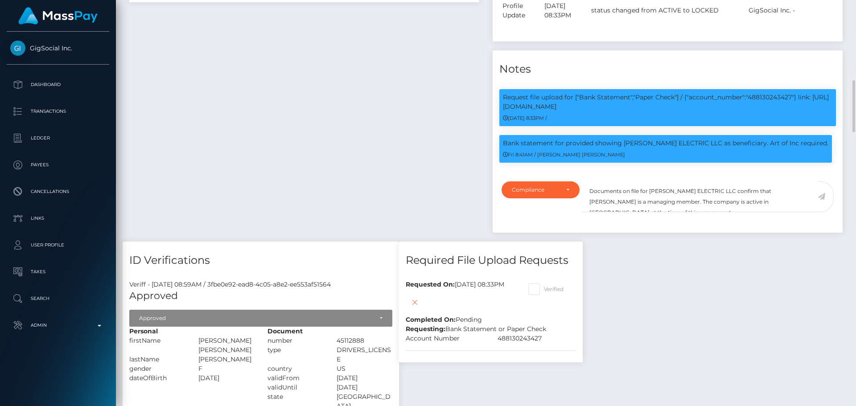
click at [822, 200] on icon at bounding box center [822, 196] width 8 height 7
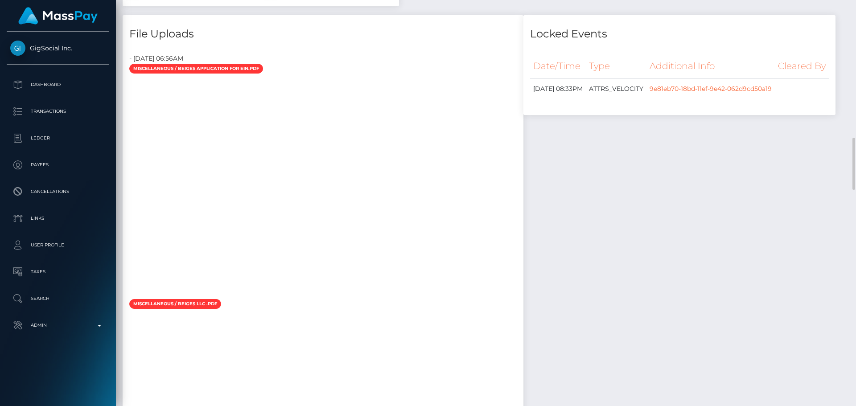
scroll to position [892, 0]
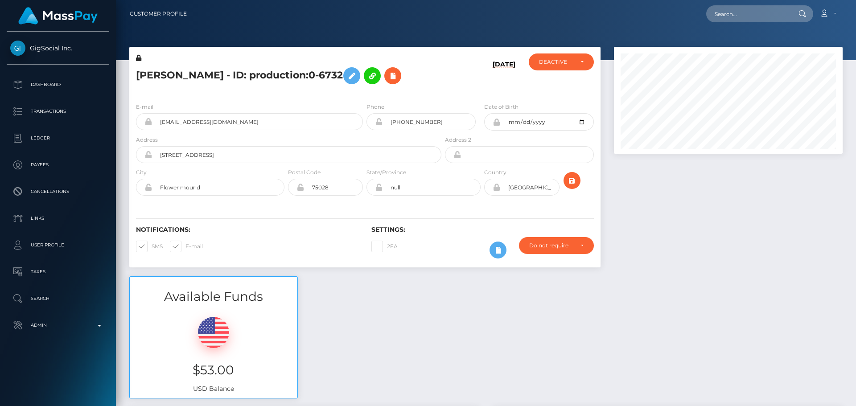
scroll to position [107, 229]
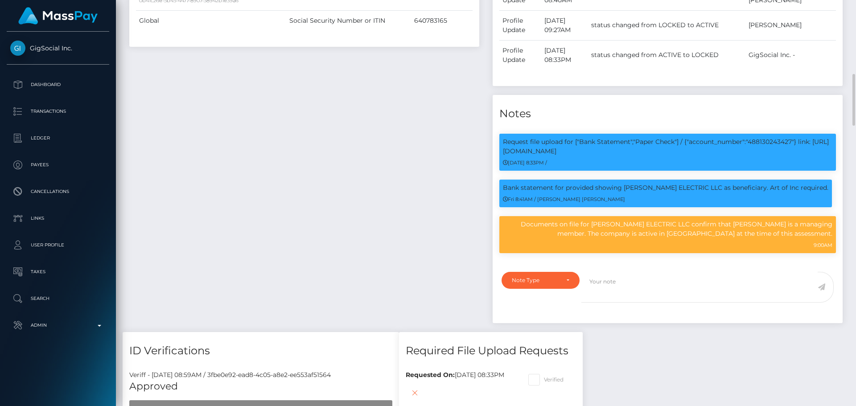
click at [678, 193] on p "Bank statement for provided showing [PERSON_NAME] ELECTRIC LLC as beneficiary. …" at bounding box center [666, 187] width 326 height 9
click at [399, 193] on div "Payee Attributes Payer Name Label Value United States / ACH Next day 0b41c26e-5…" at bounding box center [304, 80] width 363 height 504
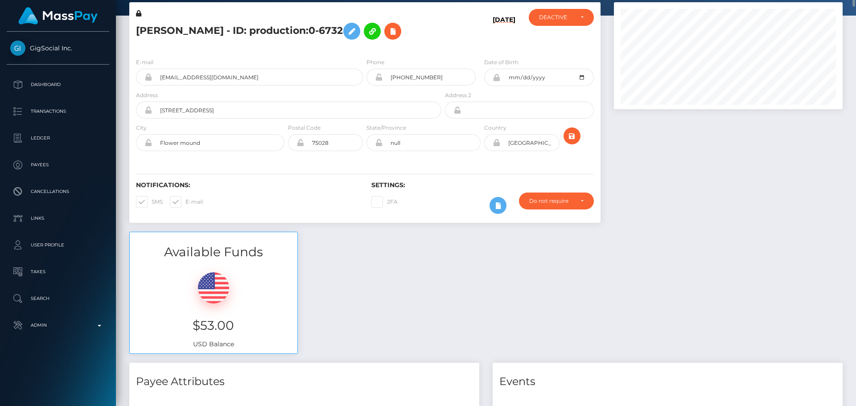
scroll to position [0, 0]
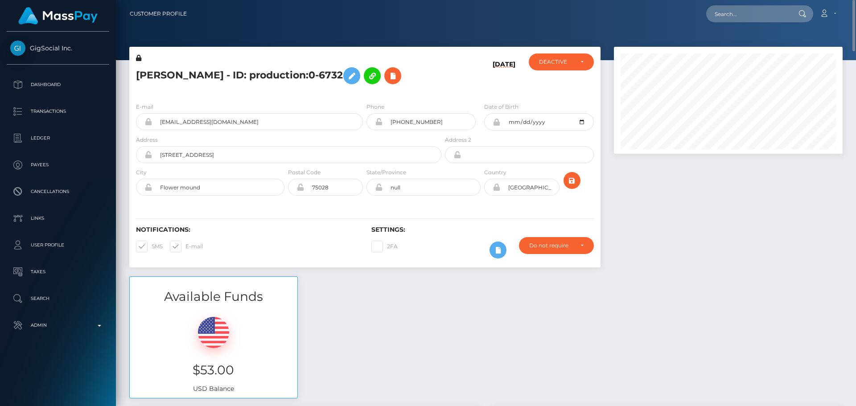
click at [137, 58] on icon at bounding box center [138, 58] width 5 height 6
click at [357, 75] on icon at bounding box center [351, 75] width 11 height 11
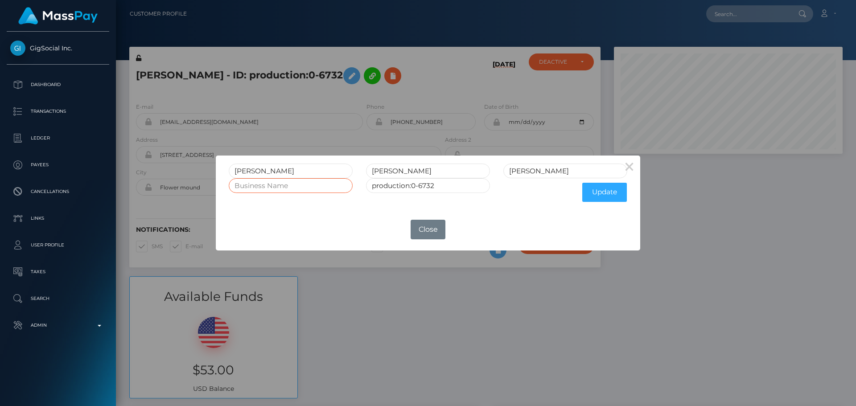
click at [331, 184] on input "text" at bounding box center [291, 185] width 124 height 15
paste input "ODEN ELECTRIC LLC"
type input "ODEN ELECTRIC LLC"
click at [608, 197] on button "Update" at bounding box center [604, 192] width 45 height 19
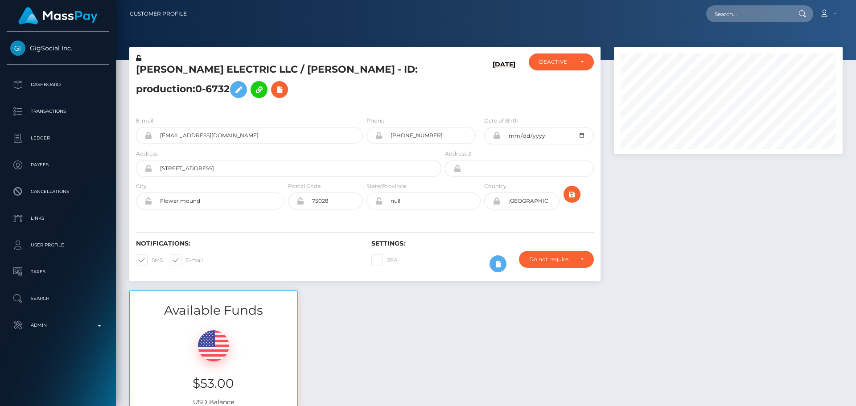
scroll to position [107, 229]
click at [139, 58] on icon at bounding box center [138, 58] width 5 height 6
click at [570, 61] on div "DEACTIVE" at bounding box center [556, 61] width 34 height 7
click at [561, 84] on link "ACTIVE" at bounding box center [561, 86] width 65 height 16
select select "ACTIVE"
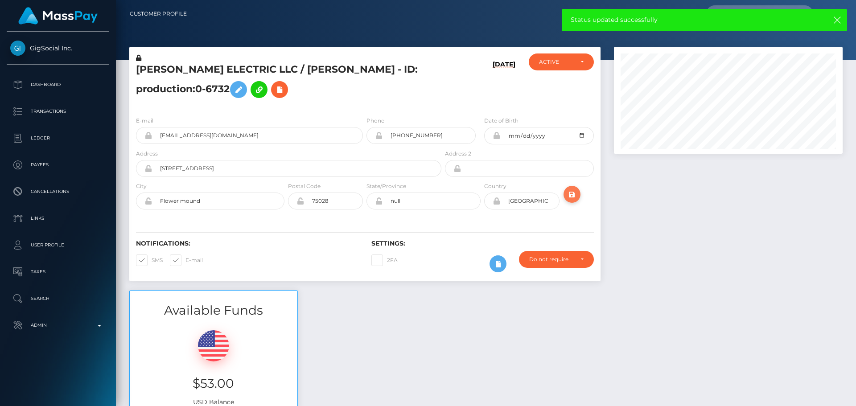
click at [573, 191] on icon "submit" at bounding box center [572, 194] width 11 height 11
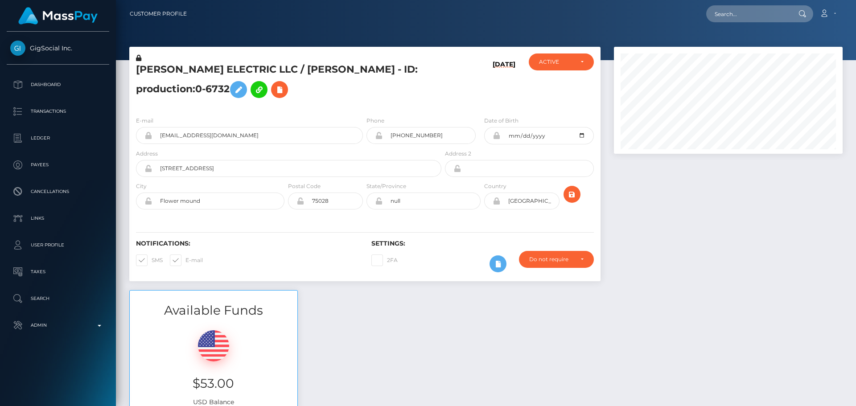
scroll to position [107, 229]
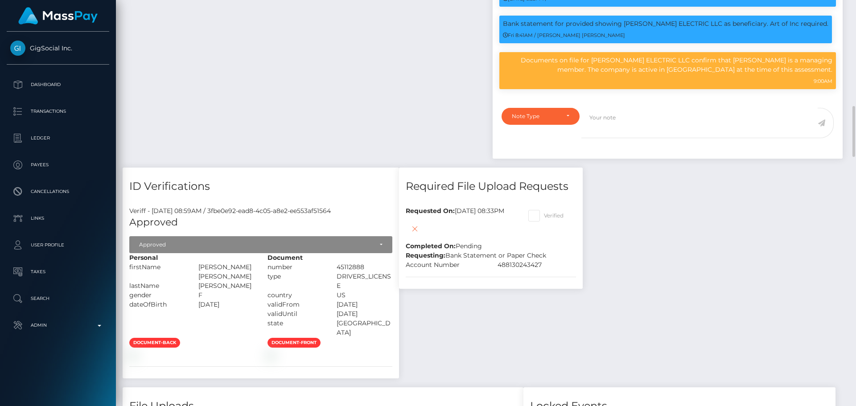
click at [544, 213] on span at bounding box center [544, 215] width 0 height 7
click at [550, 213] on input "Verified" at bounding box center [547, 213] width 6 height 6
checkbox input "true"
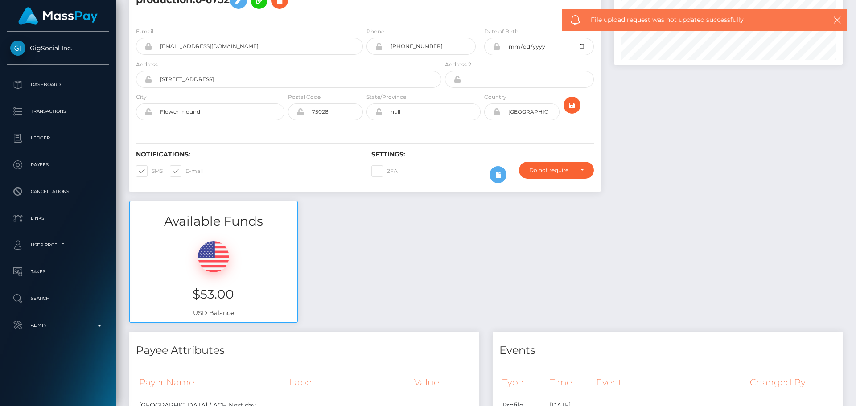
scroll to position [0, 0]
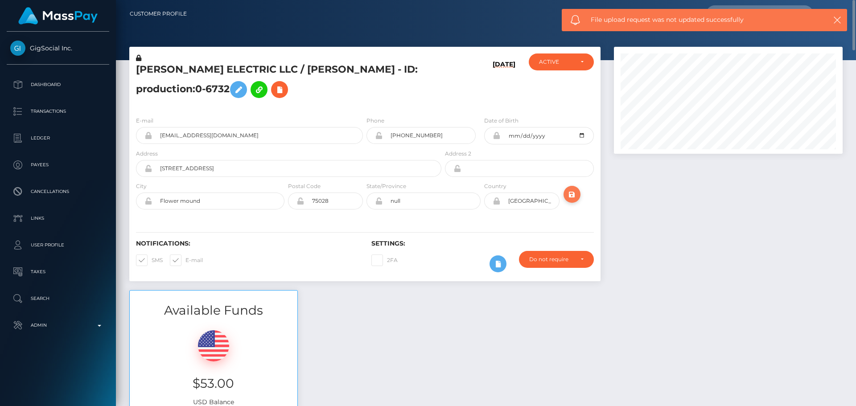
click at [577, 194] on icon "submit" at bounding box center [572, 194] width 11 height 11
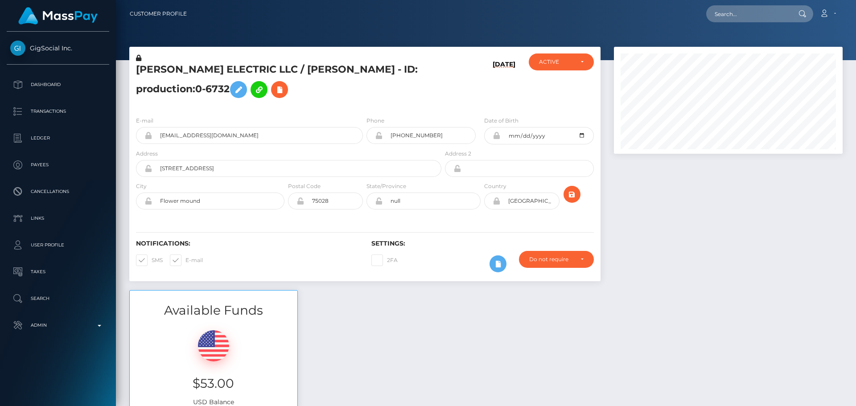
scroll to position [107, 229]
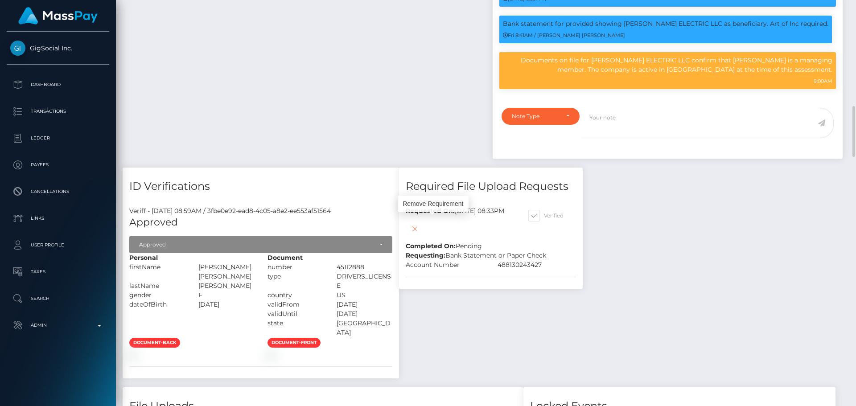
click at [420, 223] on icon at bounding box center [414, 228] width 11 height 11
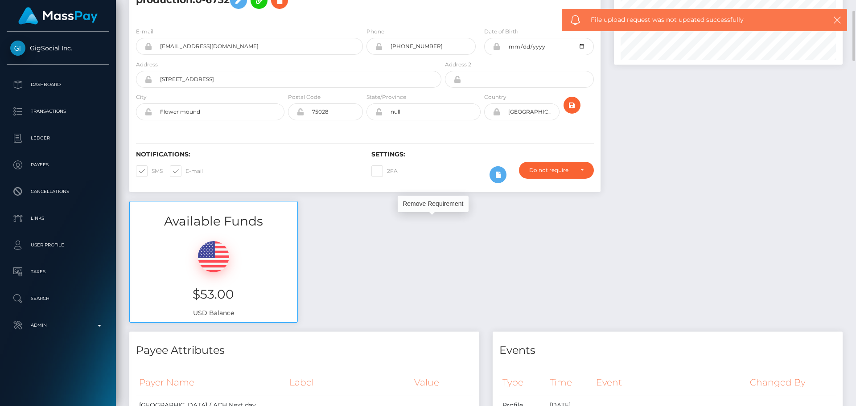
scroll to position [0, 0]
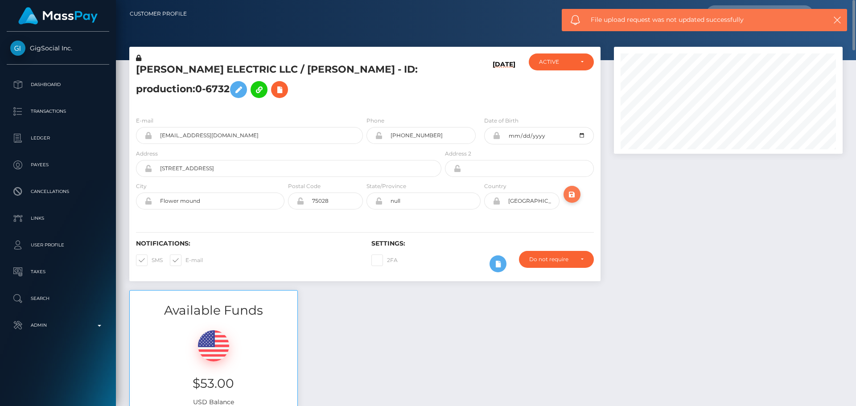
click at [571, 194] on icon "submit" at bounding box center [572, 194] width 11 height 11
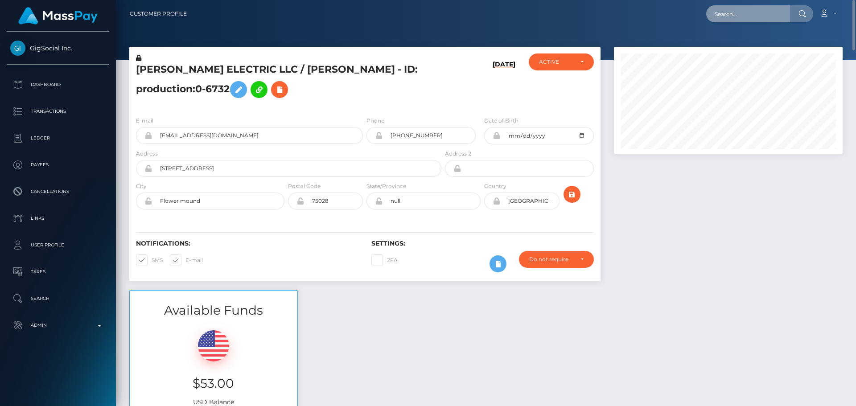
click at [744, 9] on input "text" at bounding box center [748, 13] width 84 height 17
paste input "elH0KQw"
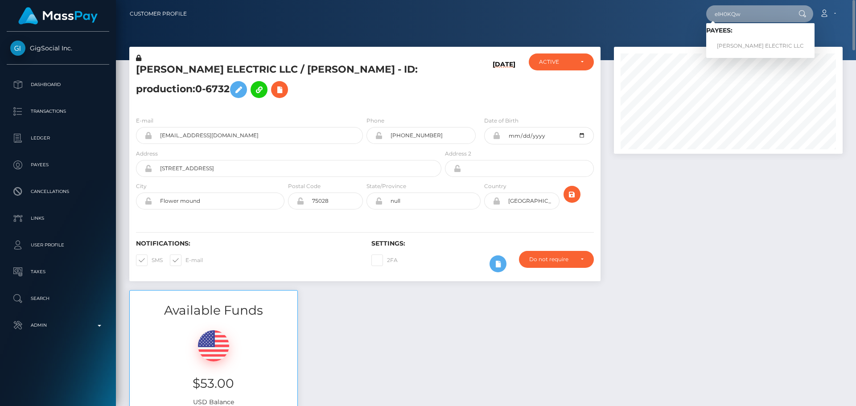
type input "elH0KQw"
click at [738, 45] on link "[PERSON_NAME] ELECTRIC LLC" at bounding box center [760, 46] width 108 height 16
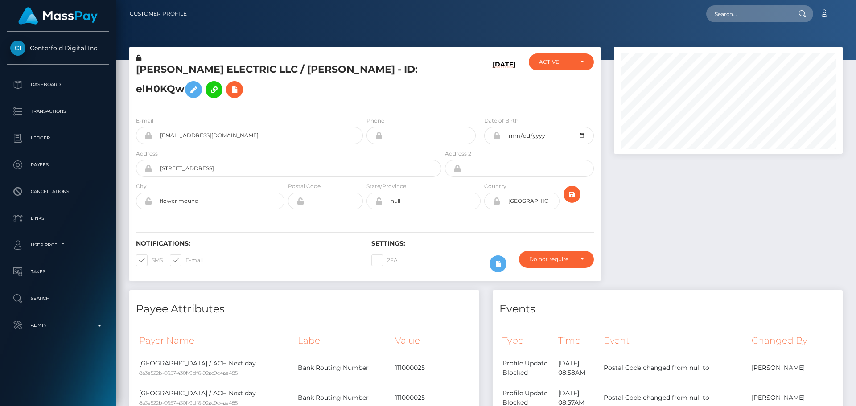
scroll to position [107, 229]
click at [261, 70] on h5 "[PERSON_NAME] ELECTRIC LLC / [PERSON_NAME] - ID: elH0KQw" at bounding box center [286, 83] width 301 height 40
copy h5 "[PERSON_NAME] ELECTRIC LLC / [PERSON_NAME] - ID: elH0KQw"
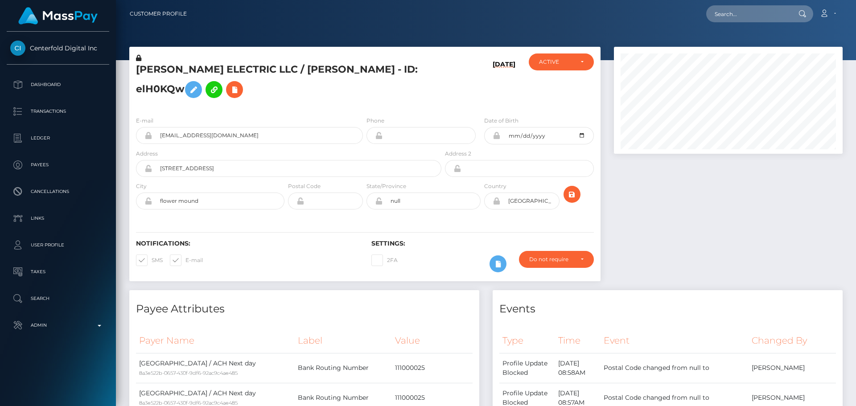
drag, startPoint x: 289, startPoint y: 101, endPoint x: 265, endPoint y: 66, distance: 42.6
click at [289, 100] on h5 "ODEN ELECTRIC LLC / ALYCIA NICOLE ODONNELL - ID: elH0KQw" at bounding box center [286, 83] width 301 height 40
click at [384, 108] on div "ODEN ELECTRIC LLC / ALYCIA NICOLE ODONNELL - ID: elH0KQw" at bounding box center [286, 82] width 314 height 56
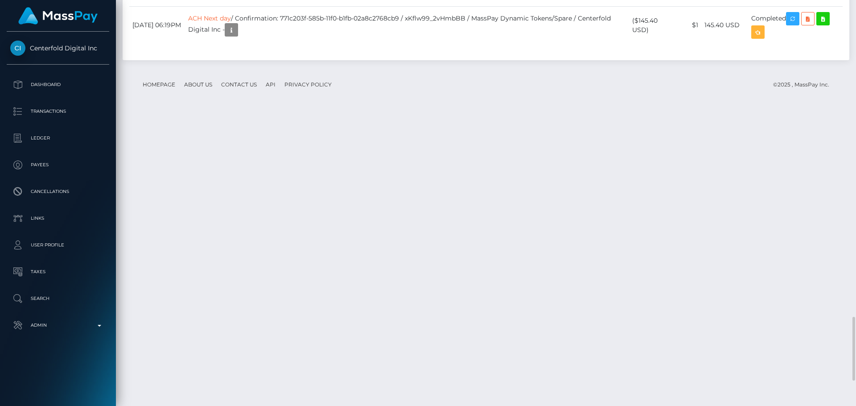
scroll to position [2167, 0]
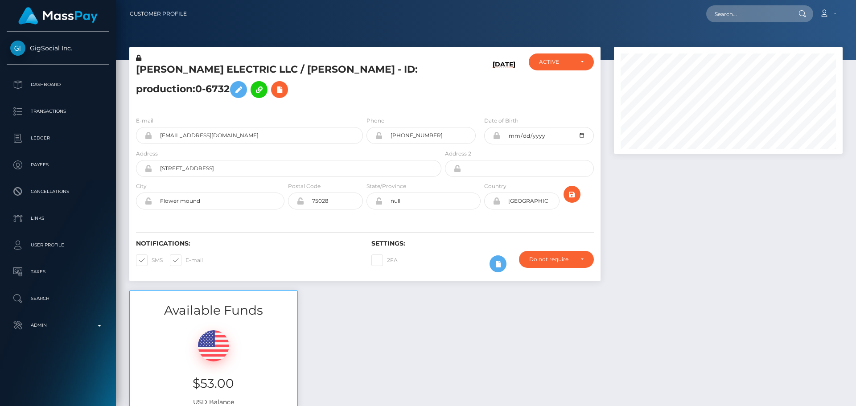
scroll to position [107, 229]
